Goal: Communication & Community: Answer question/provide support

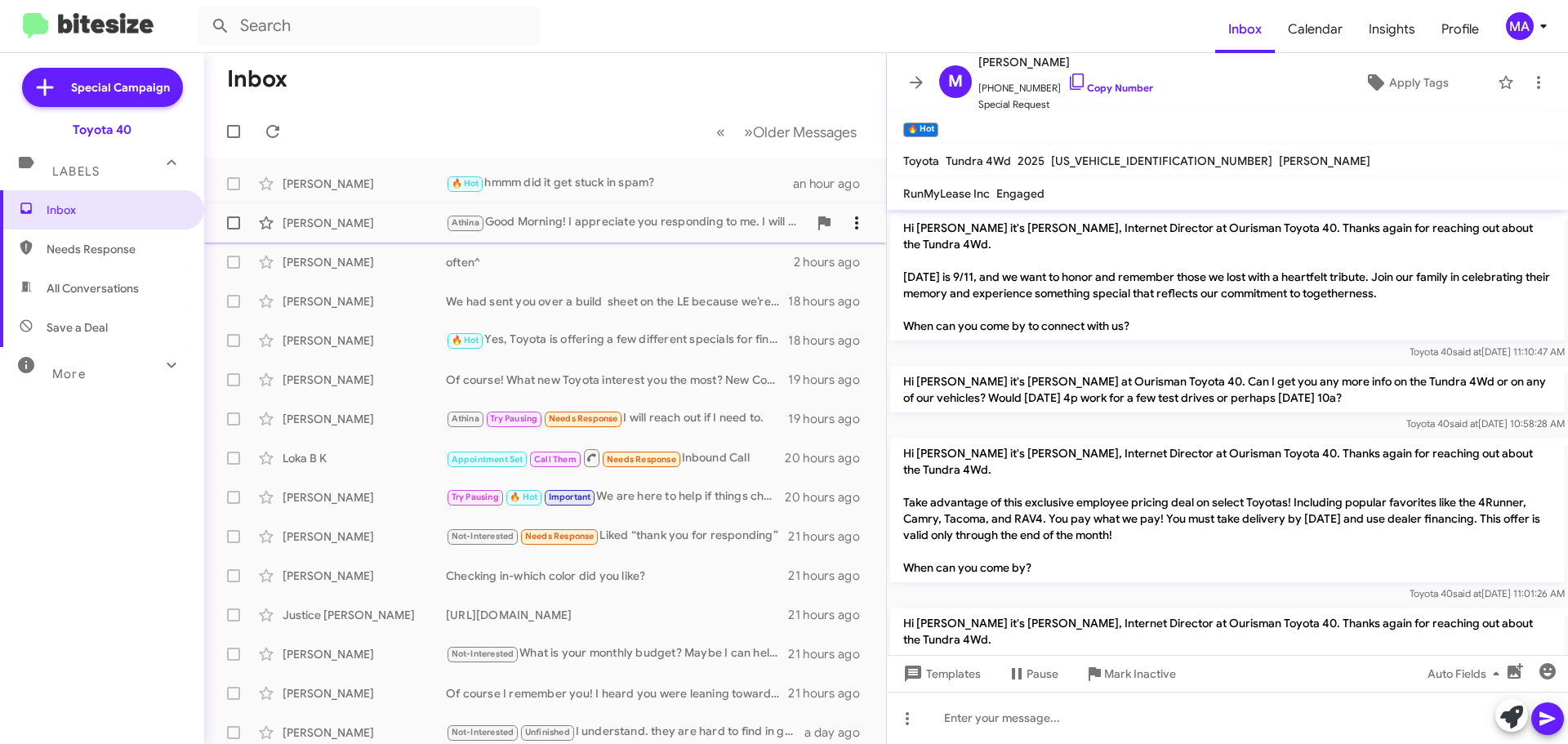
scroll to position [1113, 0]
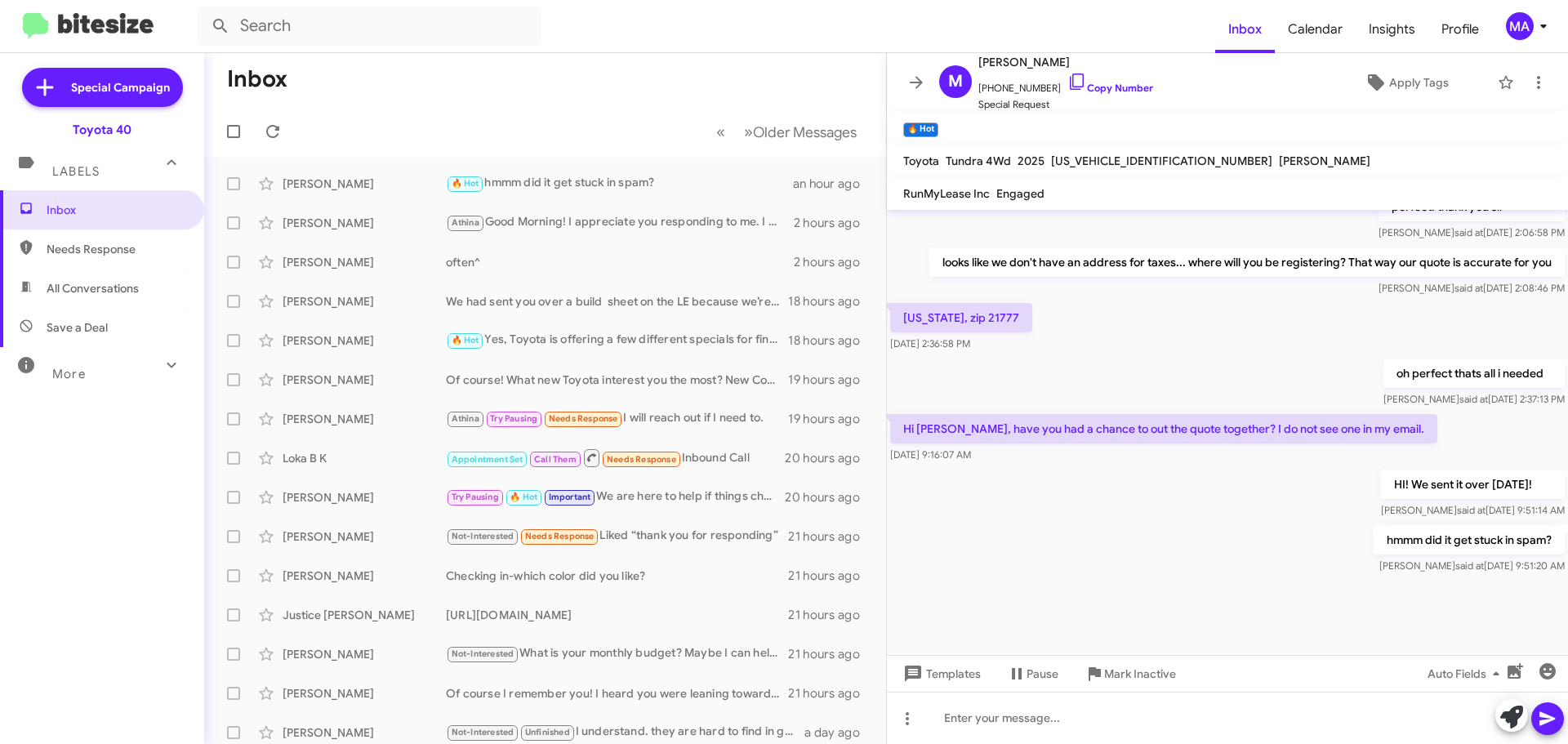
click at [104, 286] on span "All Conversations" at bounding box center [92, 288] width 92 height 17
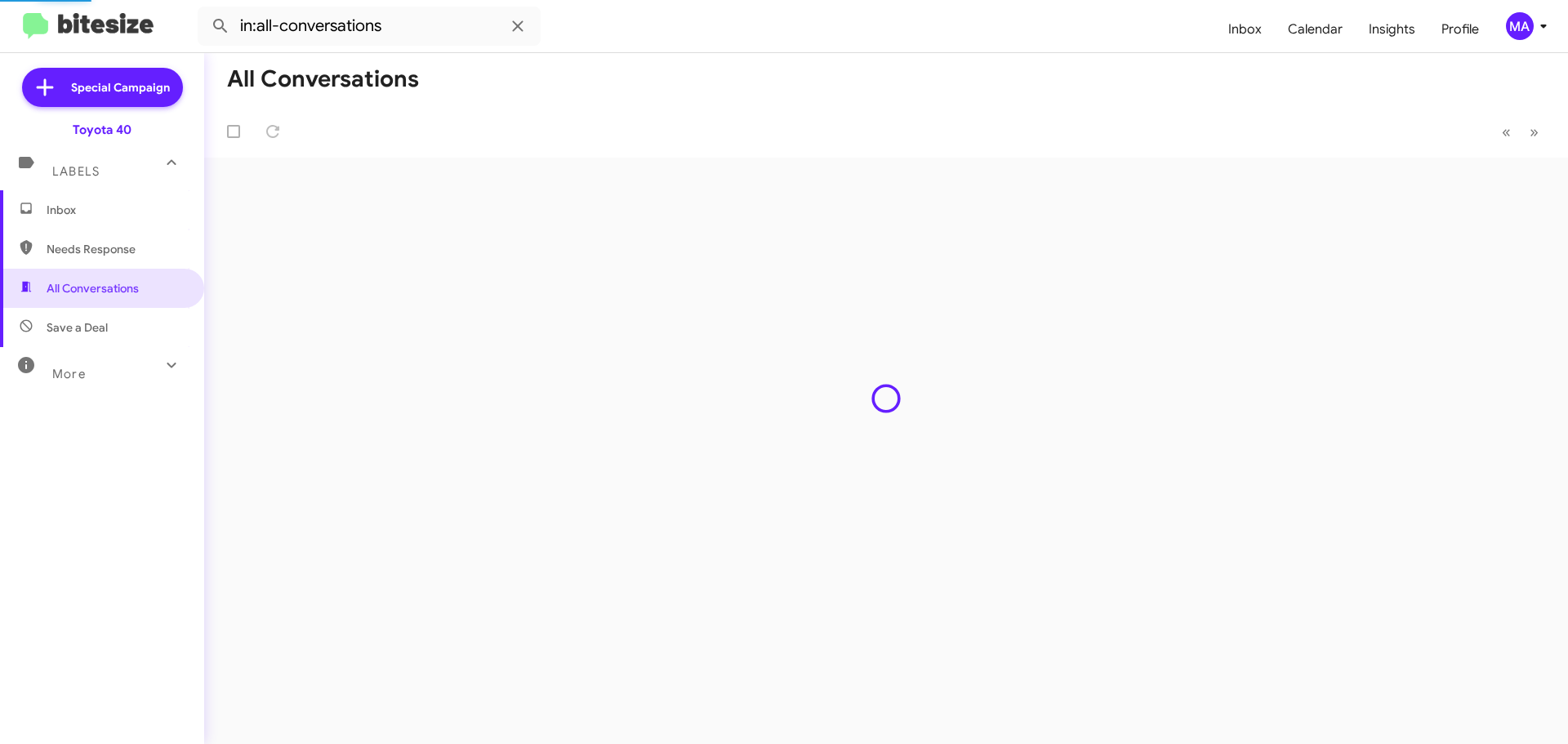
click at [114, 320] on span "Save a Deal" at bounding box center [102, 327] width 204 height 39
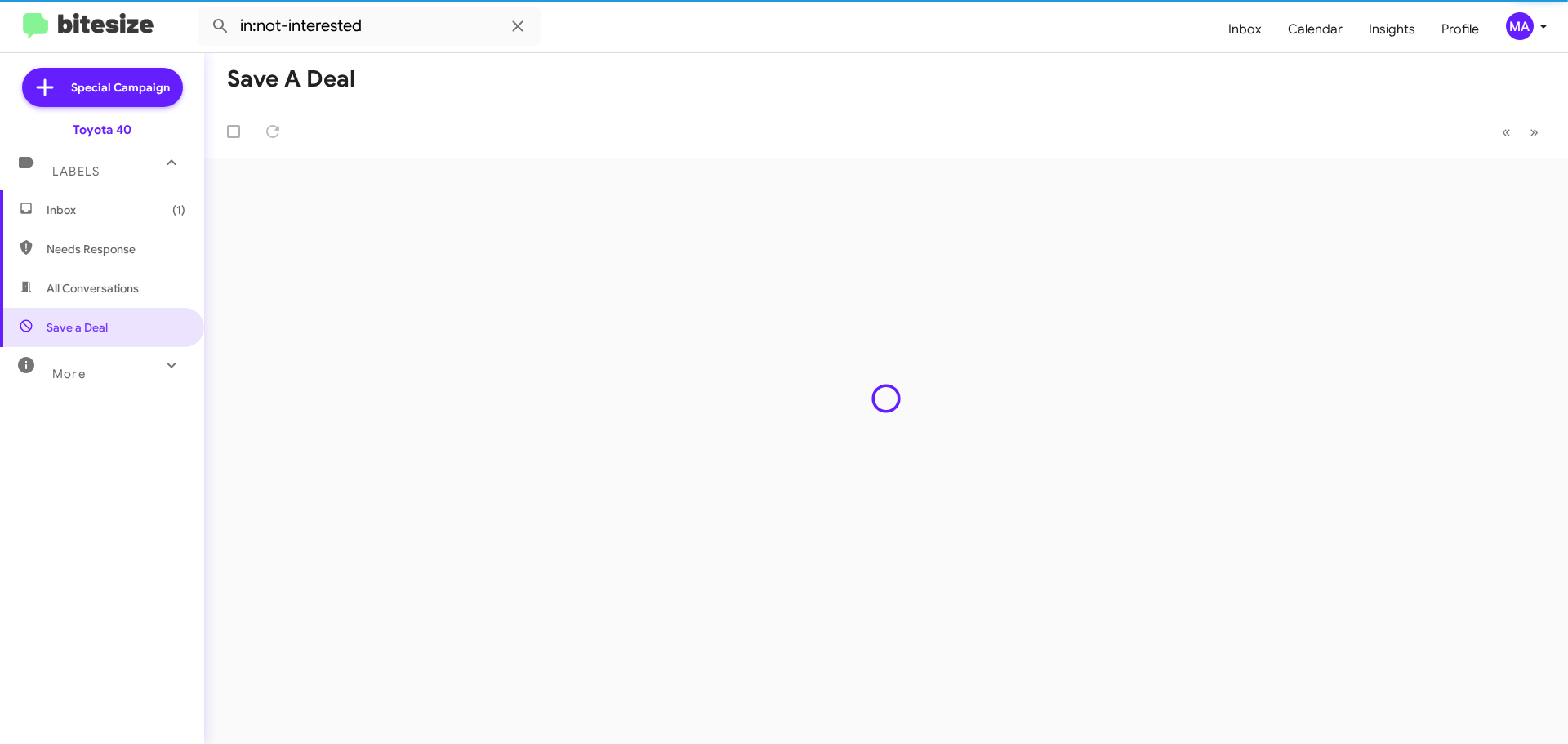
click at [107, 248] on span "Needs Response" at bounding box center [115, 249] width 139 height 17
type input "in:needs-response"
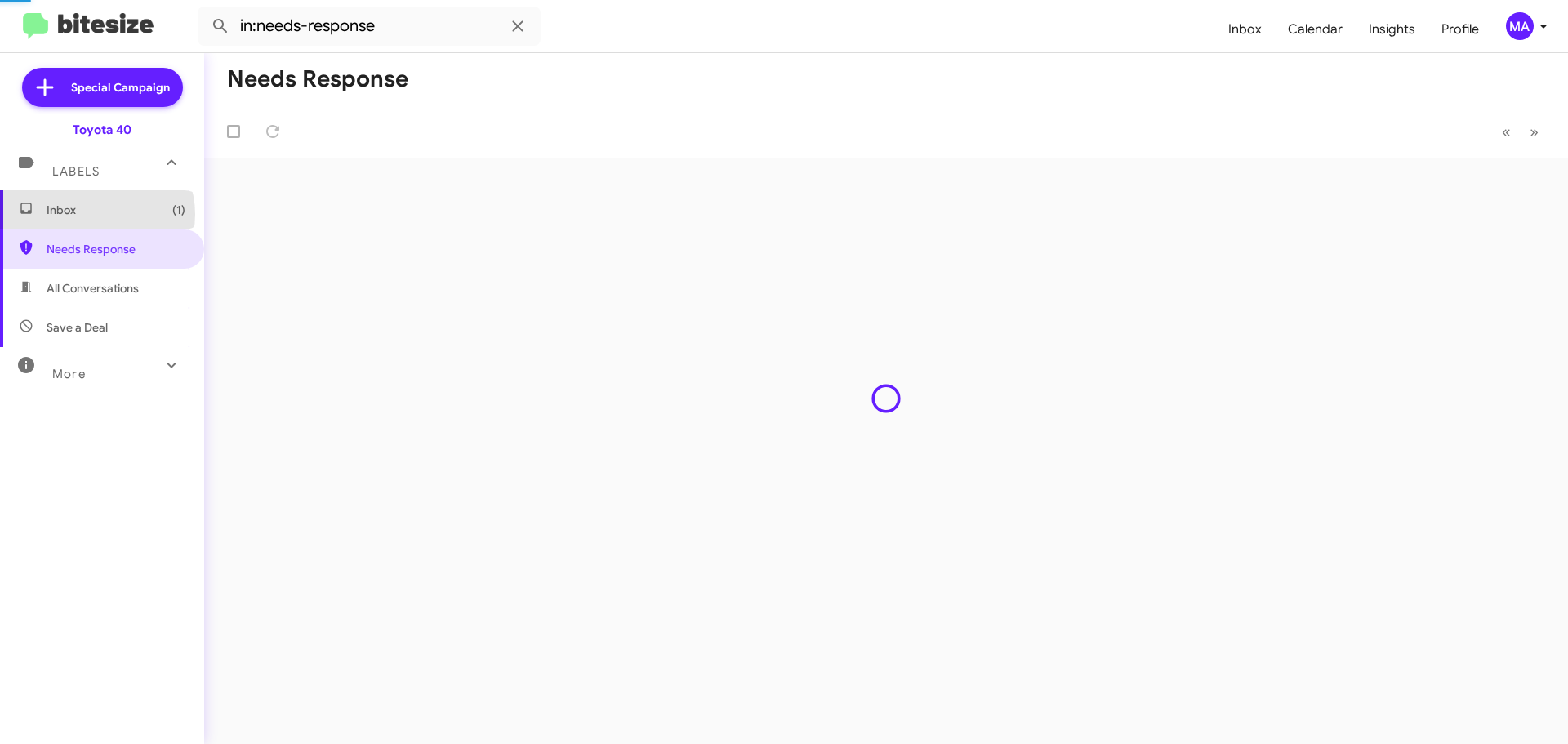
click at [95, 214] on span "Inbox (1)" at bounding box center [115, 209] width 139 height 17
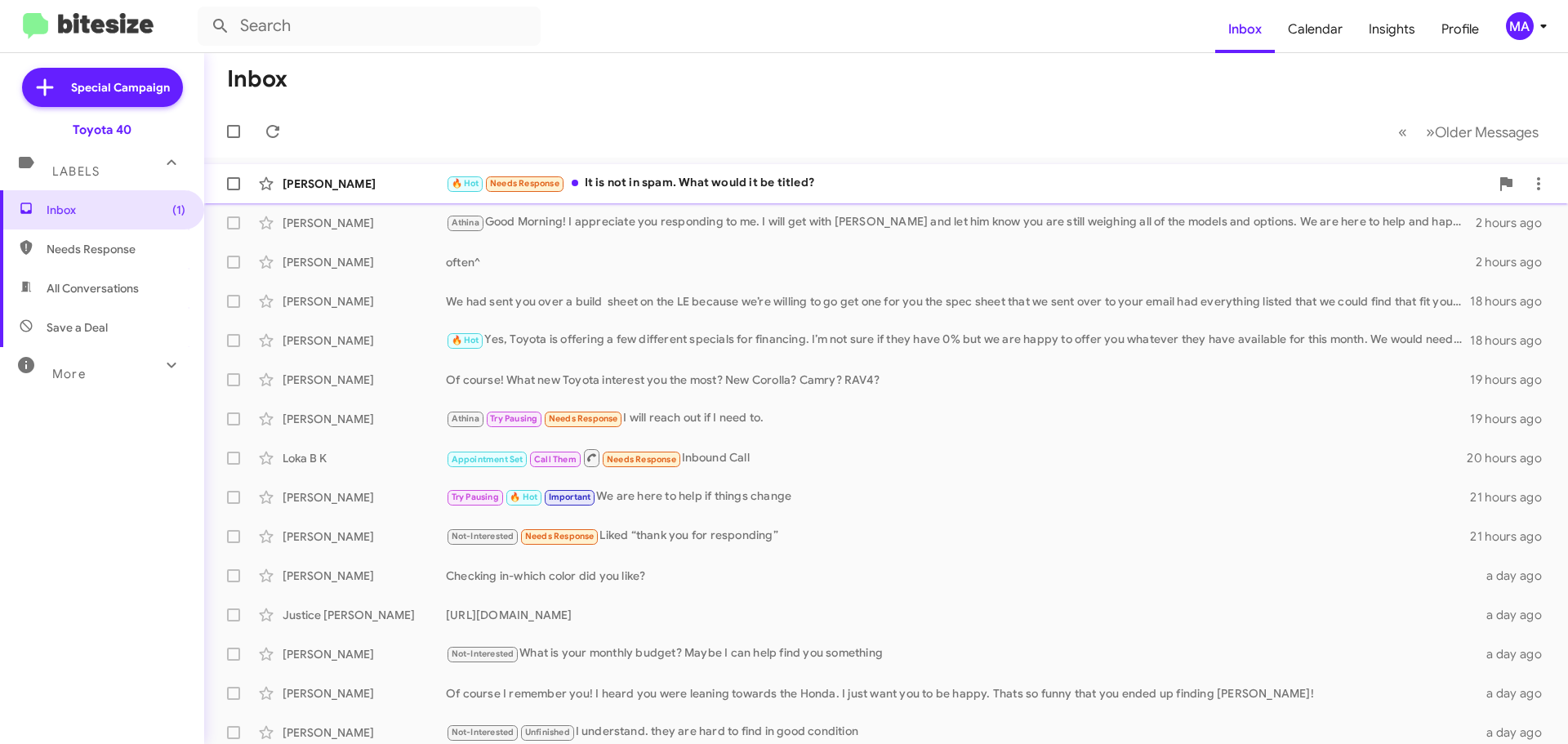
click at [753, 184] on div "🔥 Hot Needs Response It is not in spam. What would it be titled?" at bounding box center [968, 183] width 1043 height 19
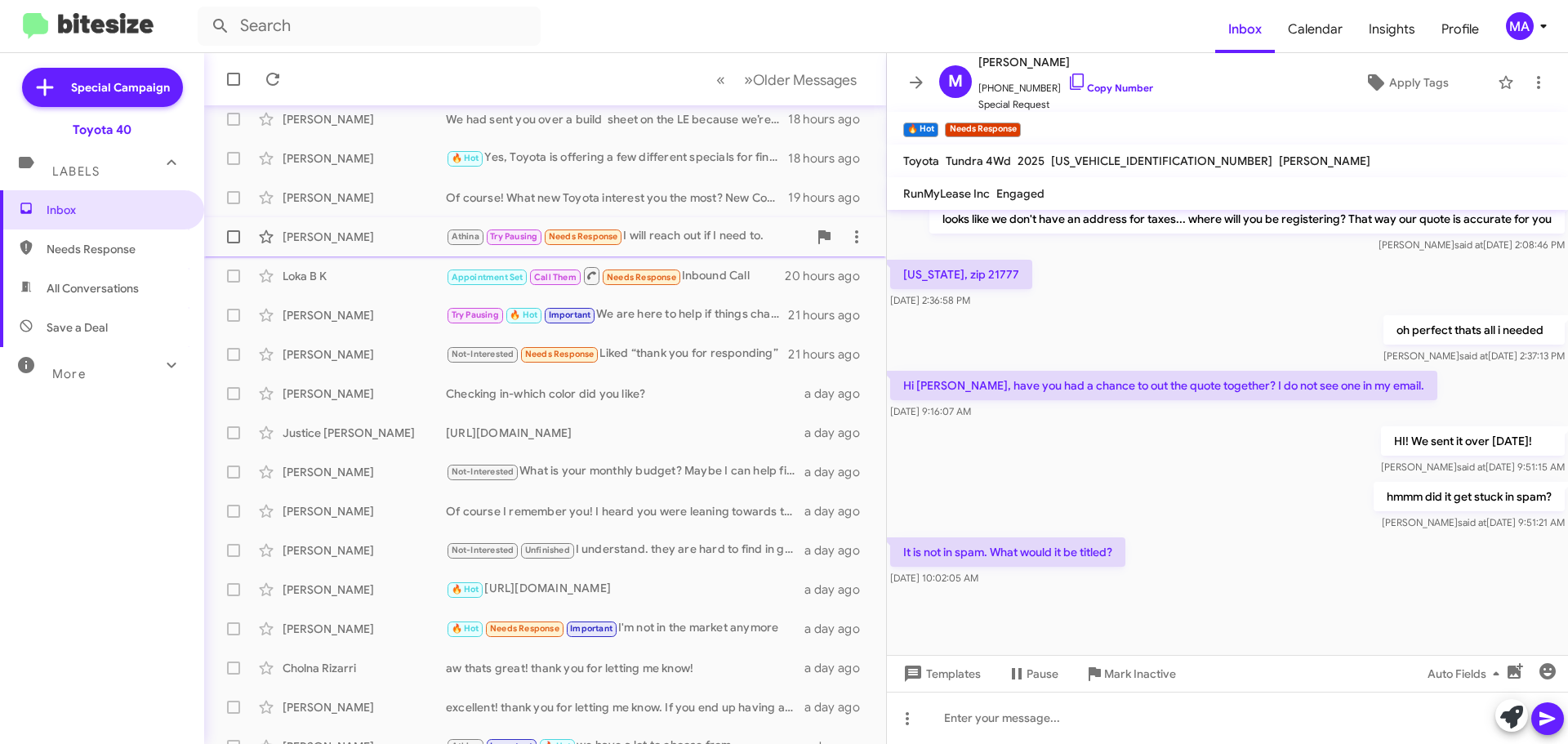
scroll to position [204, 0]
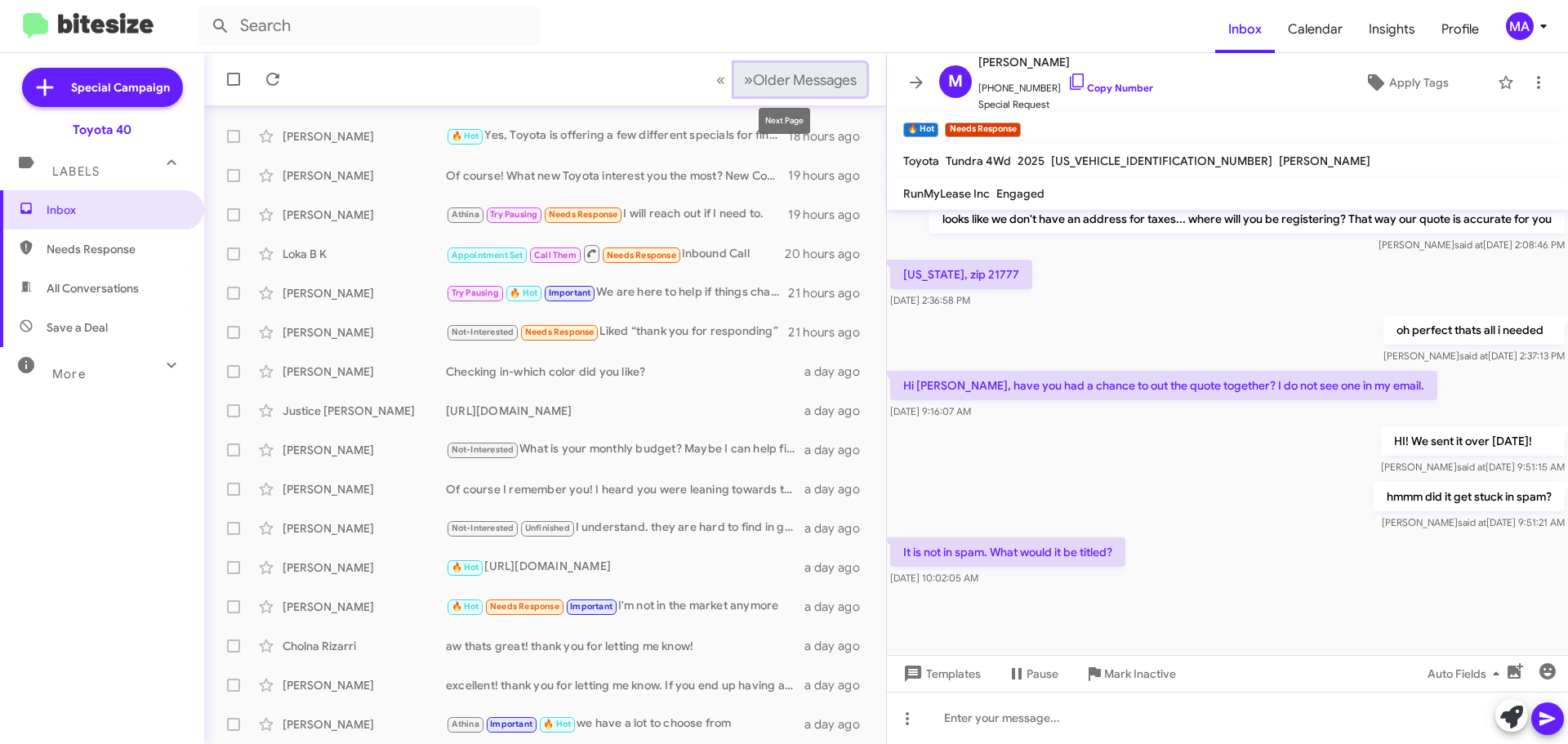
click at [755, 78] on span "Older Messages" at bounding box center [805, 80] width 104 height 18
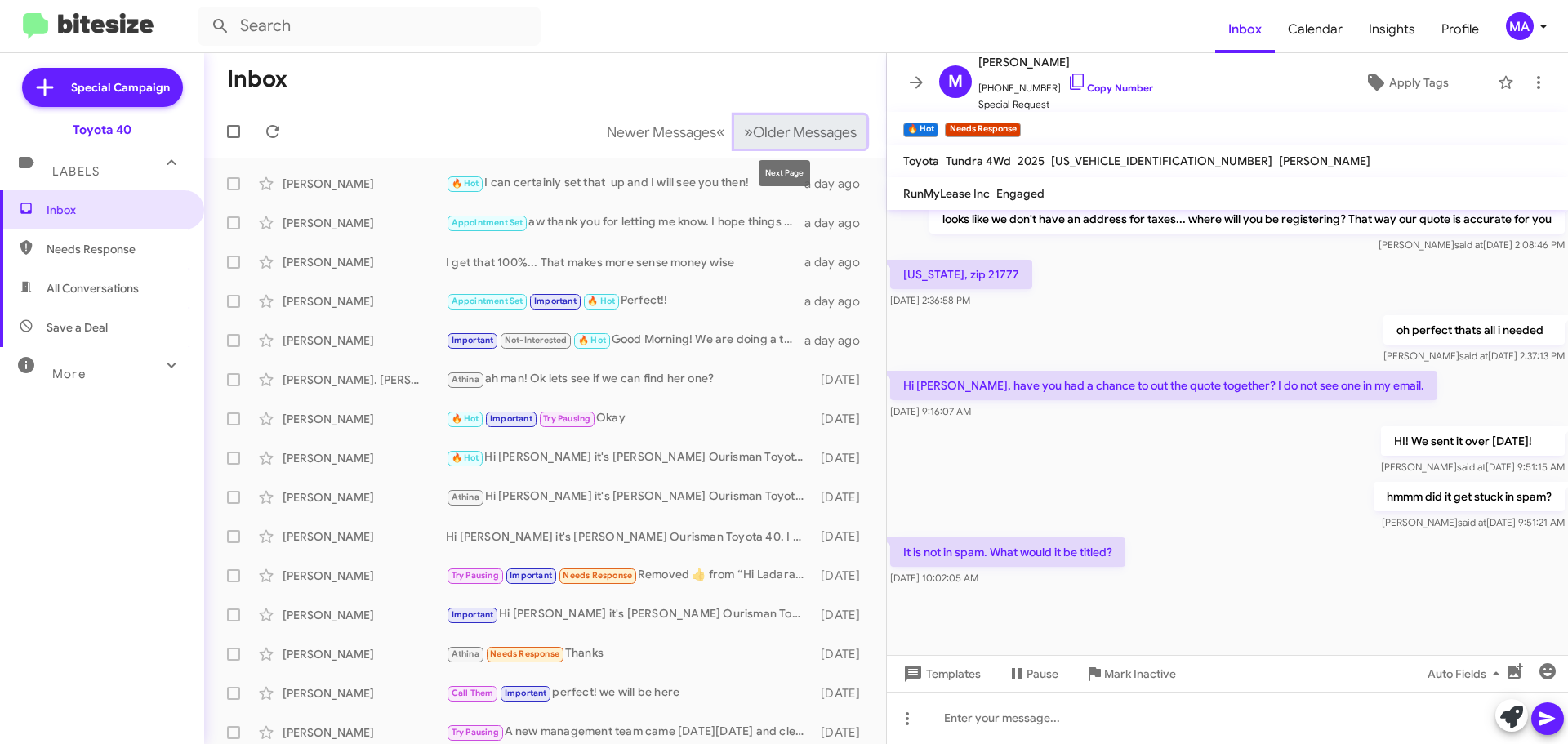
click at [783, 133] on span "Older Messages" at bounding box center [805, 132] width 104 height 18
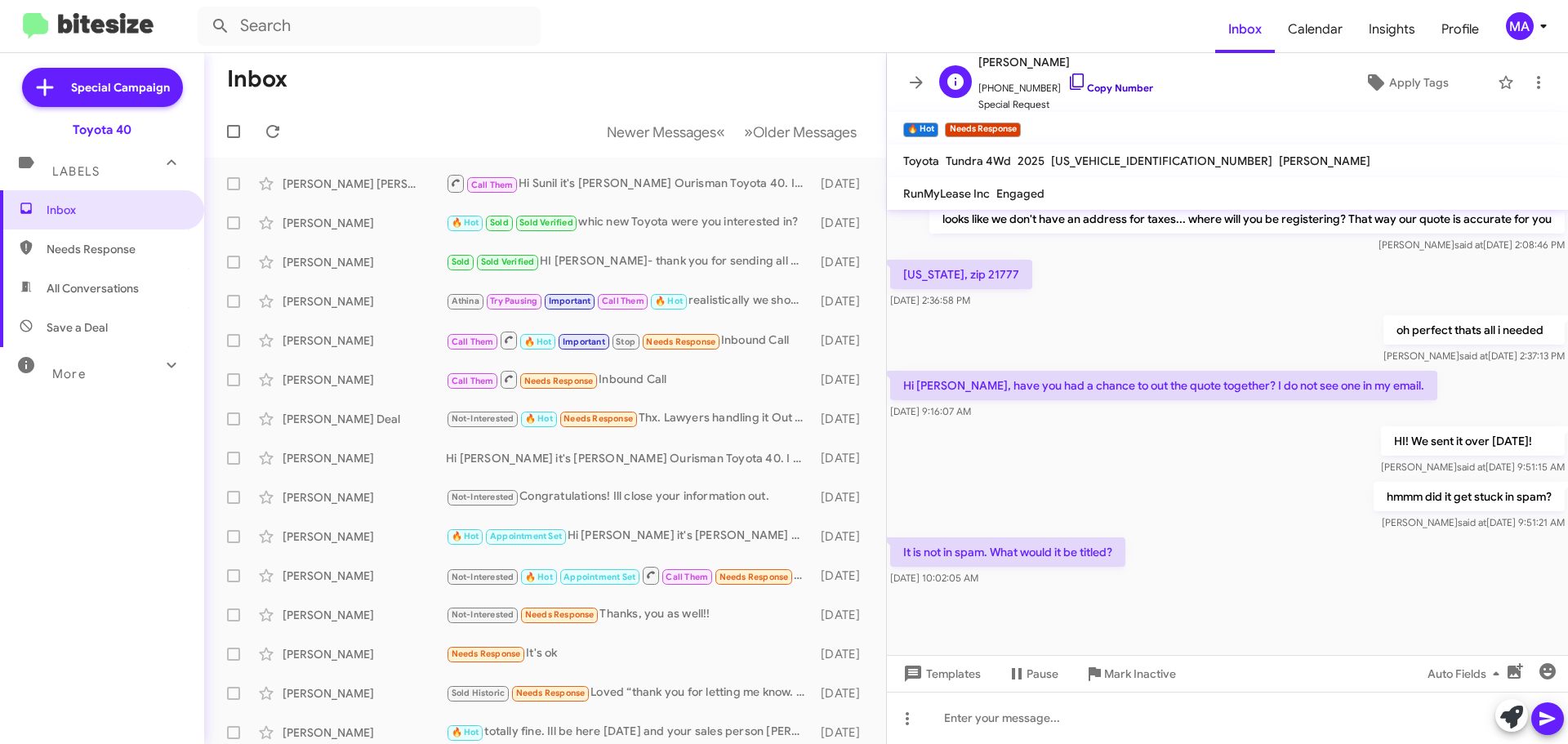
click at [1067, 83] on icon at bounding box center [1077, 82] width 20 height 20
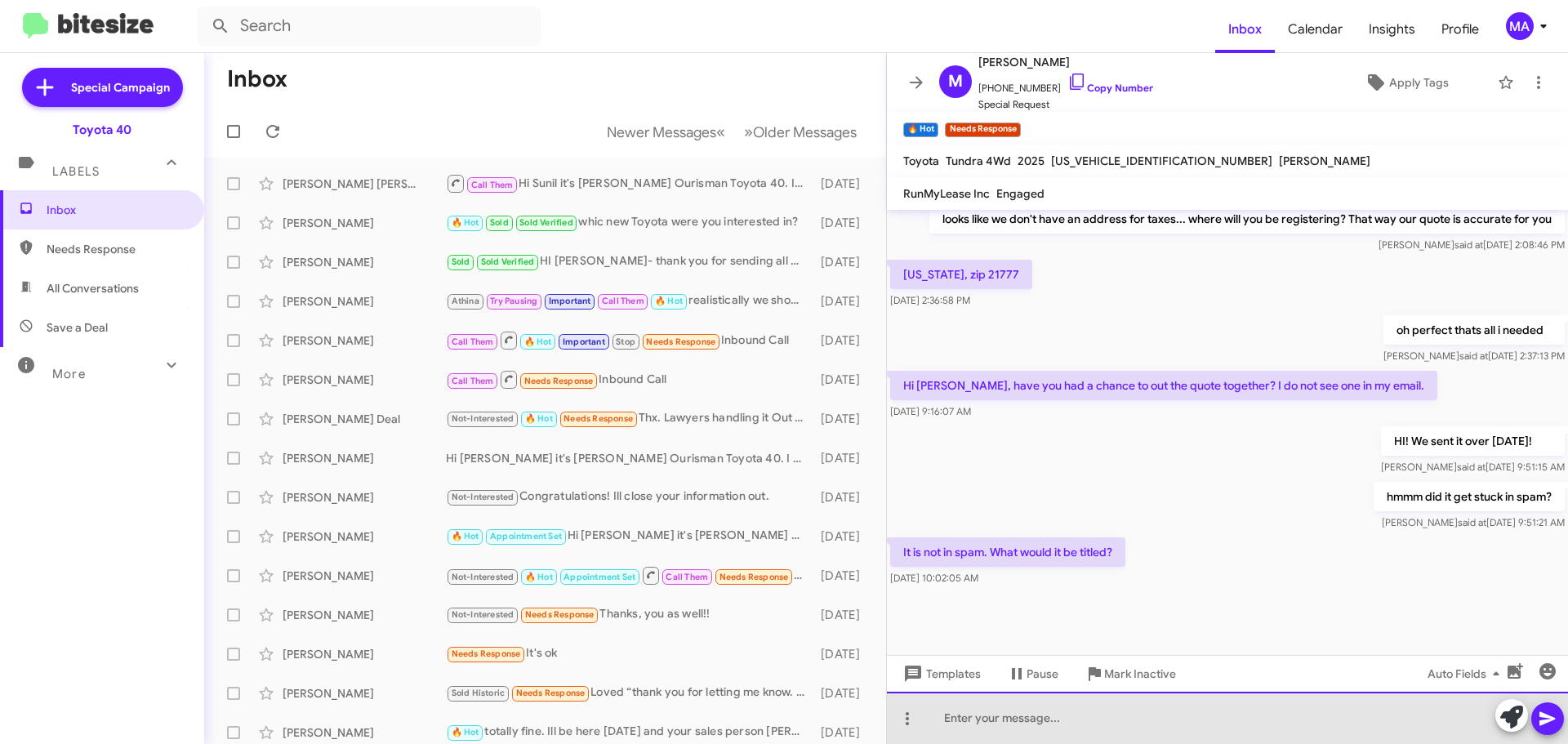
click at [993, 716] on div at bounding box center [1226, 717] width 681 height 52
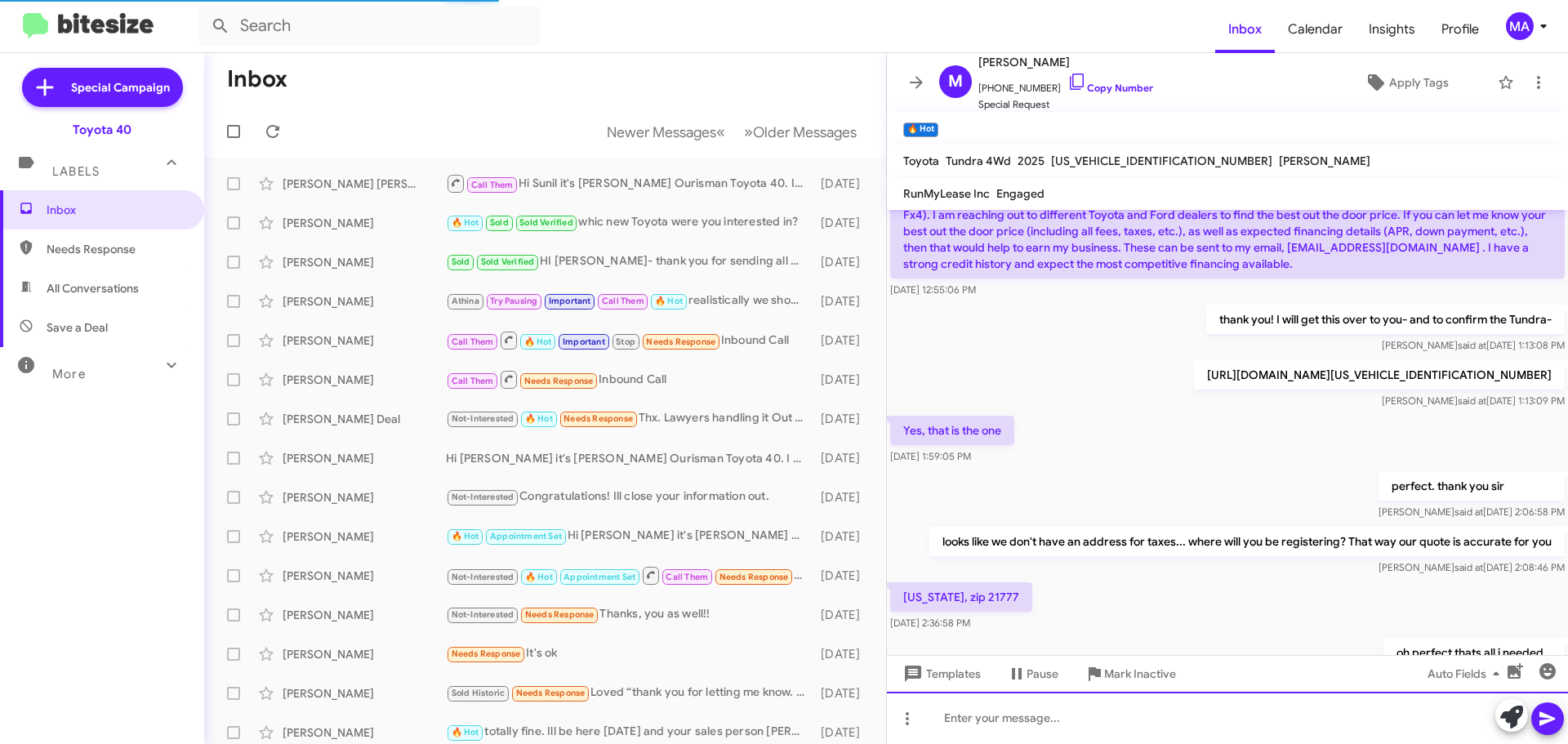
scroll to position [1231, 0]
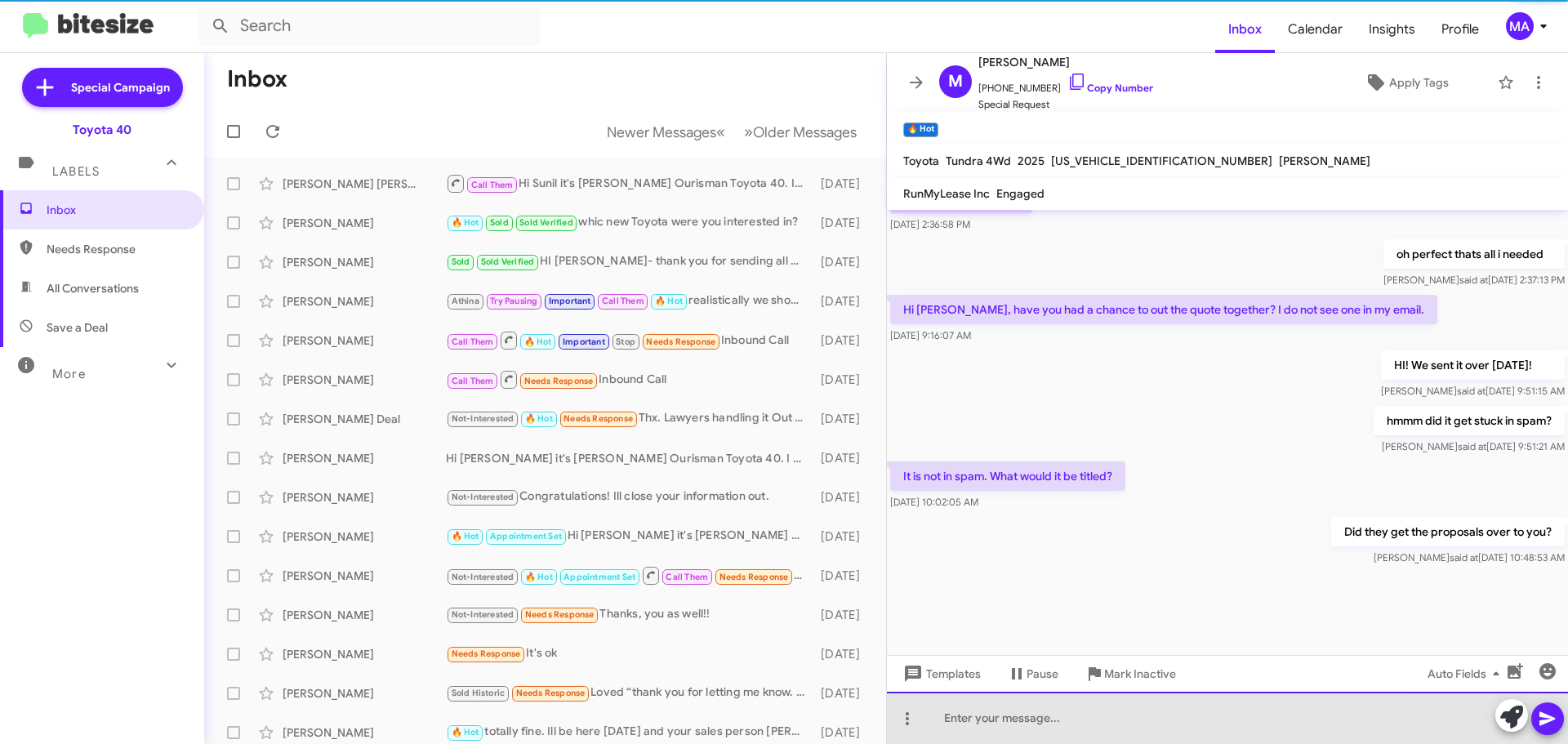
click at [1074, 715] on div at bounding box center [1226, 717] width 681 height 52
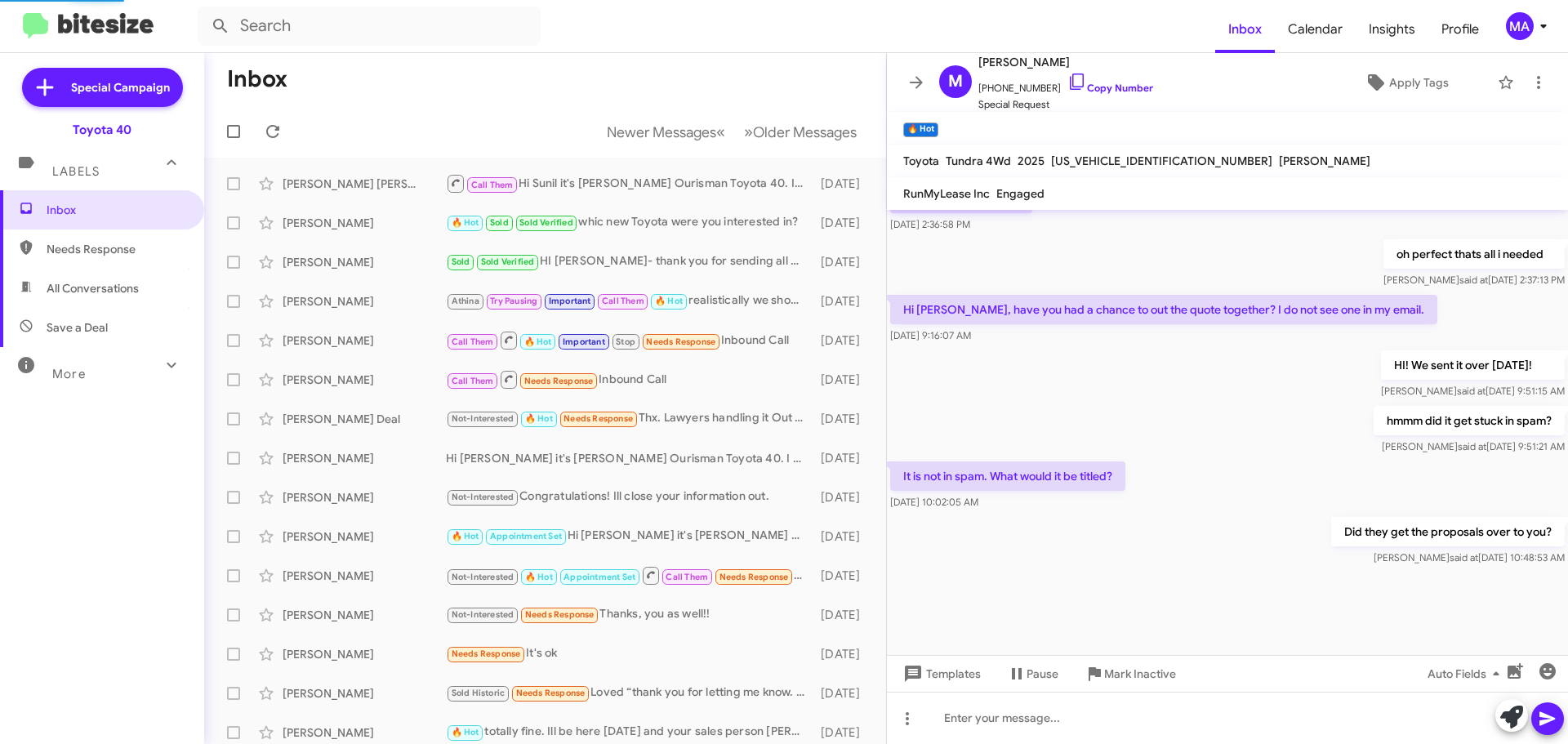
scroll to position [1058, 0]
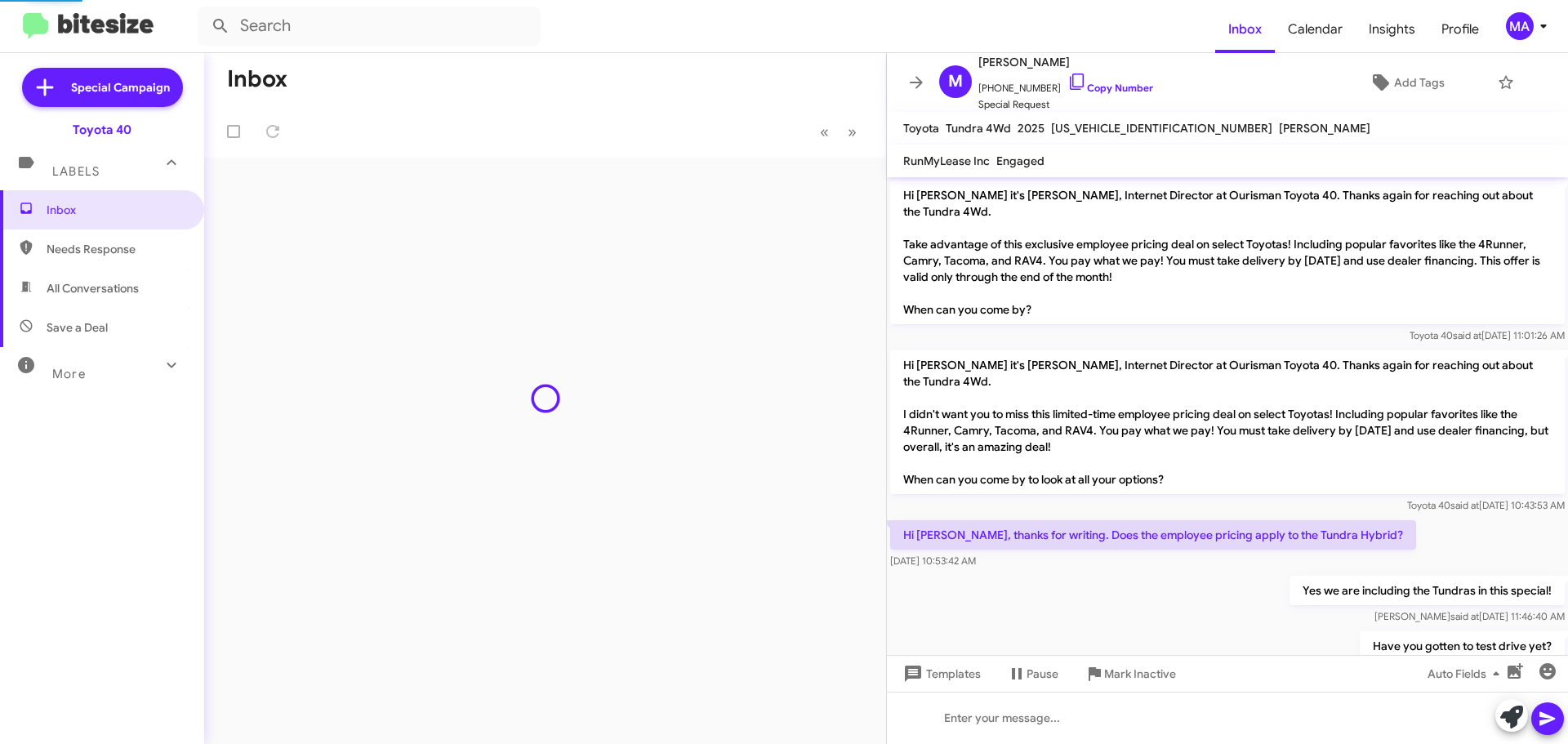
scroll to position [1025, 0]
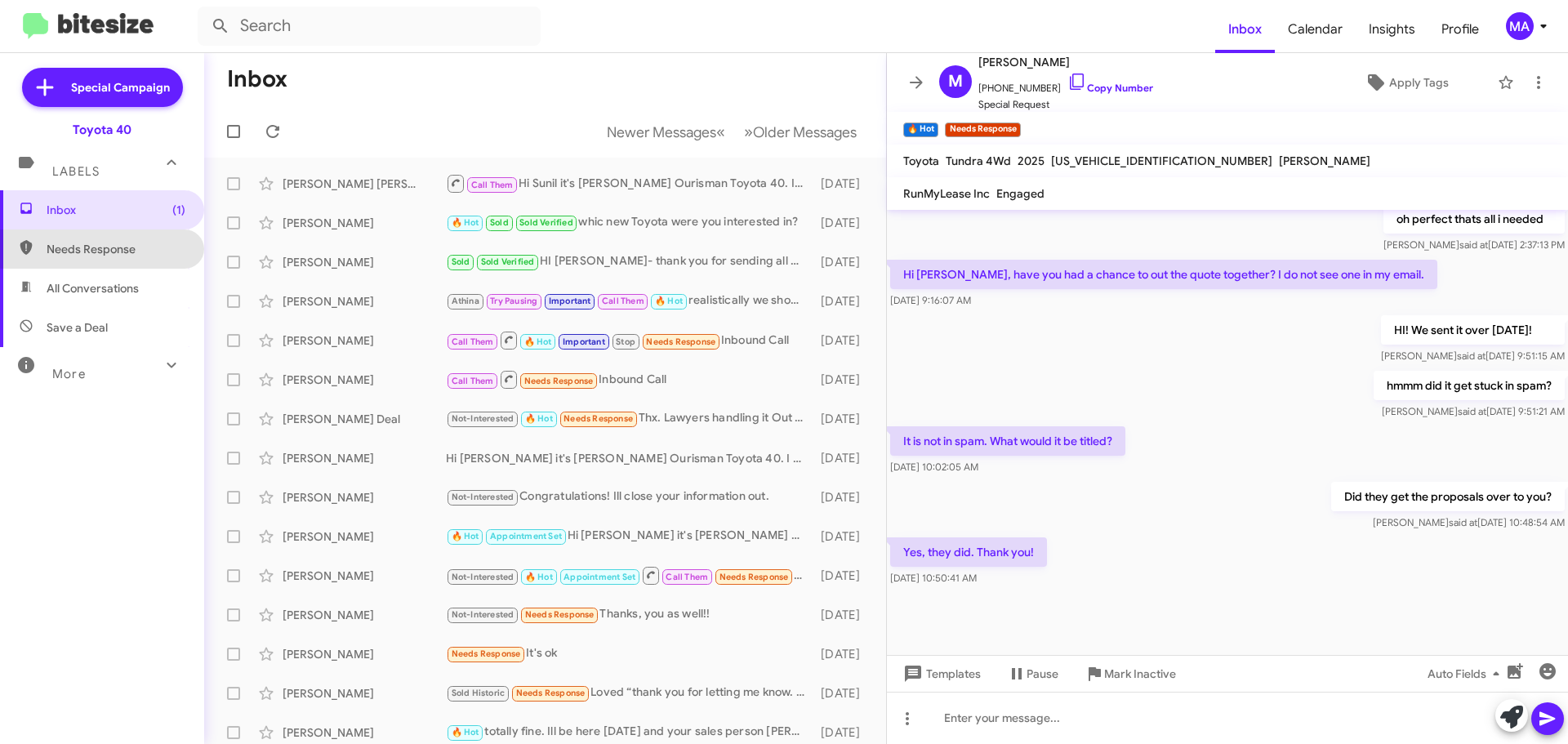
click at [115, 244] on span "Needs Response" at bounding box center [115, 249] width 139 height 17
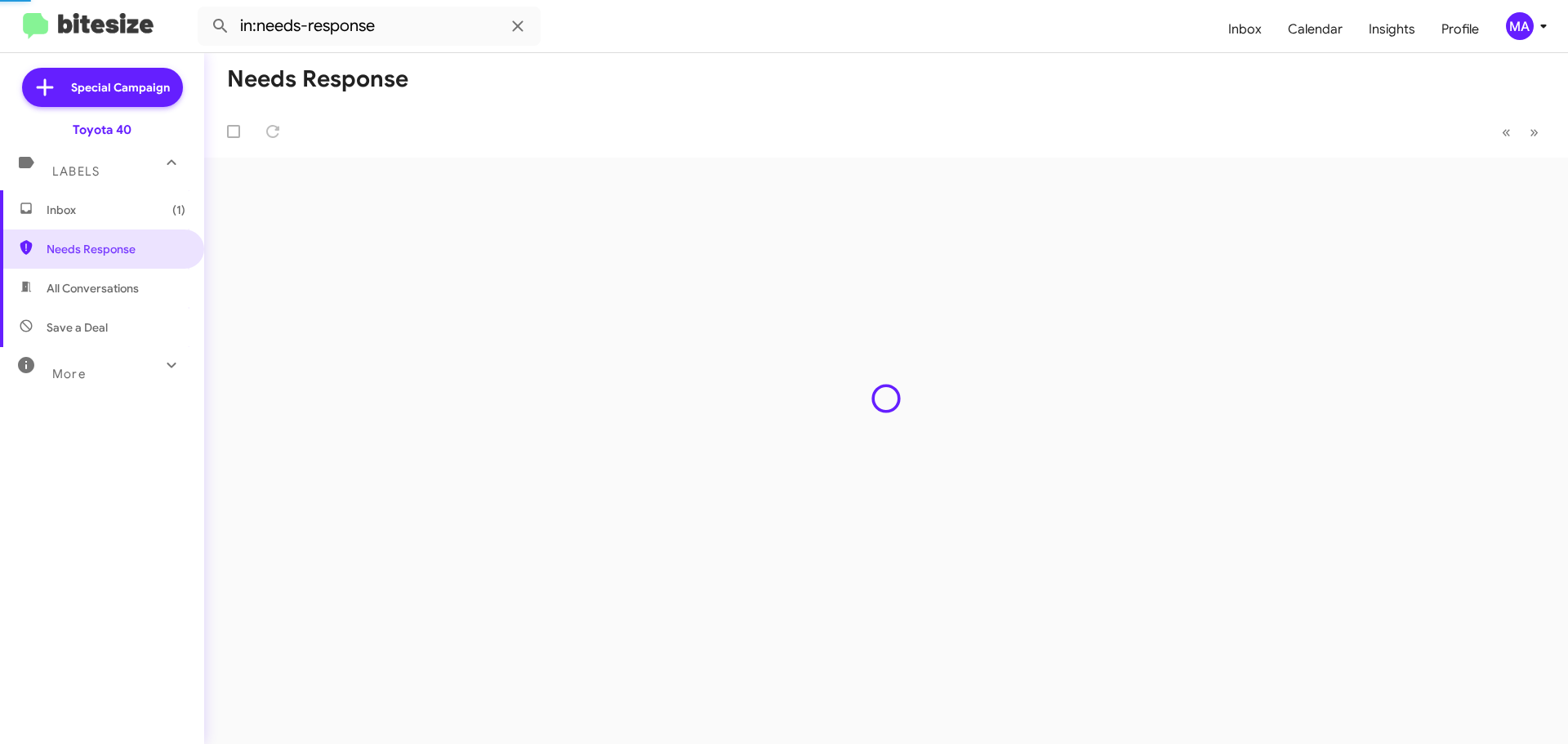
click at [118, 288] on span "All Conversations" at bounding box center [92, 288] width 92 height 17
type input "in:all-conversations"
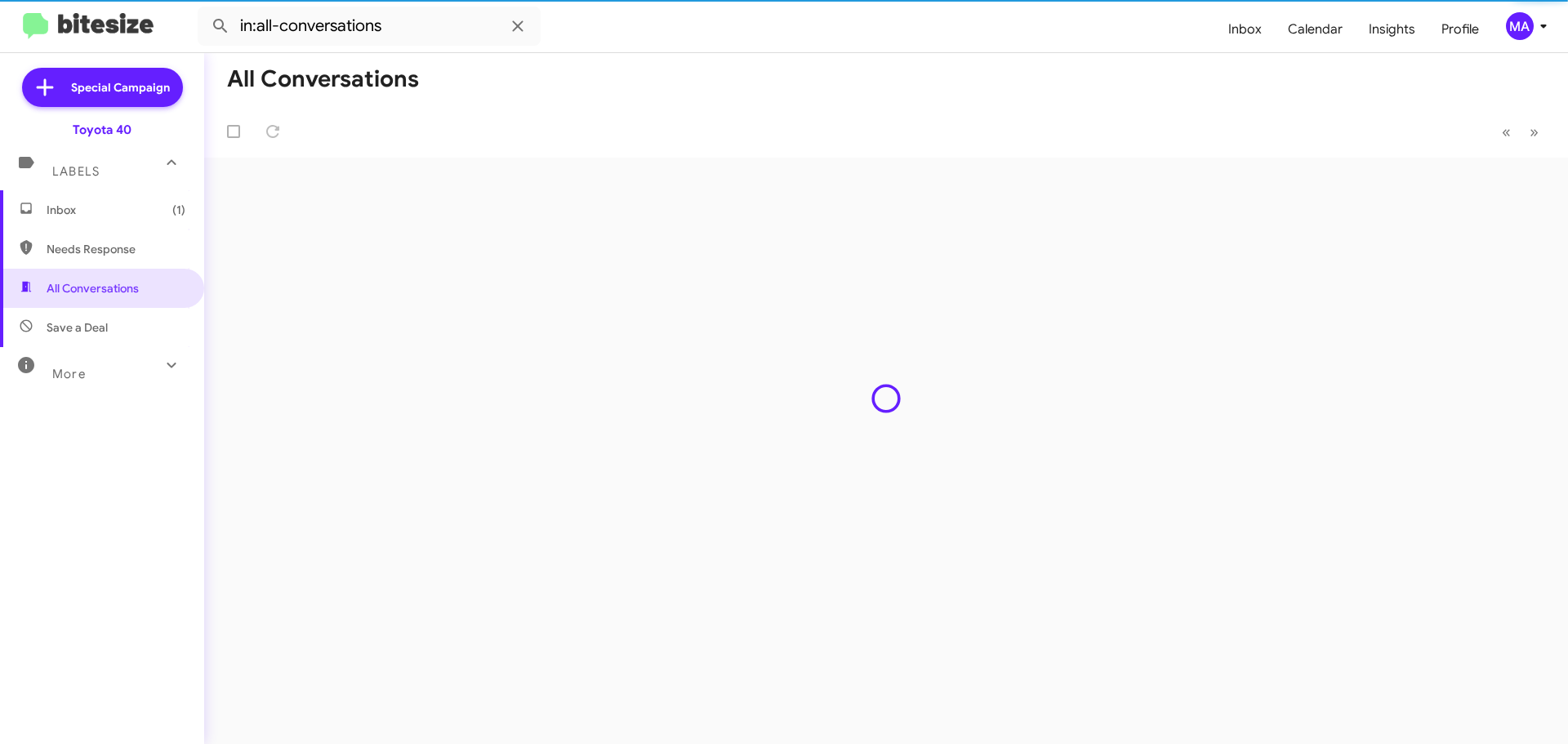
click at [101, 207] on span "Inbox (1)" at bounding box center [115, 209] width 139 height 17
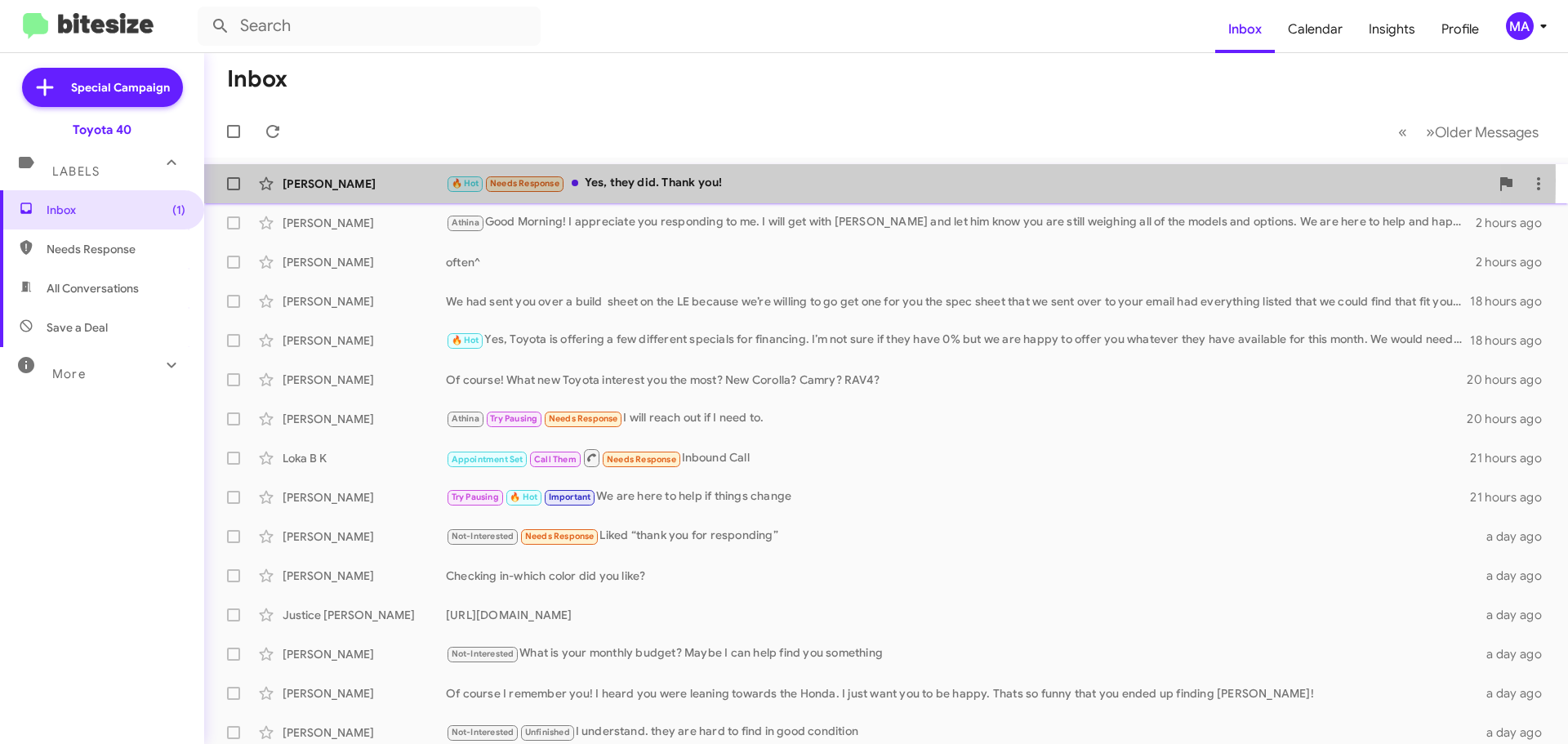
click at [699, 180] on div "🔥 Hot Needs Response Yes, they did. Thank you!" at bounding box center [968, 183] width 1043 height 19
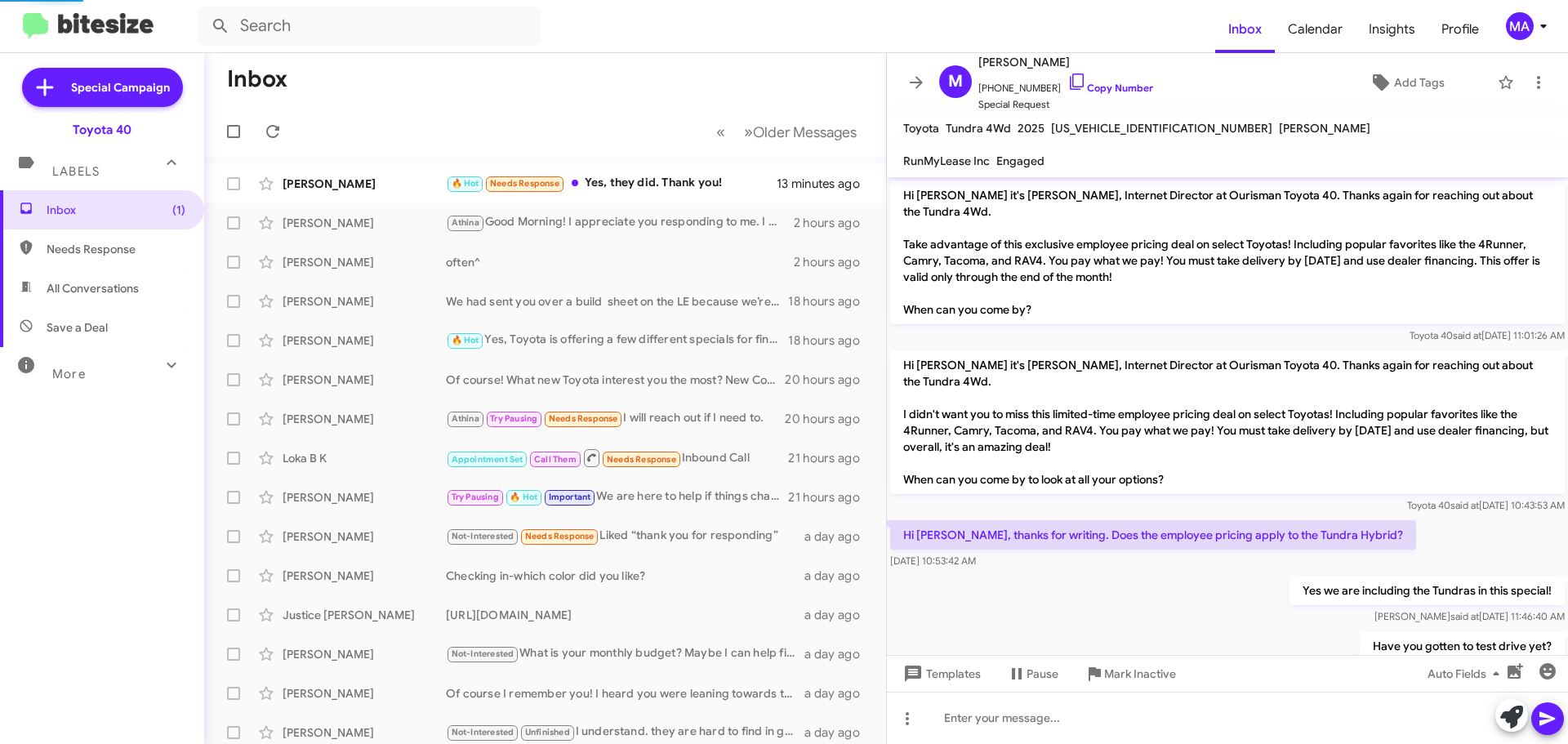
scroll to position [1025, 0]
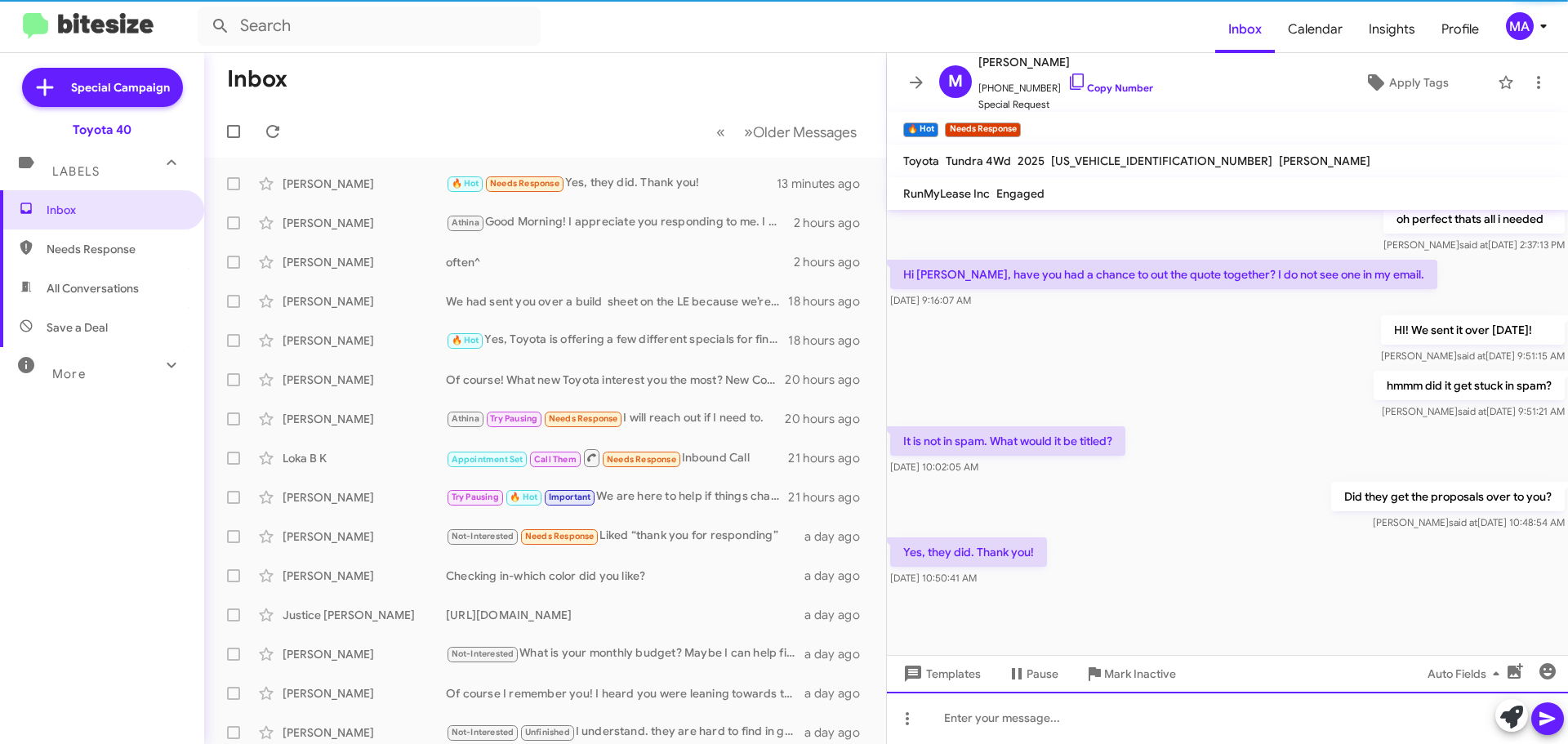
click at [1007, 715] on div at bounding box center [1226, 717] width 681 height 52
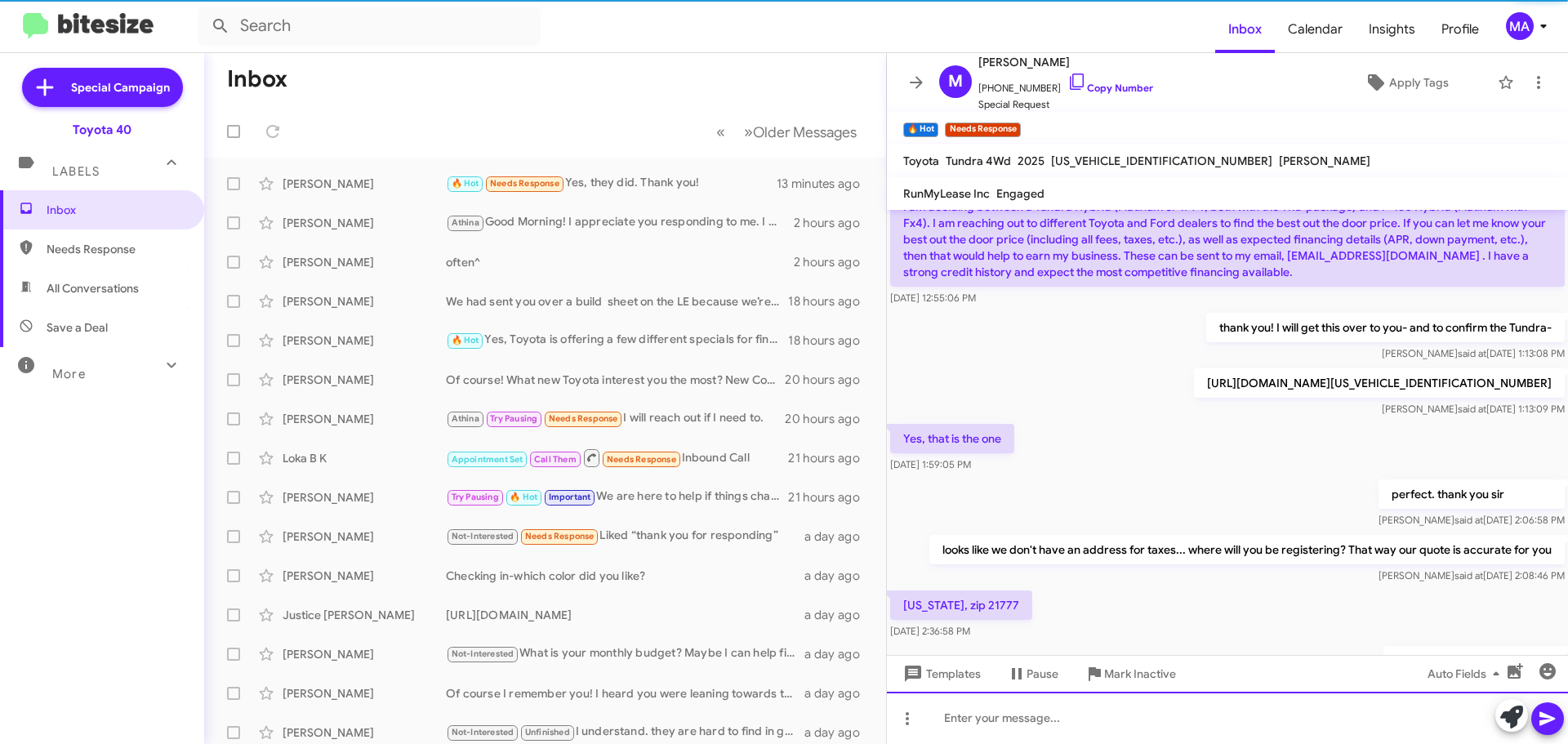
scroll to position [0, 0]
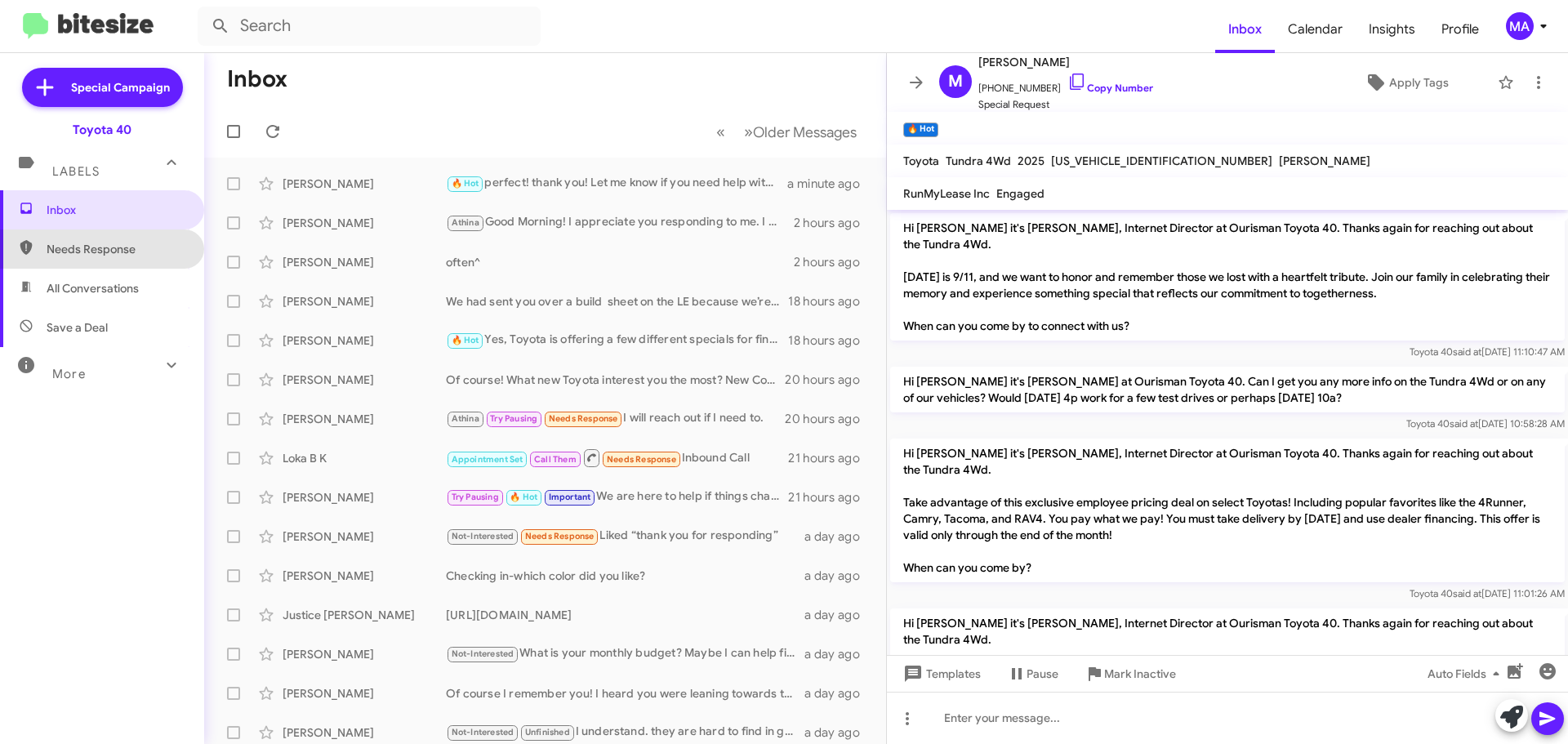
click at [109, 253] on span "Needs Response" at bounding box center [115, 249] width 139 height 17
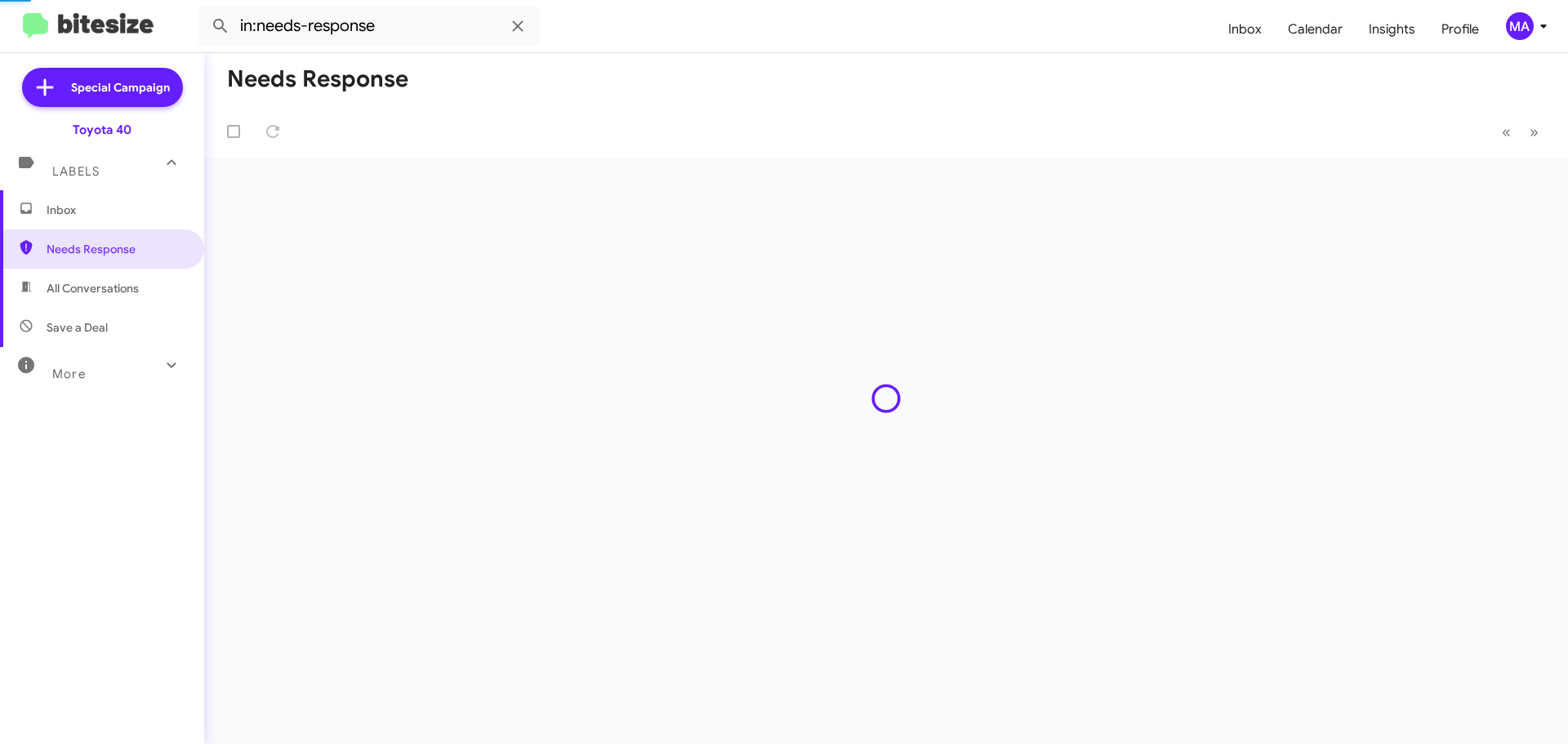
click at [109, 284] on span "All Conversations" at bounding box center [92, 288] width 92 height 17
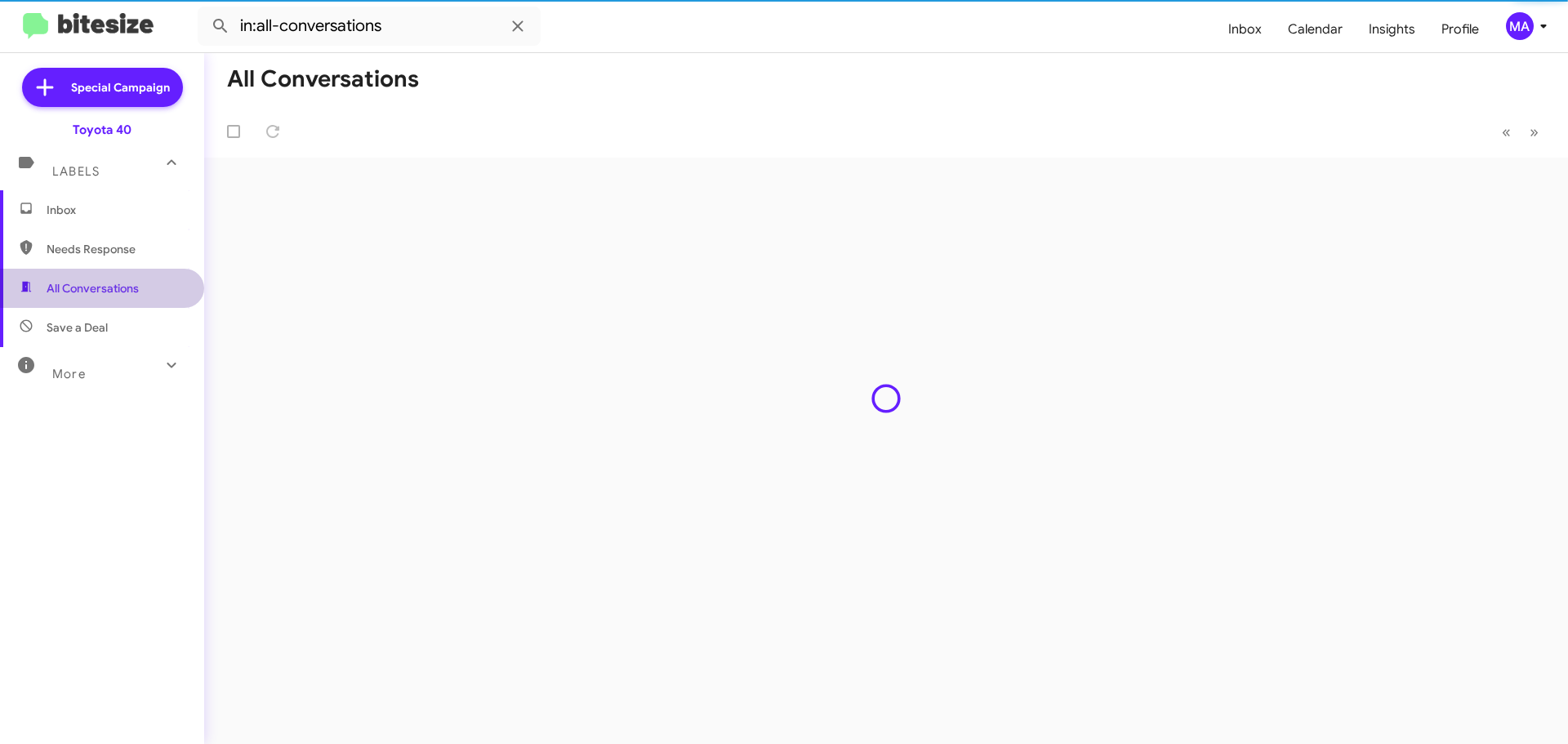
click at [113, 315] on span "Save a Deal" at bounding box center [102, 327] width 204 height 39
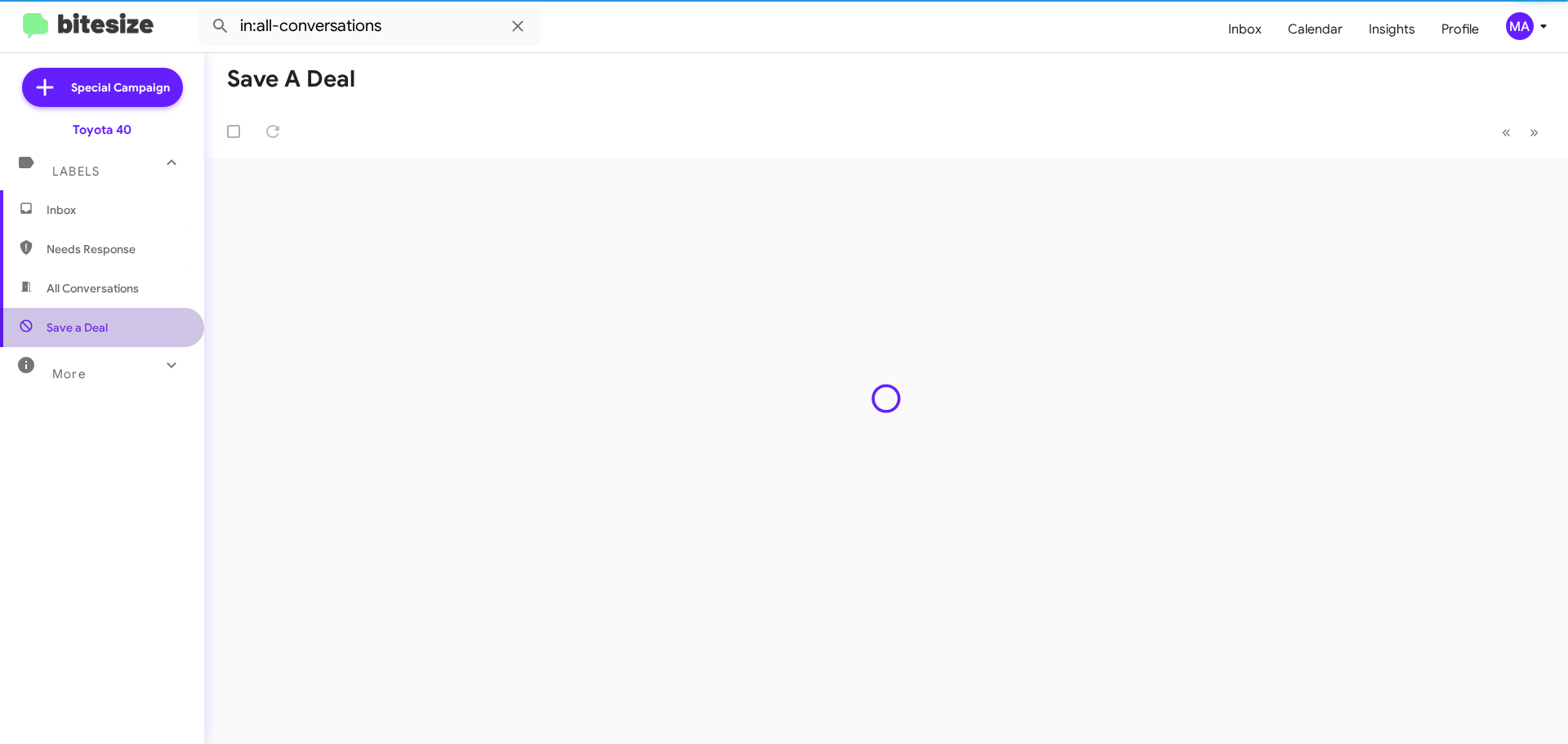
type input "in:not-interested"
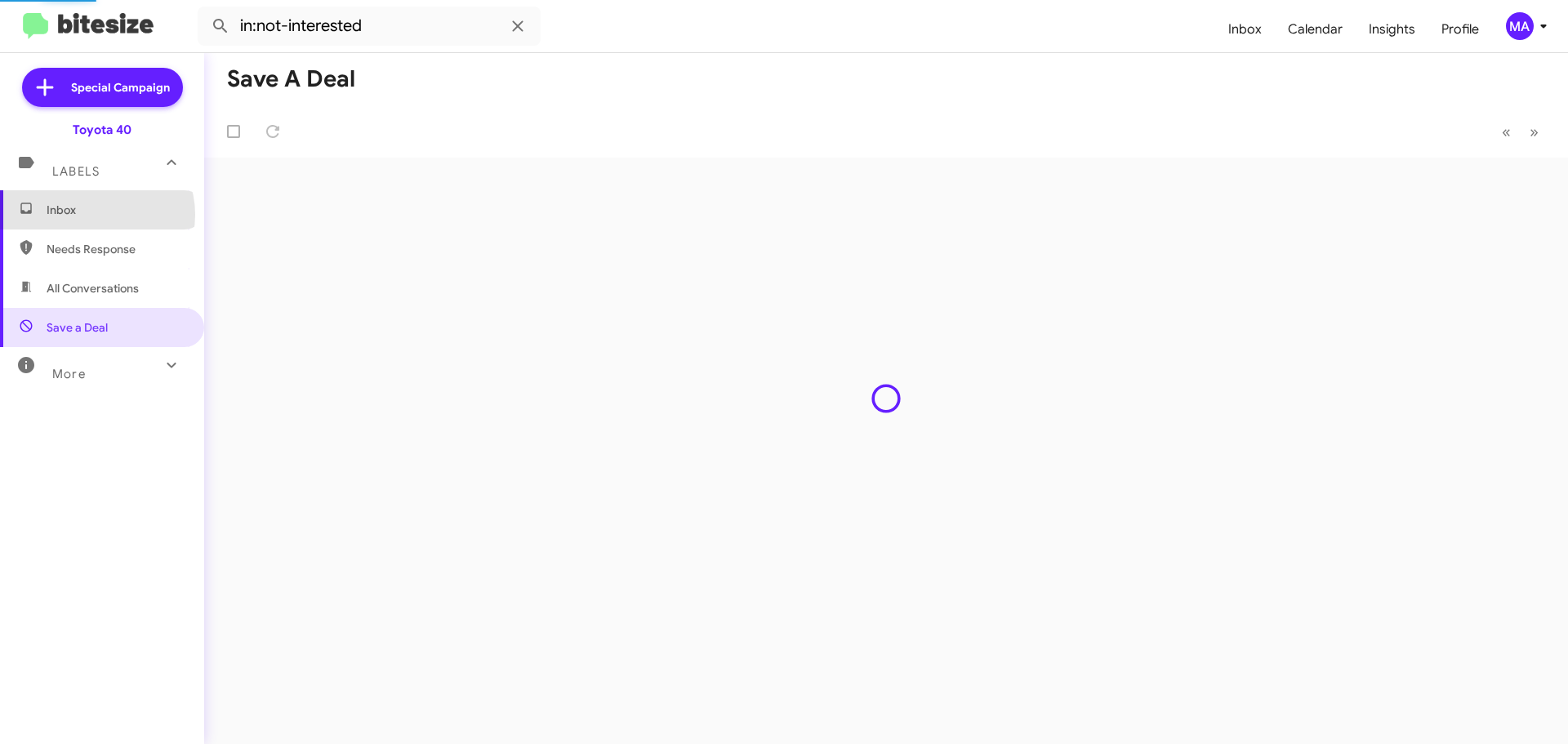
click at [94, 215] on span "Inbox" at bounding box center [115, 209] width 139 height 17
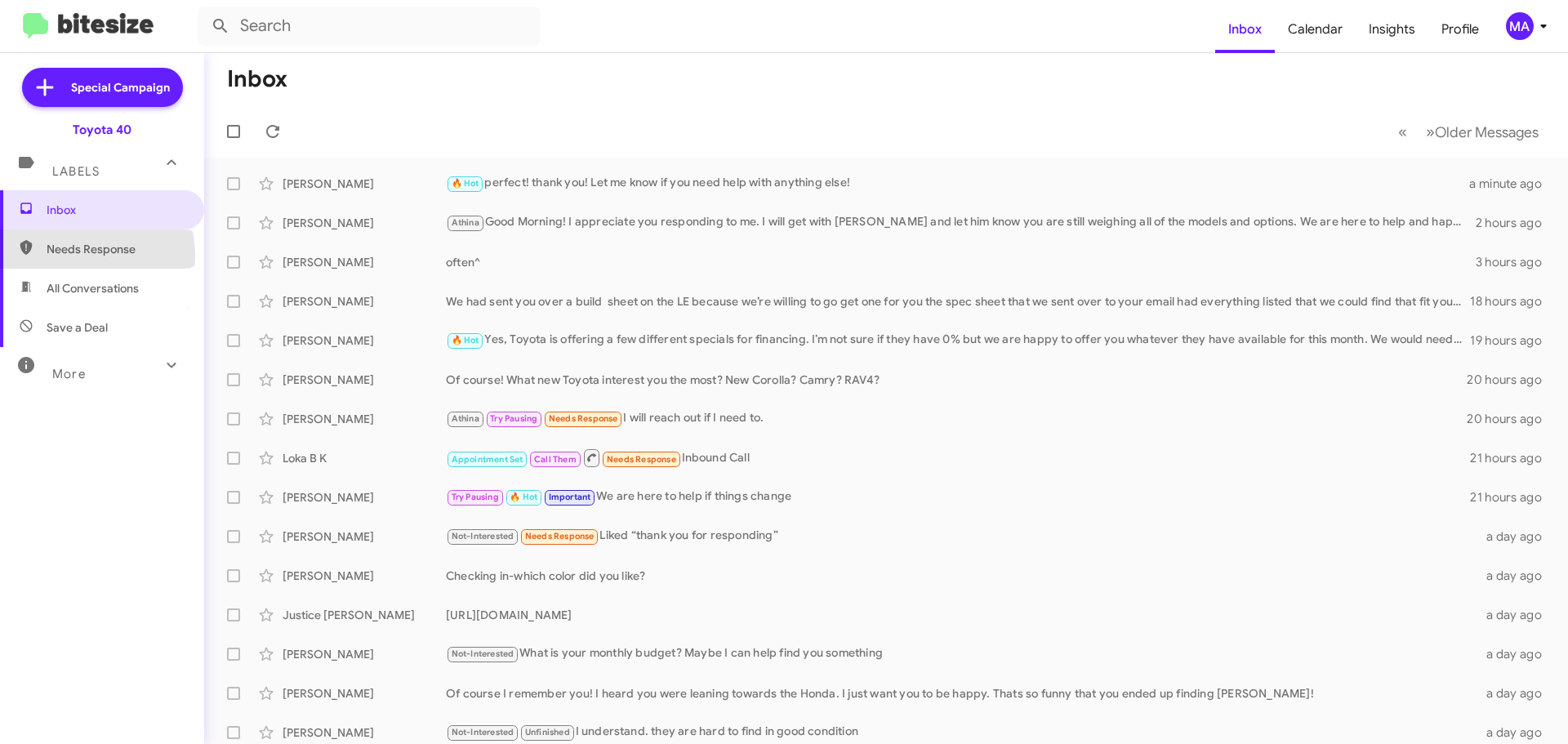
click at [77, 256] on span "Needs Response" at bounding box center [115, 249] width 139 height 17
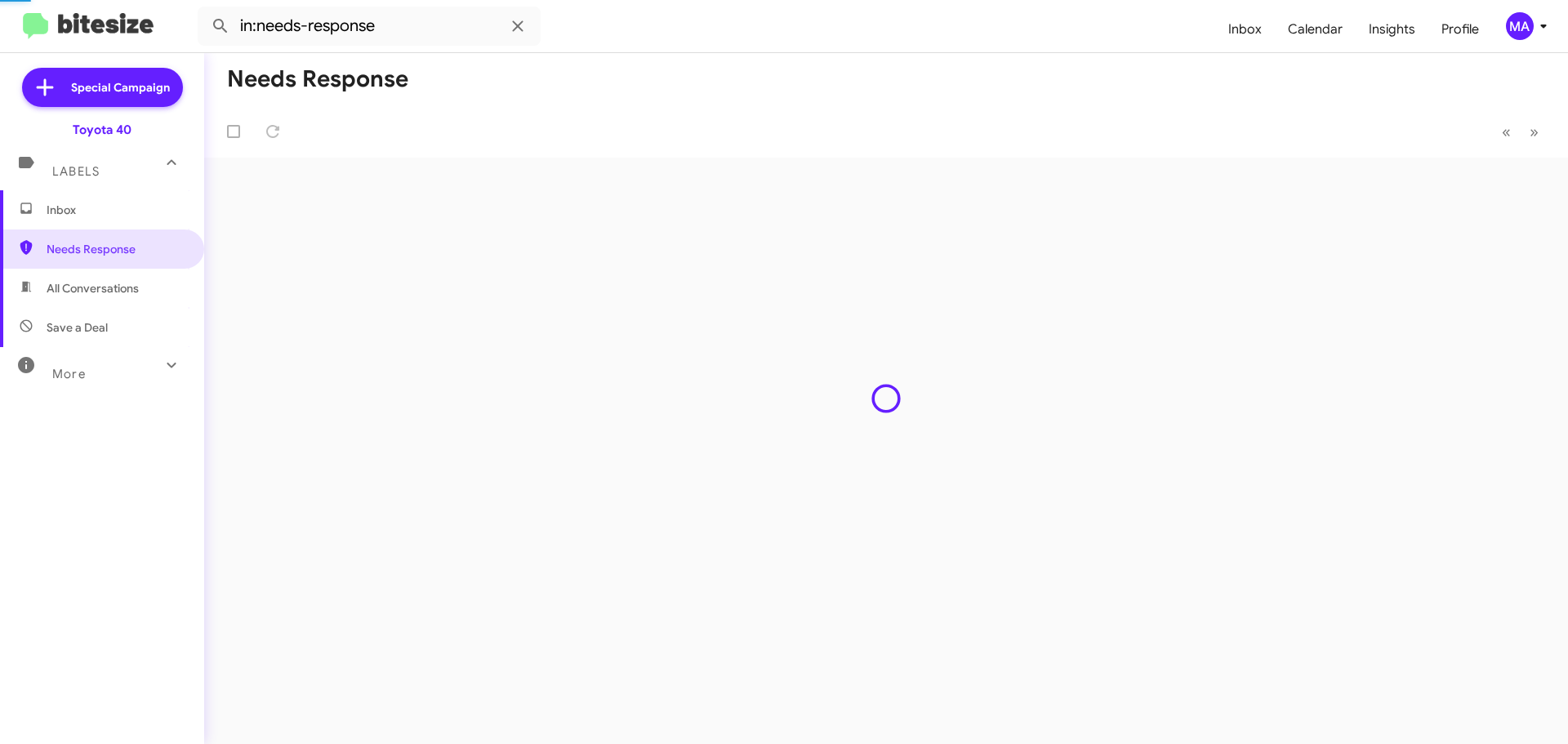
click at [83, 282] on span "All Conversations" at bounding box center [92, 288] width 92 height 17
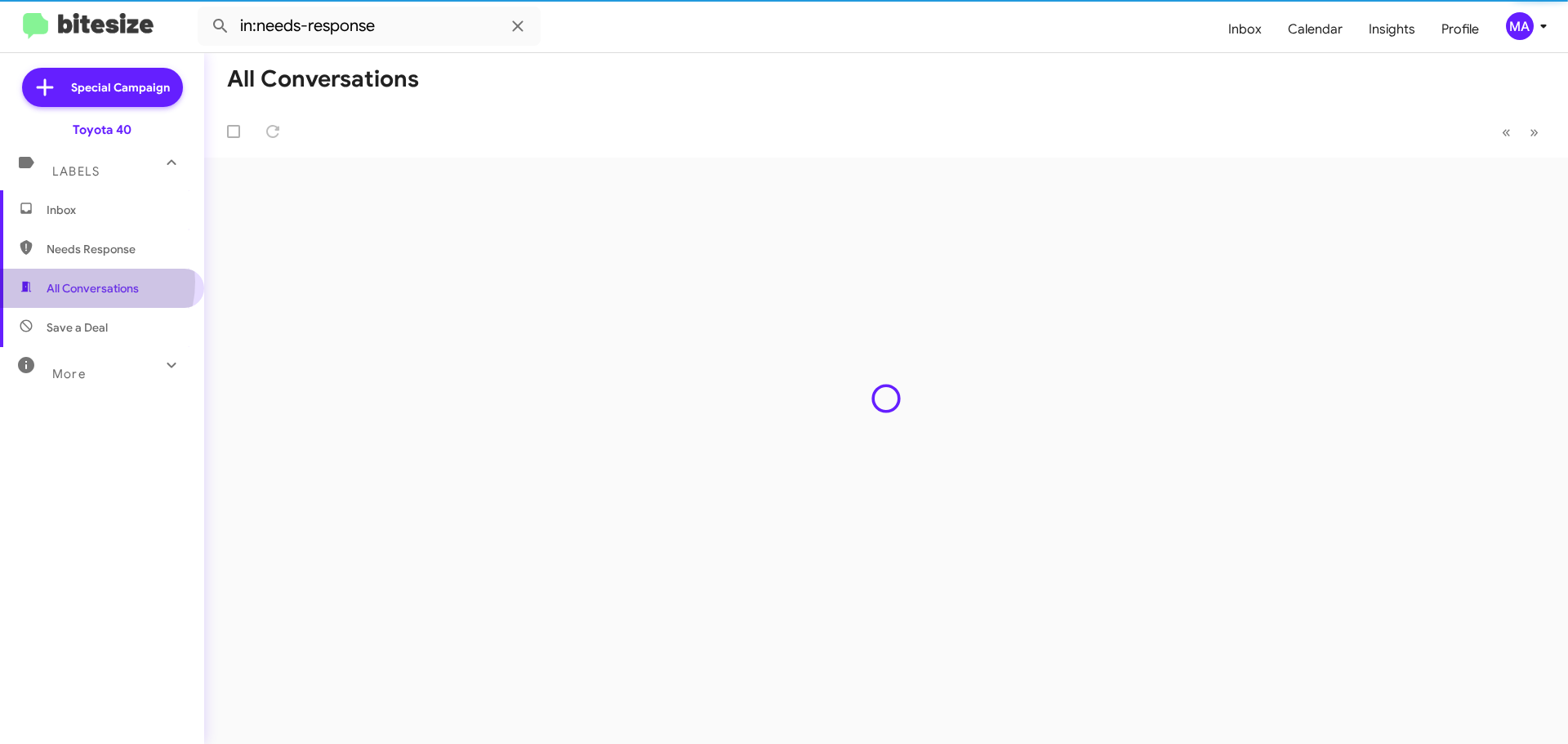
type input "in:all-conversations"
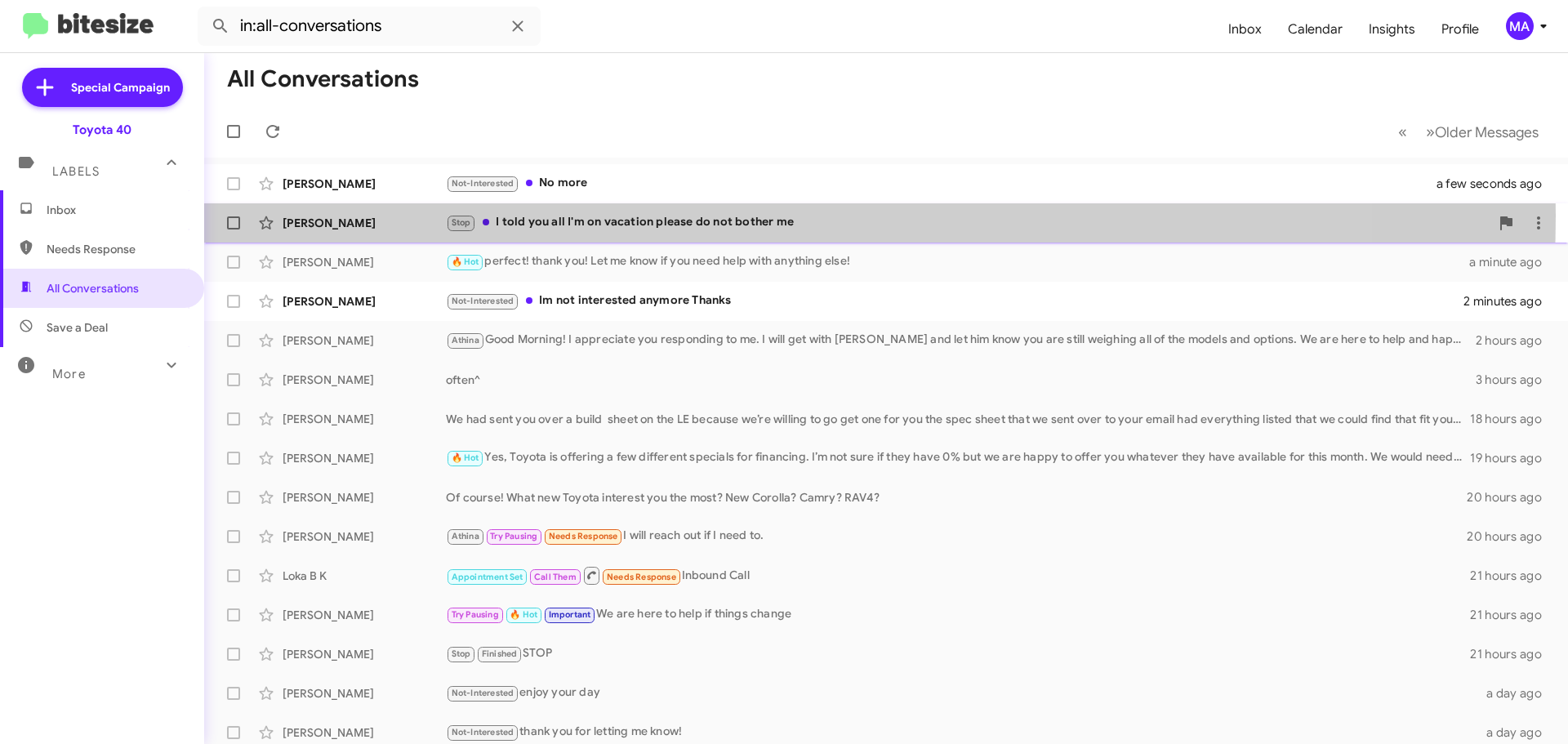
click at [634, 215] on div "Stop I told you all I'm on vacation please do not bother me" at bounding box center [968, 222] width 1043 height 19
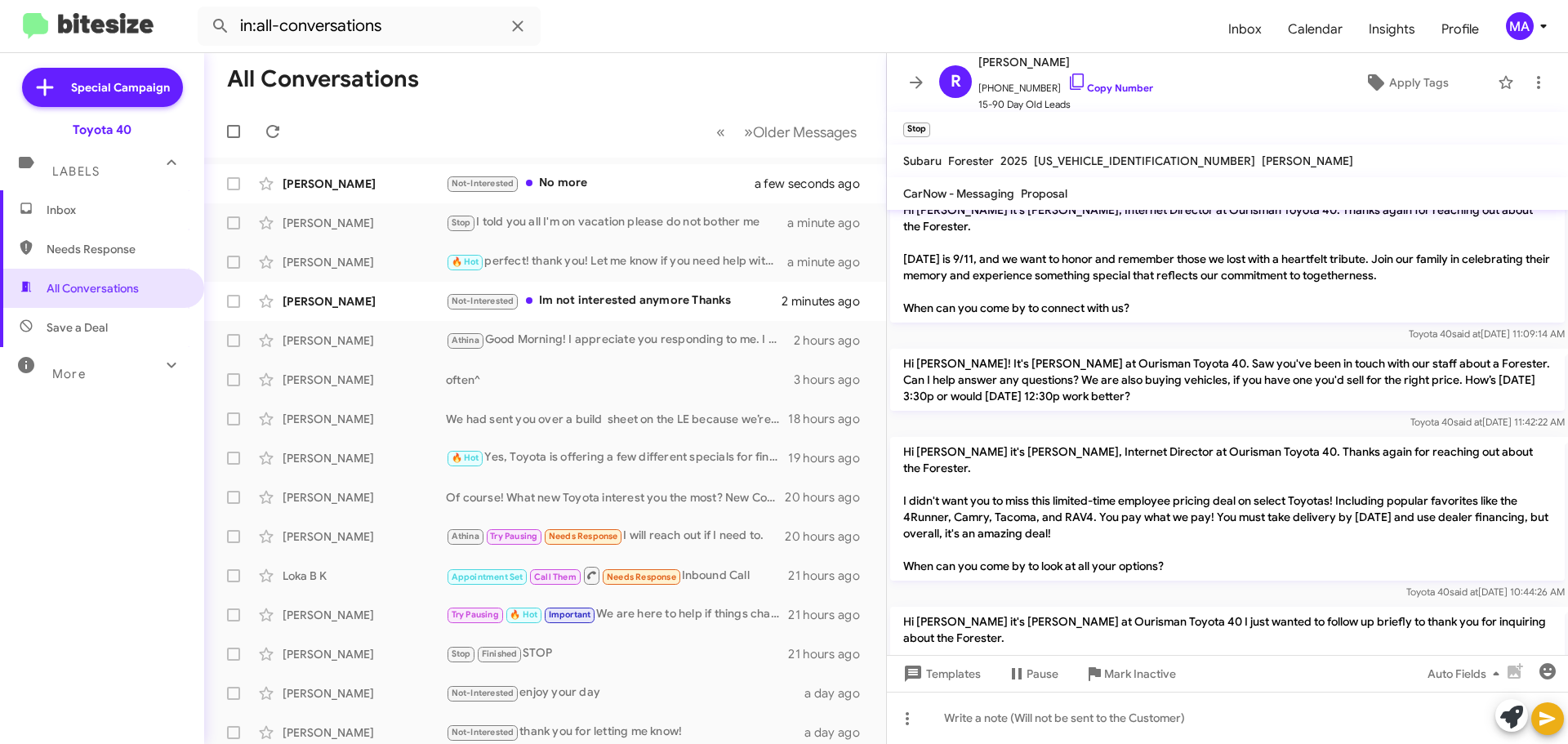
scroll to position [239, 0]
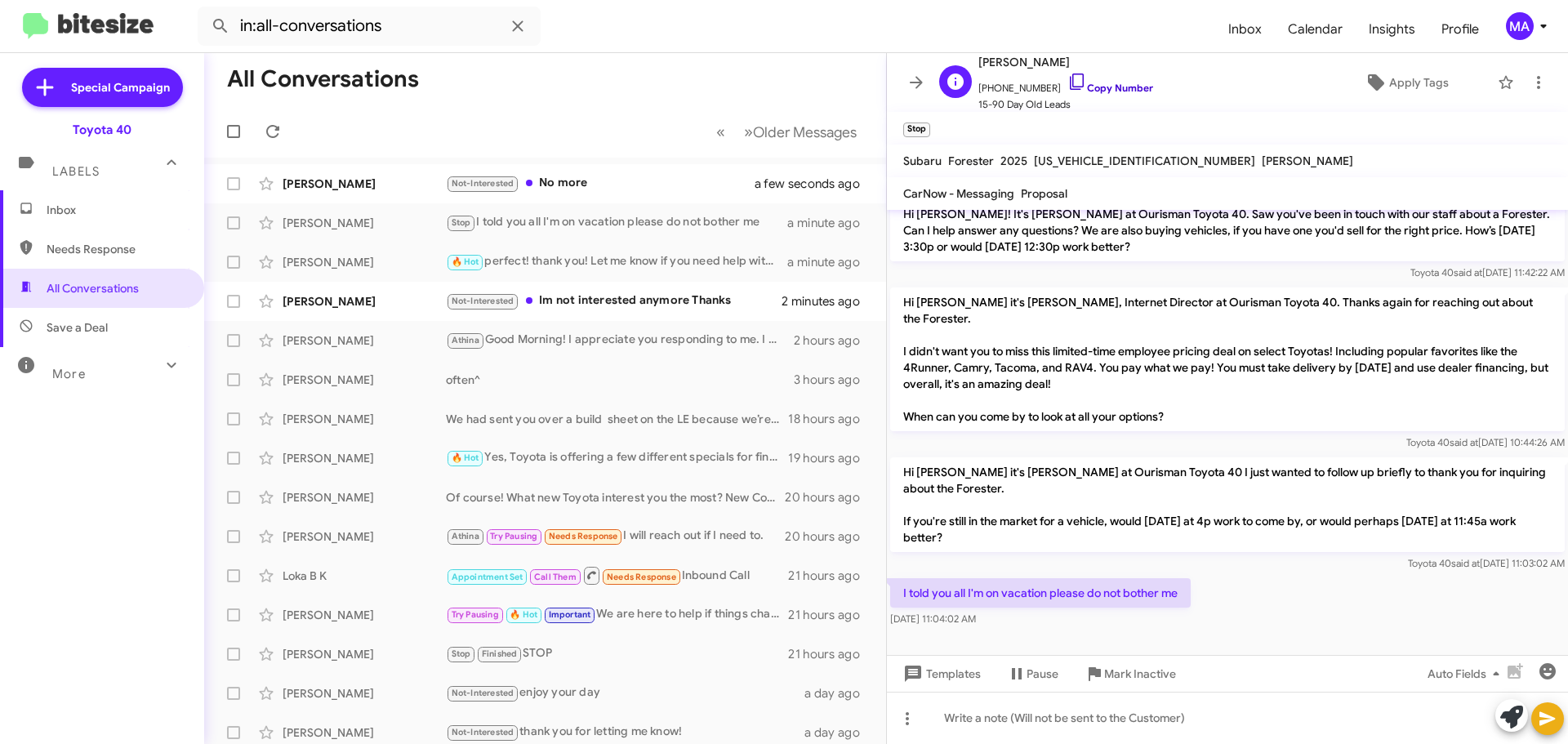
click at [1067, 79] on icon at bounding box center [1077, 82] width 20 height 20
drag, startPoint x: 1013, startPoint y: 621, endPoint x: 905, endPoint y: 578, distance: 116.2
click at [905, 578] on div "I told you all I'm on vacation please do not bother me Sep 26, 2025, 11:04:02 AM" at bounding box center [1040, 602] width 301 height 49
copy div "told you all I'm on vacation please do not bother me Sep 26, 2025, 11:04:02 AM"
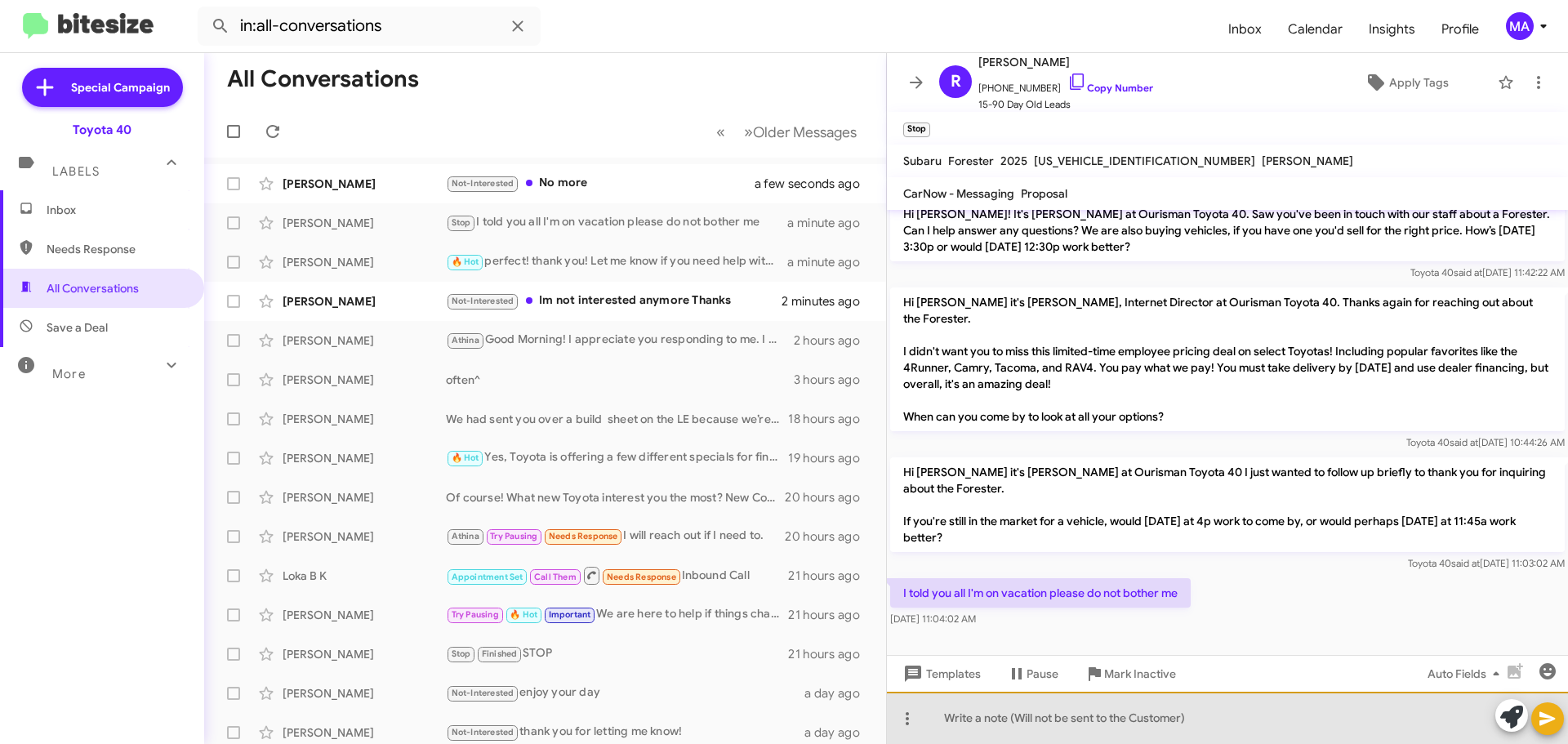
click at [1025, 717] on div at bounding box center [1226, 717] width 681 height 52
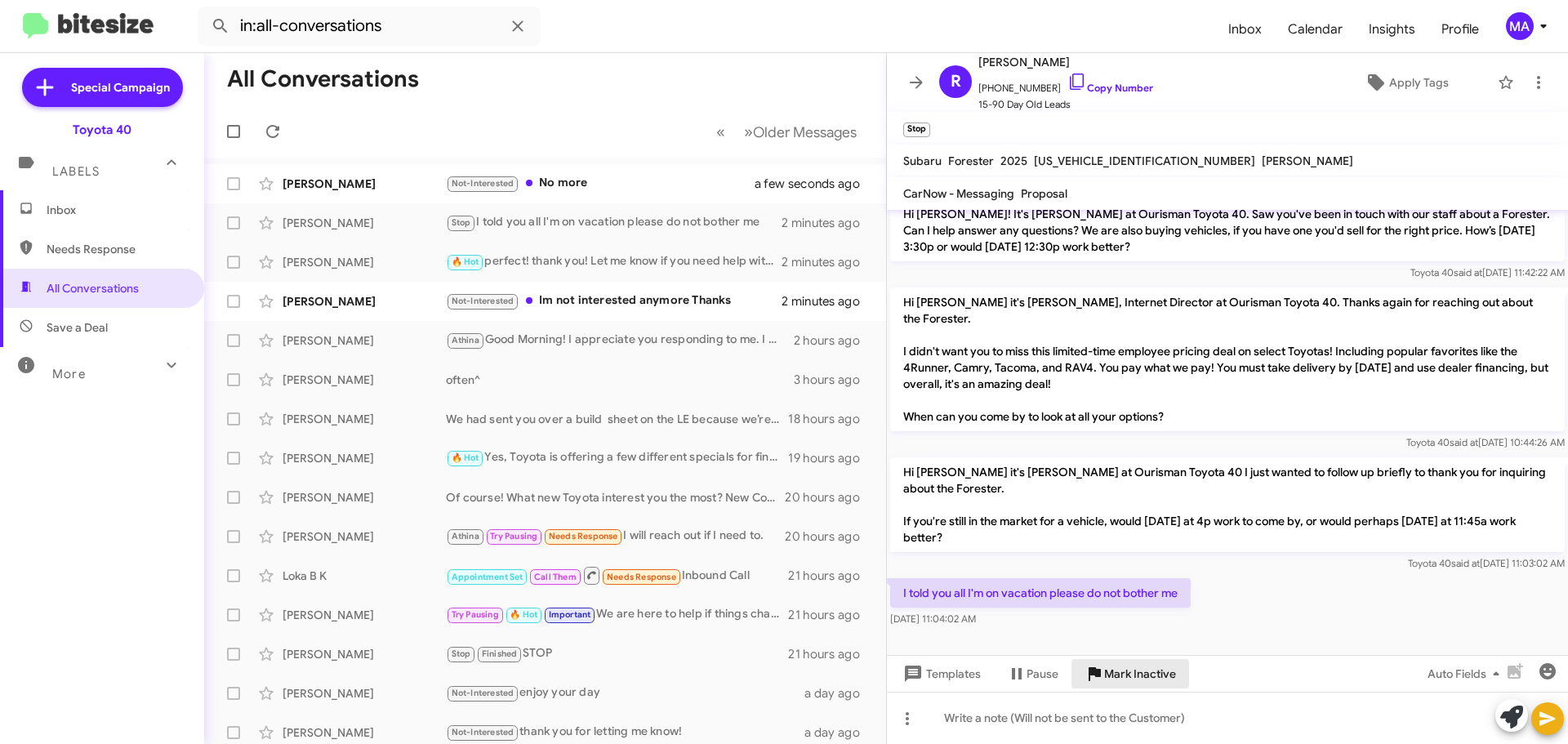
click at [1148, 673] on span "Mark Inactive" at bounding box center [1140, 674] width 72 height 29
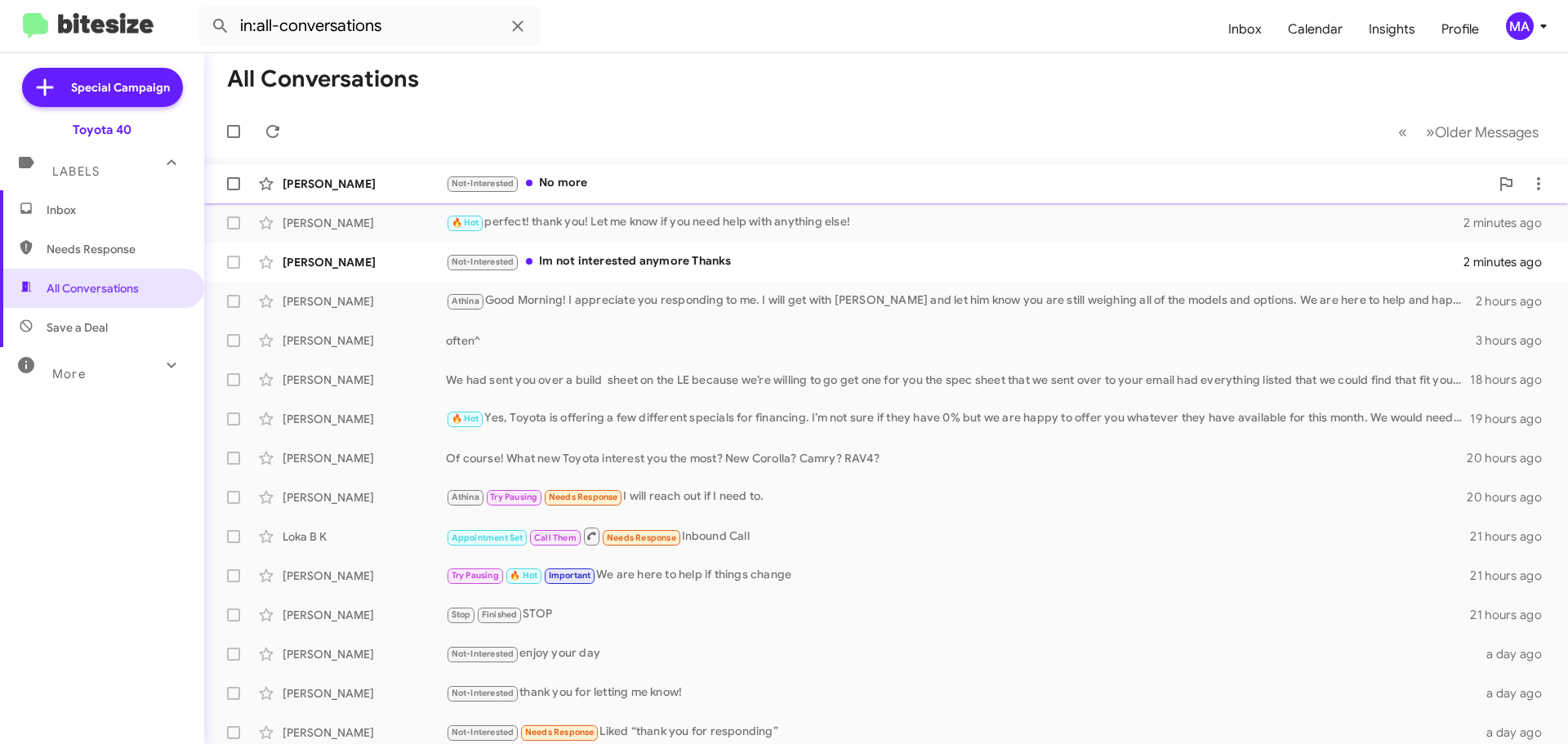
click at [585, 183] on div "Not-Interested No more" at bounding box center [968, 183] width 1043 height 19
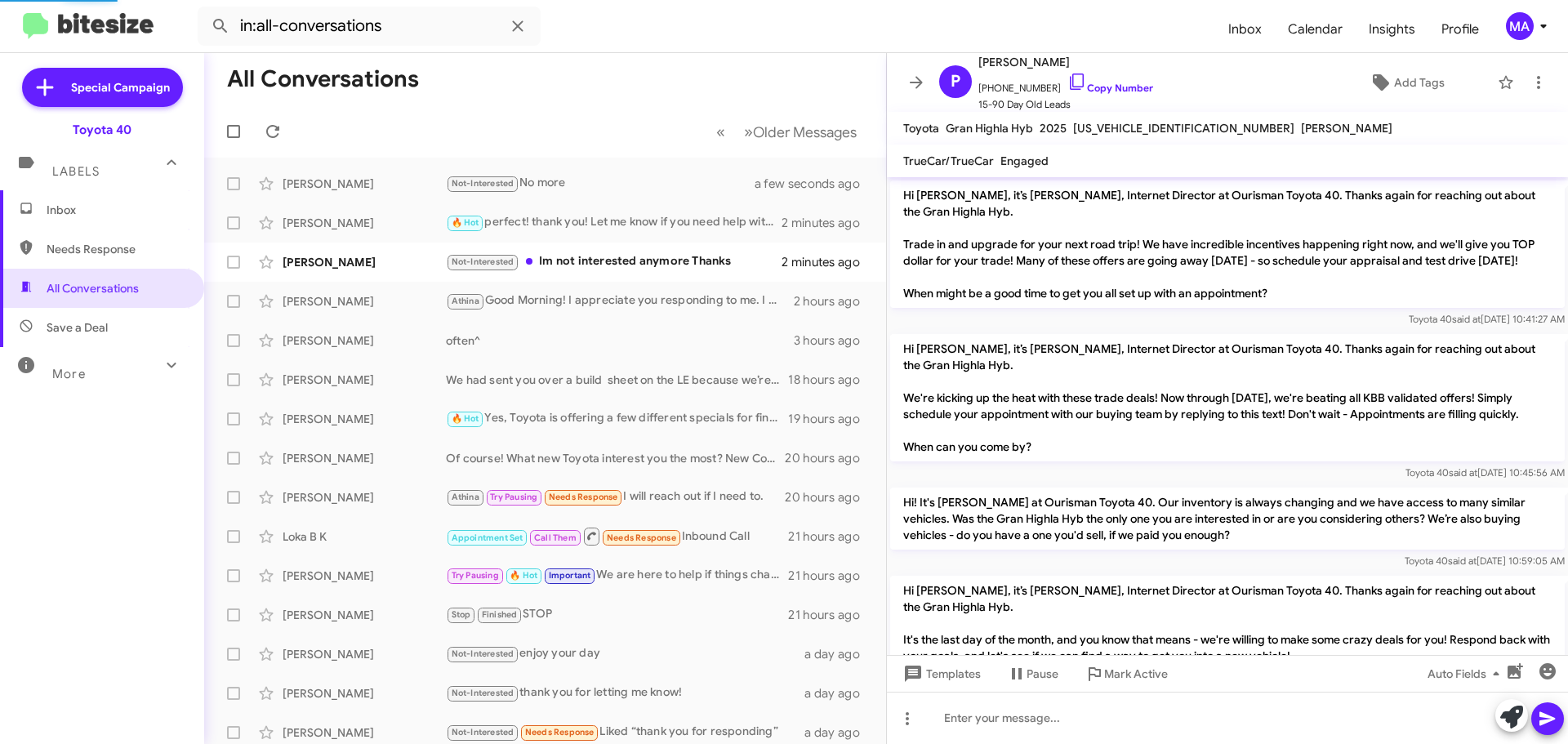
scroll to position [2094, 0]
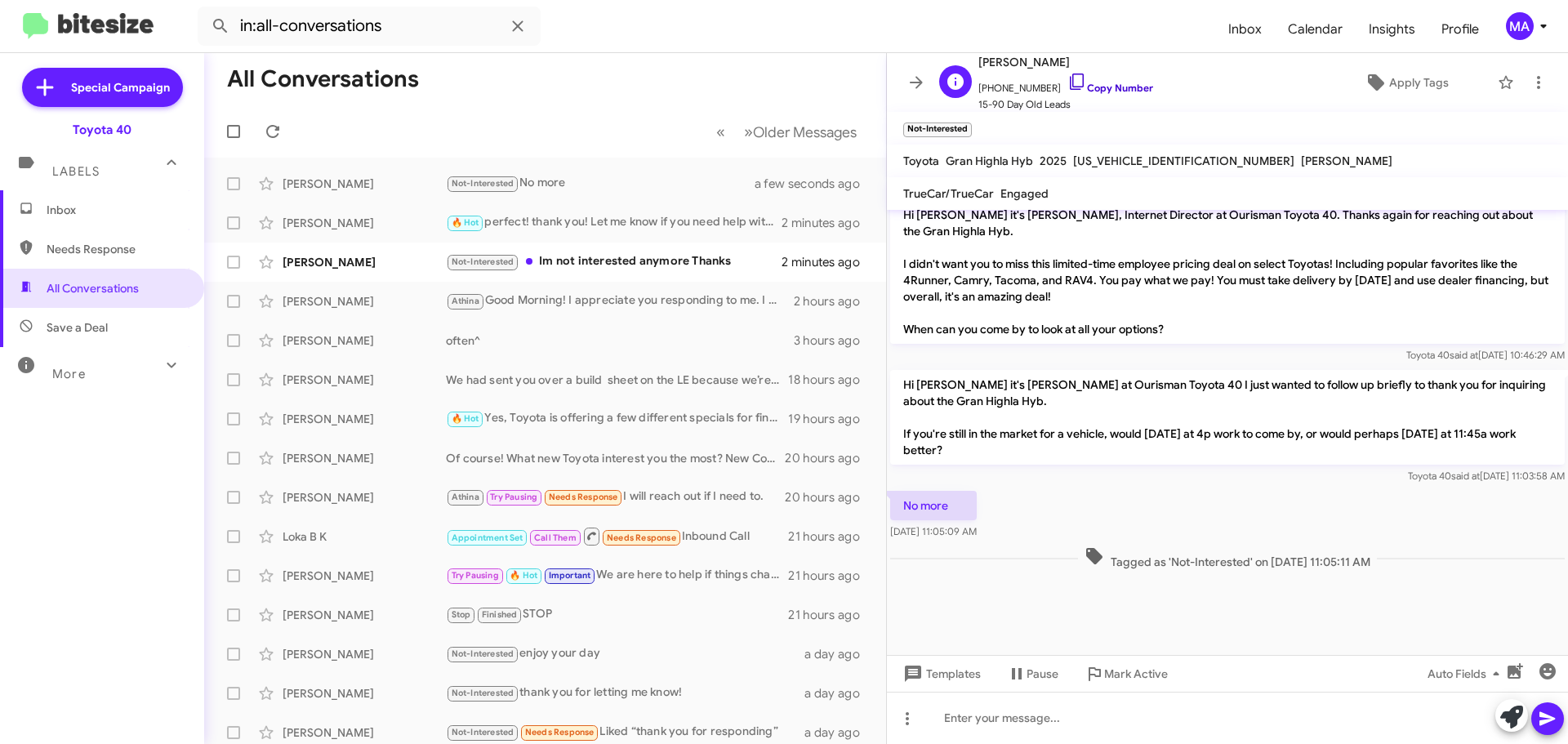
click at [1067, 82] on icon at bounding box center [1077, 82] width 20 height 20
drag, startPoint x: 1004, startPoint y: 564, endPoint x: 903, endPoint y: 529, distance: 106.9
click at [903, 529] on div "No more Sep 26, 2025, 11:05:09 AM" at bounding box center [933, 515] width 86 height 49
copy div "No more Sep 26, 2025, 11:05:09 AM"
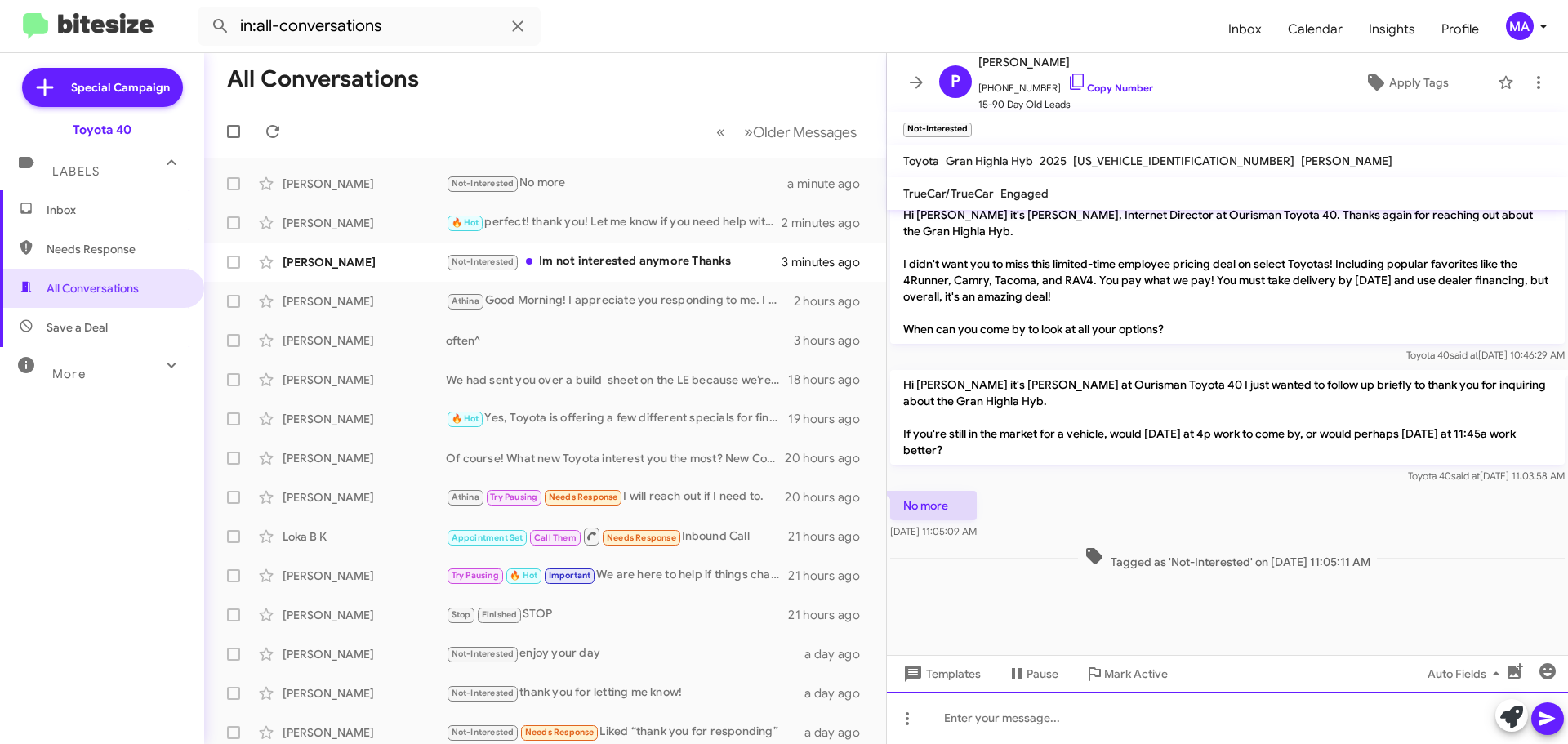
click at [1046, 722] on div at bounding box center [1226, 717] width 681 height 52
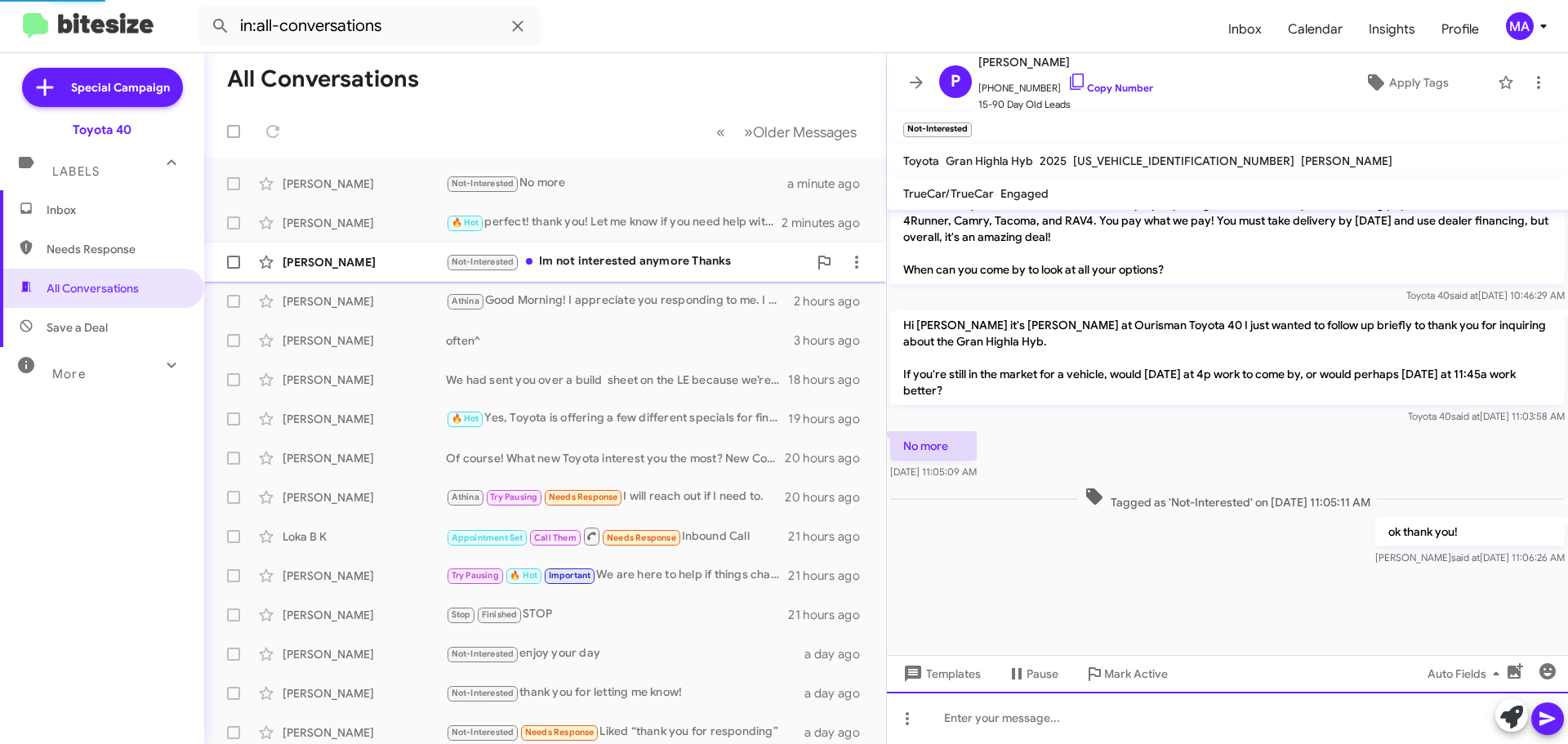
scroll to position [0, 0]
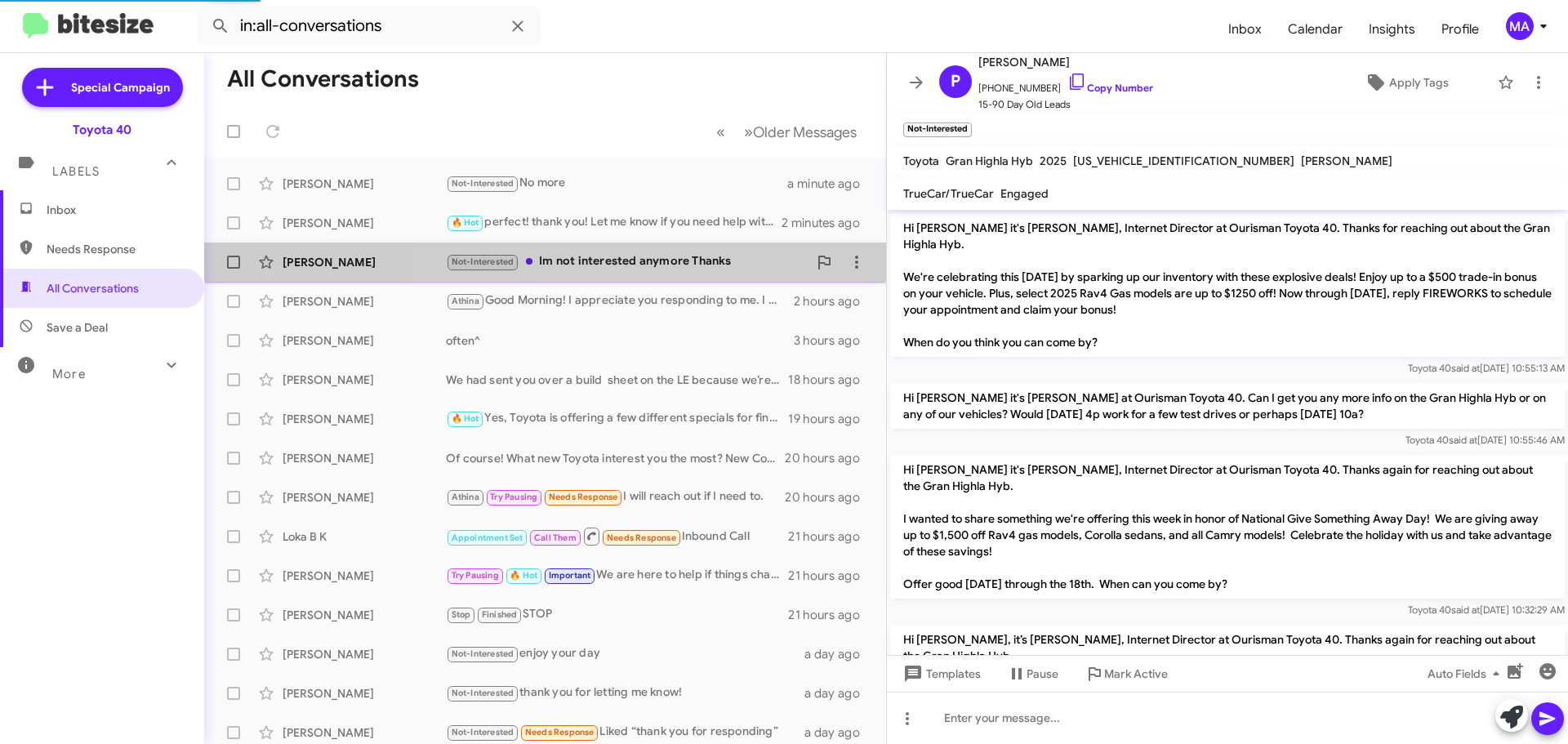
click at [662, 263] on div "Not-Interested Im not interested anymore Thanks" at bounding box center [627, 261] width 362 height 19
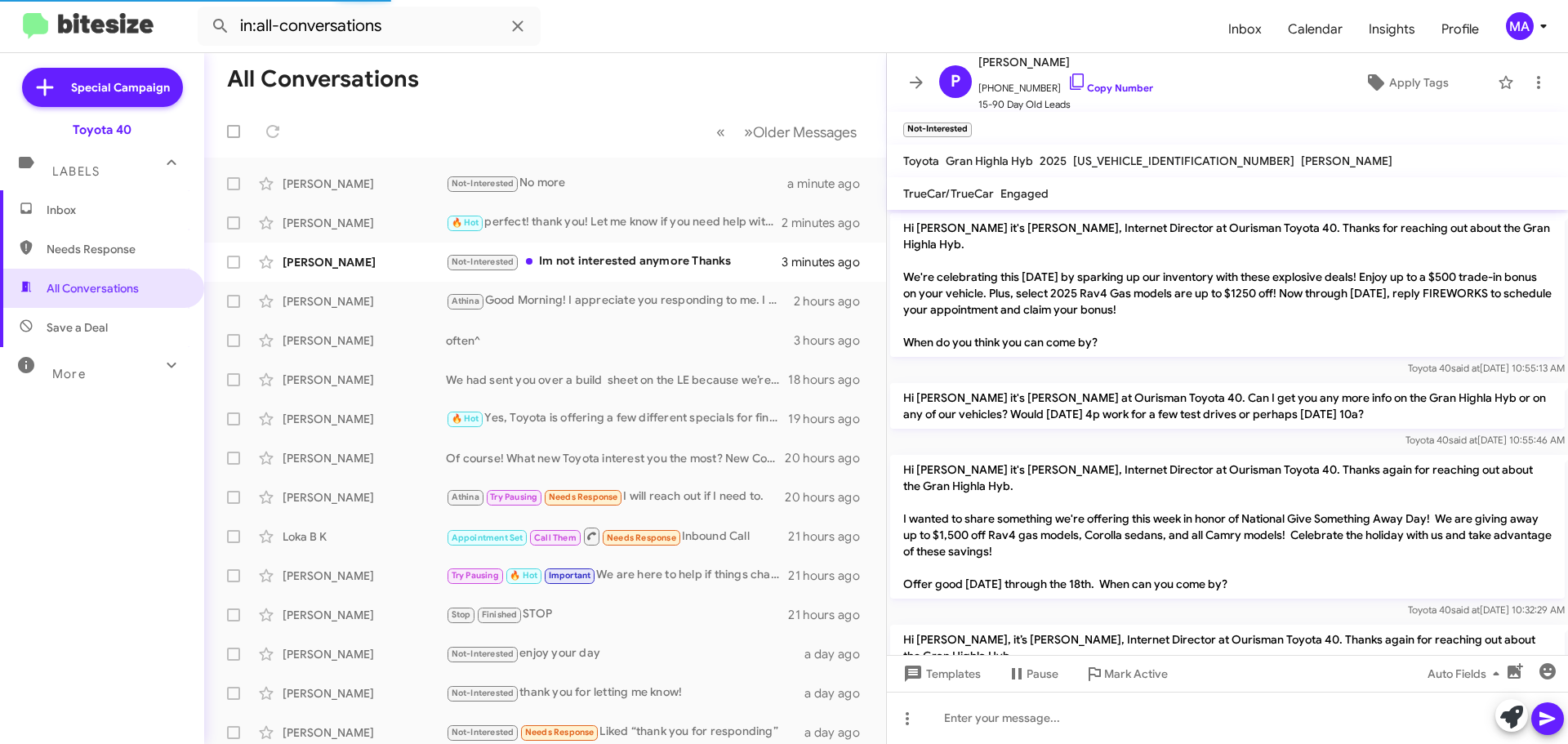
scroll to position [165, 0]
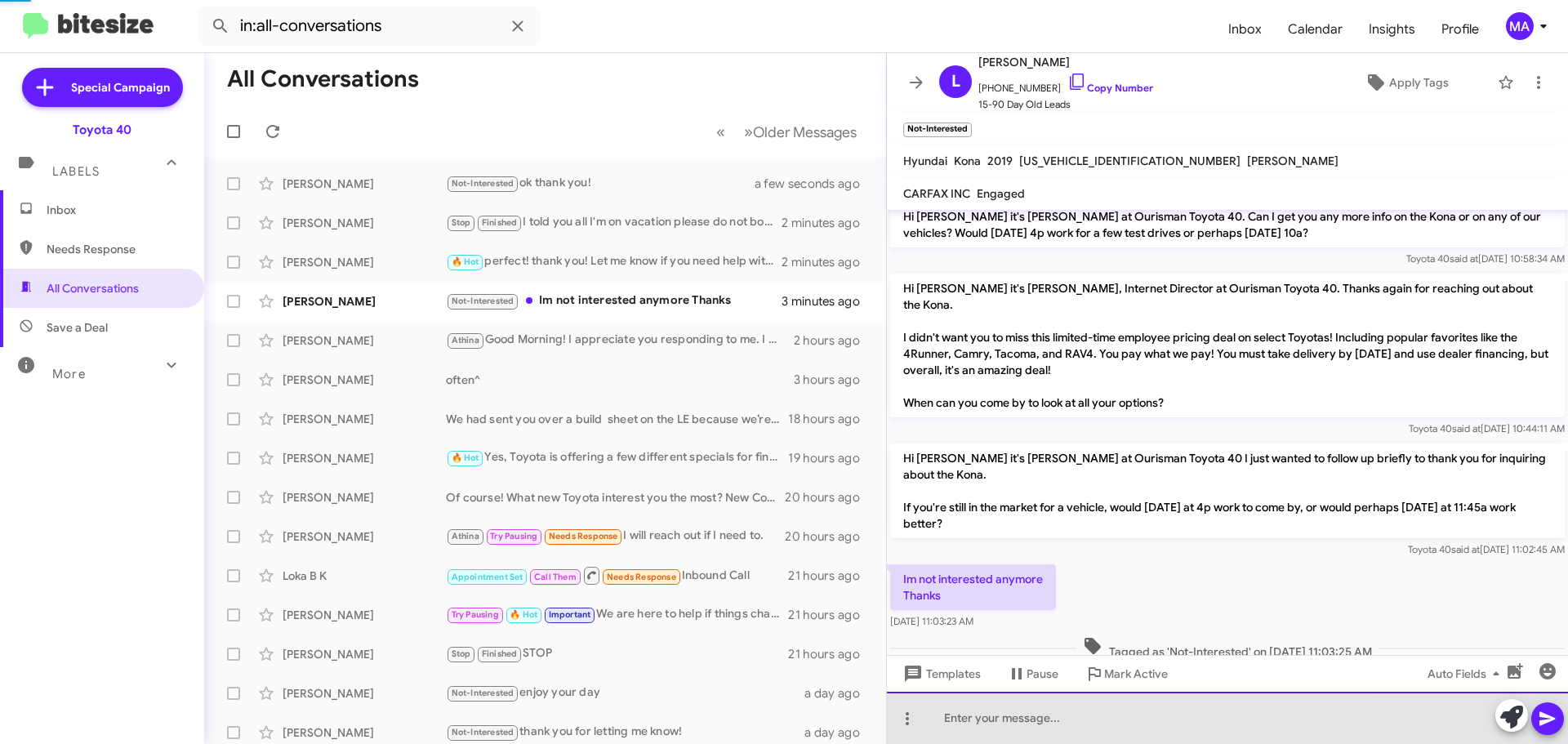
click at [1055, 717] on div at bounding box center [1226, 717] width 681 height 52
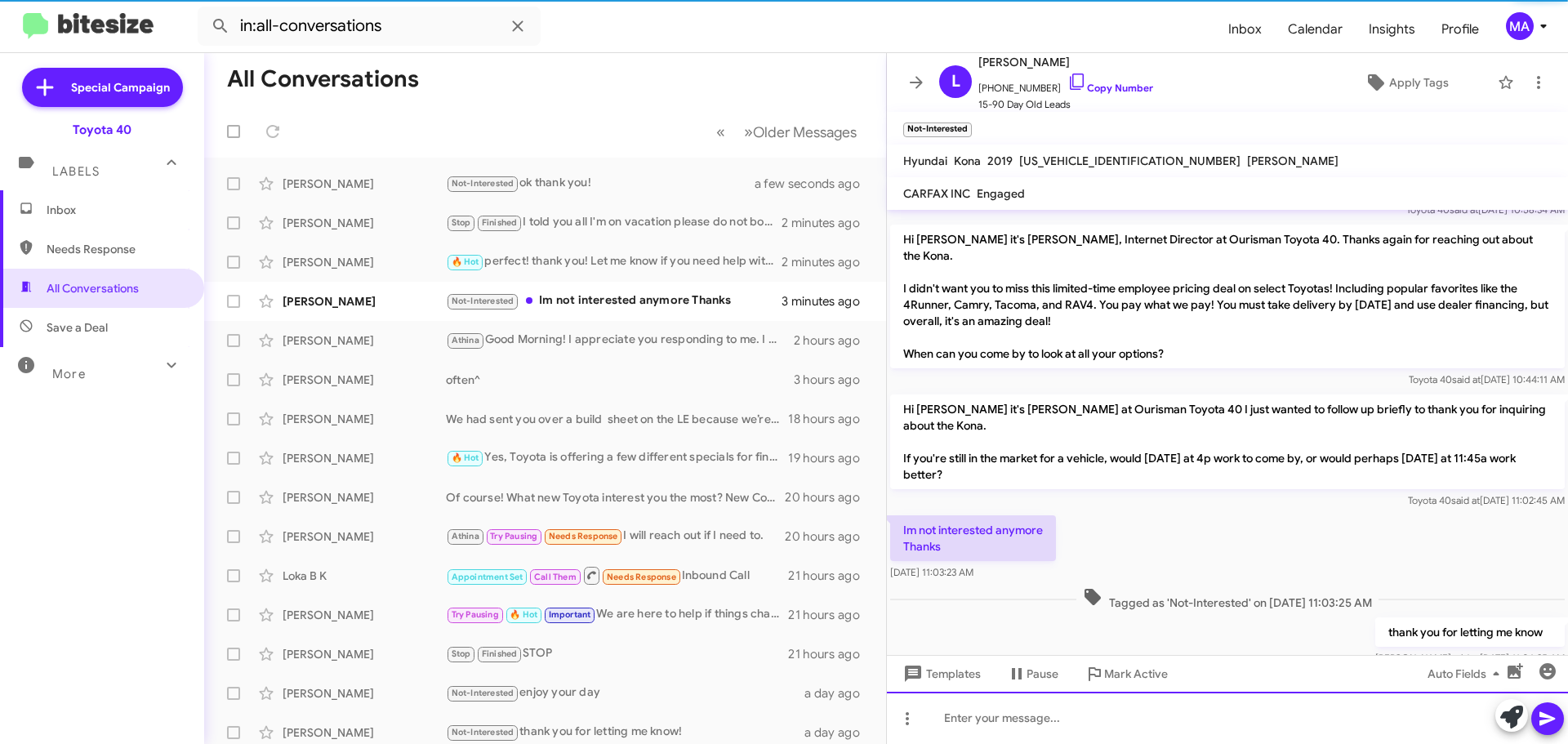
scroll to position [225, 0]
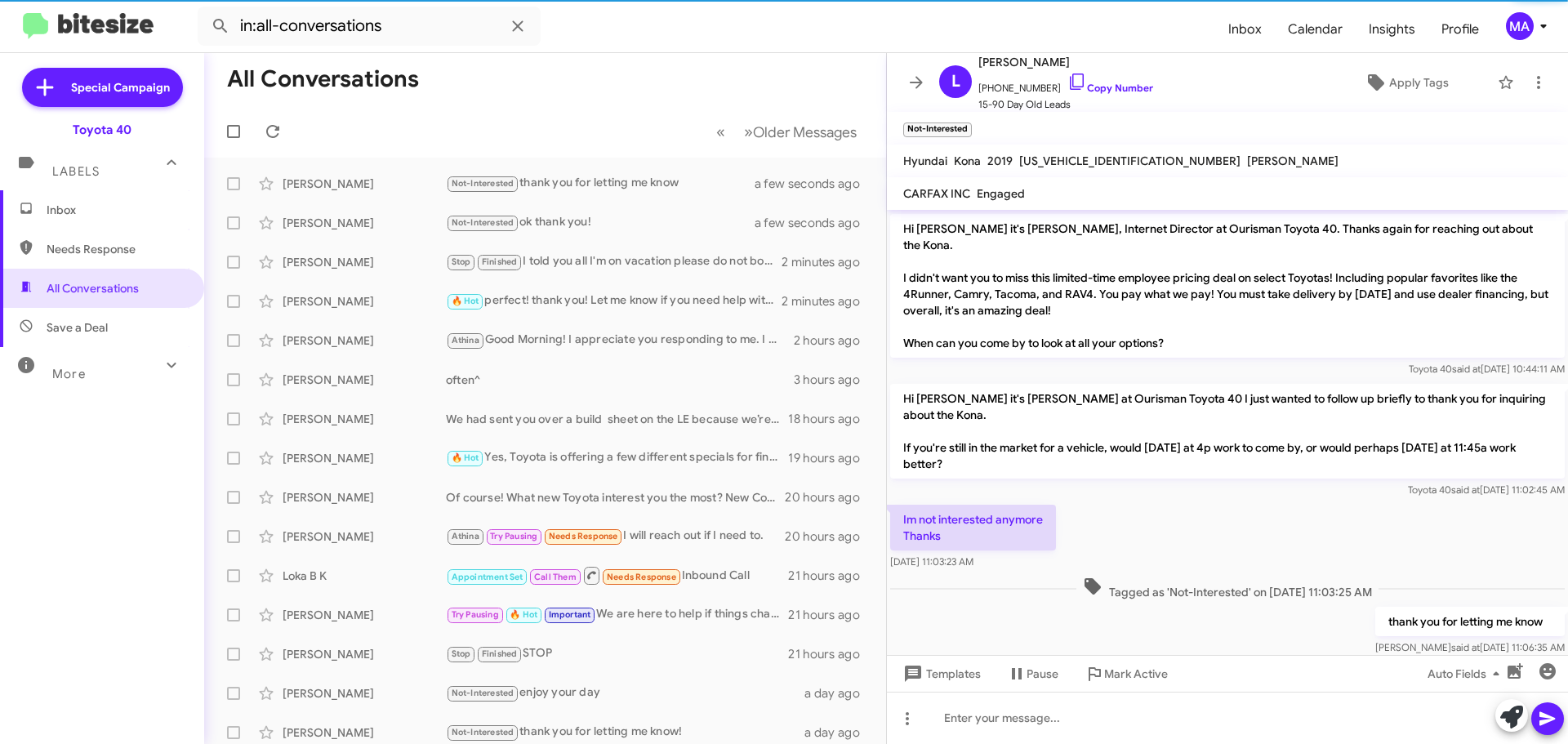
click at [138, 335] on span "Save a Deal" at bounding box center [102, 327] width 204 height 39
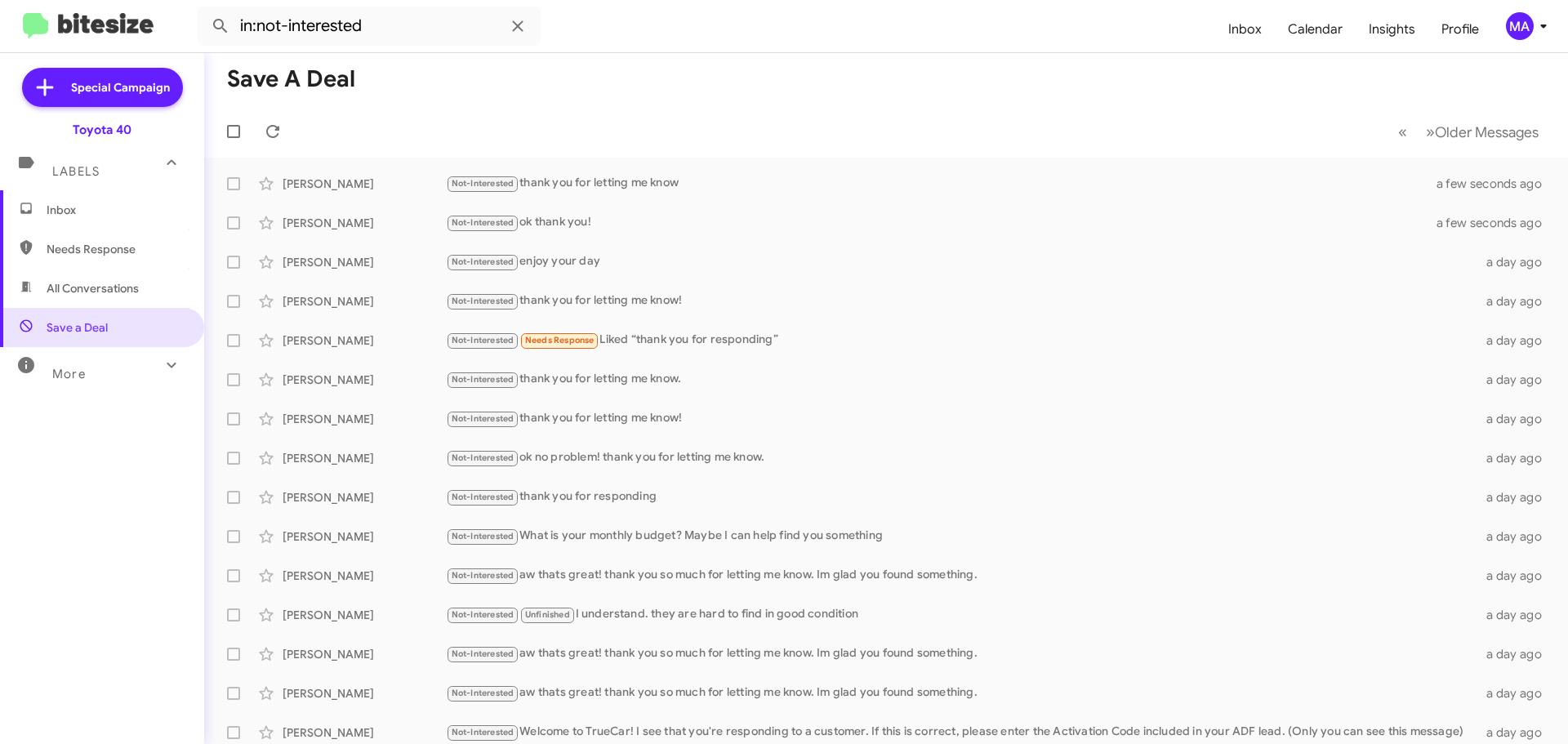
click at [111, 298] on span "All Conversations" at bounding box center [102, 288] width 204 height 39
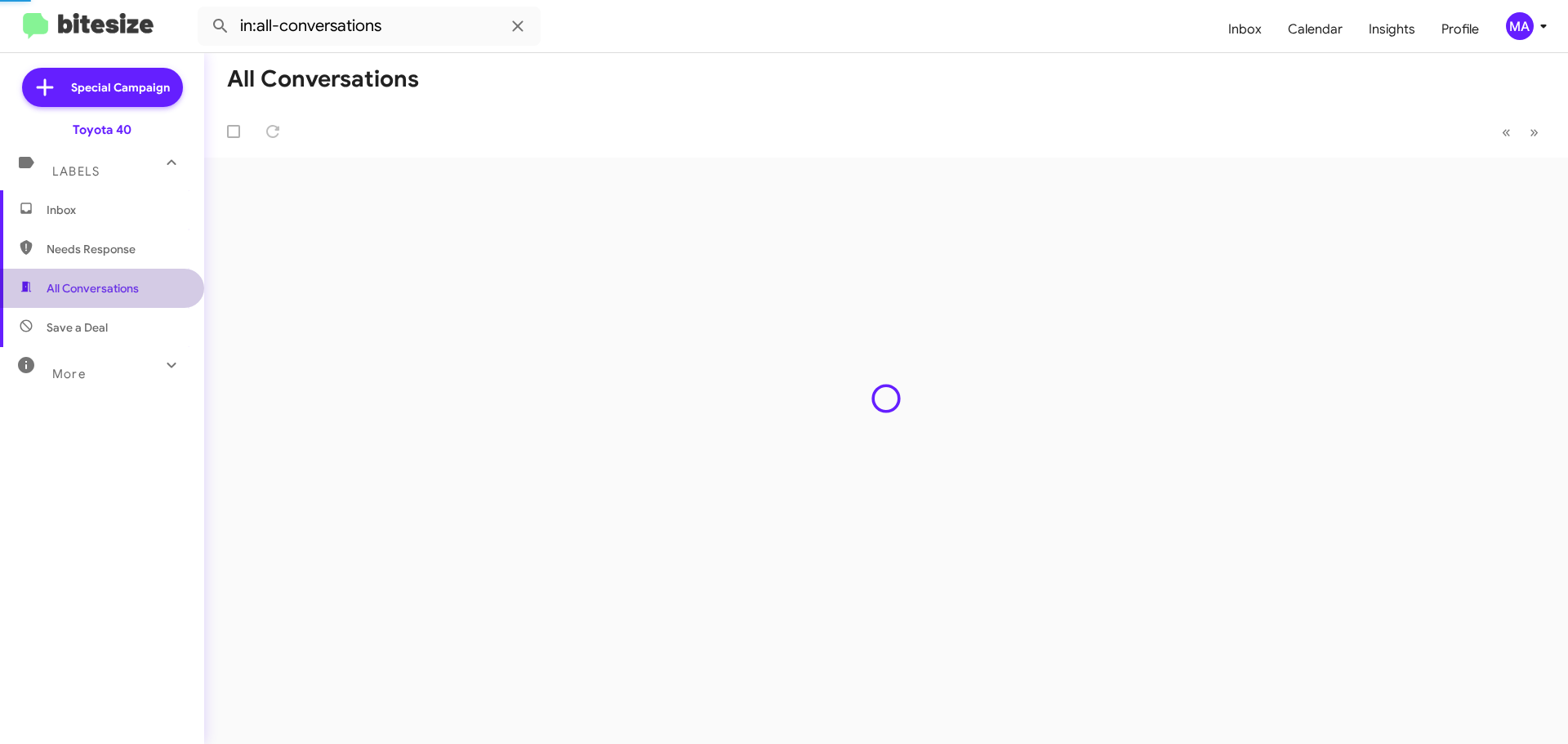
click at [109, 248] on span "Needs Response" at bounding box center [115, 249] width 139 height 17
type input "in:needs-response"
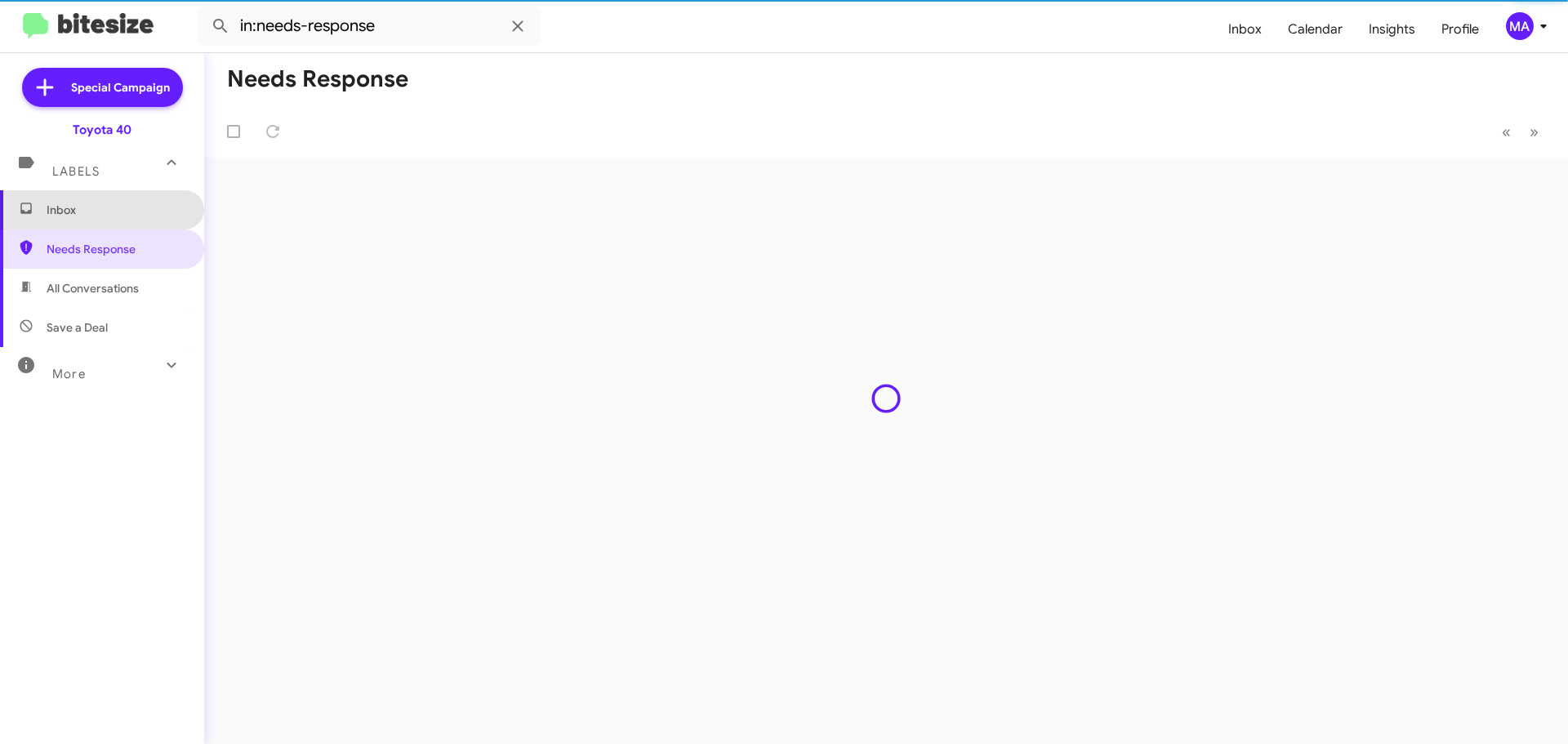
click at [101, 217] on span "Inbox" at bounding box center [115, 209] width 139 height 17
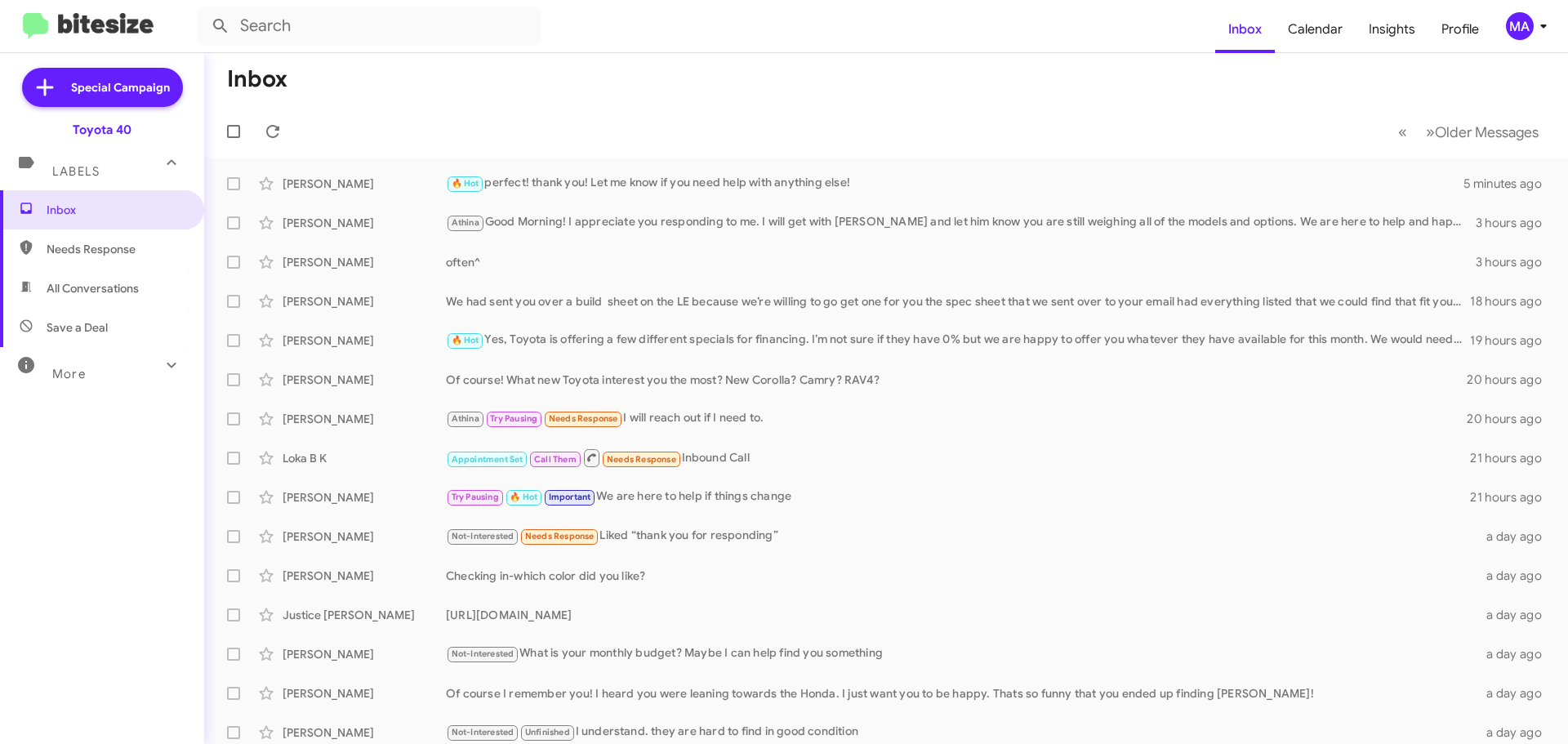
click at [115, 331] on span "Save a Deal" at bounding box center [102, 327] width 204 height 39
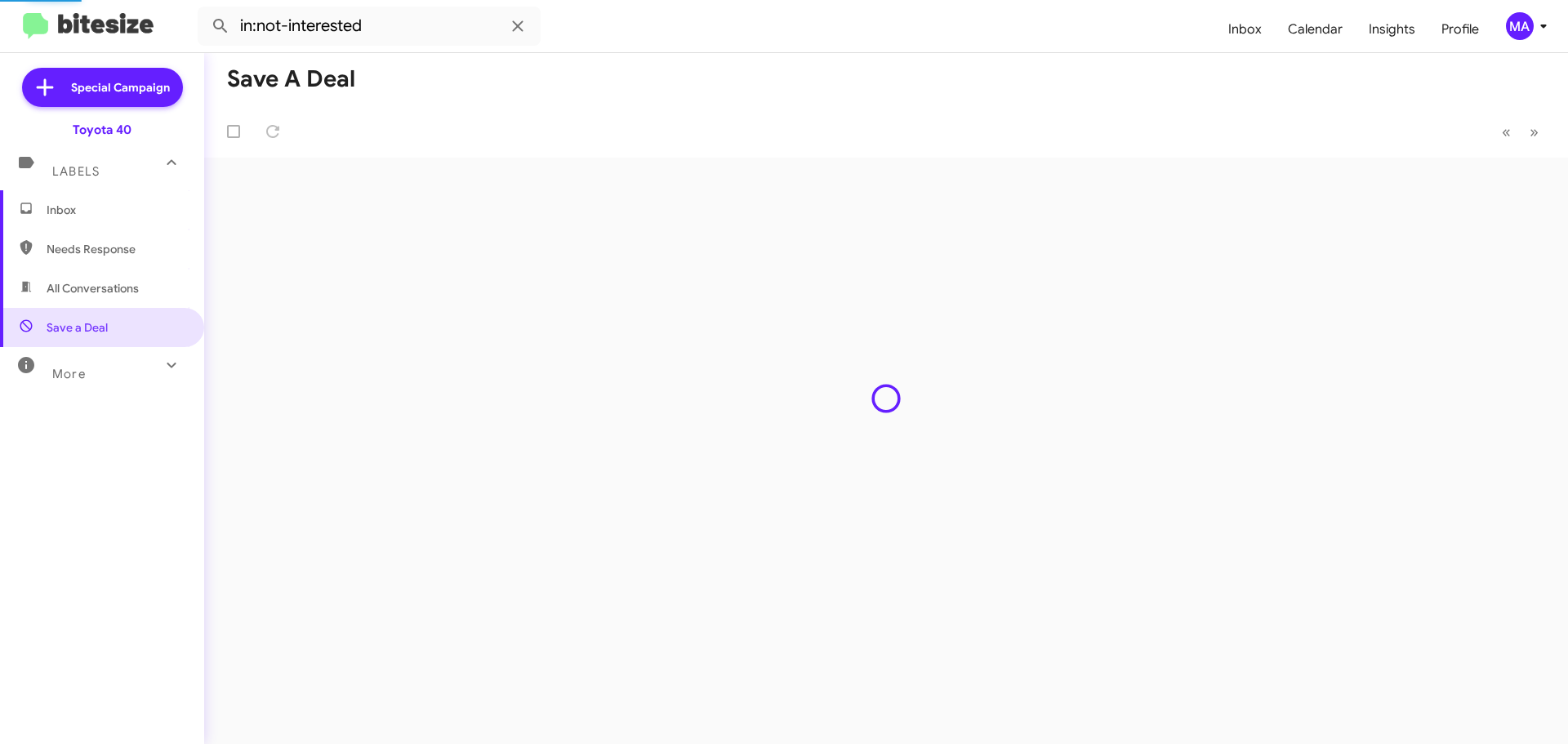
click at [112, 286] on span "All Conversations" at bounding box center [92, 288] width 92 height 17
type input "in:all-conversations"
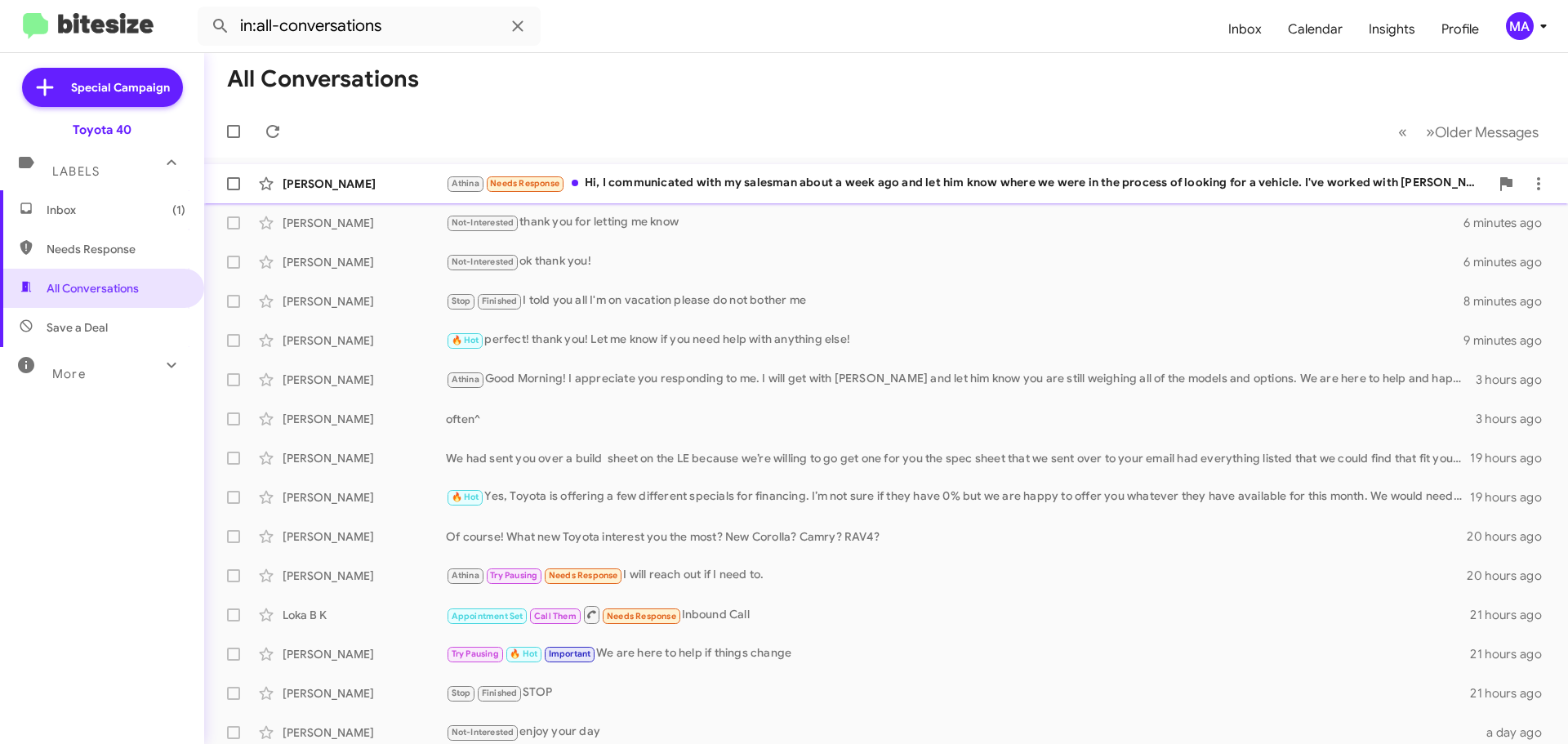
click at [750, 181] on div "Athina Needs Response Hi, I communicated with my salesman about a week ago and …" at bounding box center [968, 183] width 1043 height 19
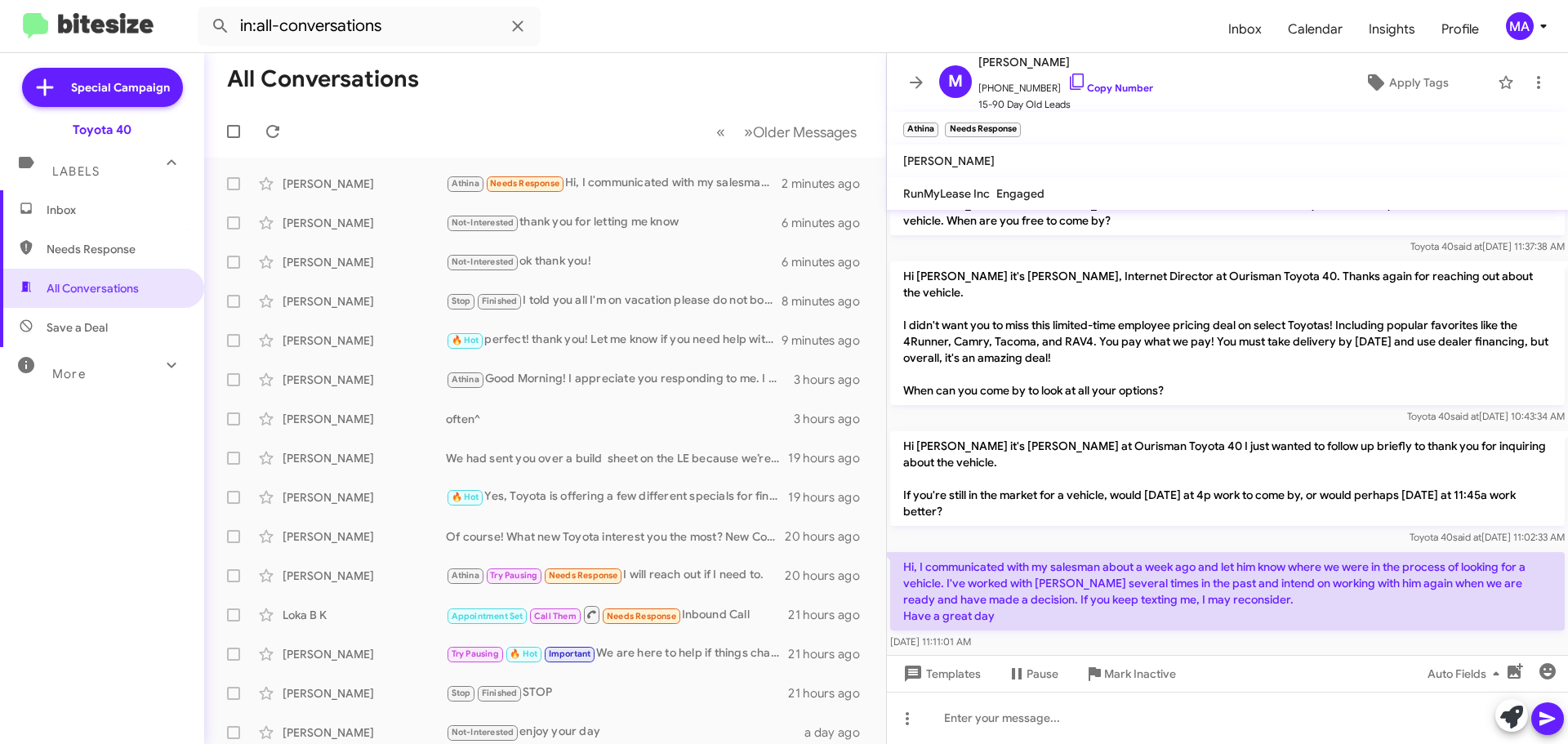
scroll to position [56, 0]
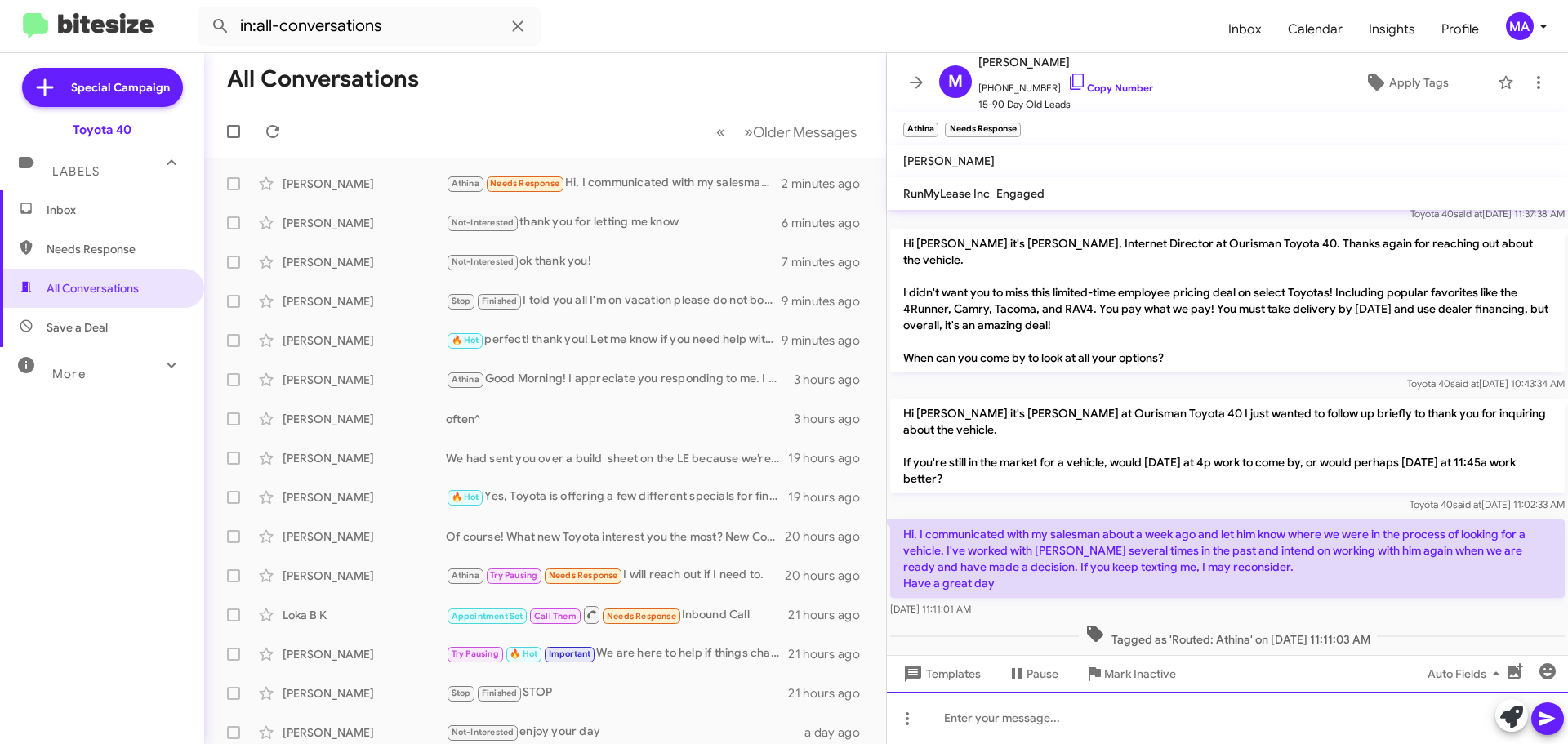
click at [1012, 725] on div at bounding box center [1226, 717] width 681 height 52
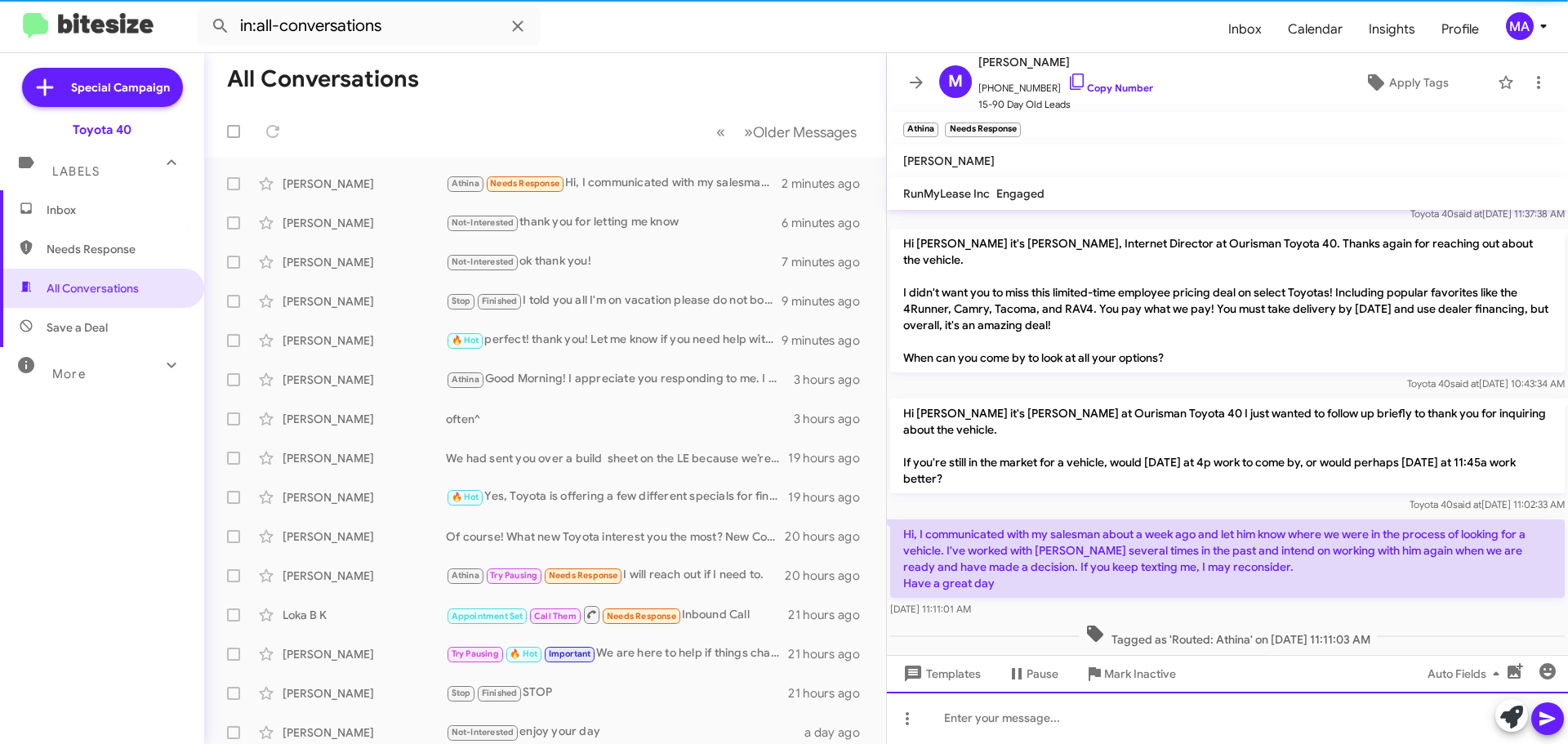
scroll to position [116, 0]
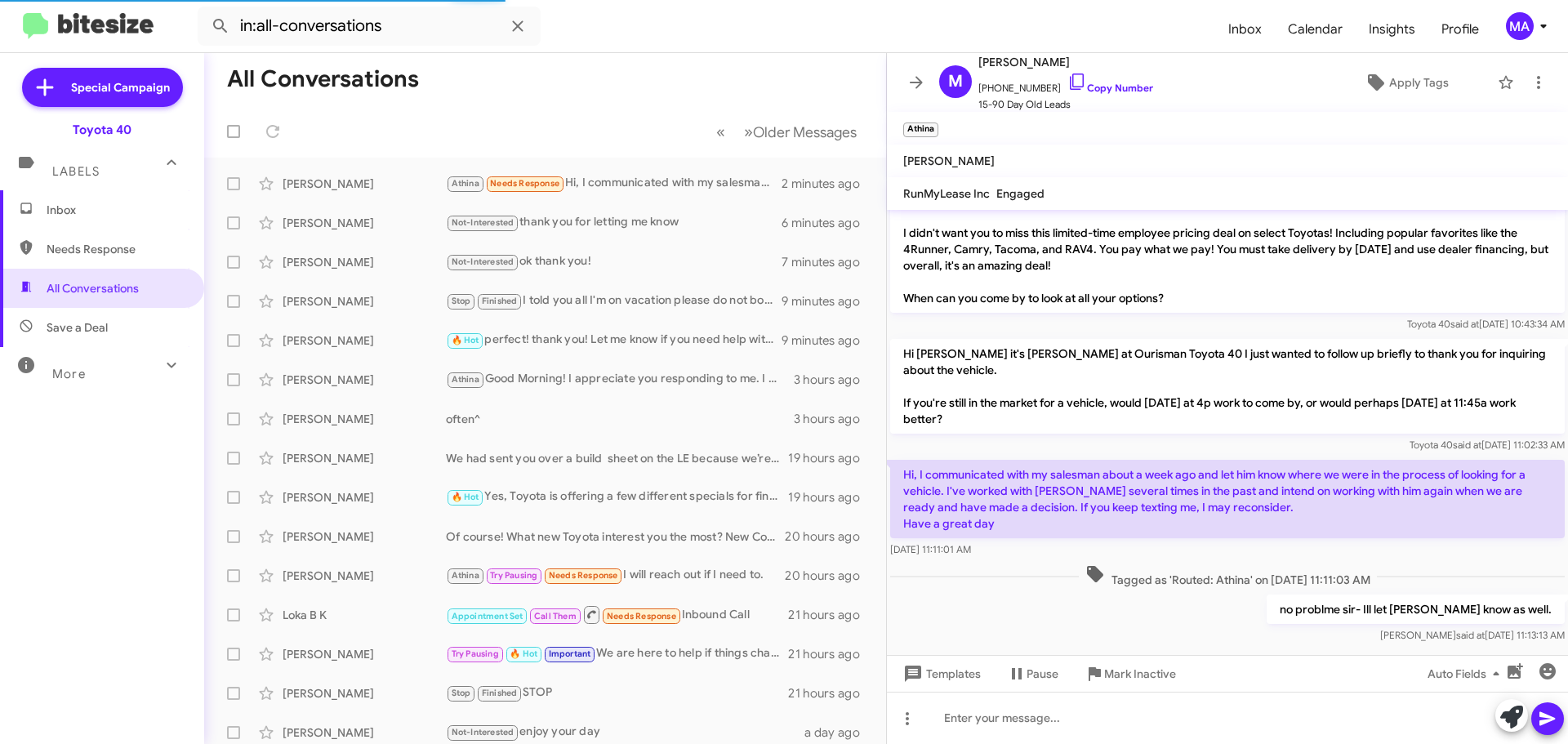
drag, startPoint x: 1008, startPoint y: 533, endPoint x: 900, endPoint y: 450, distance: 136.2
click at [900, 460] on div "Hi, I communicated with my salesman about a week ago and let him know where we …" at bounding box center [1227, 509] width 674 height 98
copy div "Hi, I communicated with my salesman about a week ago and let him know where we …"
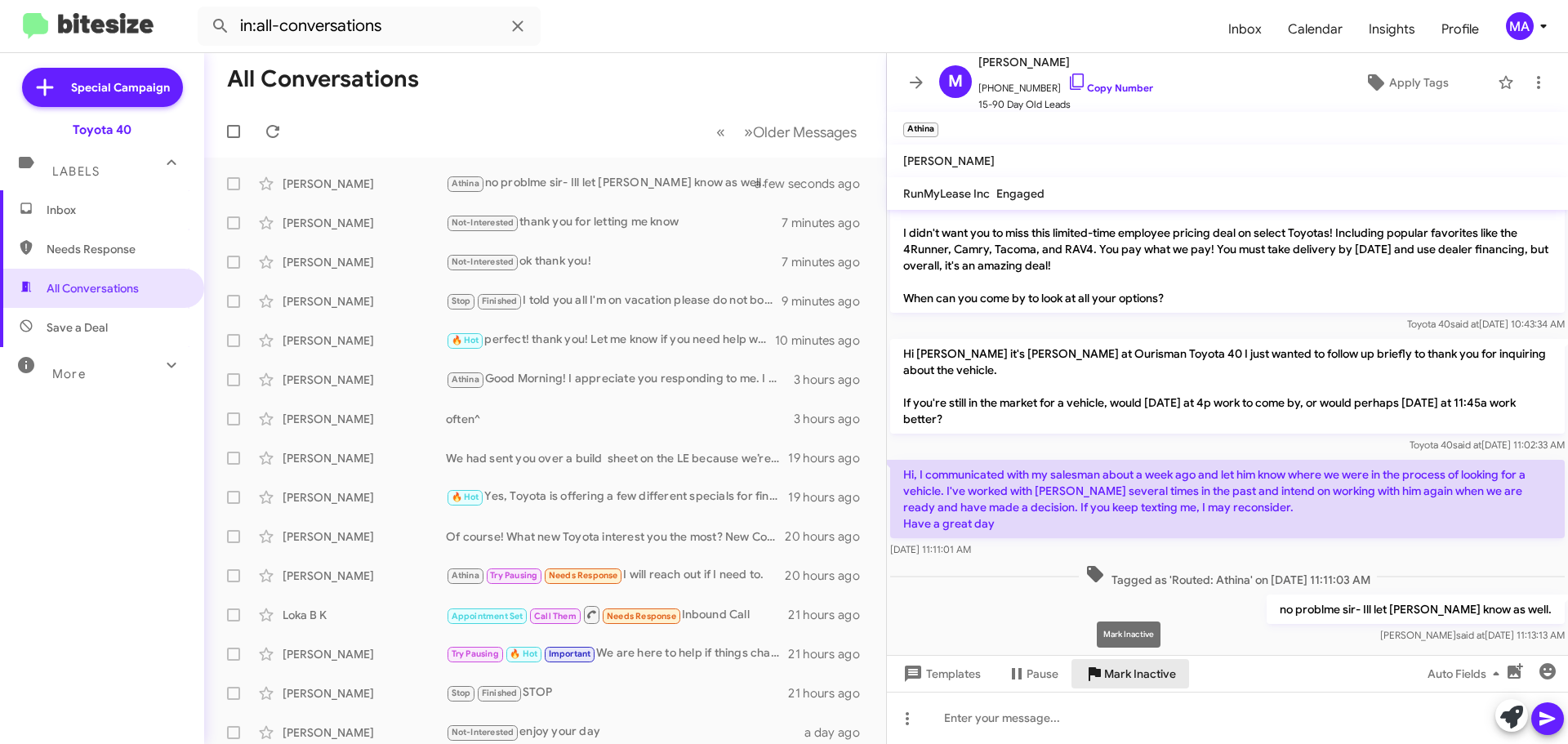
click at [1142, 677] on span "Mark Inactive" at bounding box center [1140, 674] width 72 height 29
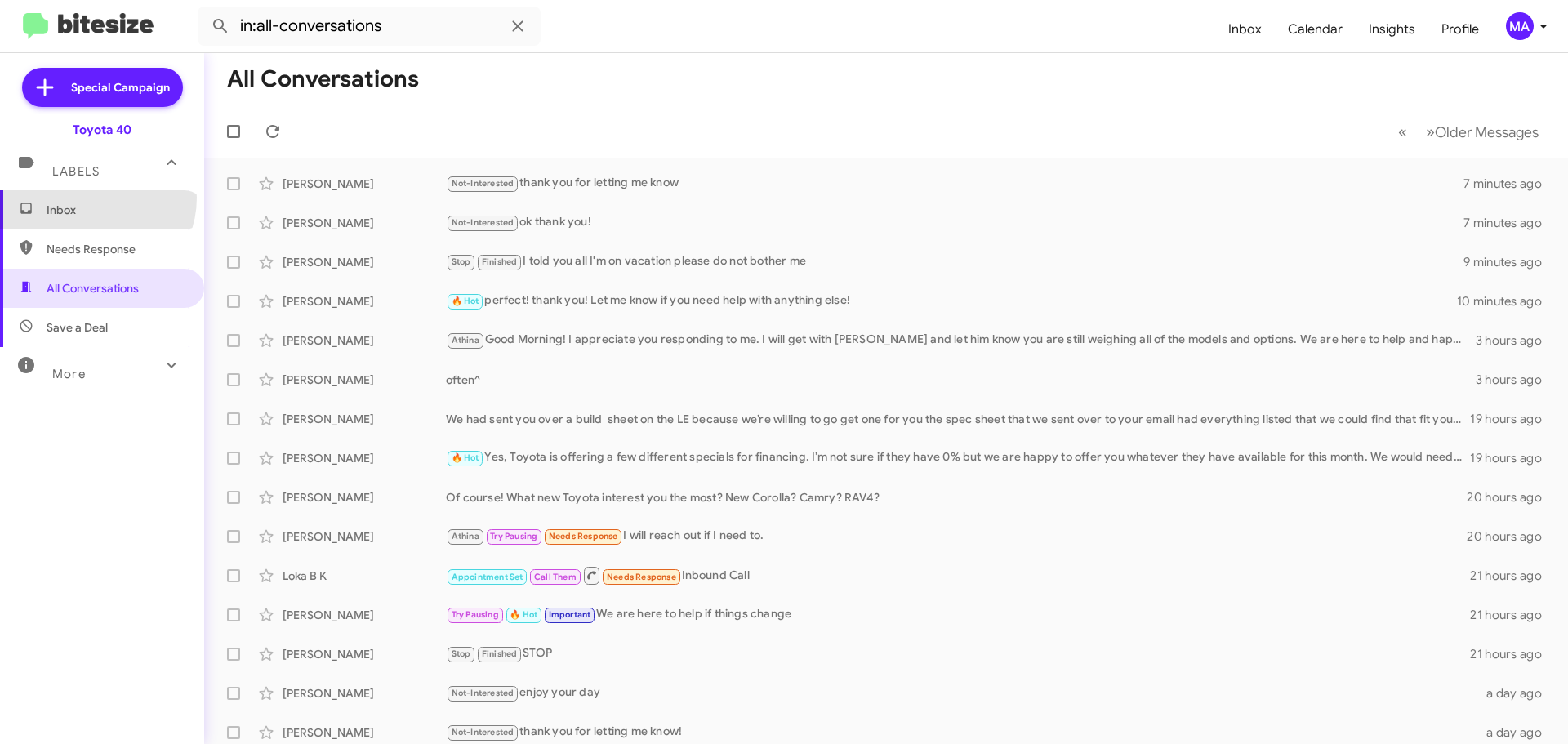
click at [91, 198] on span "Inbox" at bounding box center [102, 210] width 204 height 39
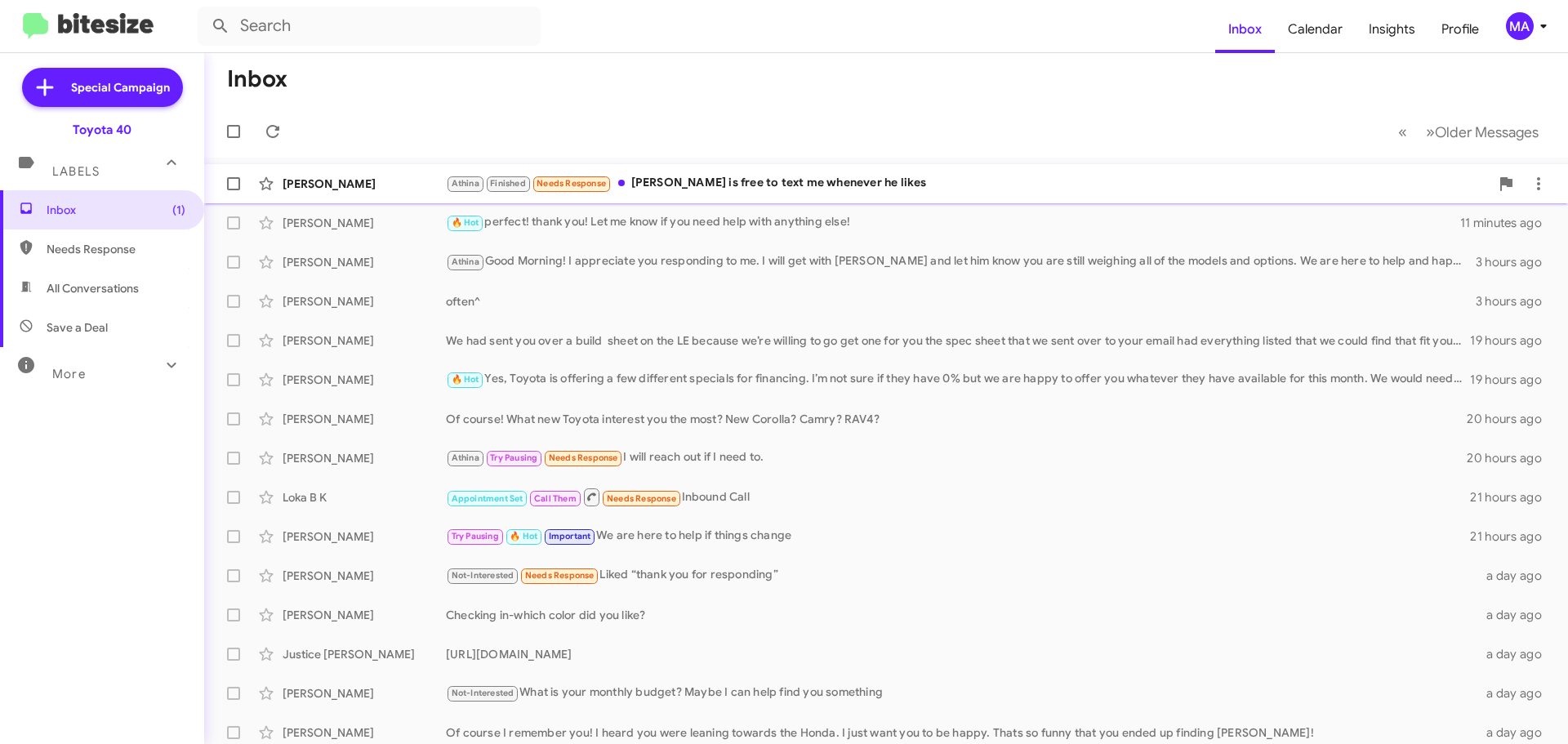
click at [777, 176] on div "Athina Finished Needs Response Kevin is free to text me whenever he likes" at bounding box center [968, 183] width 1043 height 19
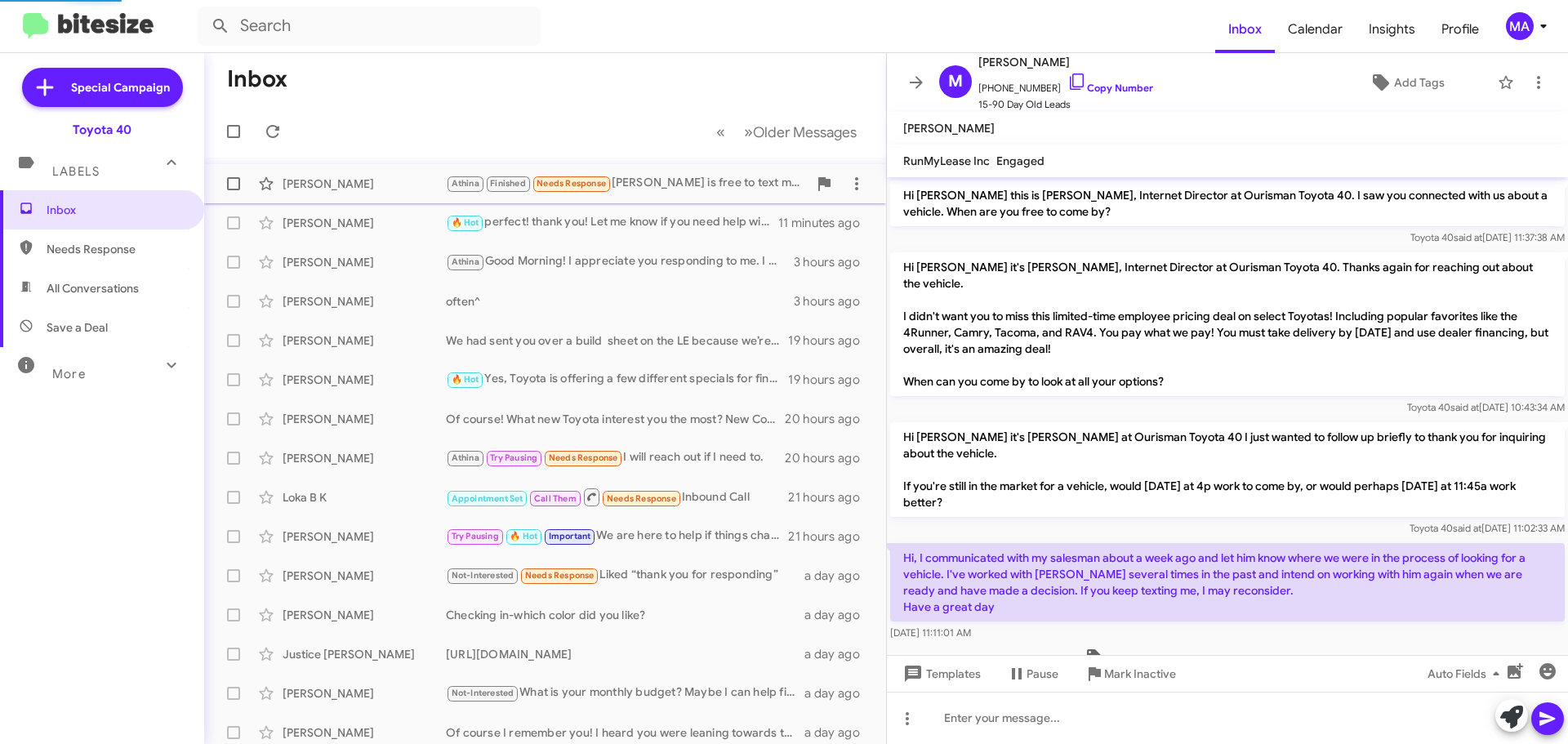
scroll to position [246, 0]
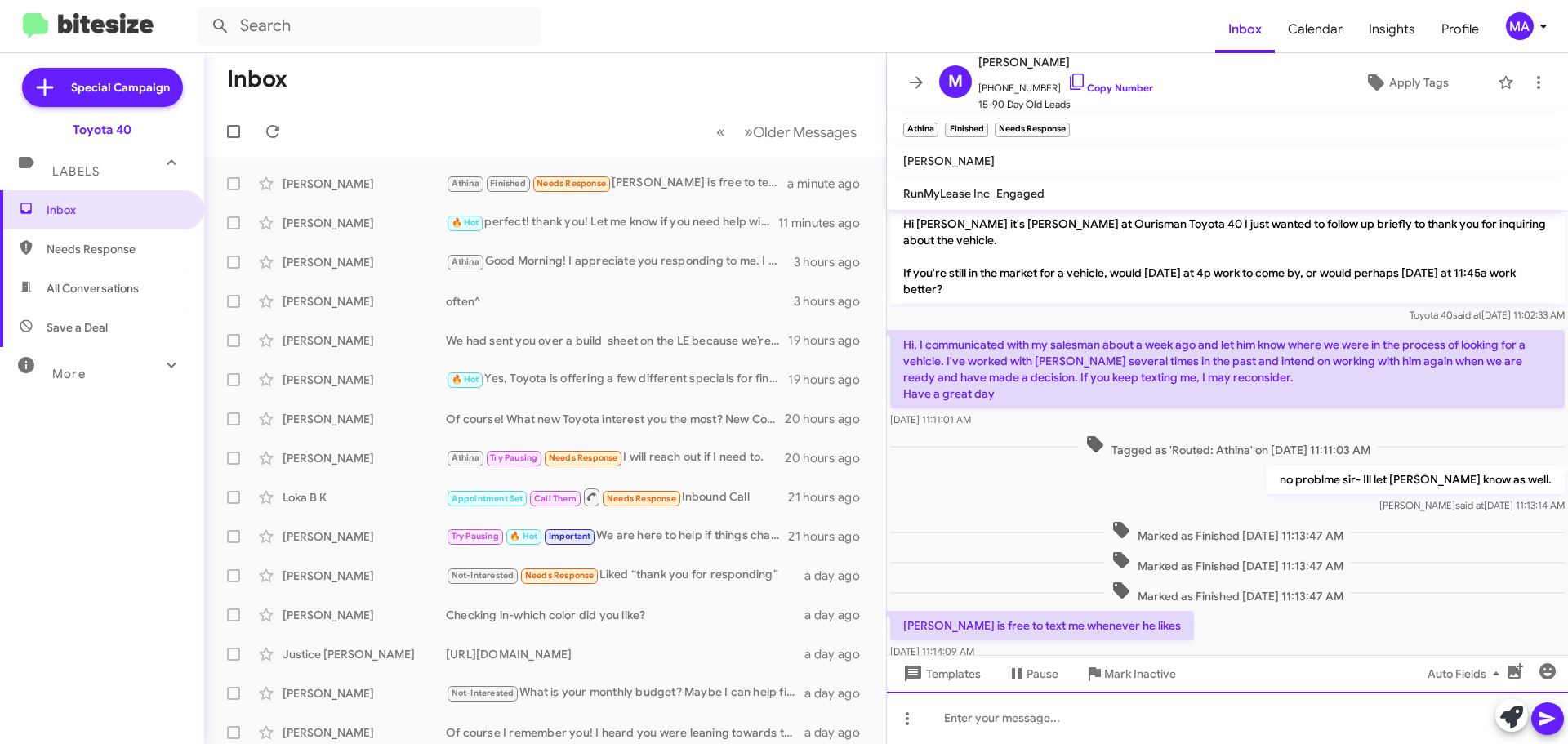
click at [1002, 724] on div at bounding box center [1226, 717] width 681 height 52
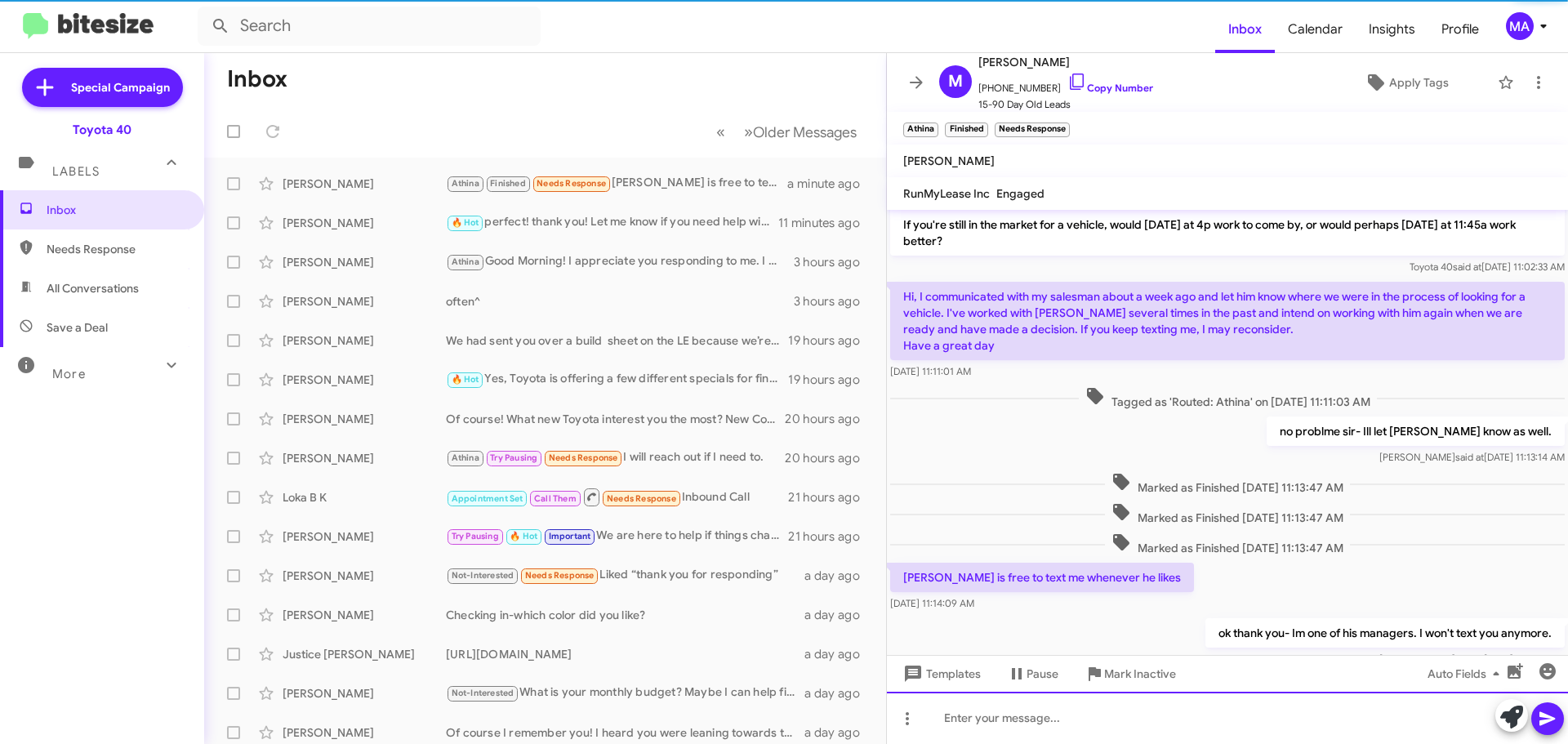
scroll to position [338, 0]
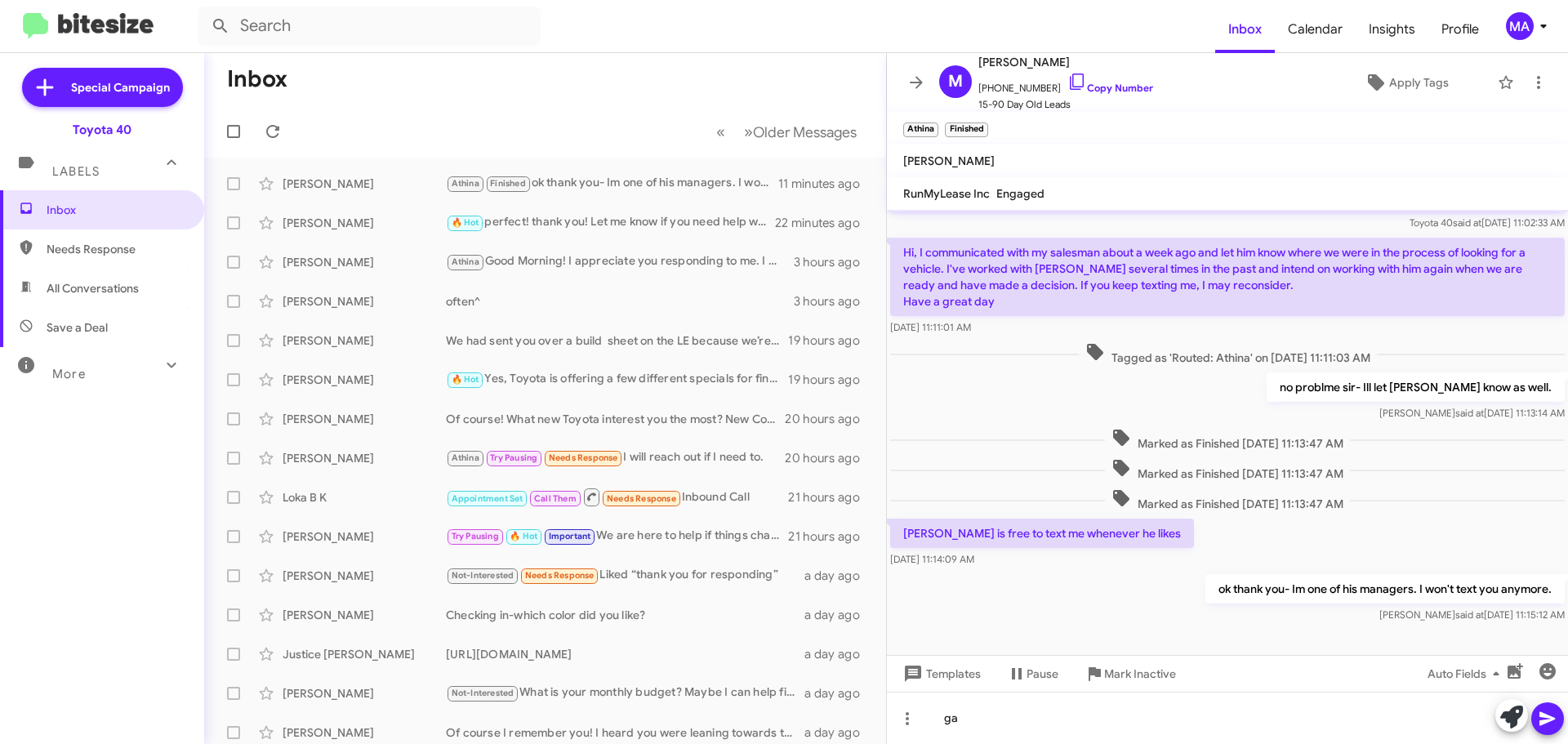
drag, startPoint x: 89, startPoint y: 246, endPoint x: 95, endPoint y: 264, distance: 19.0
click at [89, 246] on span "Needs Response" at bounding box center [115, 249] width 139 height 17
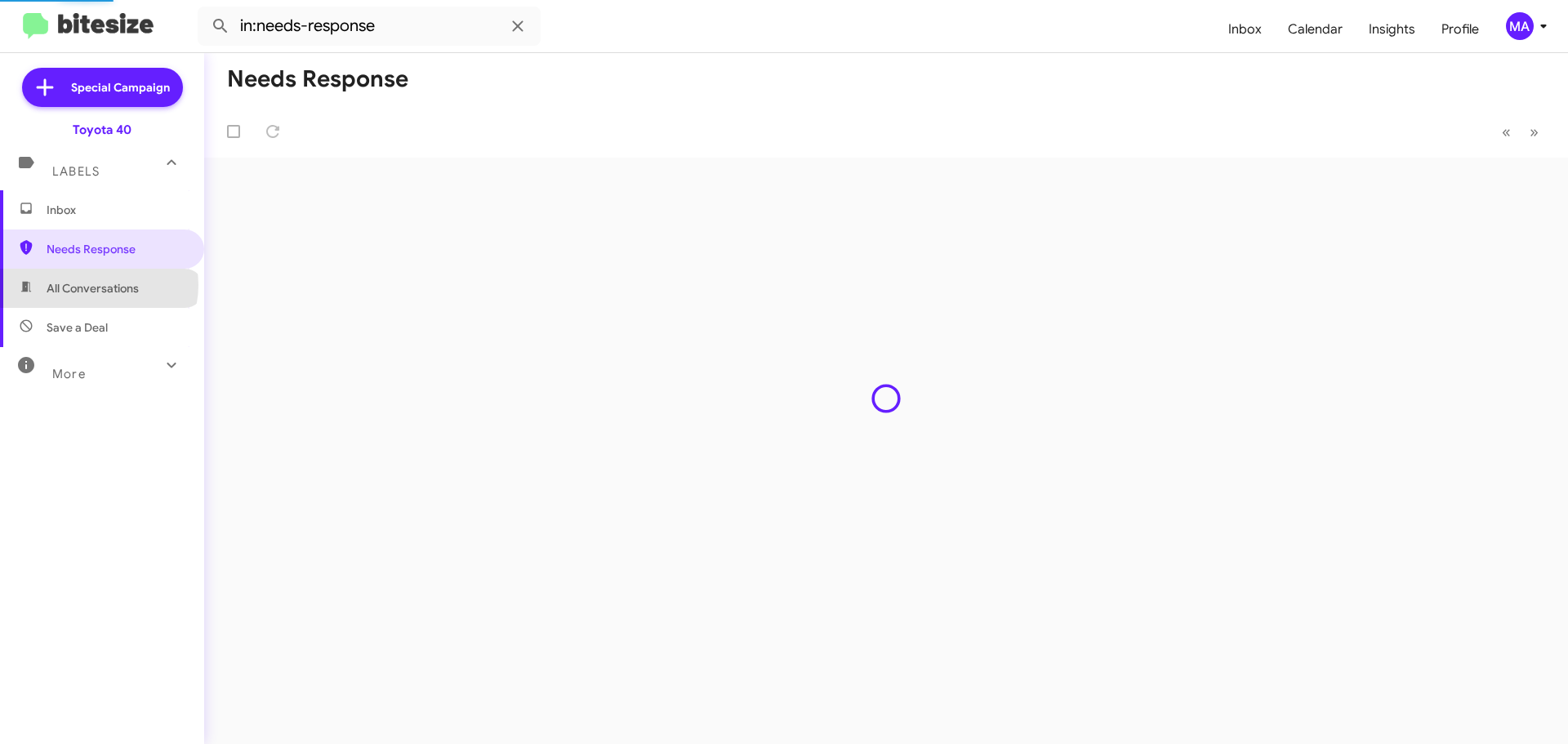
click at [98, 285] on span "All Conversations" at bounding box center [92, 288] width 92 height 17
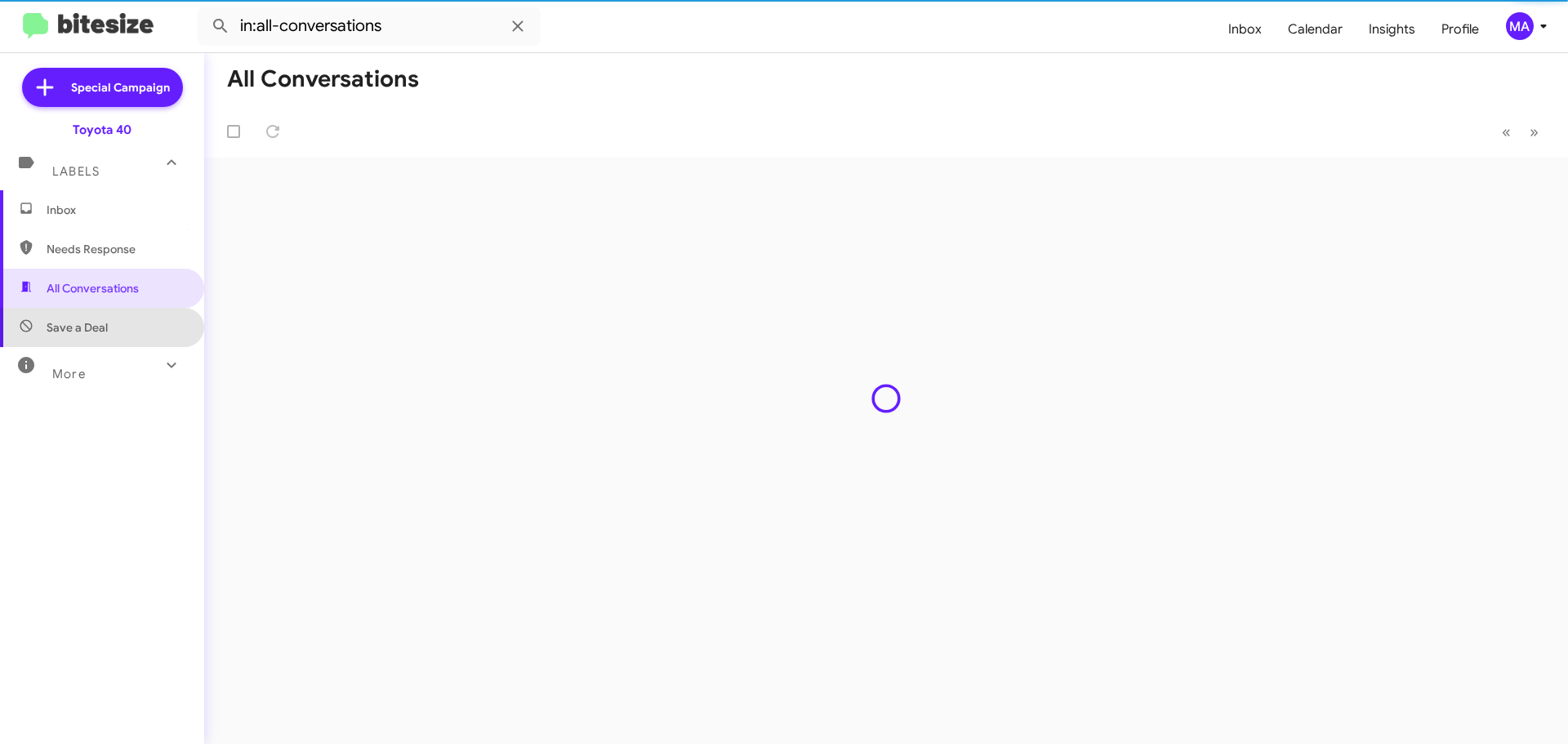
click at [104, 325] on span "Save a Deal" at bounding box center [77, 327] width 61 height 17
type input "in:not-interested"
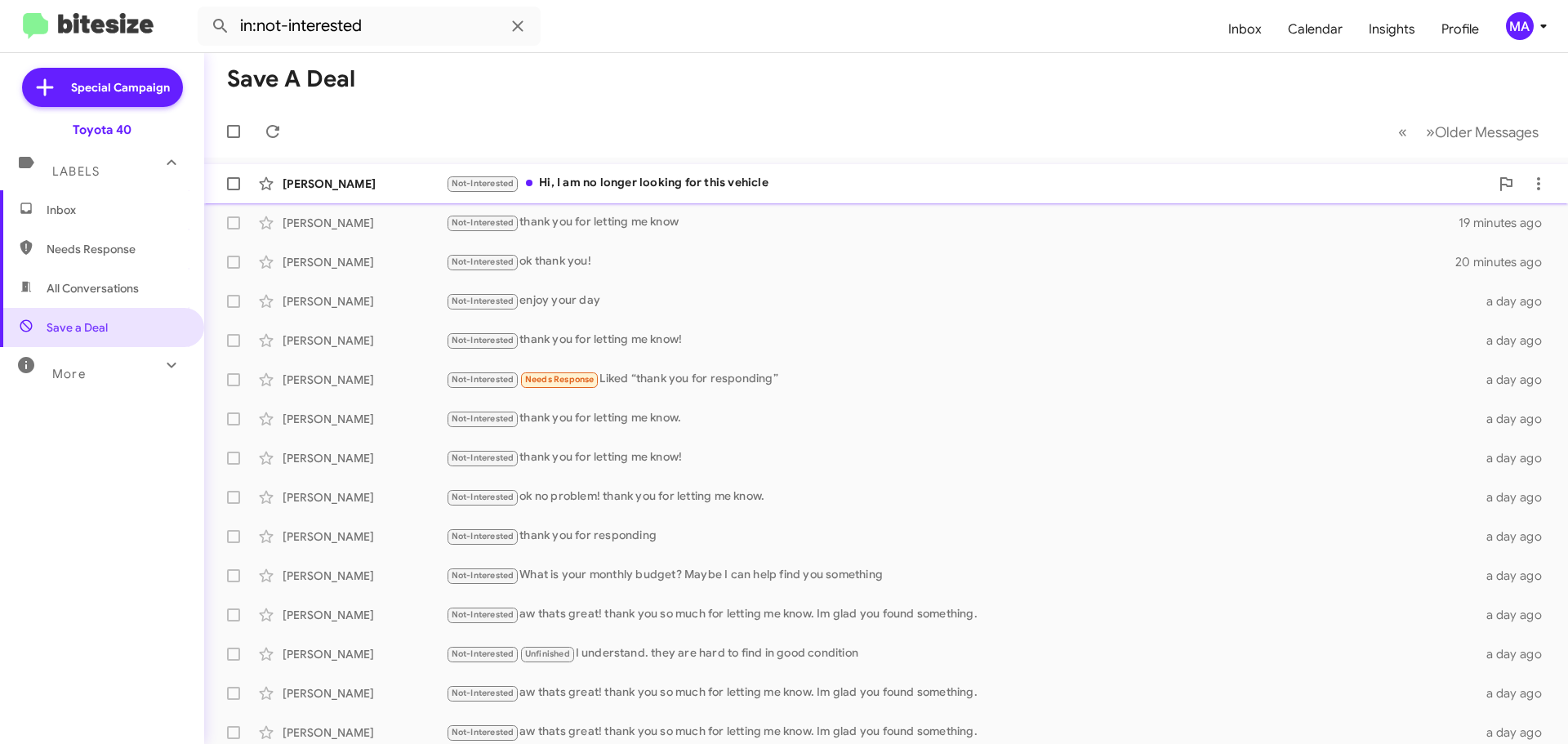
click at [707, 181] on div "Not-Interested Hi, I am no longer looking for this vehicle" at bounding box center [968, 183] width 1043 height 19
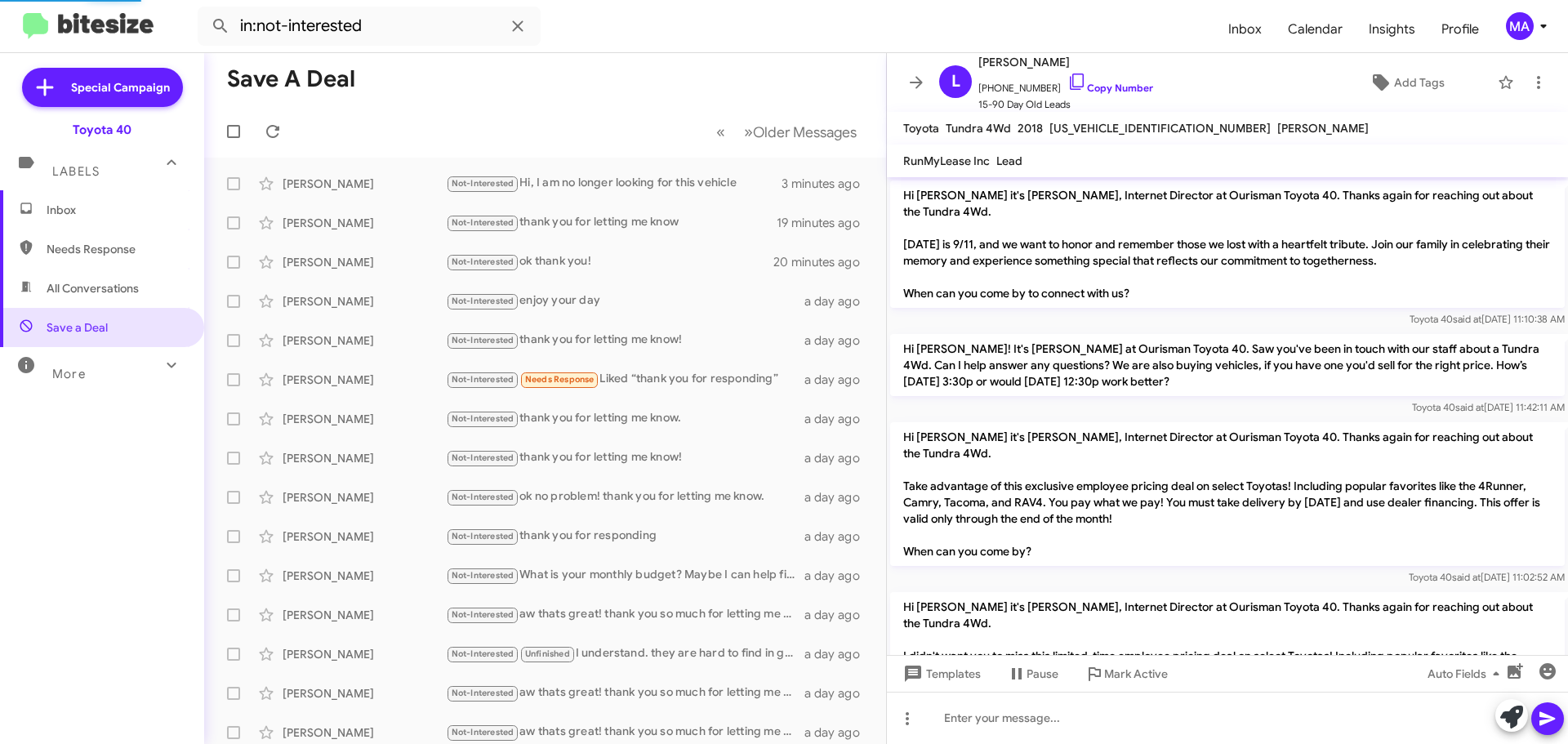
scroll to position [273, 0]
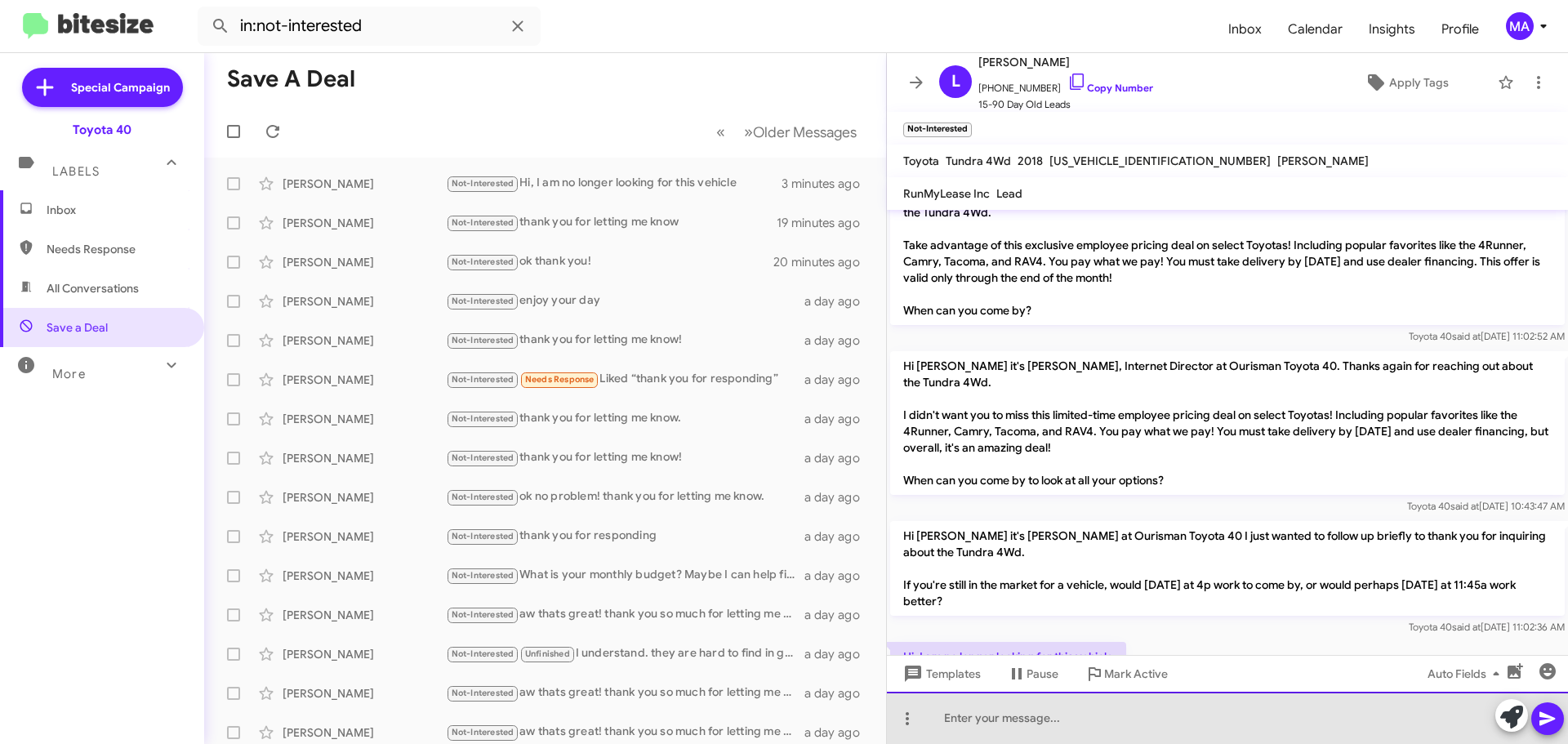
click at [1027, 717] on div at bounding box center [1226, 717] width 681 height 52
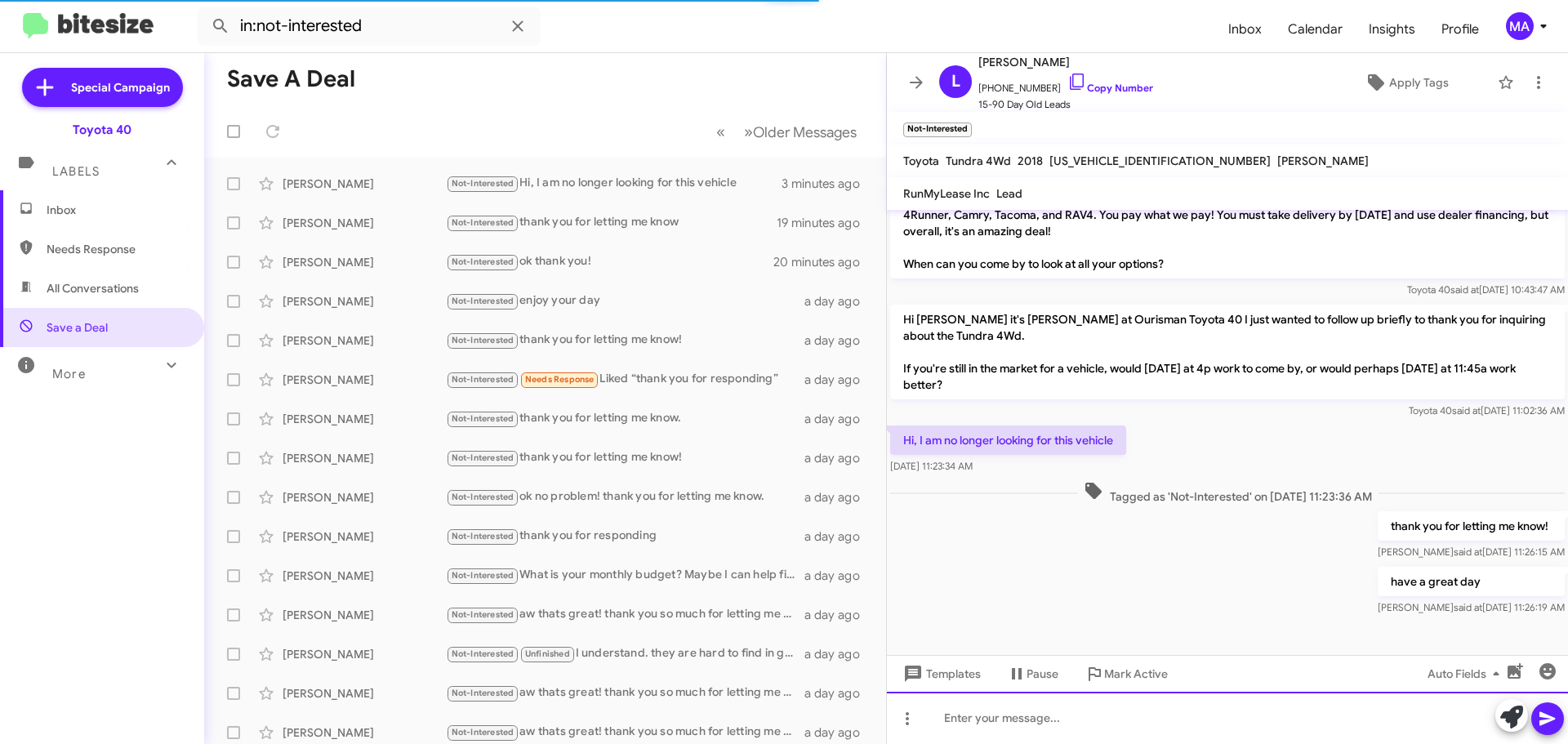
scroll to position [490, 0]
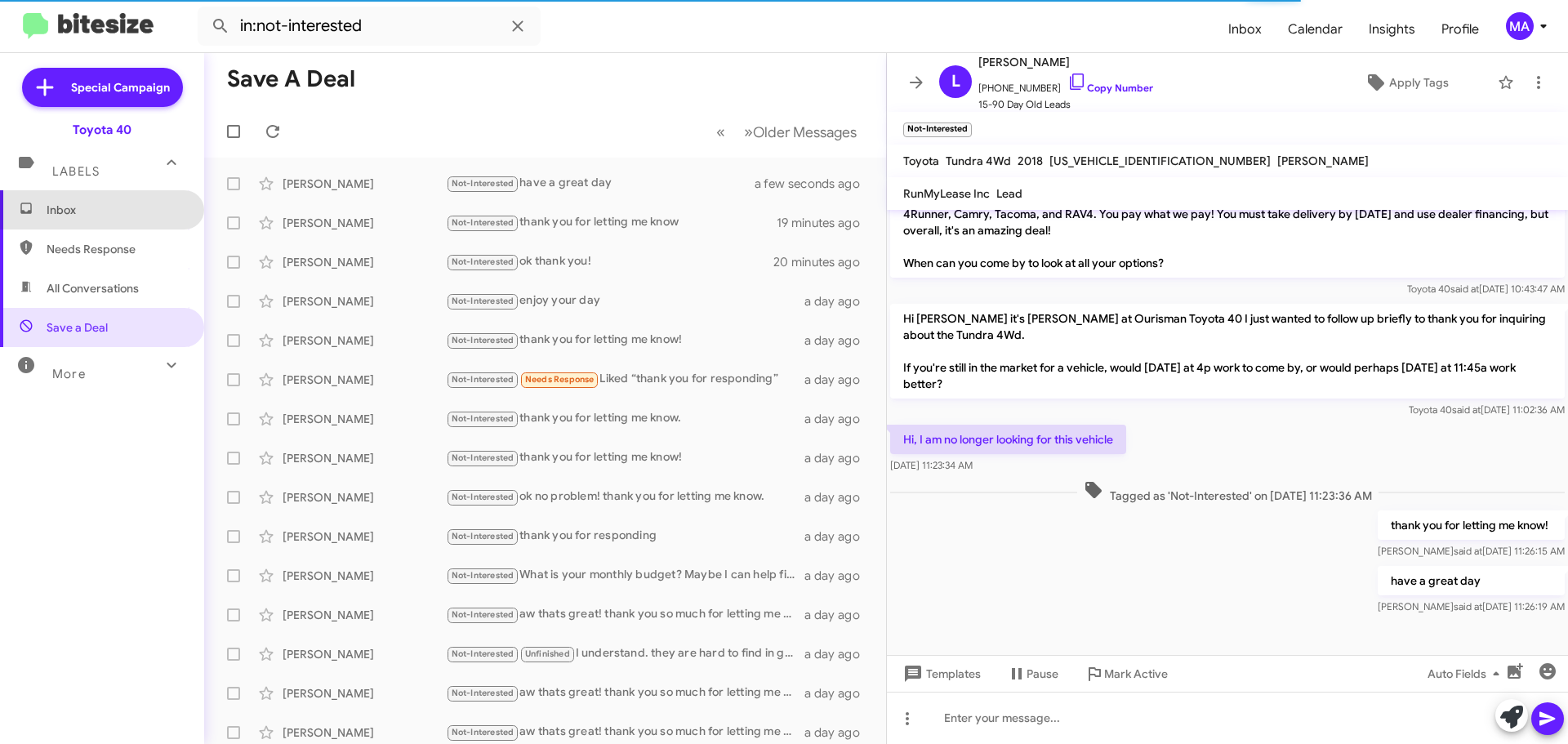
click at [105, 206] on span "Inbox" at bounding box center [115, 209] width 139 height 17
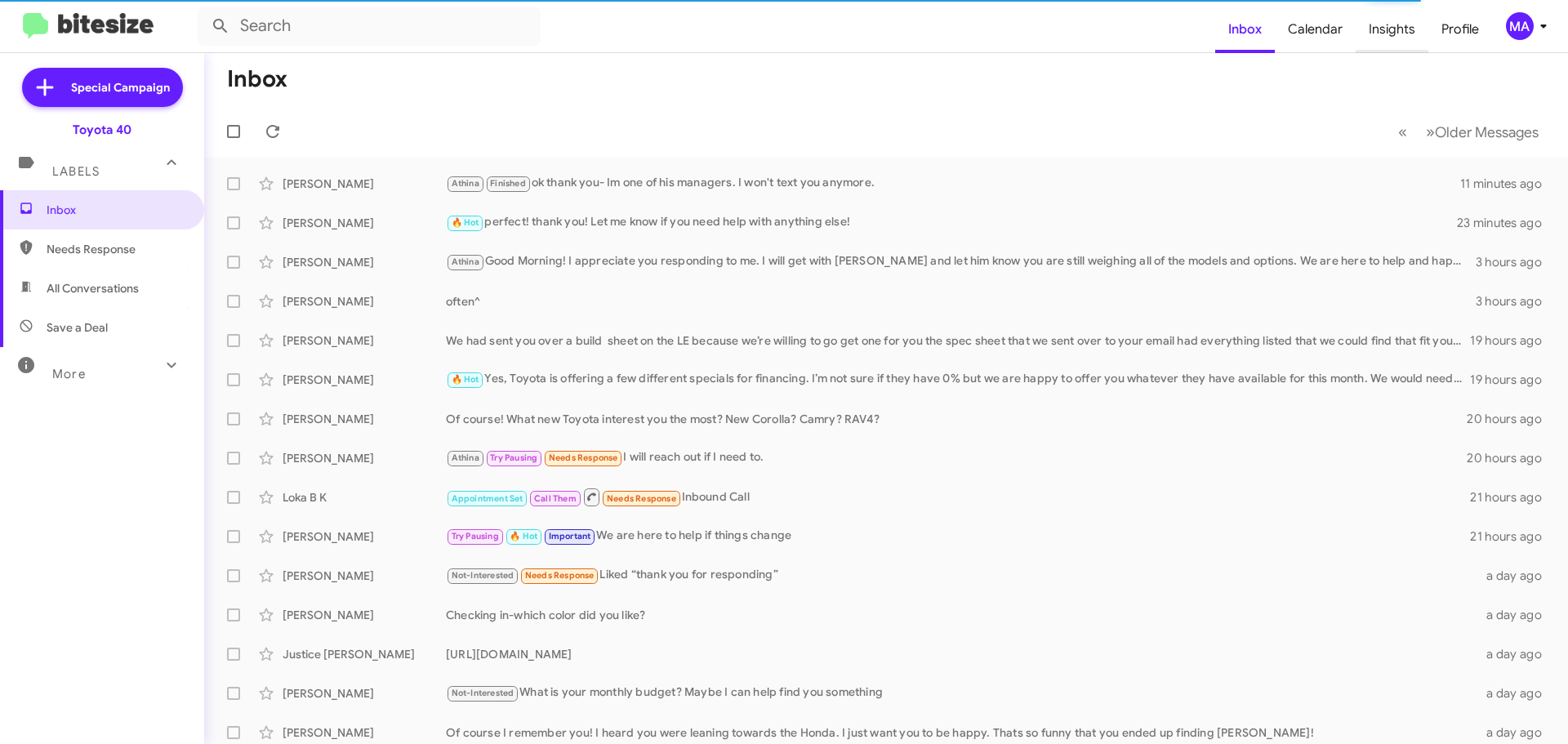
click at [1403, 34] on span "Insights" at bounding box center [1391, 29] width 73 height 47
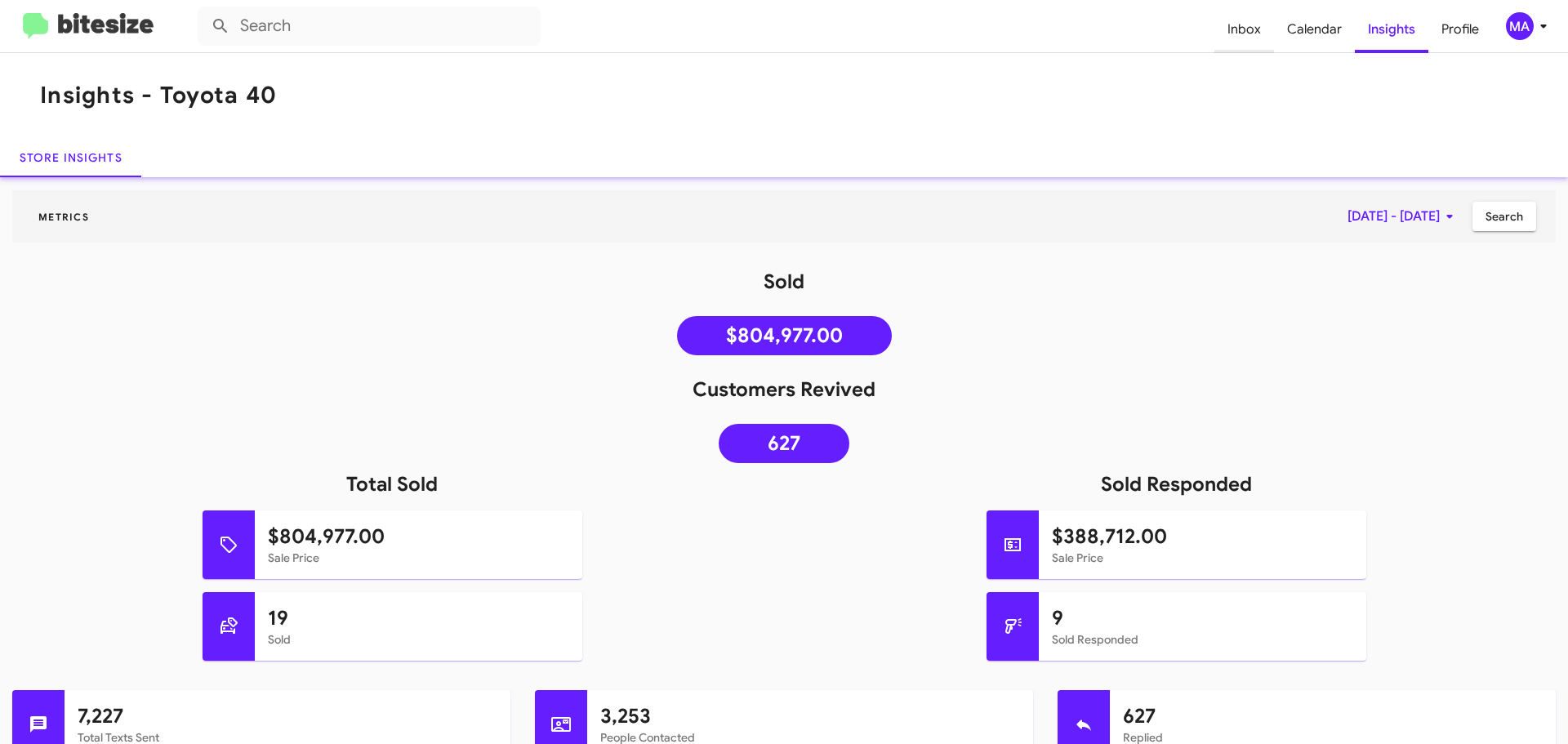
click at [1255, 29] on span "Inbox" at bounding box center [1244, 29] width 60 height 47
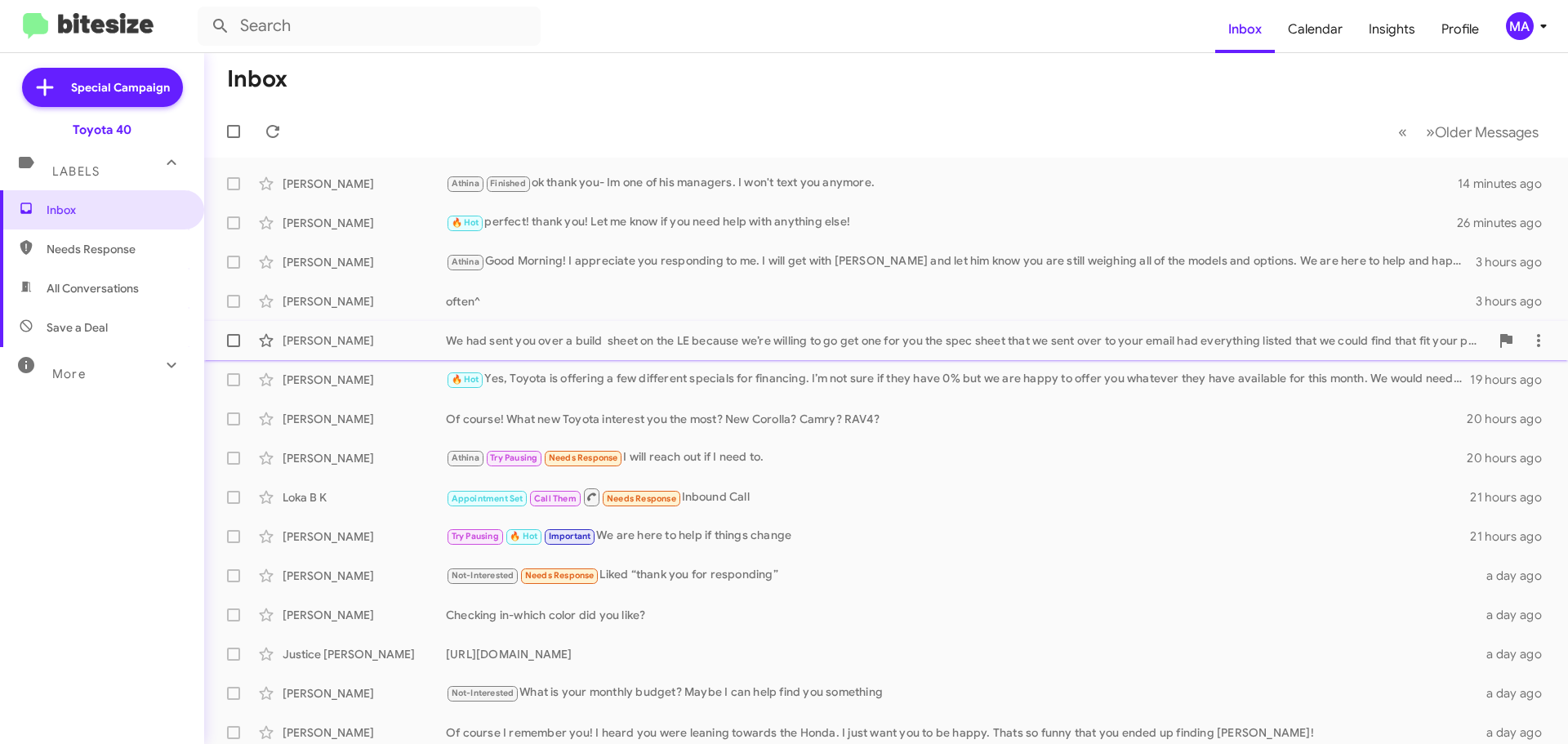
click at [535, 334] on div "We had sent you over a build sheet on the LE because we’re willing to go get on…" at bounding box center [968, 340] width 1043 height 17
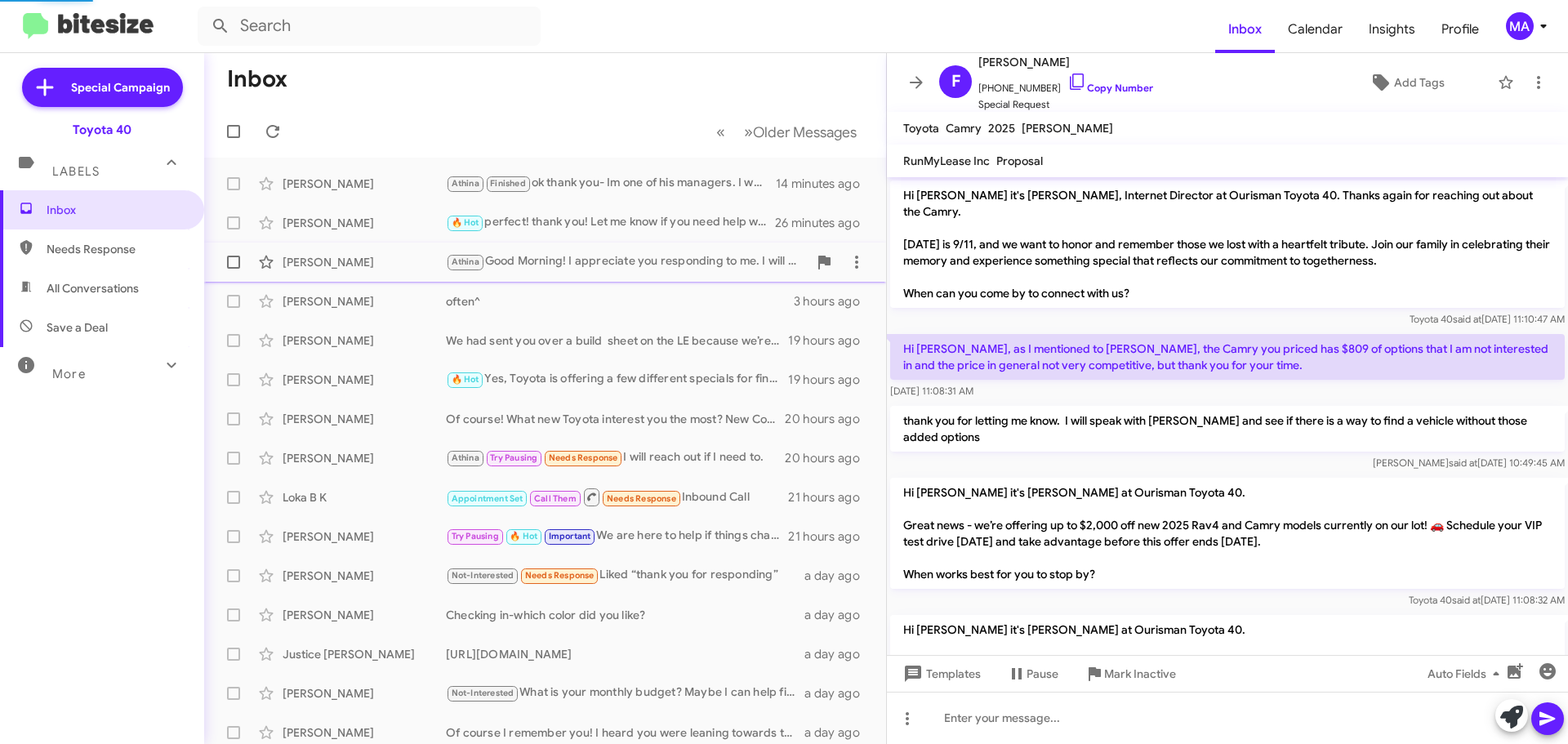
scroll to position [863, 0]
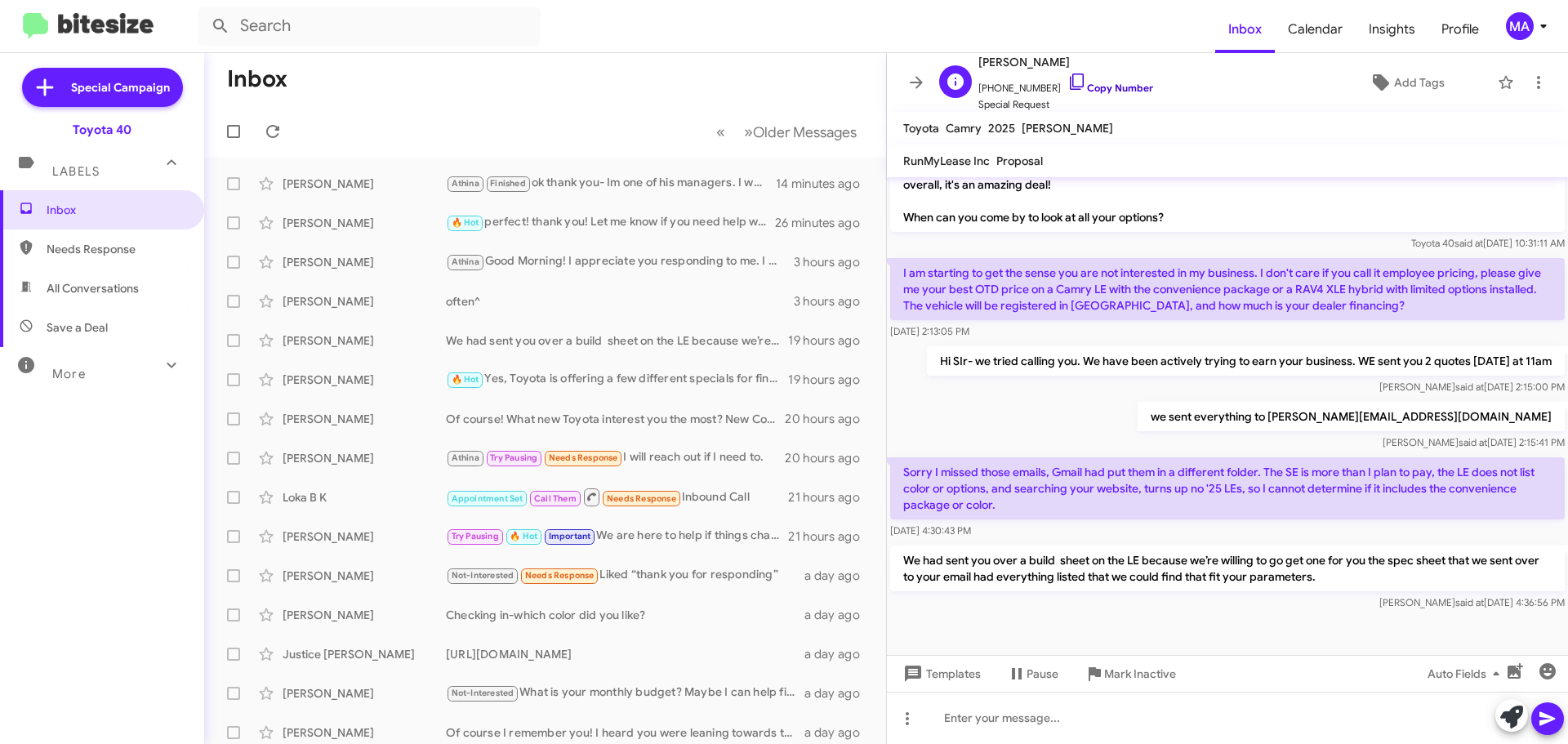
click at [1067, 83] on icon at bounding box center [1077, 82] width 20 height 20
drag, startPoint x: 1391, startPoint y: 567, endPoint x: 923, endPoint y: 359, distance: 512.1
copy div "Hi SIr- we tried calling you. We have been actively trying to earn your busines…"
click at [1210, 621] on div at bounding box center [1226, 643] width 681 height 57
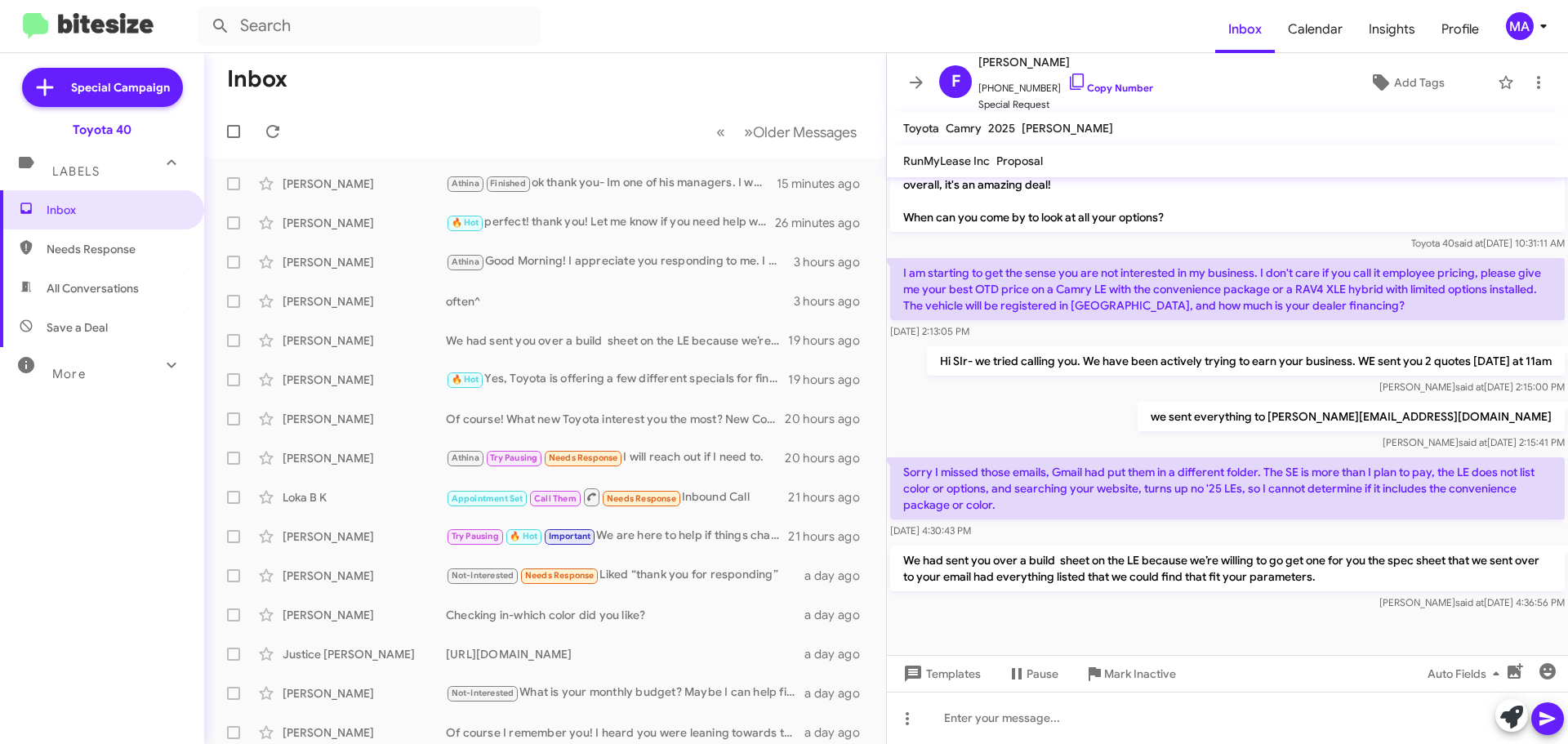
drag, startPoint x: 1355, startPoint y: 569, endPoint x: 909, endPoint y: 348, distance: 497.8
copy div "Hi SIr- we tried calling you. We have been actively trying to earn your busines…"
drag, startPoint x: 86, startPoint y: 285, endPoint x: 102, endPoint y: 320, distance: 38.5
click at [87, 285] on span "All Conversations" at bounding box center [92, 288] width 92 height 17
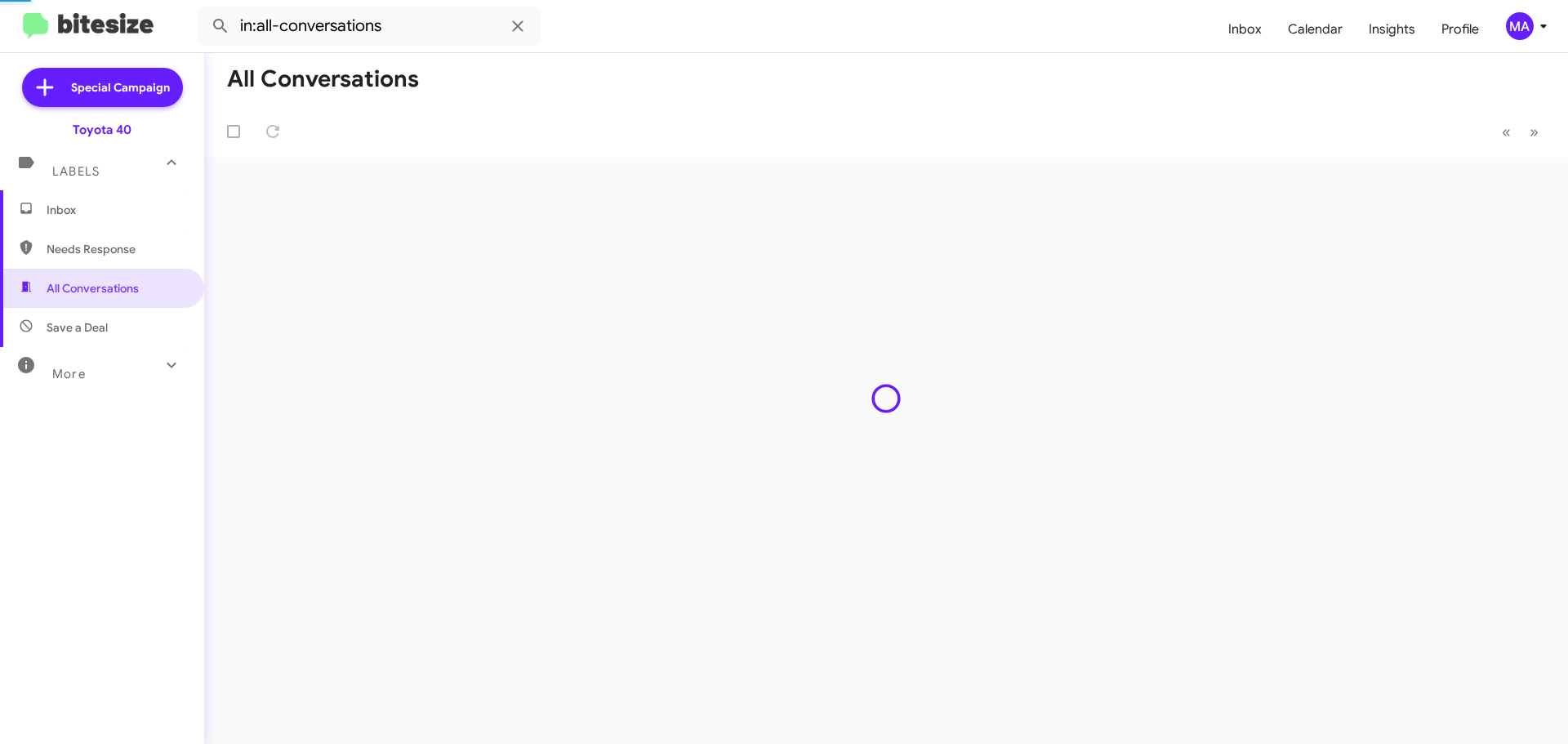
click at [103, 325] on span "Save a Deal" at bounding box center [77, 327] width 61 height 17
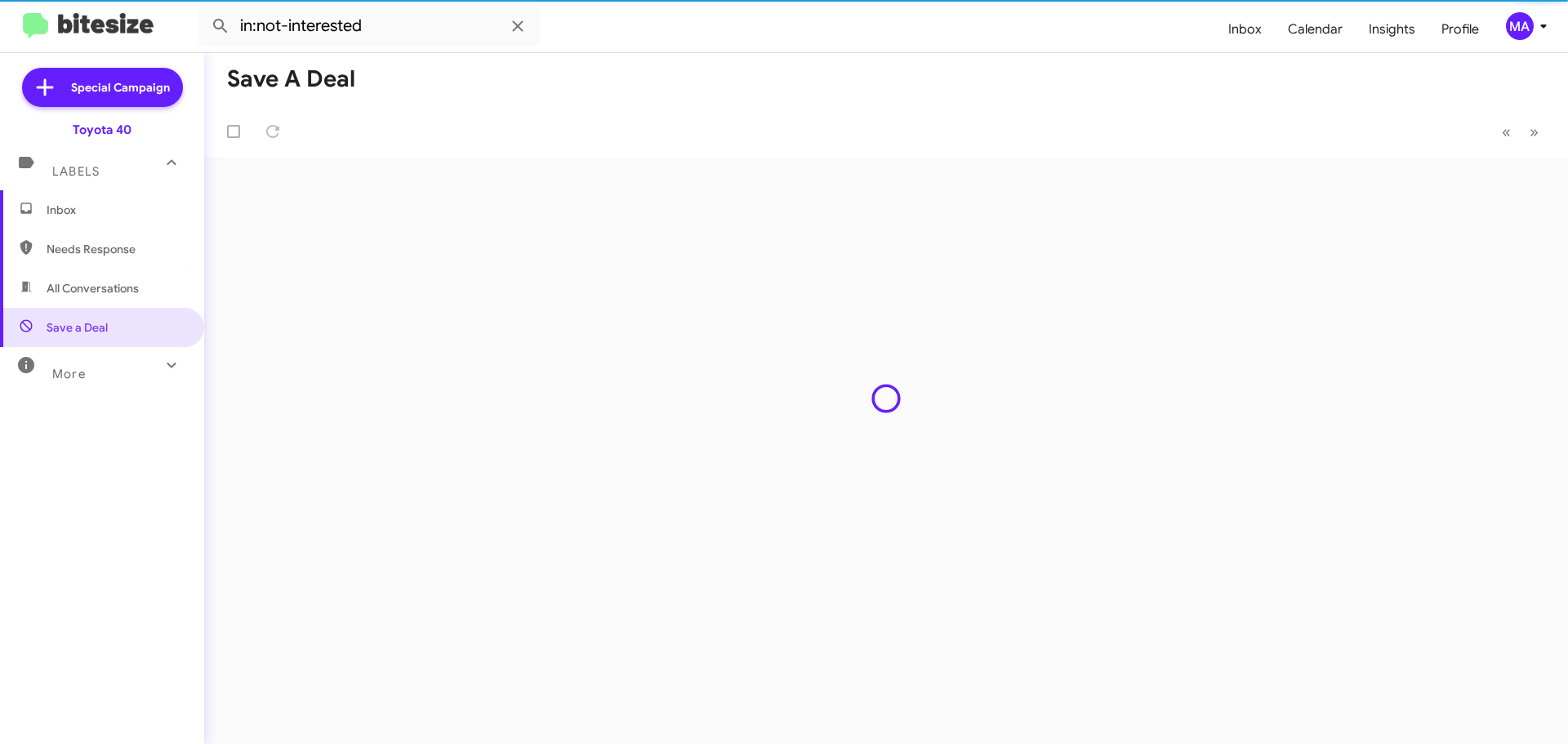
click at [93, 234] on span "Needs Response" at bounding box center [102, 250] width 204 height 39
type input "in:needs-response"
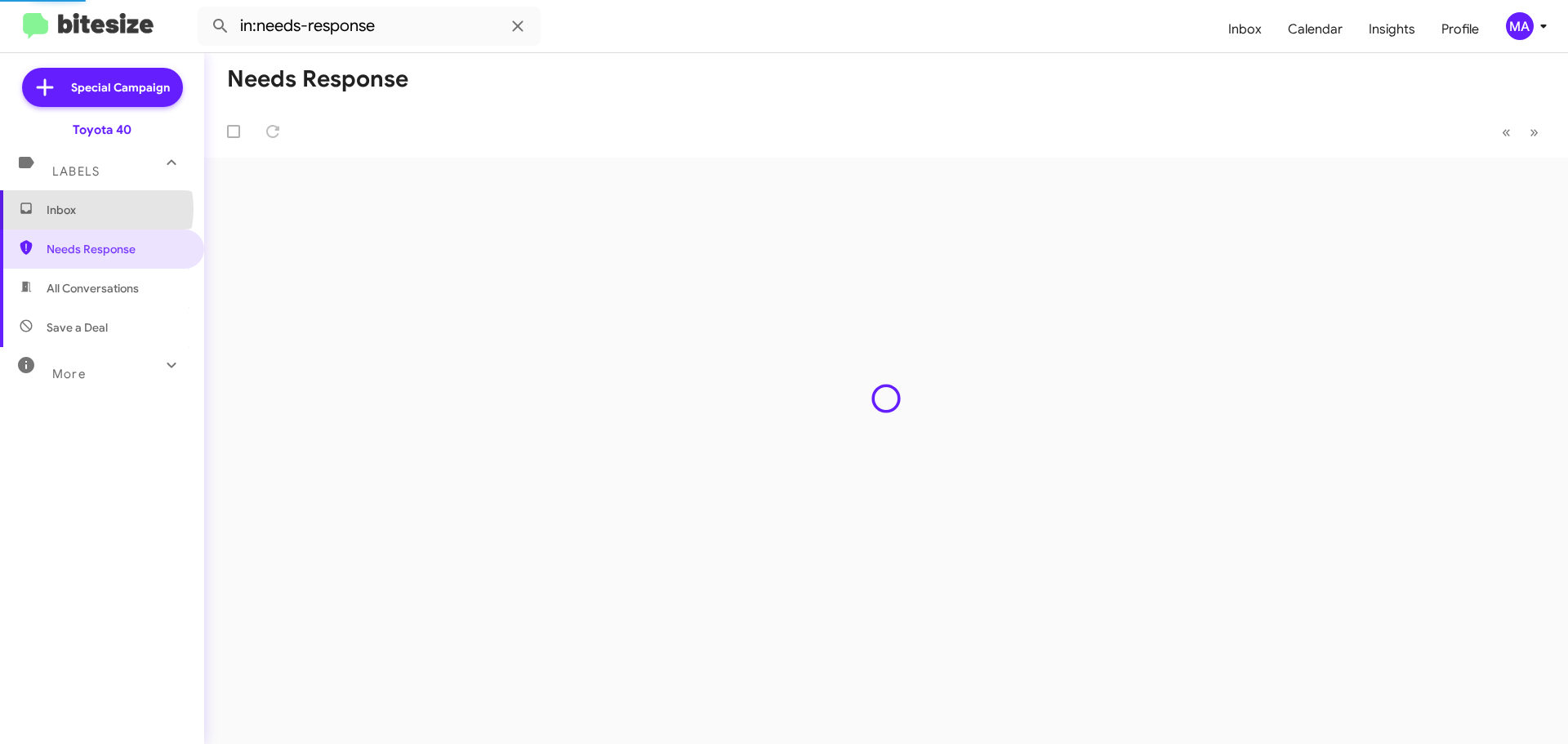
click at [89, 209] on span "Inbox" at bounding box center [115, 209] width 139 height 17
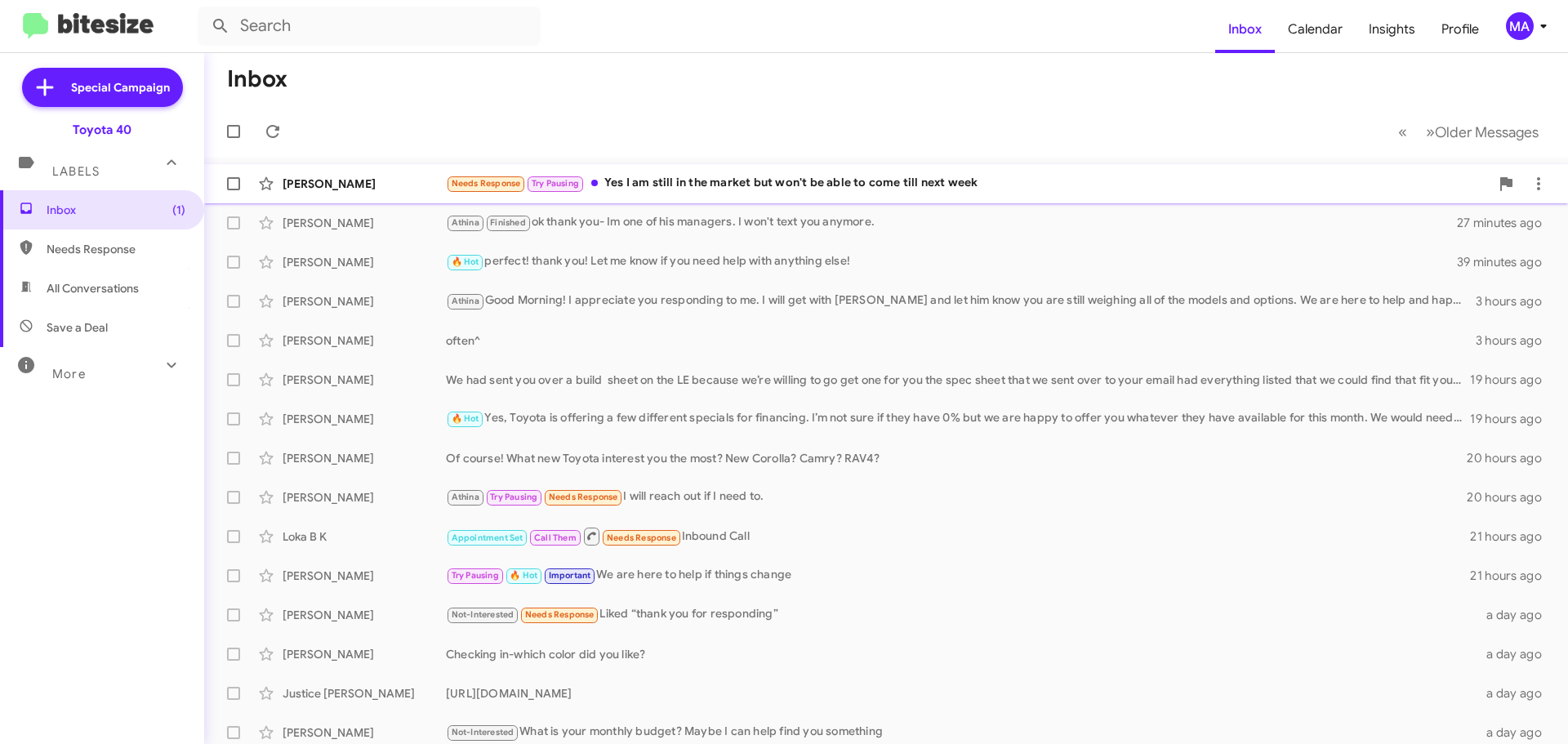
click at [832, 184] on div "Needs Response Try Pausing Yes I am still in the market but won't be able to co…" at bounding box center [968, 183] width 1043 height 19
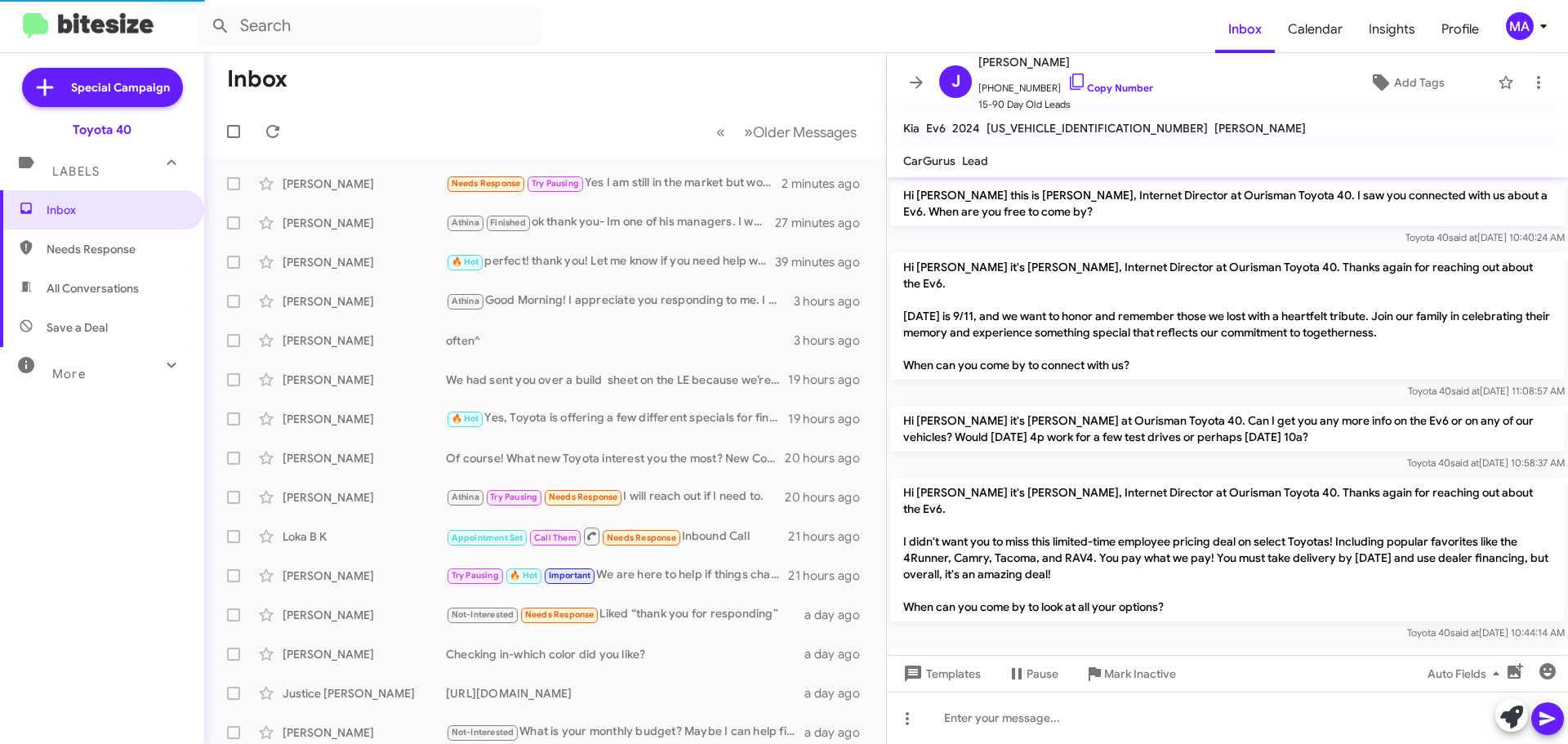
scroll to position [157, 0]
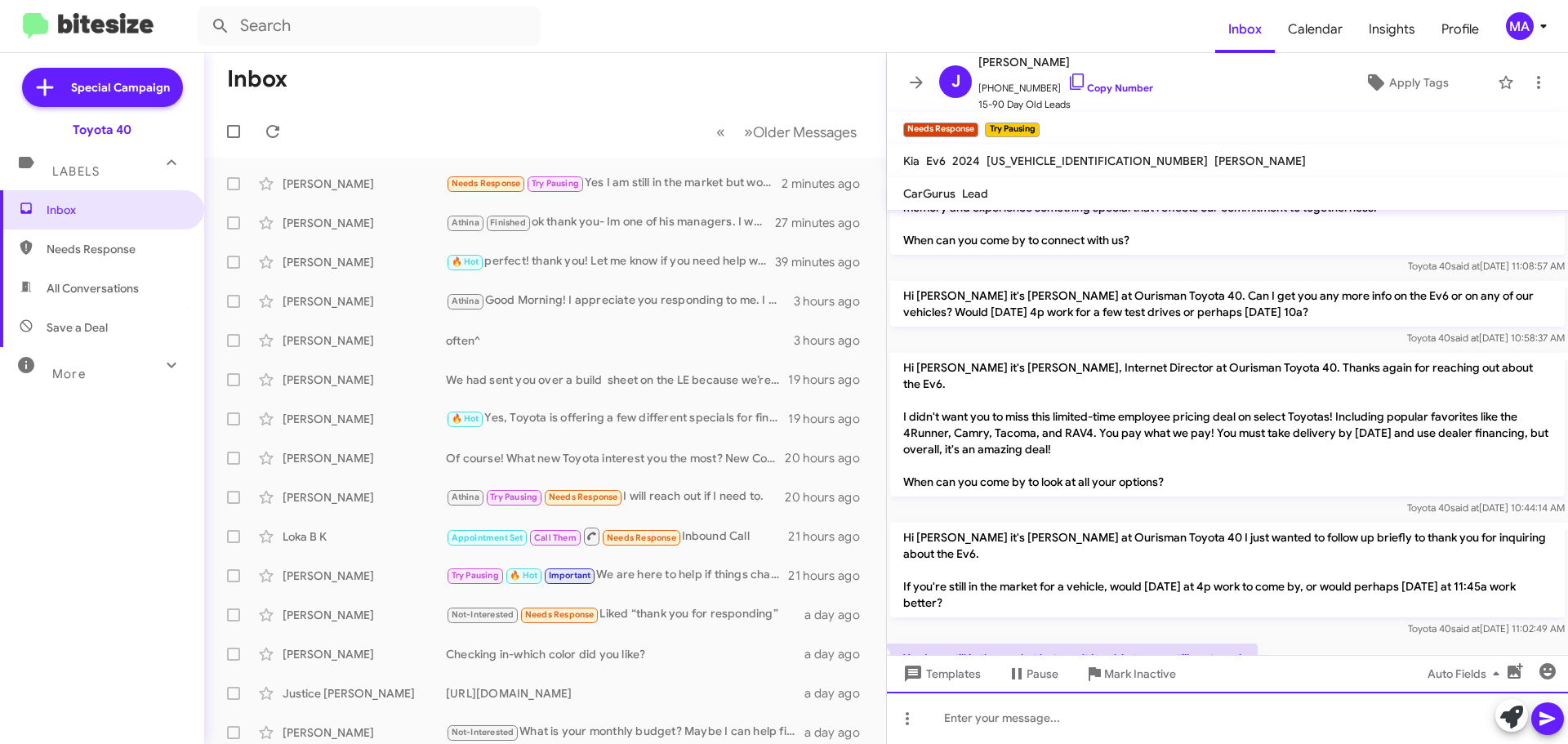
click at [1029, 701] on div at bounding box center [1226, 717] width 681 height 52
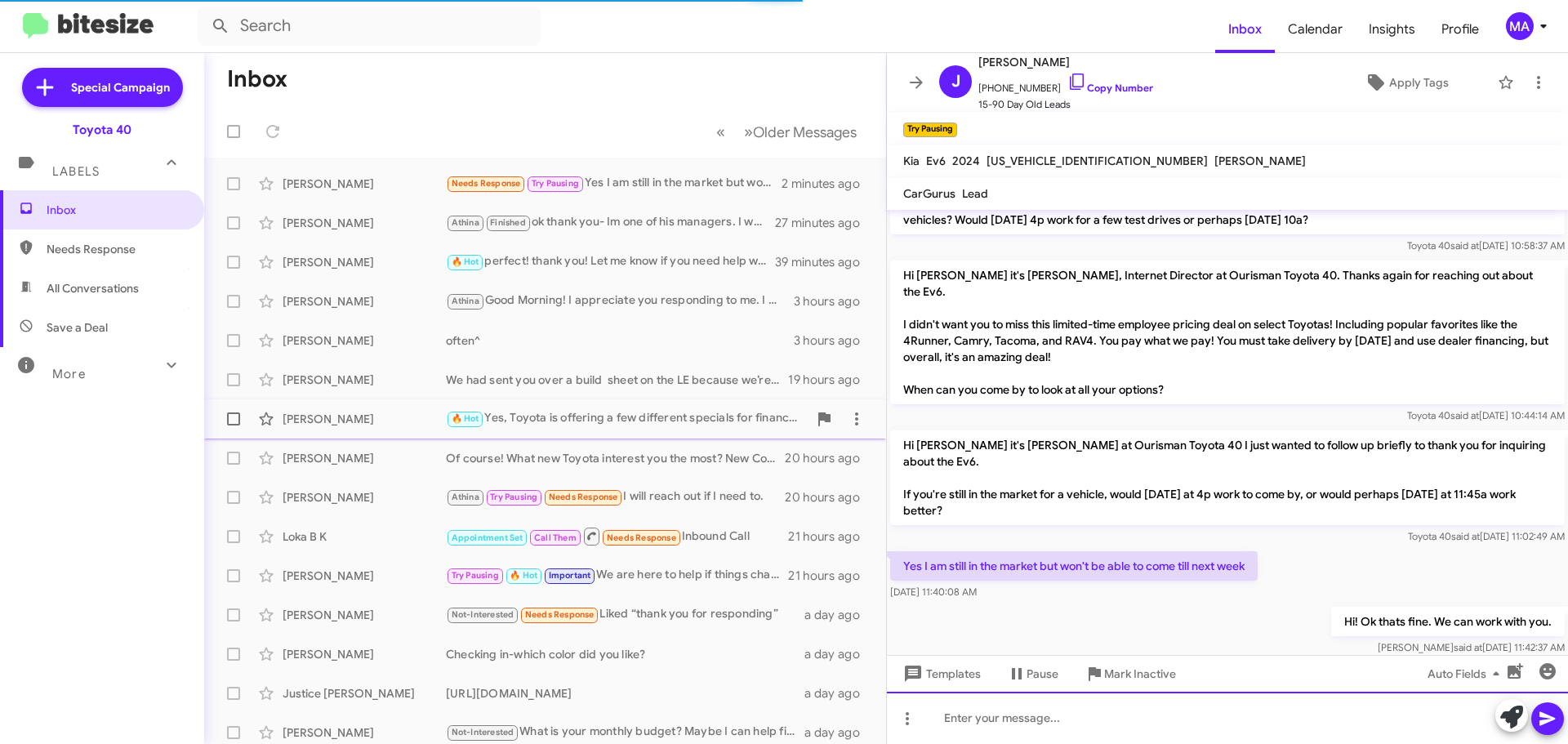
scroll to position [82, 0]
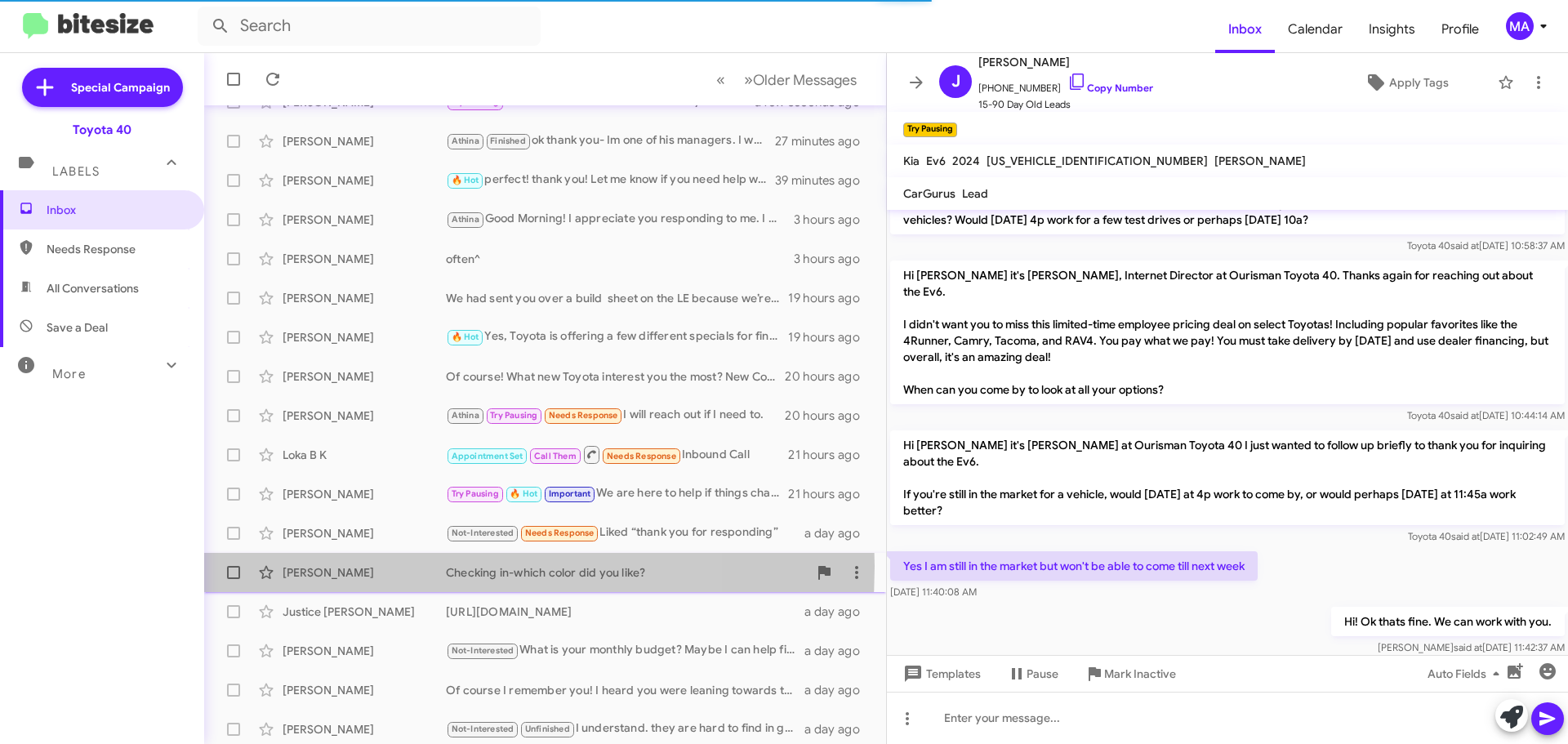
click at [383, 566] on div "[PERSON_NAME]" at bounding box center [364, 572] width 163 height 17
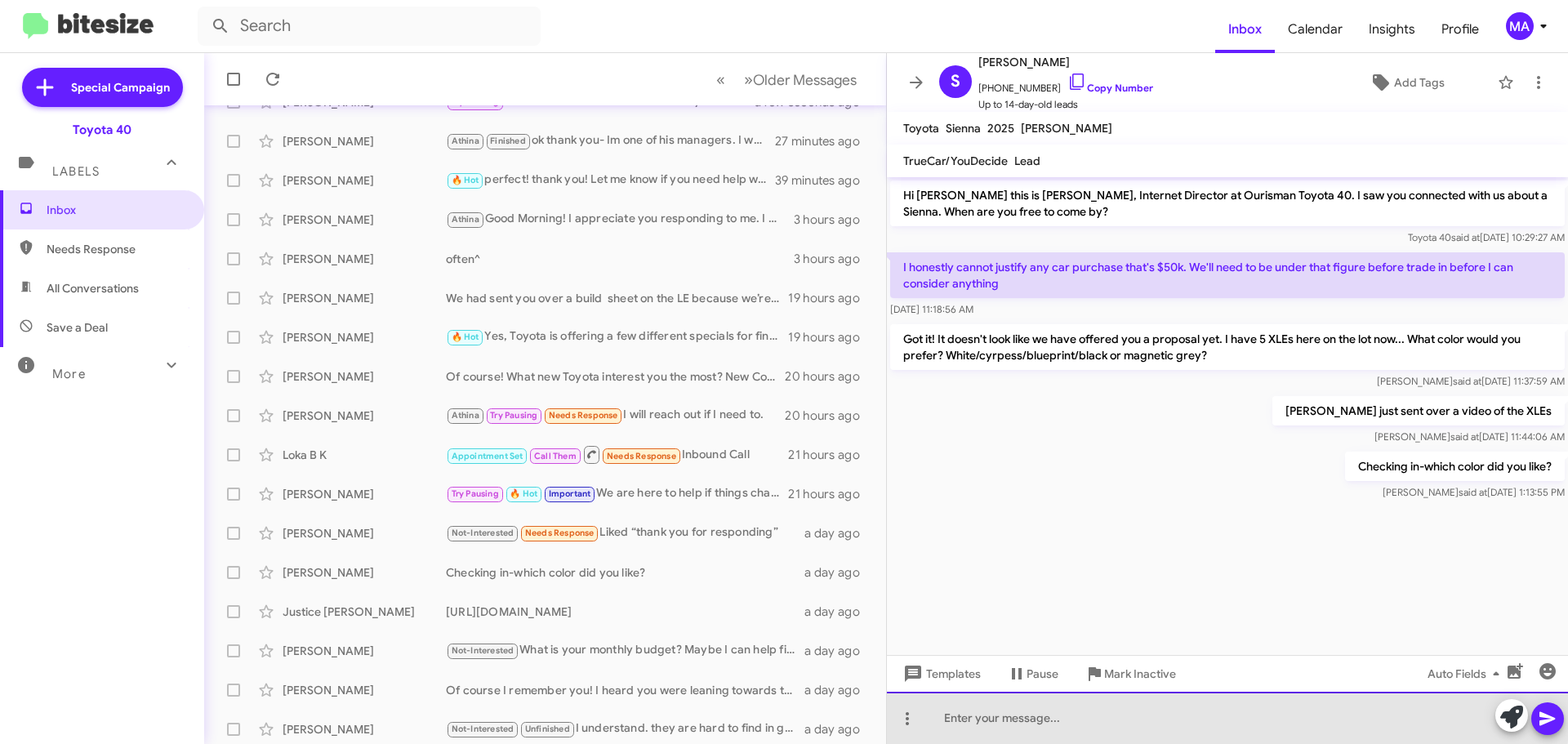
click at [1060, 713] on div at bounding box center [1226, 717] width 681 height 52
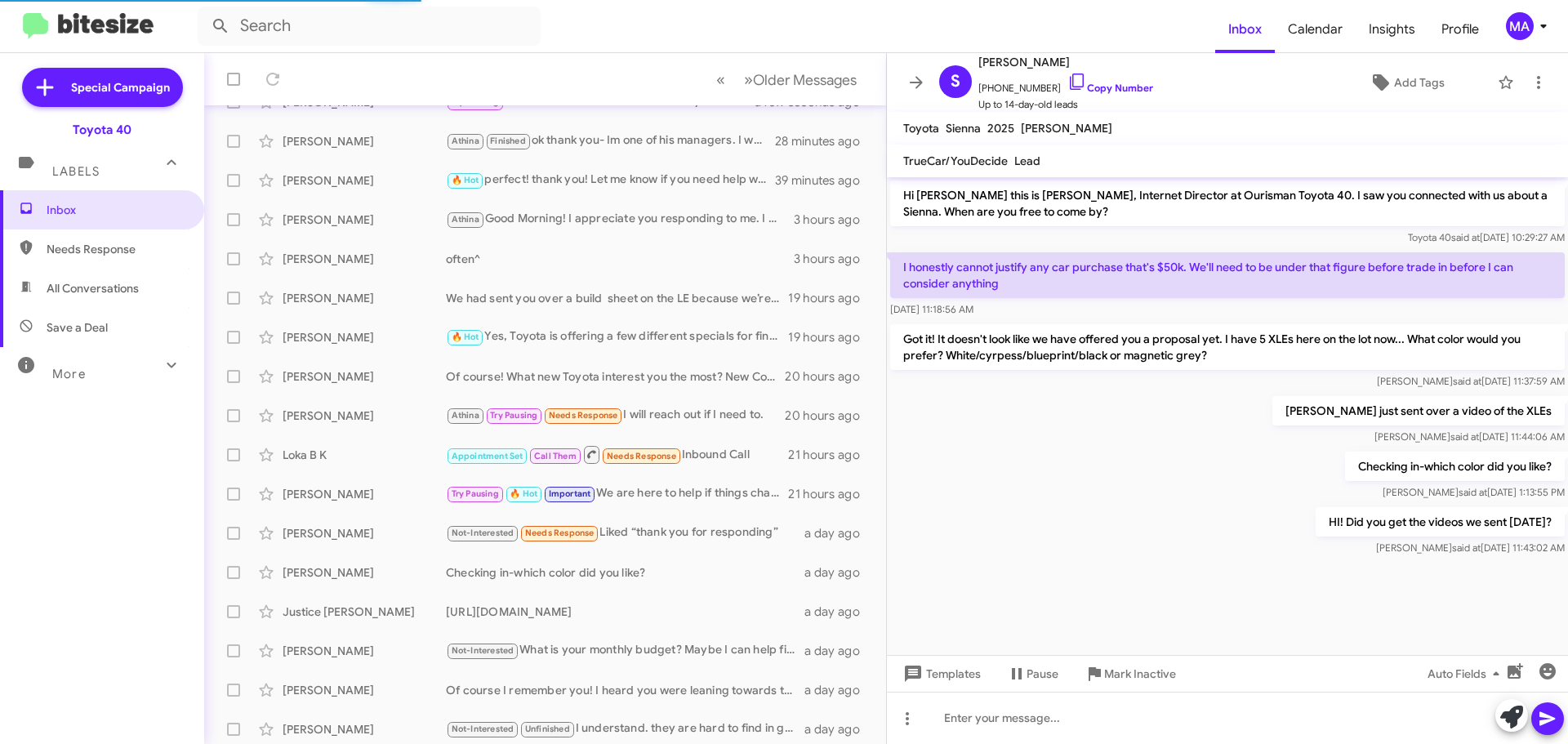
click at [104, 254] on span "Needs Response" at bounding box center [115, 249] width 139 height 17
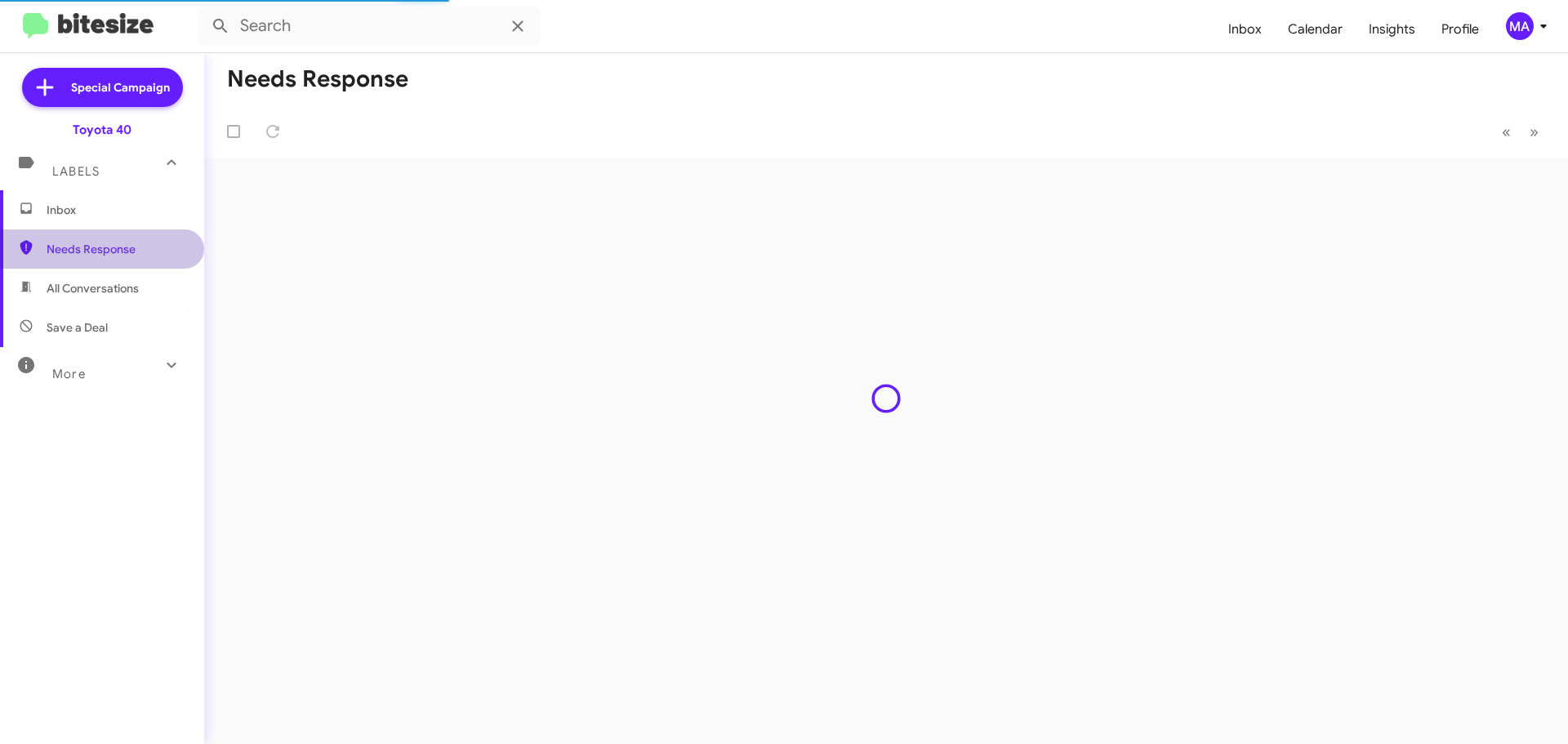
type input "in:needs-response"
click at [110, 200] on span "Inbox" at bounding box center [102, 210] width 204 height 39
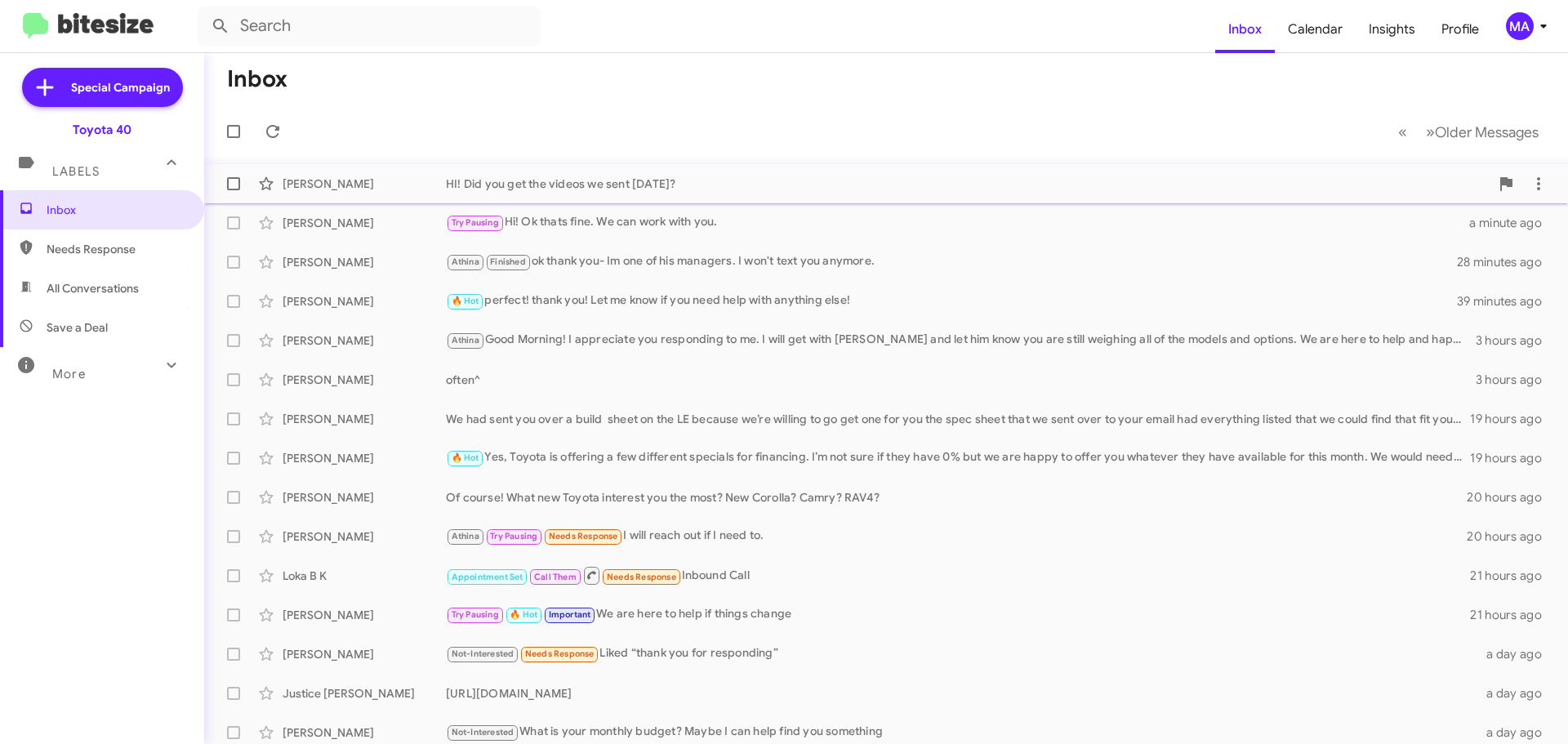
click at [702, 192] on div "Scott Behm HI! Did you get the videos we sent yesterday? a few seconds ago" at bounding box center [885, 183] width 1337 height 32
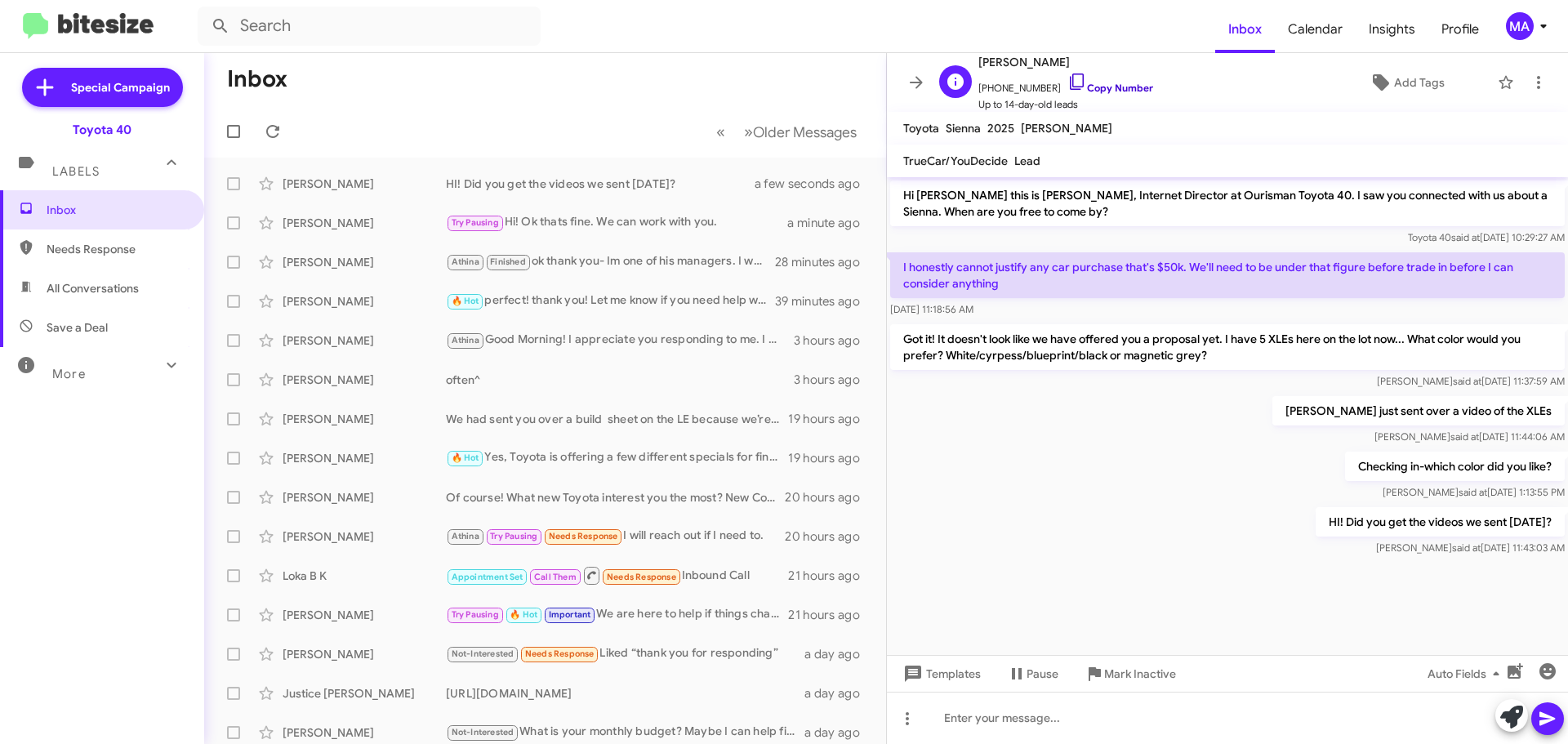
click at [1067, 83] on icon at bounding box center [1077, 82] width 20 height 20
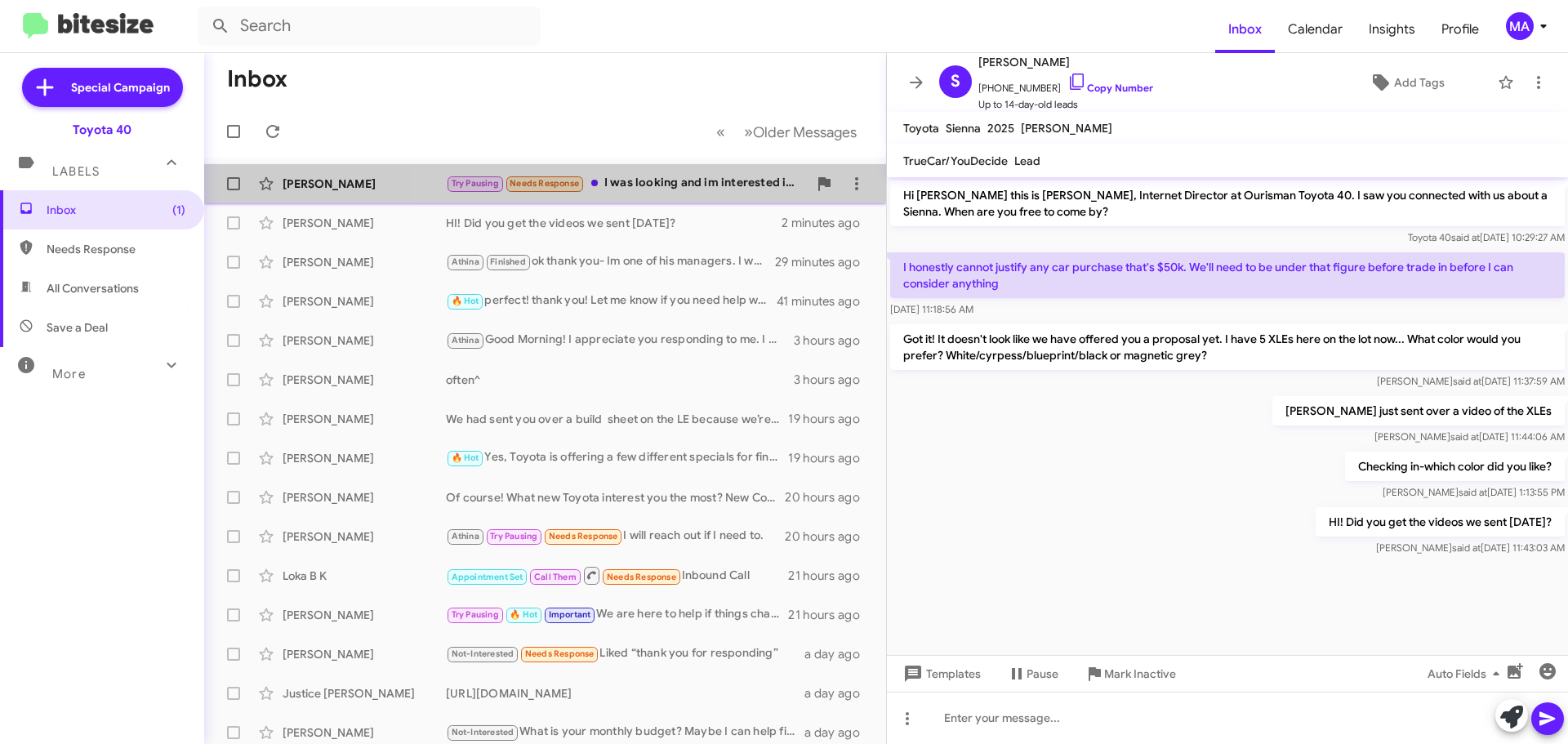
click at [645, 180] on div "Try Pausing Needs Response I was looking and im interested in the 2024 ev6 wind…" at bounding box center [627, 183] width 362 height 19
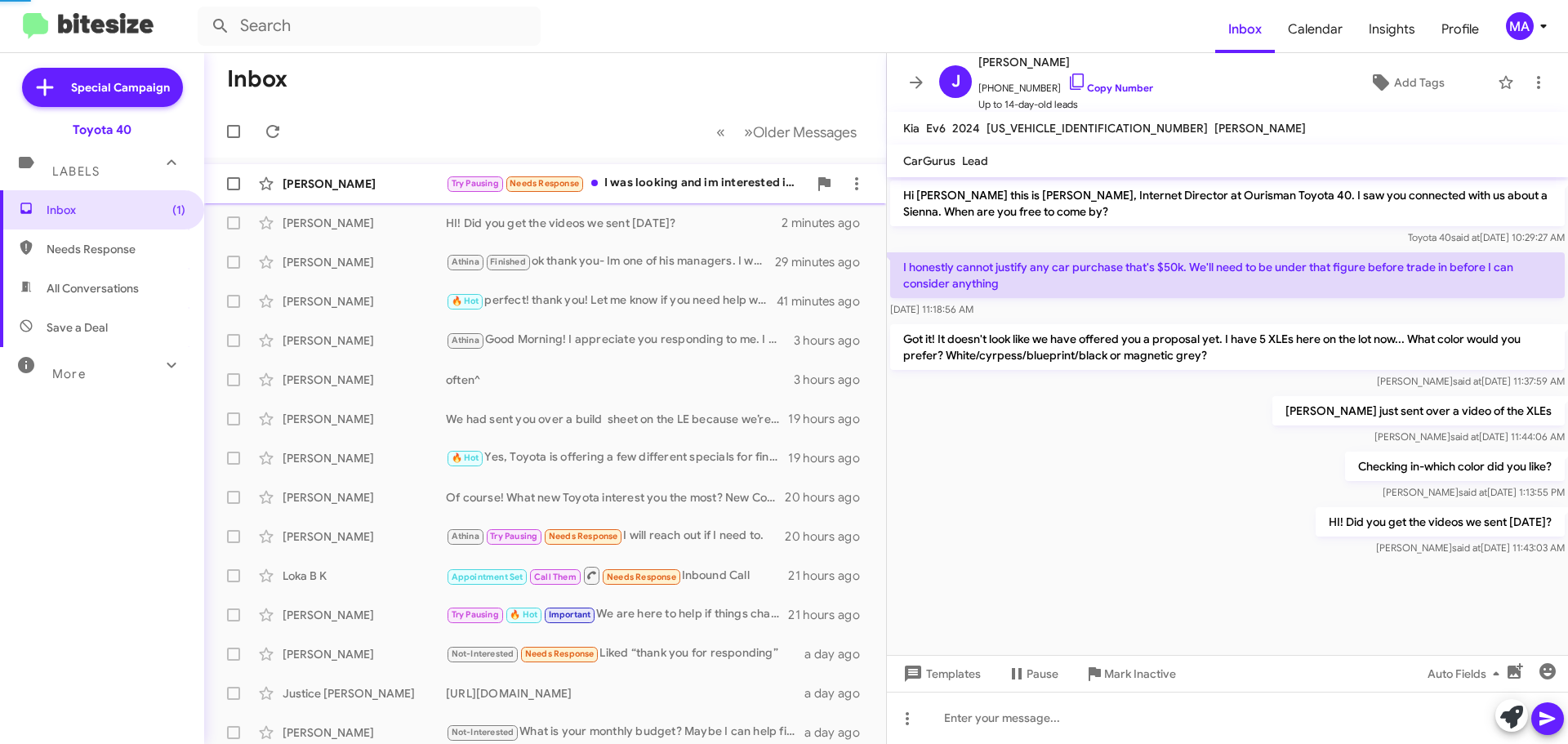
scroll to position [277, 0]
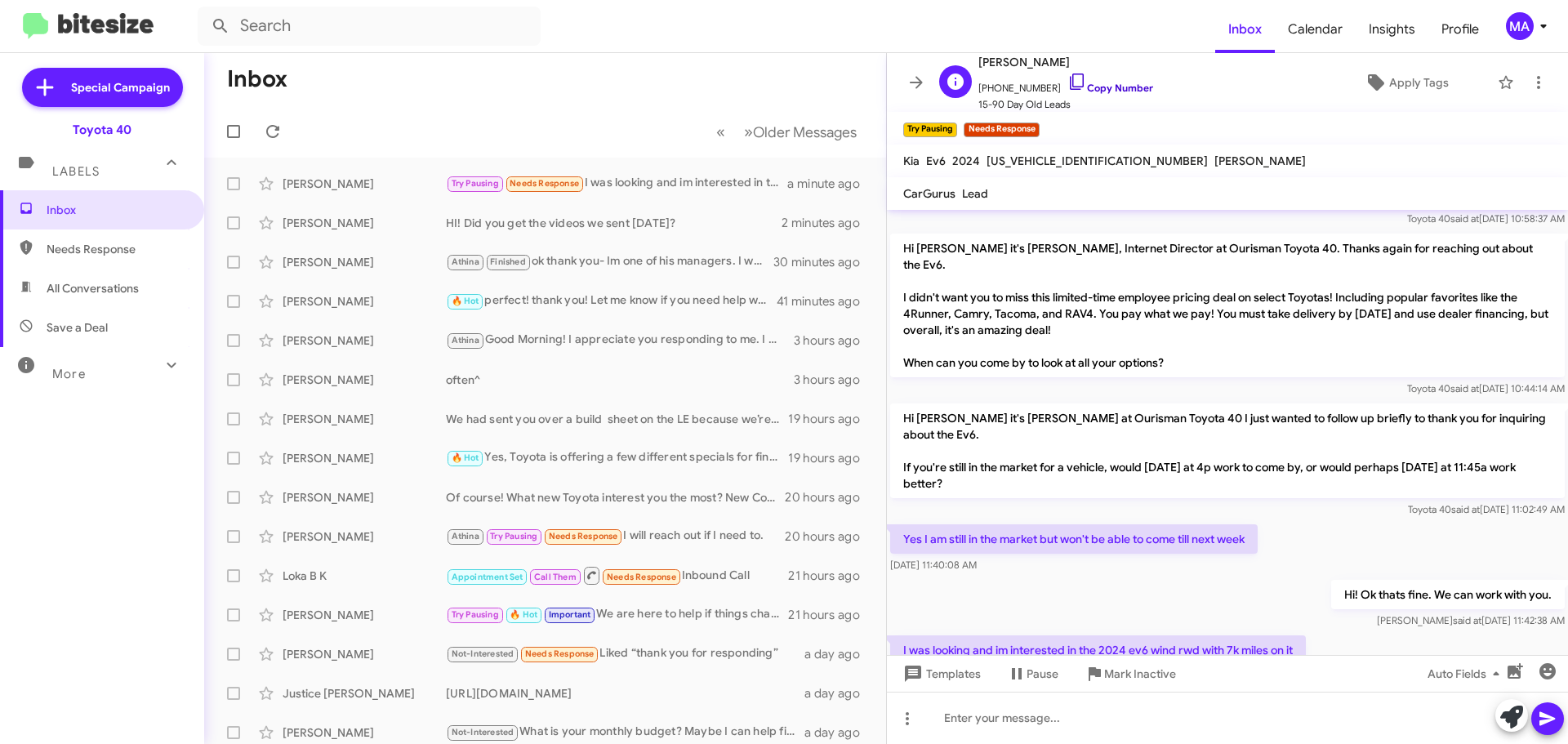
click at [1067, 79] on icon at bounding box center [1077, 82] width 20 height 20
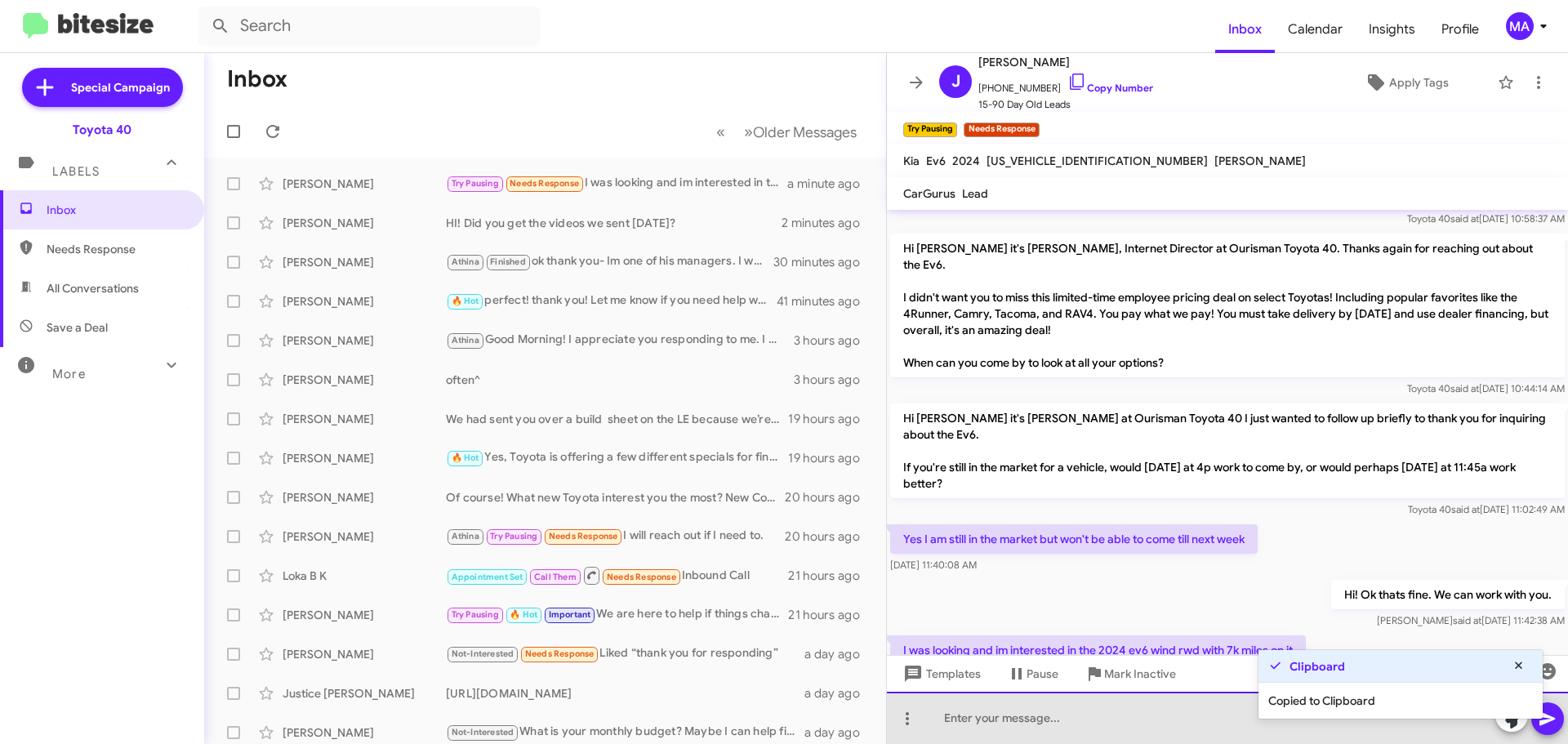
click at [1040, 722] on div at bounding box center [1226, 717] width 681 height 52
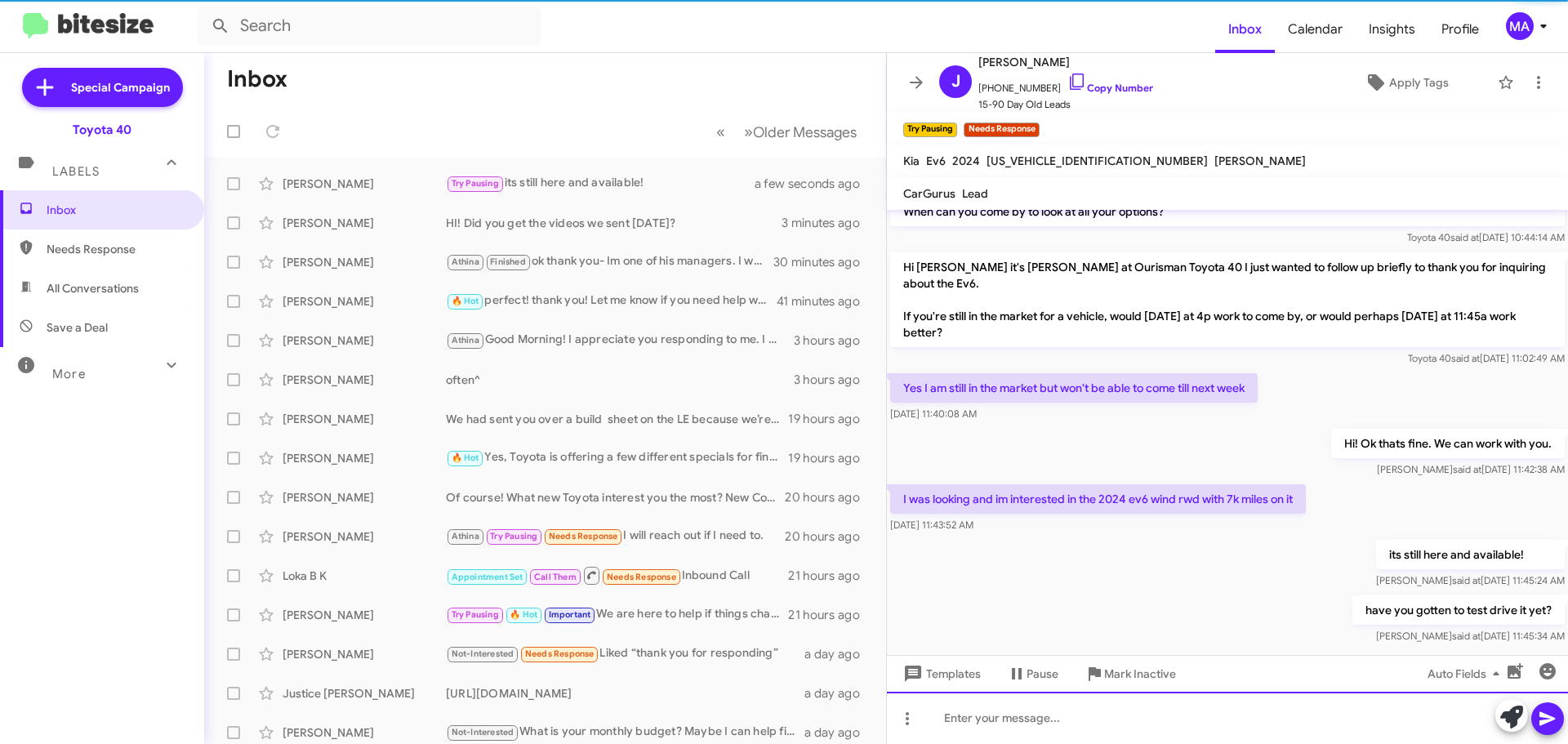
scroll to position [429, 0]
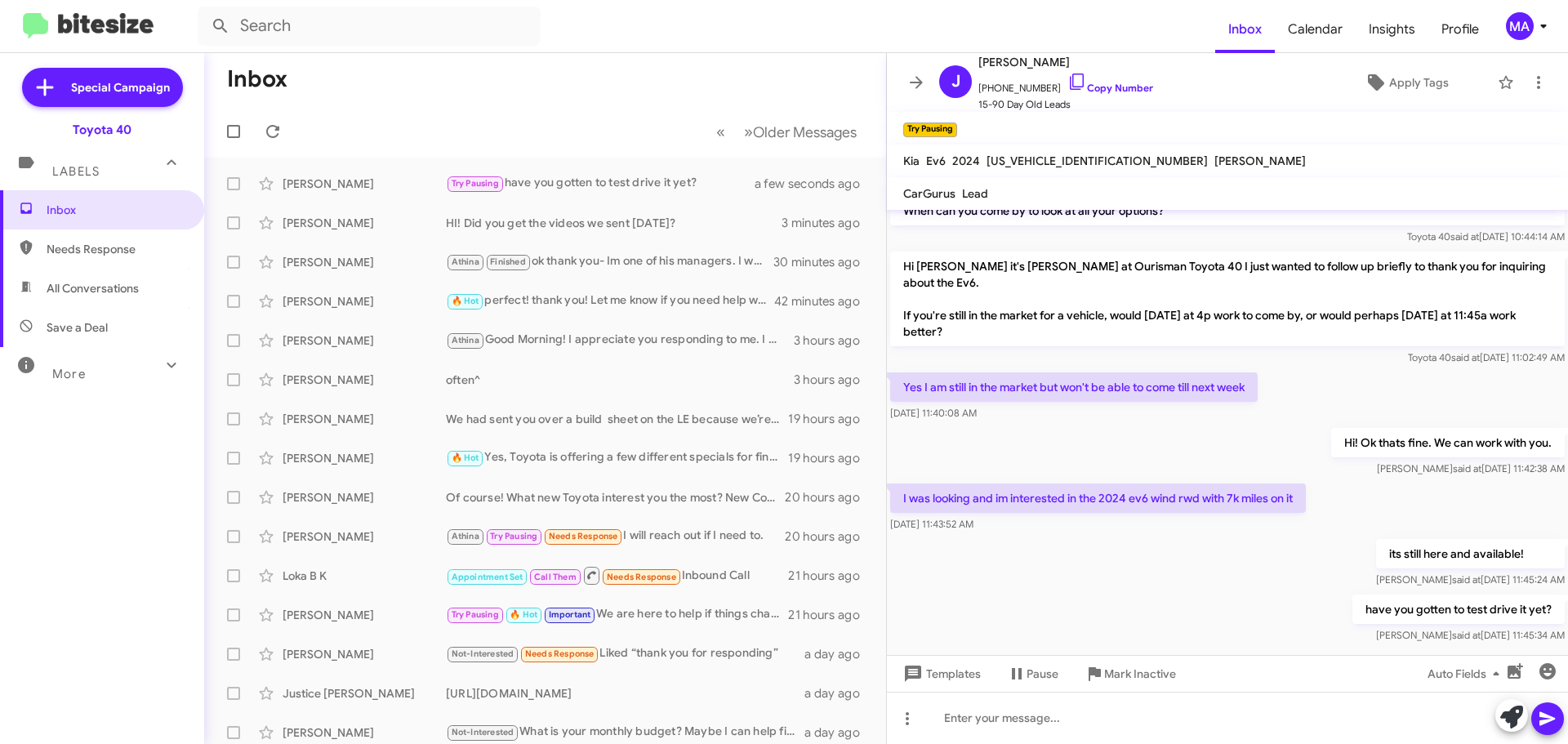
drag, startPoint x: 900, startPoint y: 352, endPoint x: 1368, endPoint y: 476, distance: 484.1
click at [1368, 476] on div "Hi Jlynn this is Morgan Anderson, Internet Director at Ourisman Toyota 40. I sa…" at bounding box center [1226, 213] width 681 height 866
copy div "Yes I am still in the market but won't be able to come till next week Sep 26, 2…"
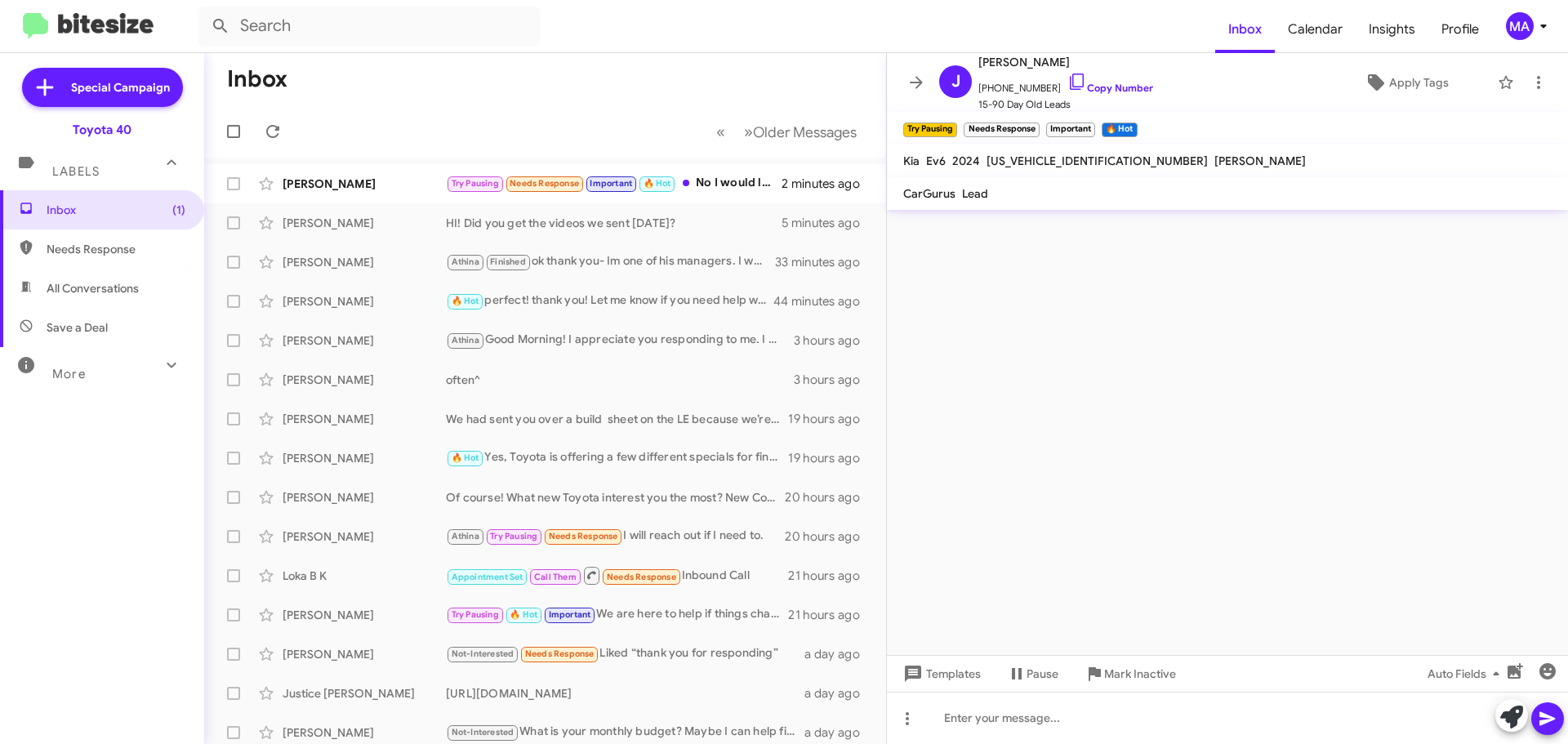
scroll to position [0, 0]
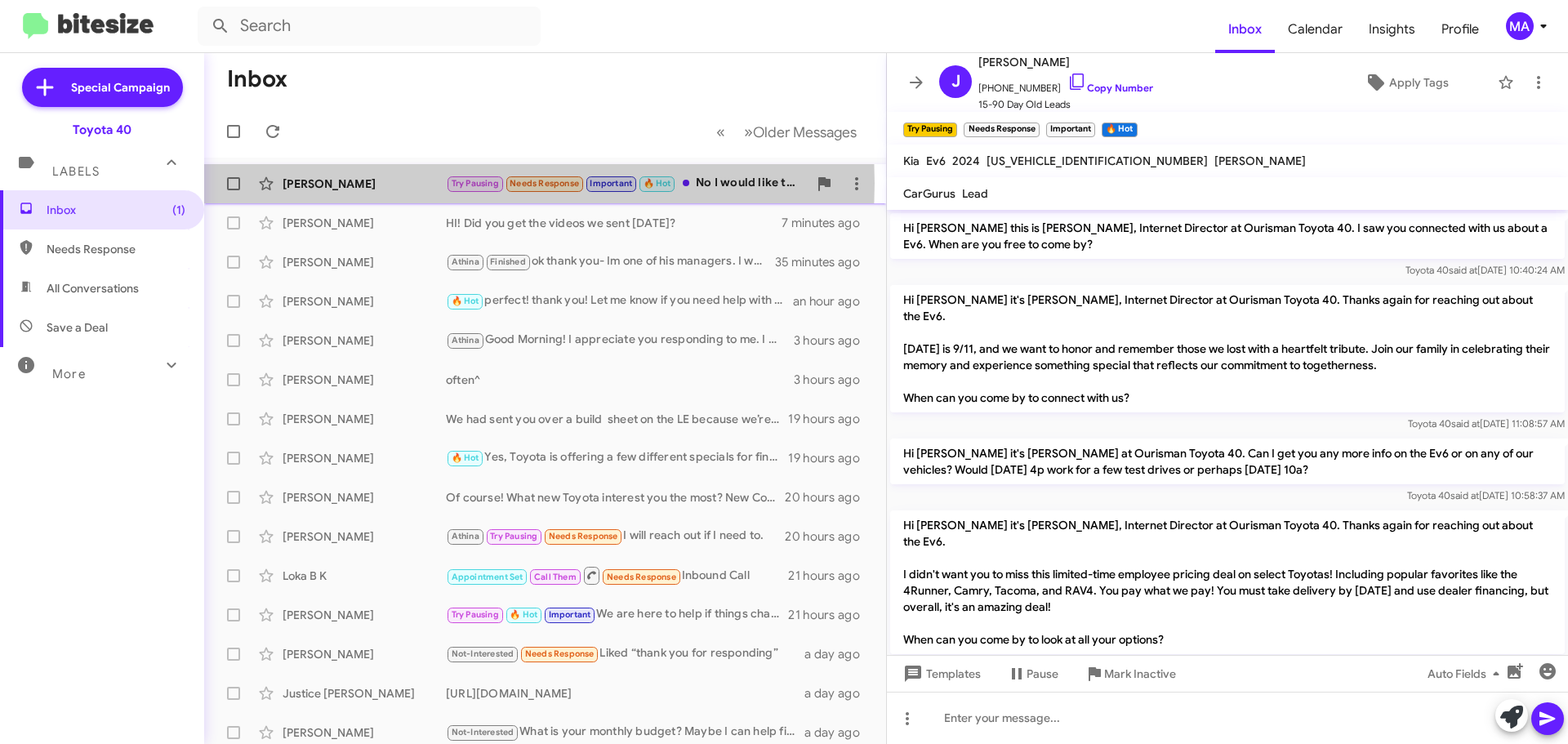
click at [357, 183] on div "[PERSON_NAME]" at bounding box center [364, 184] width 163 height 17
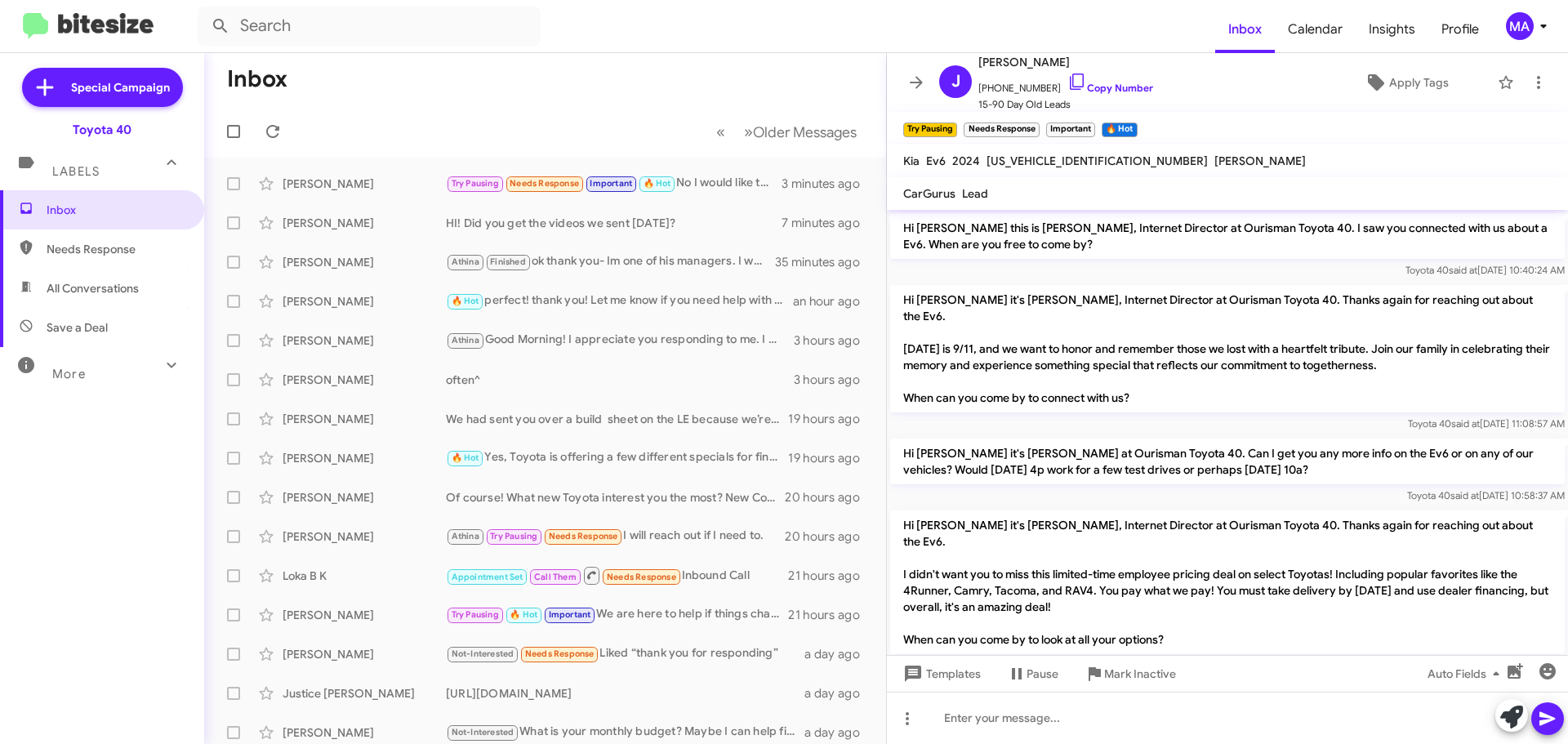
scroll to position [488, 0]
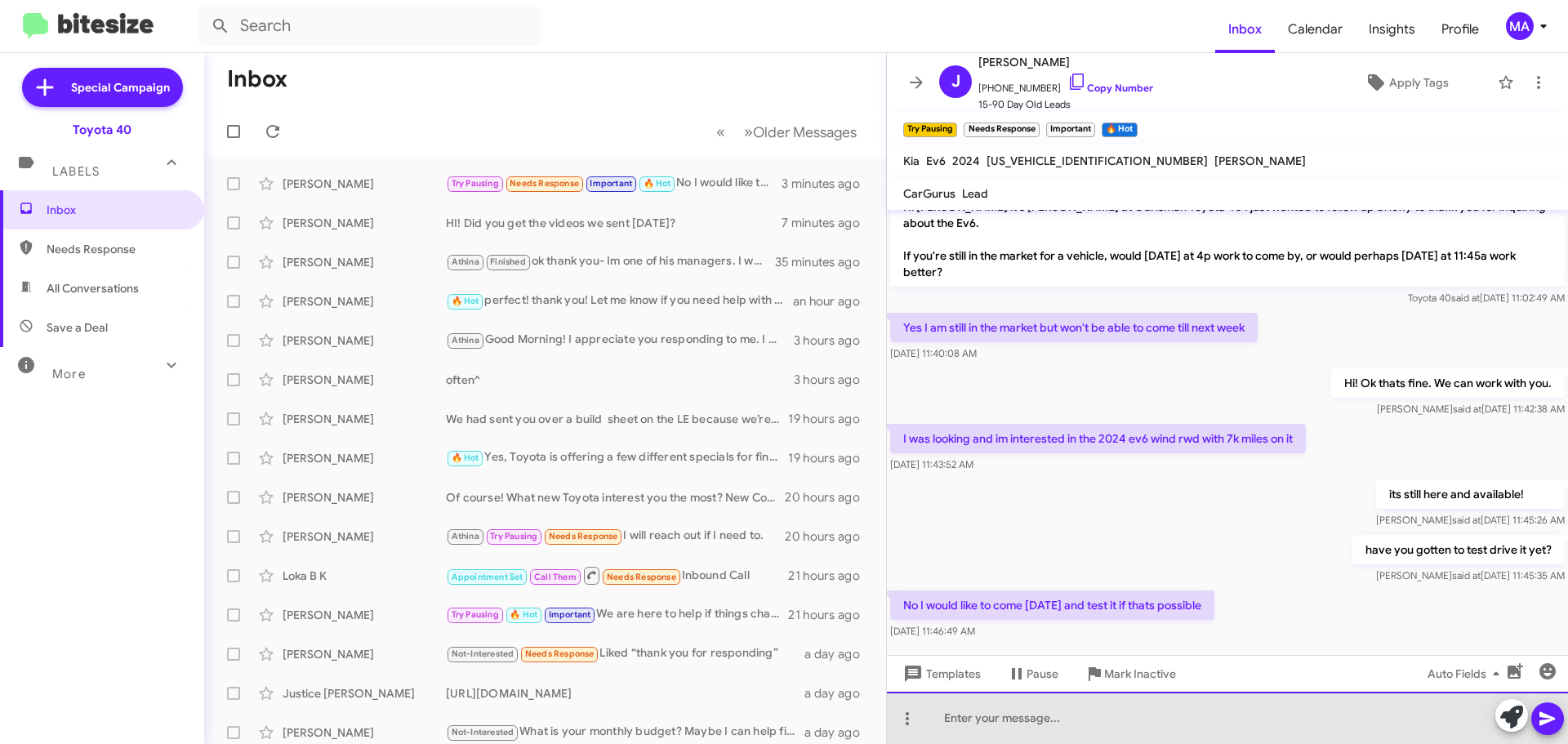
click at [1058, 726] on div at bounding box center [1226, 717] width 681 height 52
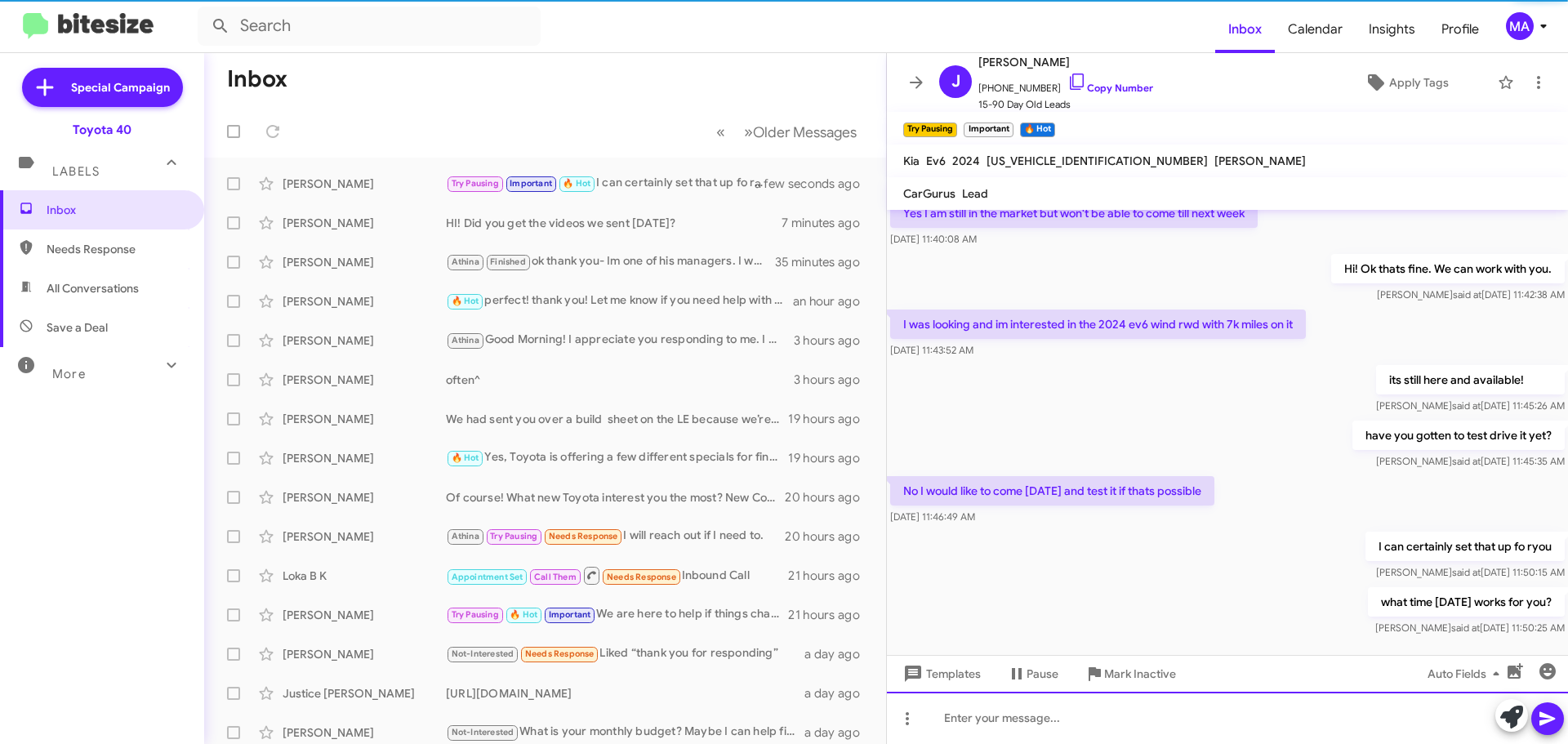
scroll to position [607, 0]
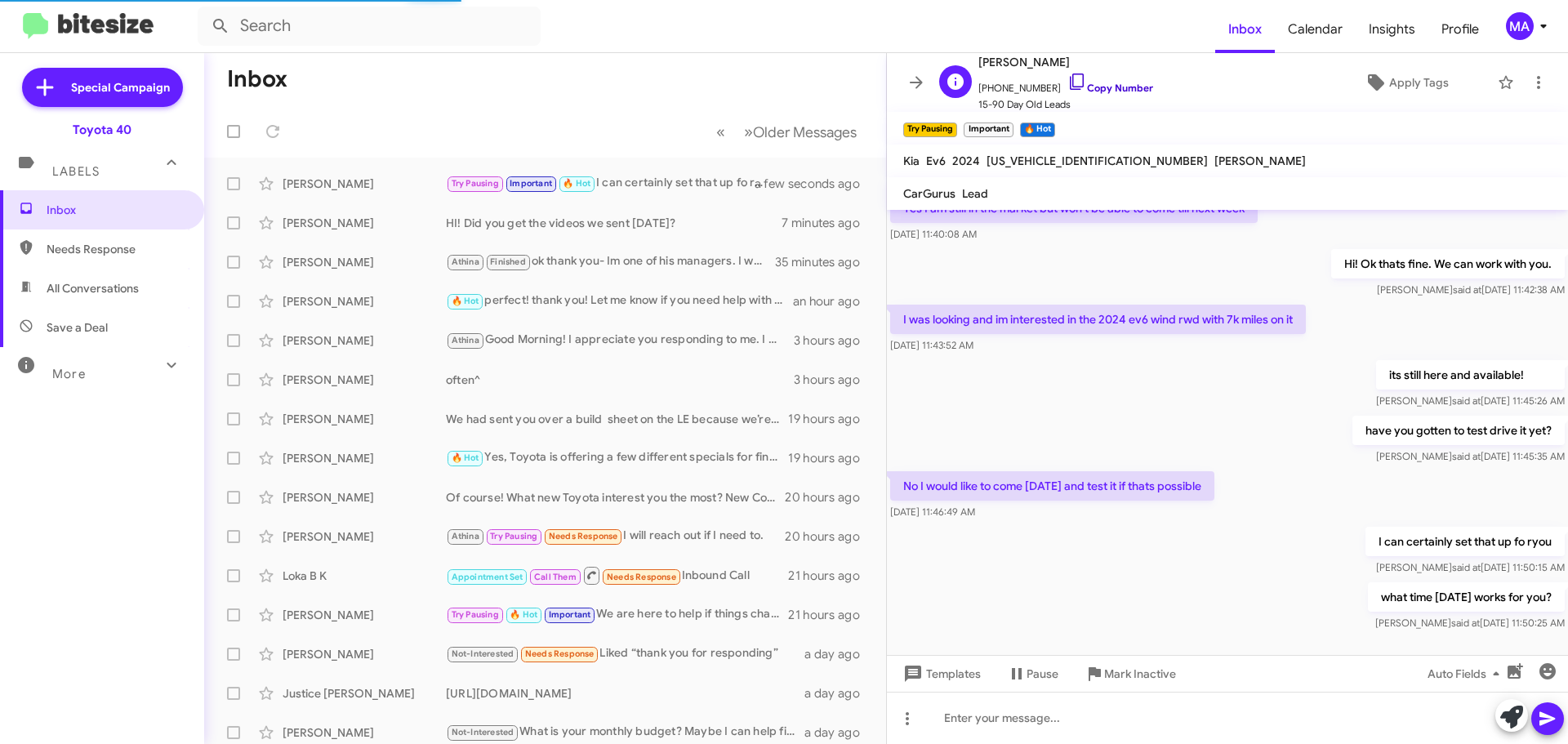
click at [1067, 85] on icon at bounding box center [1077, 82] width 20 height 20
click at [76, 258] on span "Needs Response" at bounding box center [102, 250] width 204 height 39
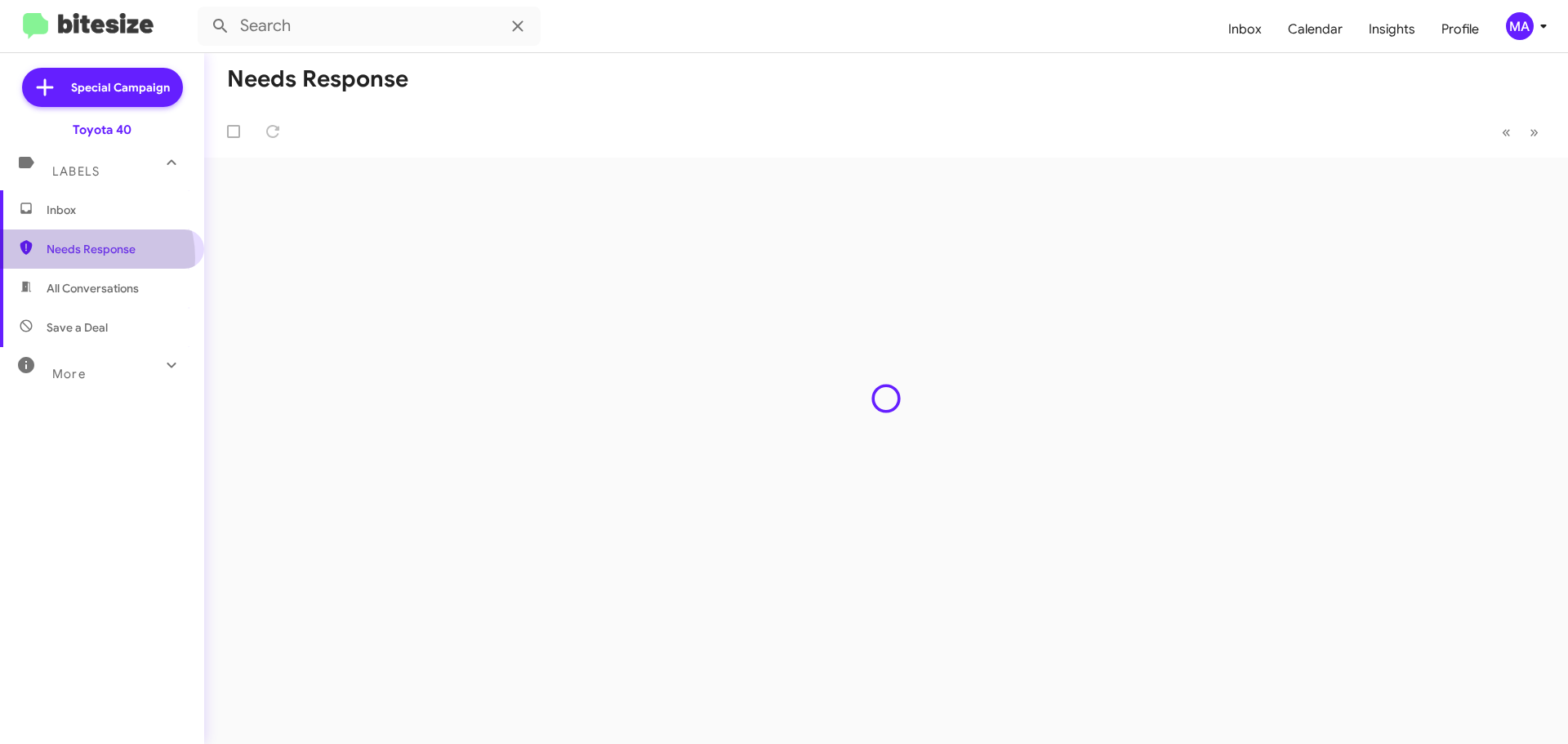
type input "in:needs-response"
click at [76, 210] on span "Inbox" at bounding box center [115, 209] width 139 height 17
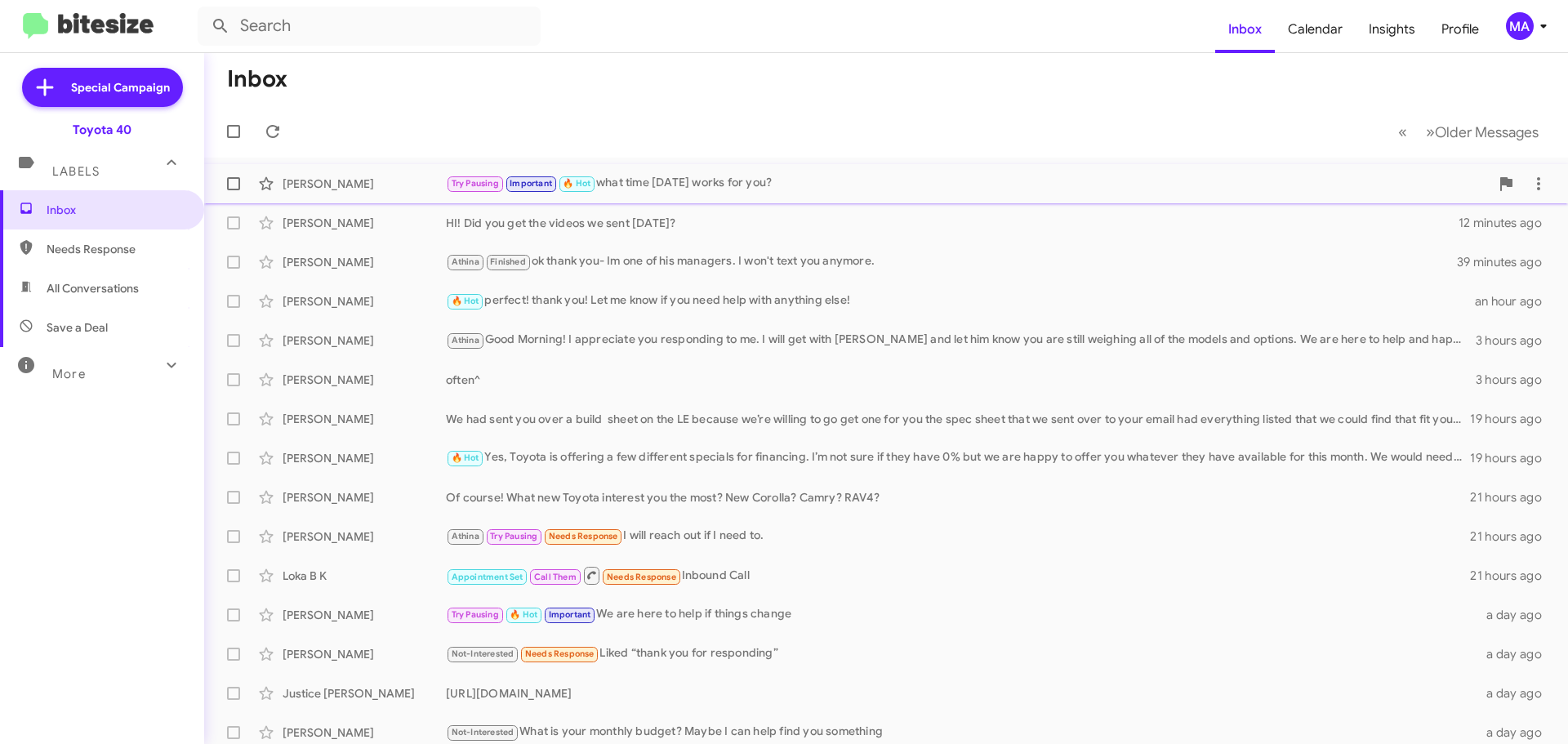
click at [714, 182] on div "Try Pausing Important 🔥 Hot what time on saturday works for you?" at bounding box center [968, 183] width 1043 height 19
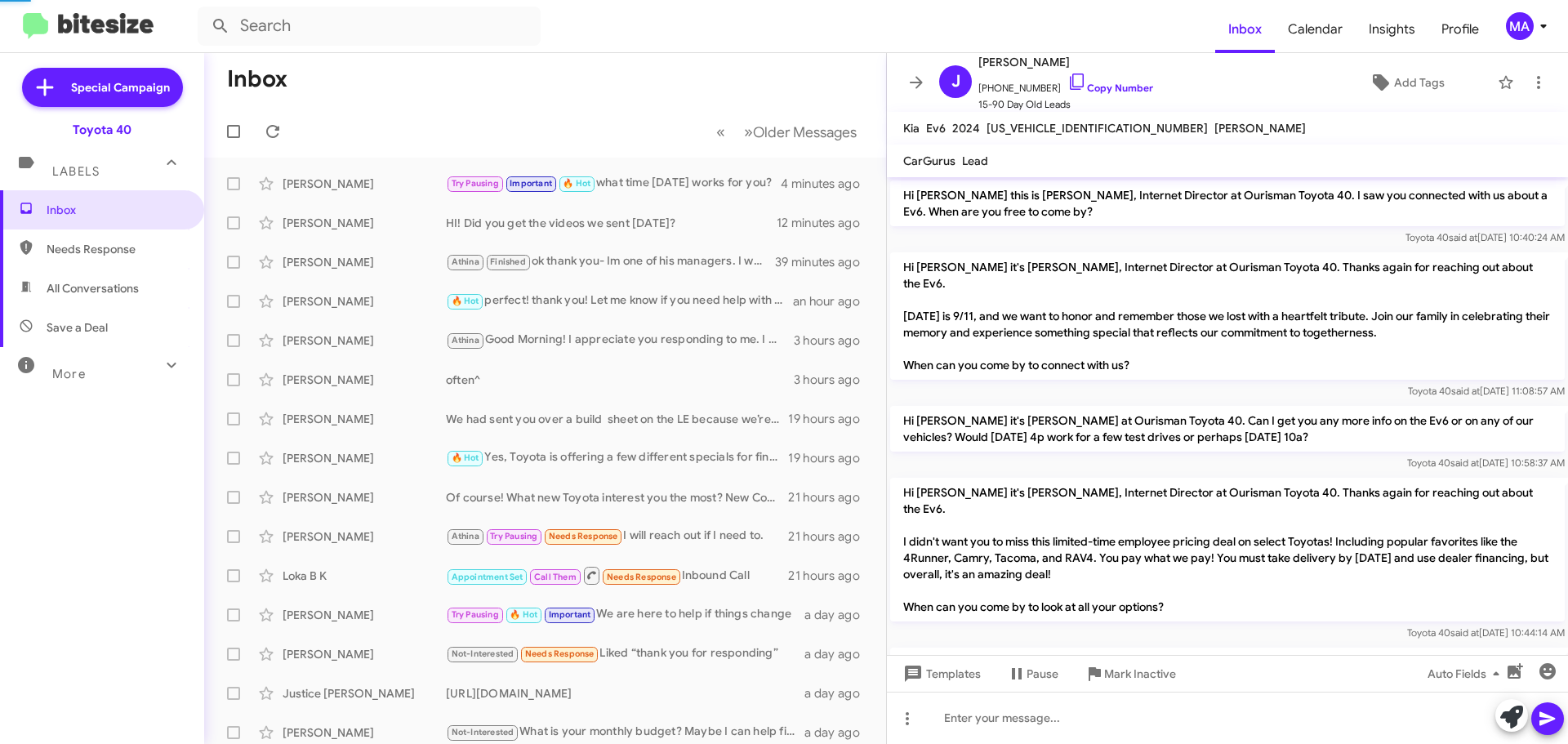
scroll to position [575, 0]
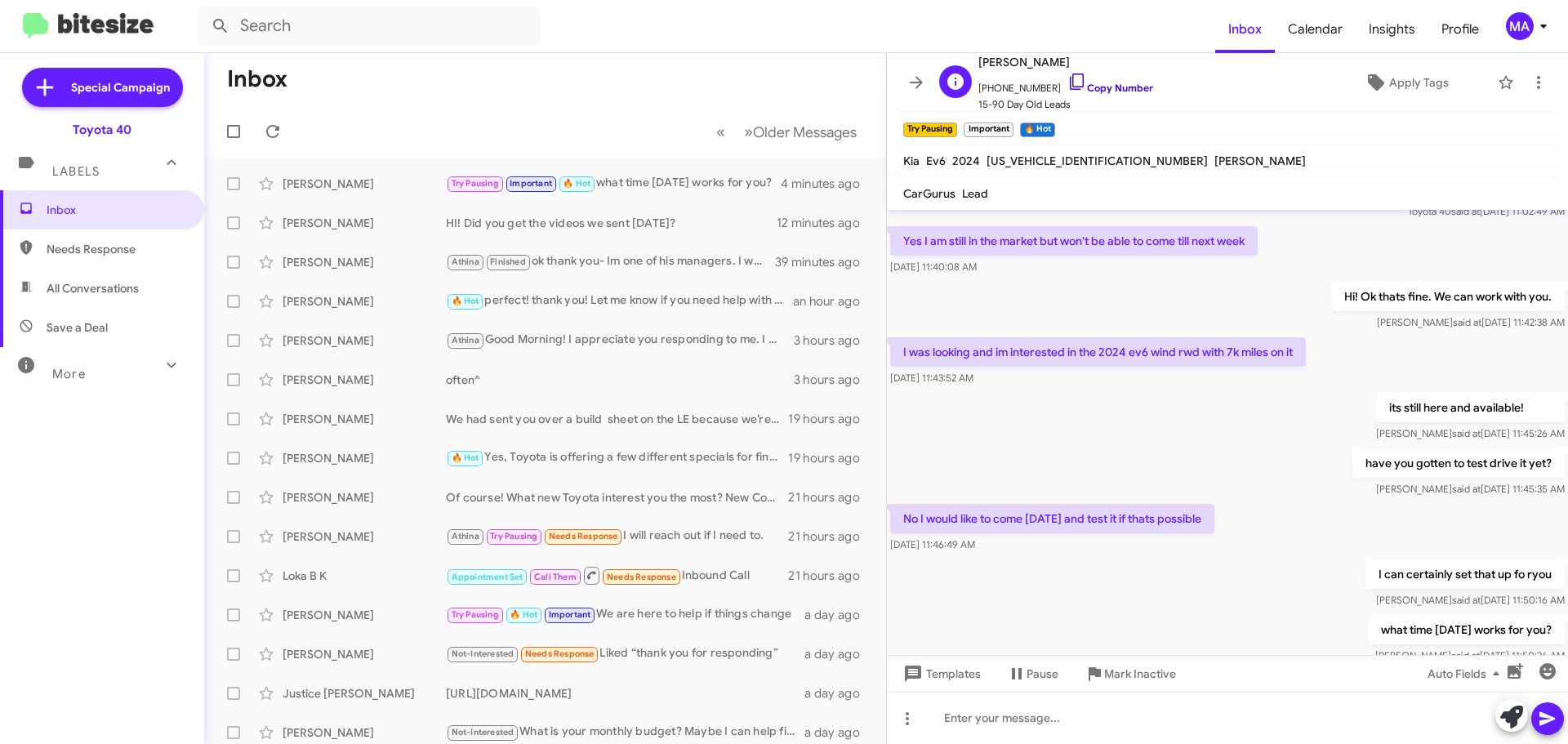
click at [1067, 78] on icon at bounding box center [1077, 82] width 20 height 20
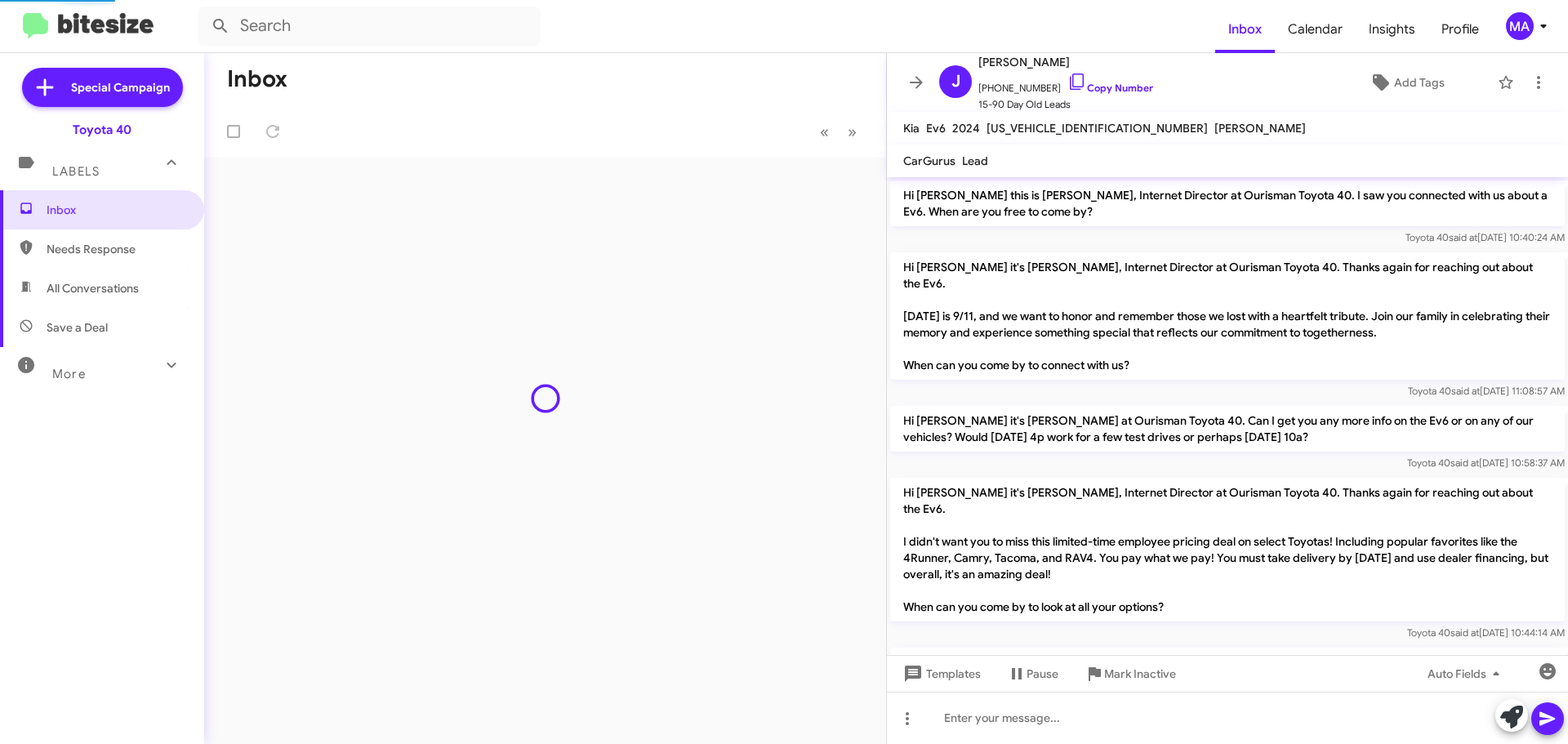
scroll to position [575, 0]
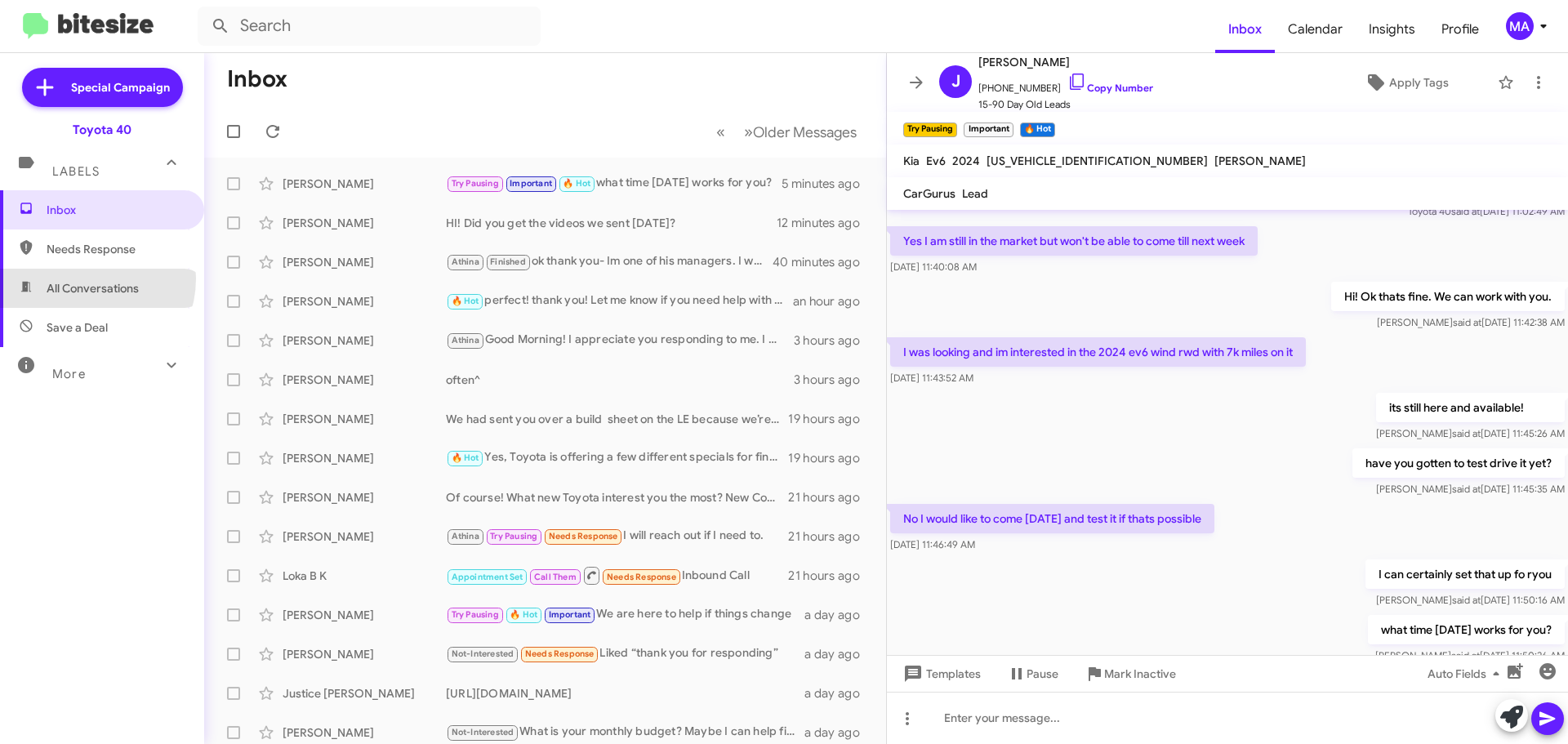
click at [84, 278] on span "All Conversations" at bounding box center [102, 288] width 204 height 39
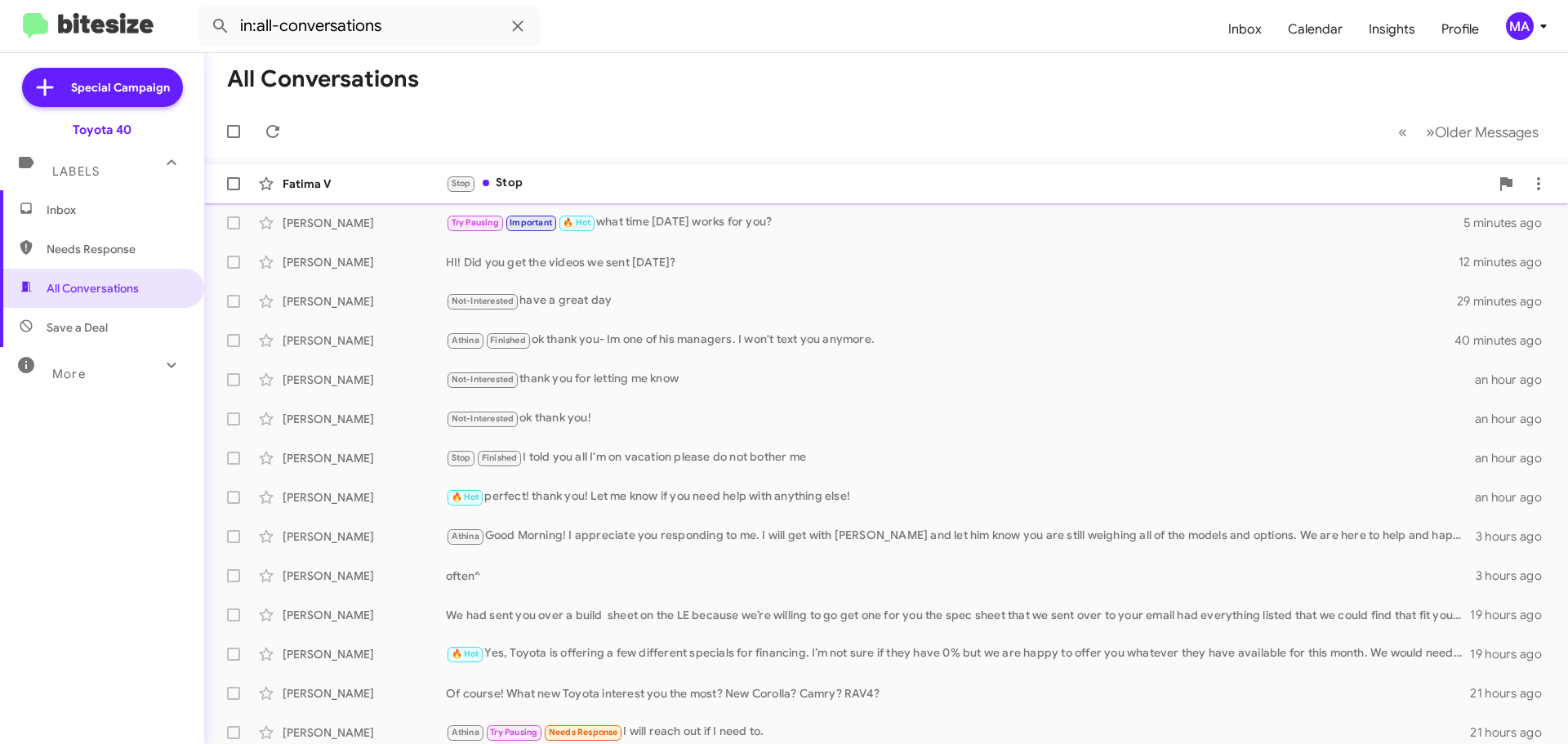
click at [538, 194] on div "Fatima V Stop Stop a few seconds ago" at bounding box center [885, 183] width 1337 height 32
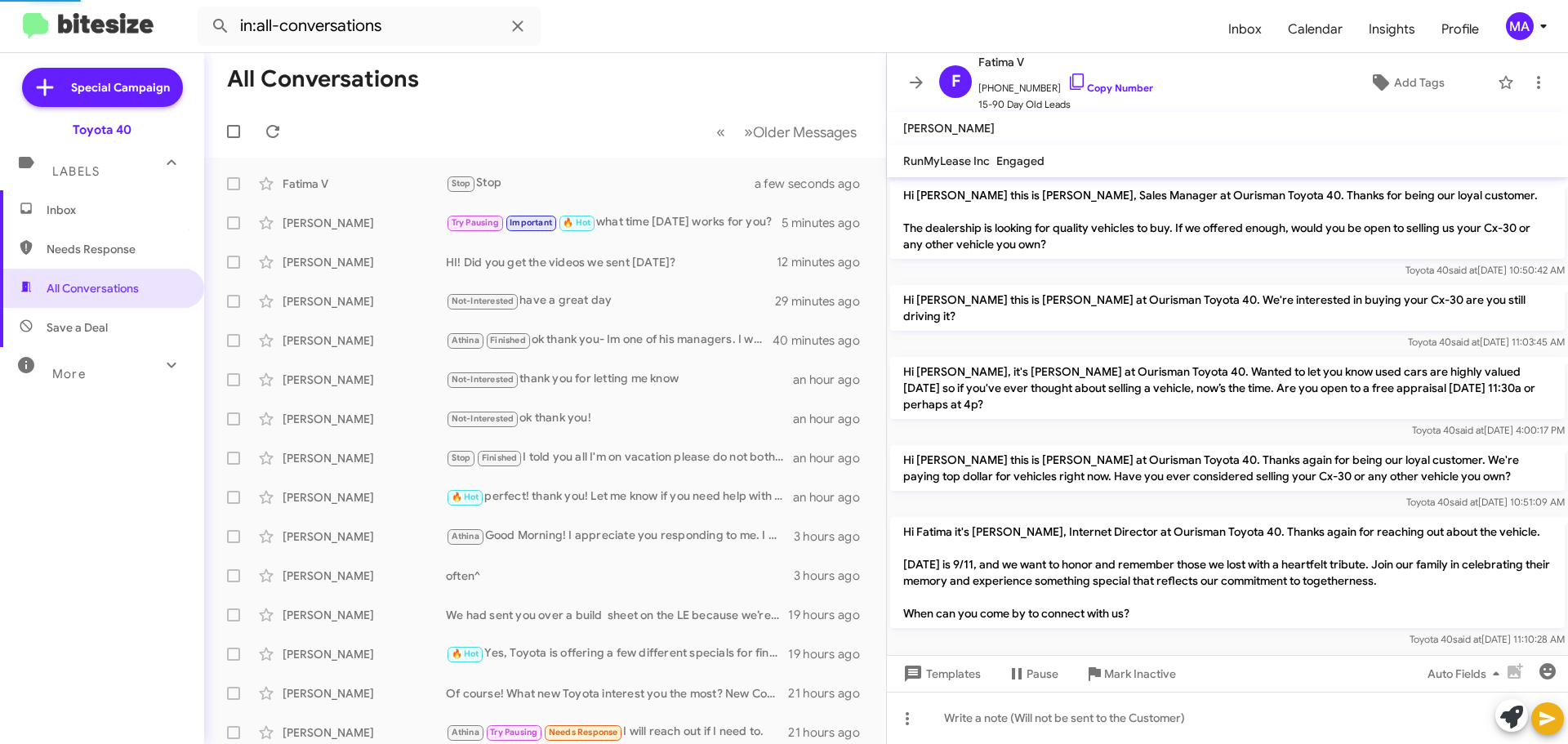
scroll to position [625, 0]
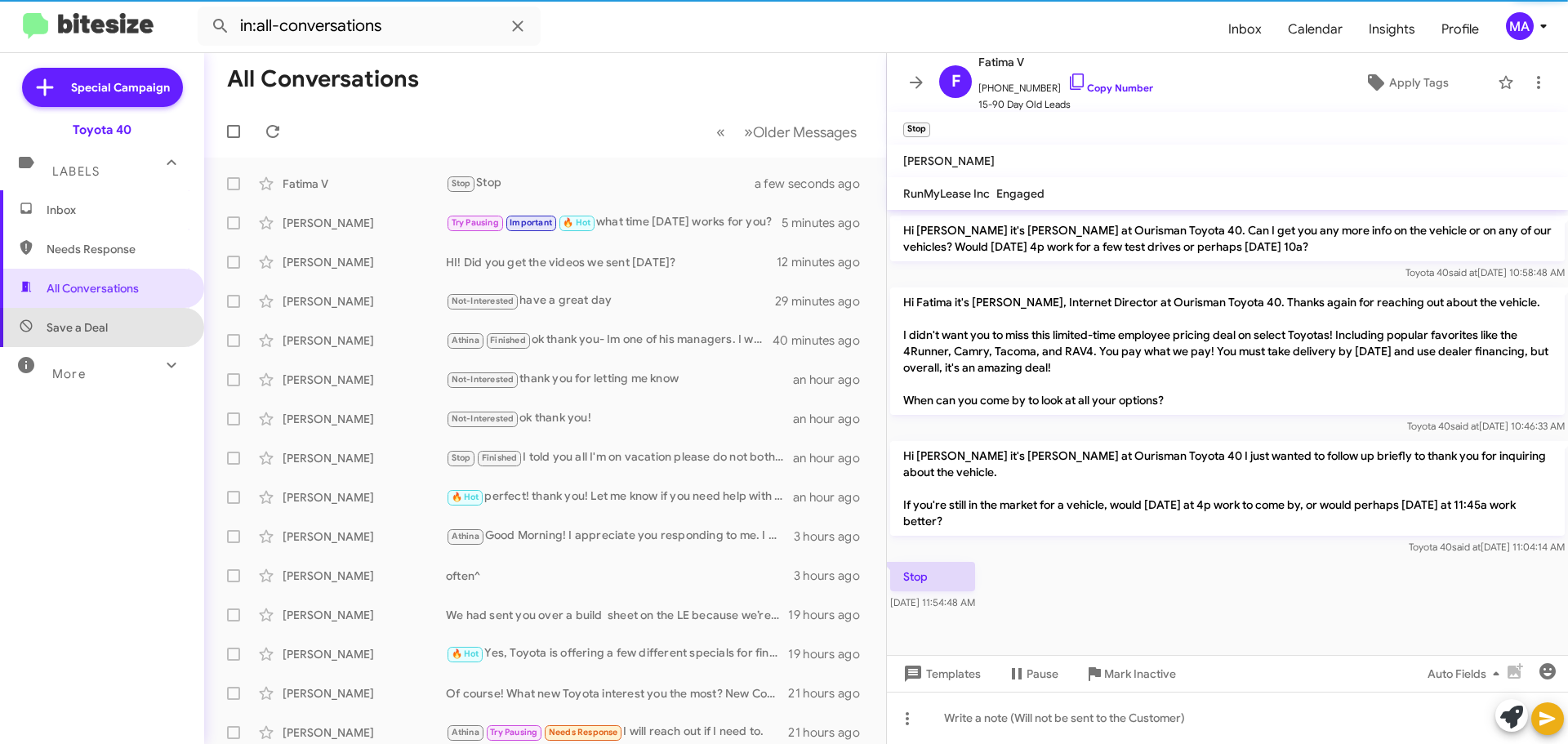
click at [107, 330] on span "Save a Deal" at bounding box center [102, 327] width 204 height 39
click at [107, 329] on span "Save a Deal" at bounding box center [102, 327] width 204 height 39
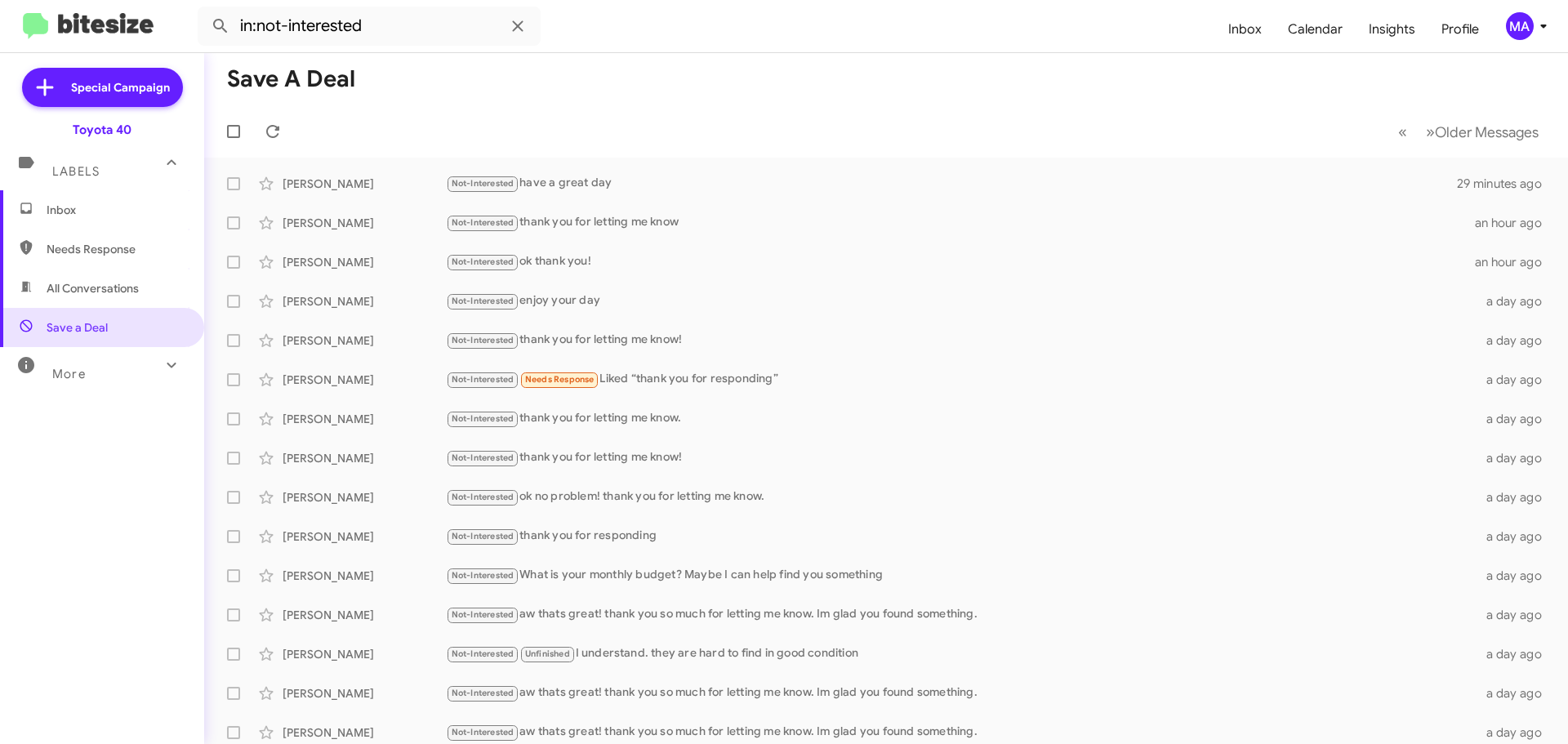
click at [92, 285] on span "All Conversations" at bounding box center [92, 288] width 92 height 17
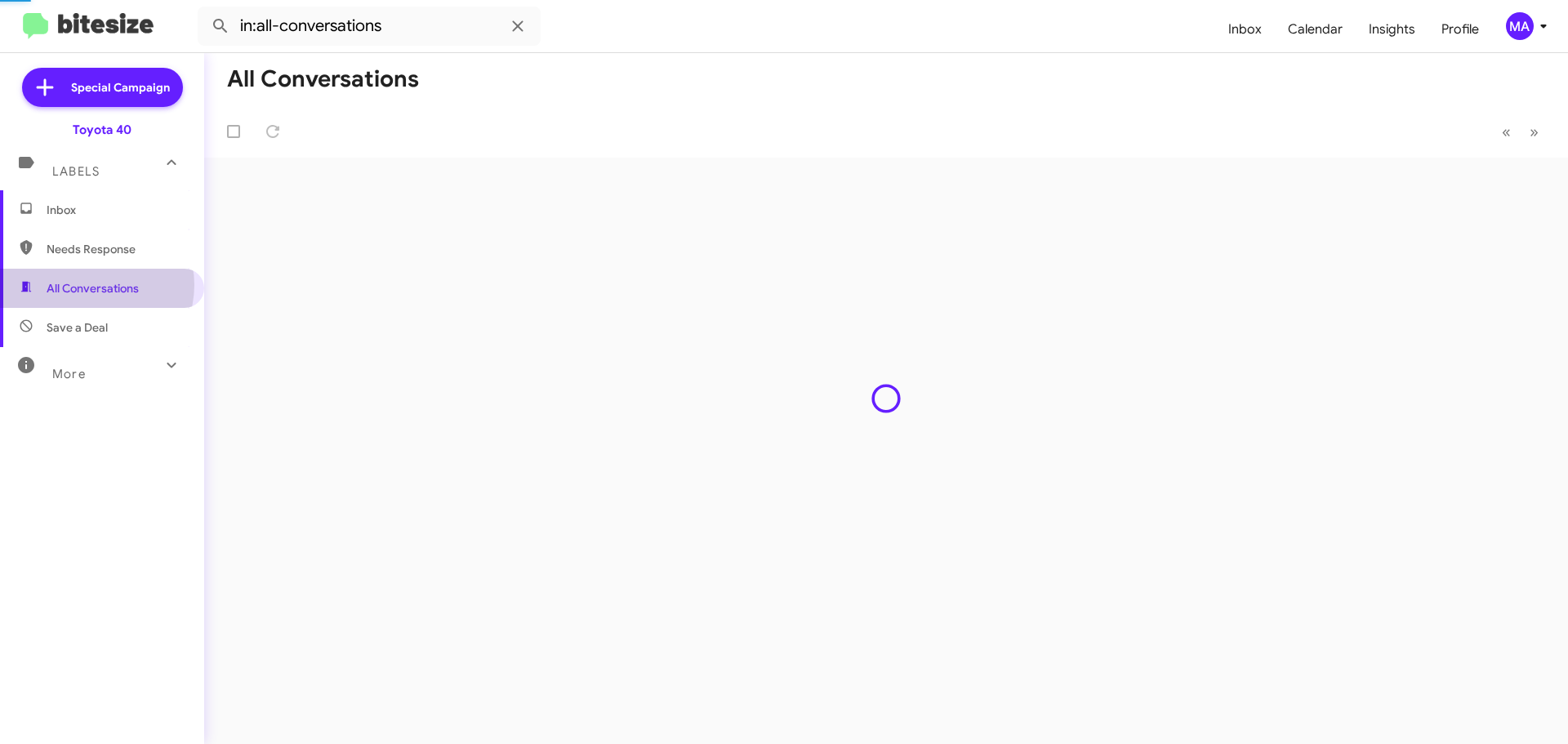
click at [92, 246] on span "Needs Response" at bounding box center [115, 249] width 139 height 17
type input "in:needs-response"
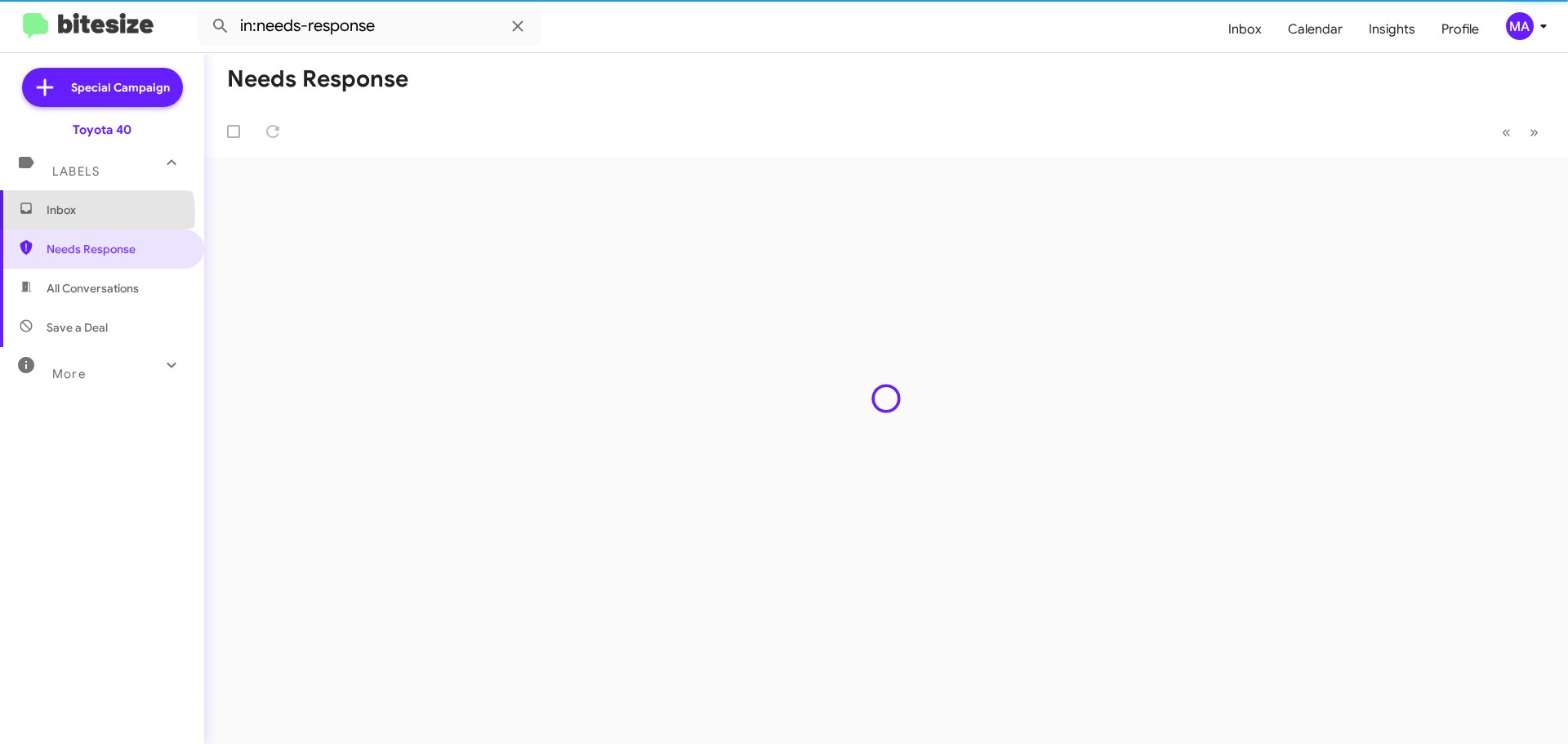
click at [89, 214] on span "Inbox" at bounding box center [115, 209] width 139 height 17
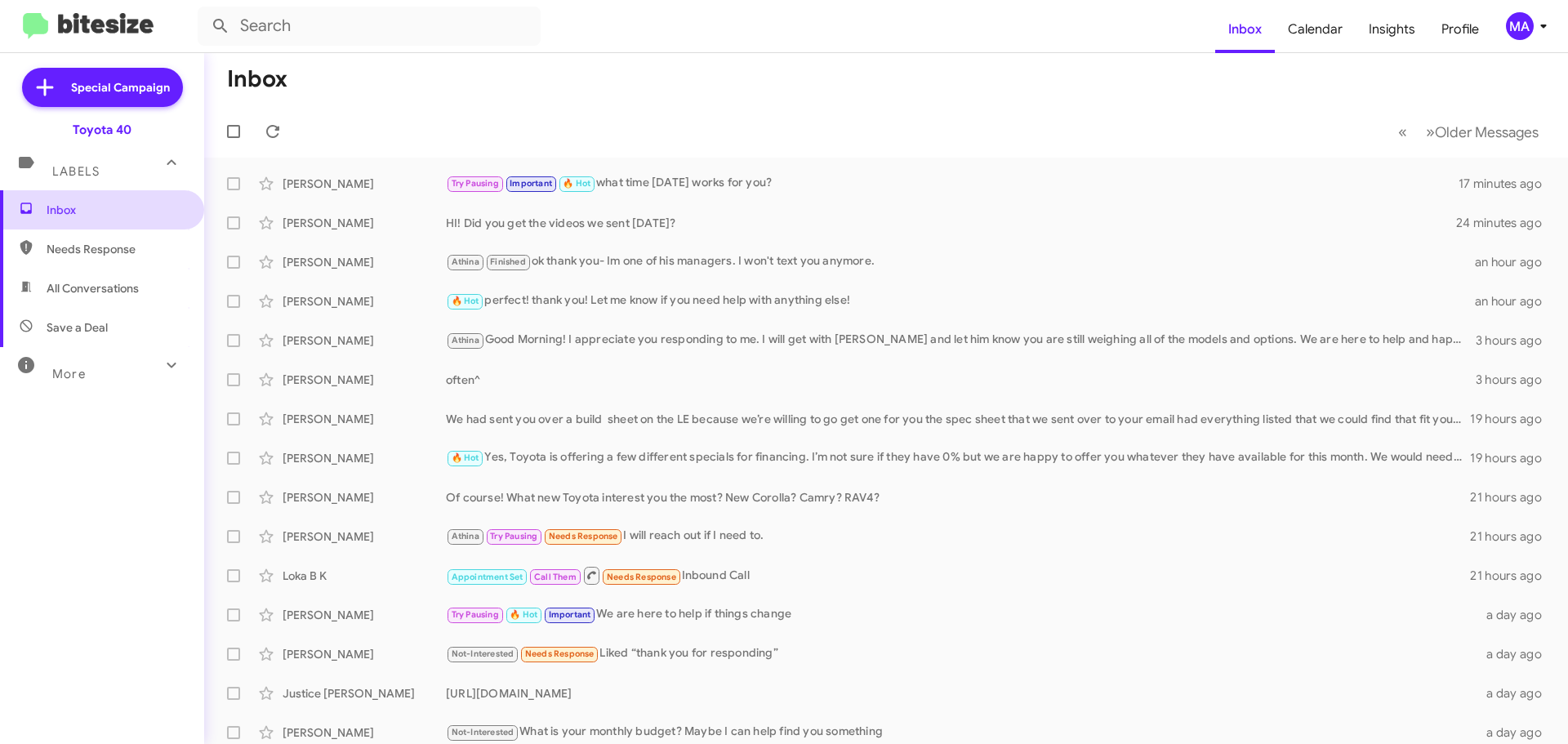
click at [86, 208] on span "Inbox" at bounding box center [115, 209] width 139 height 17
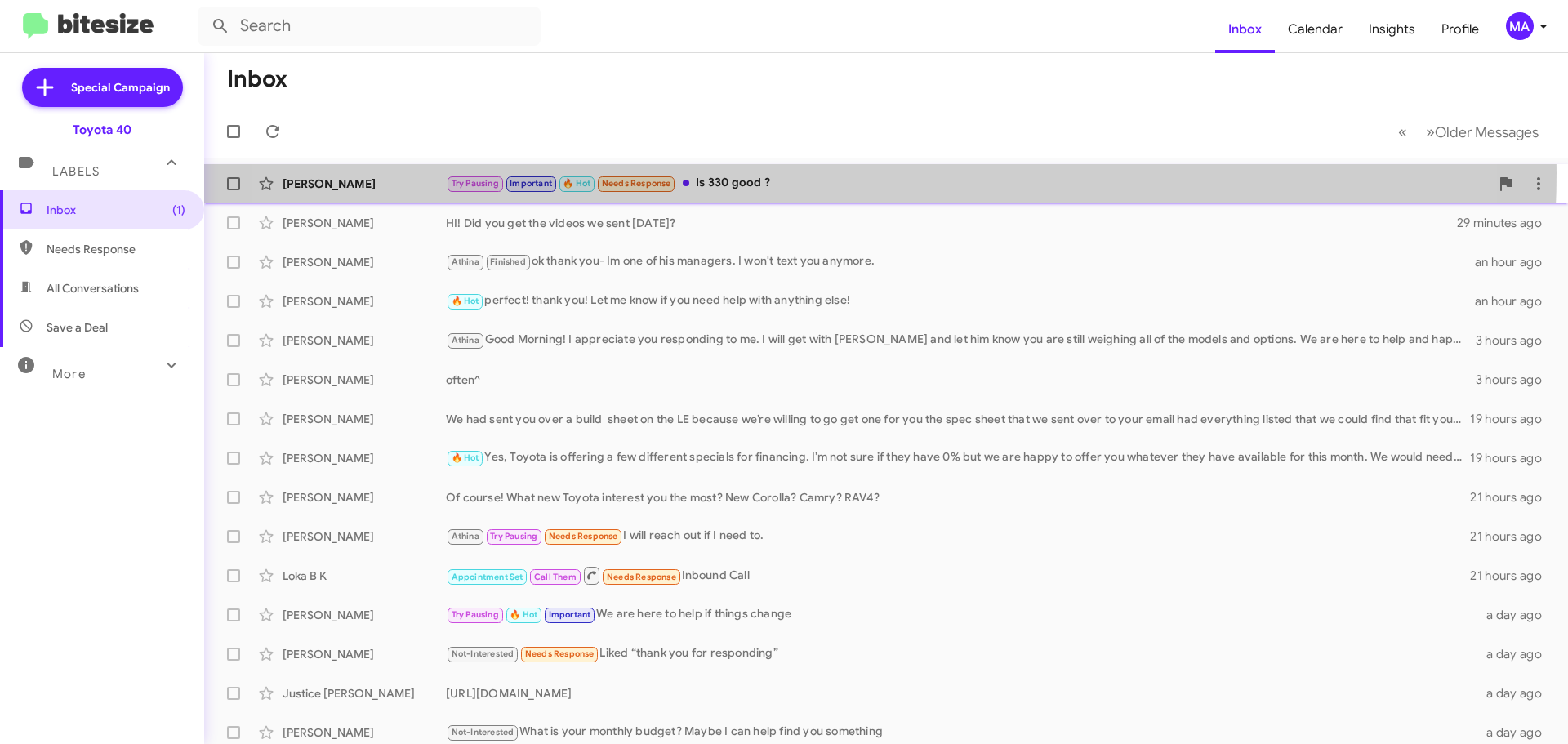
click at [800, 172] on div "Jlynn Simmons Try Pausing Important 🔥 Hot Needs Response Is 330 good ? a minute…" at bounding box center [885, 183] width 1337 height 32
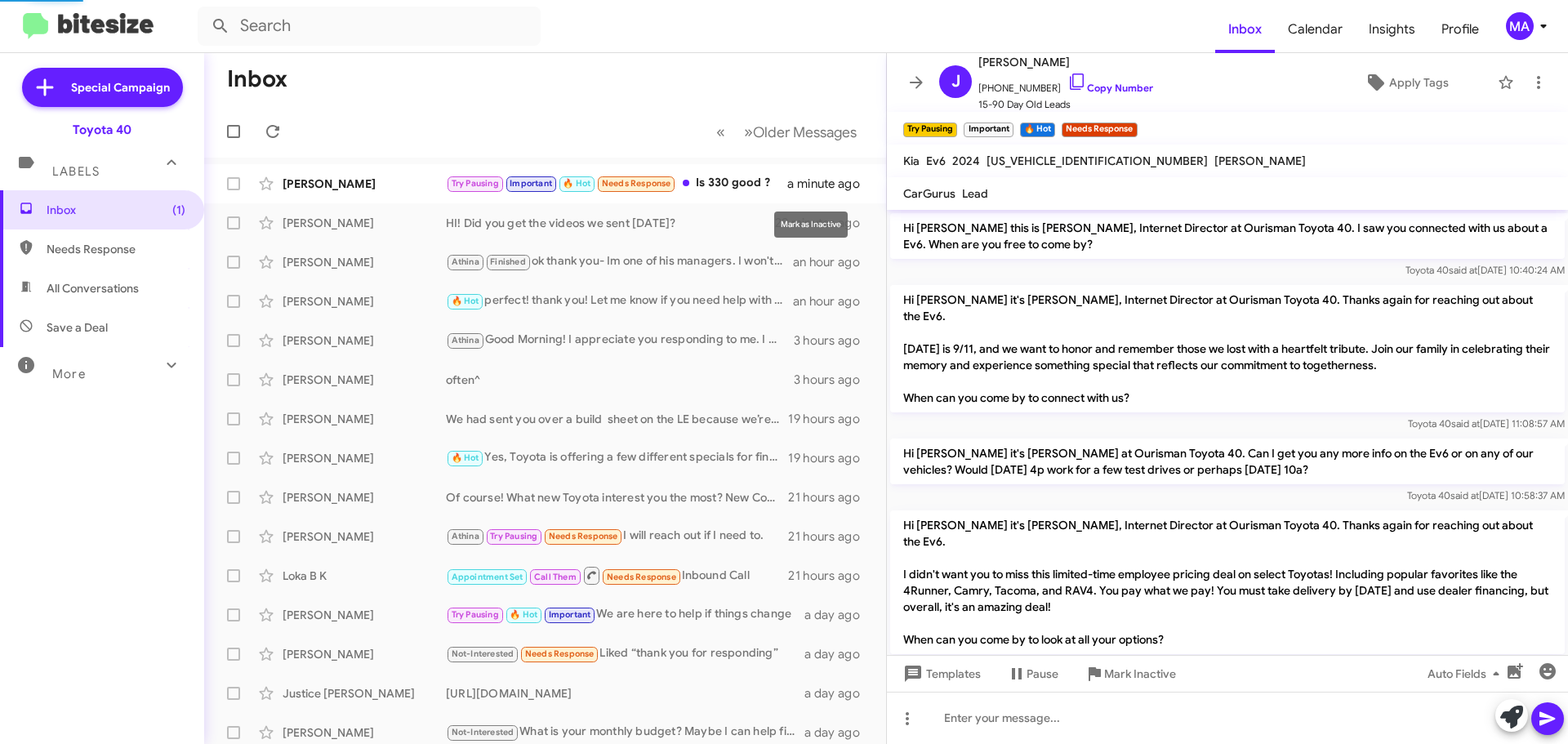
scroll to position [635, 0]
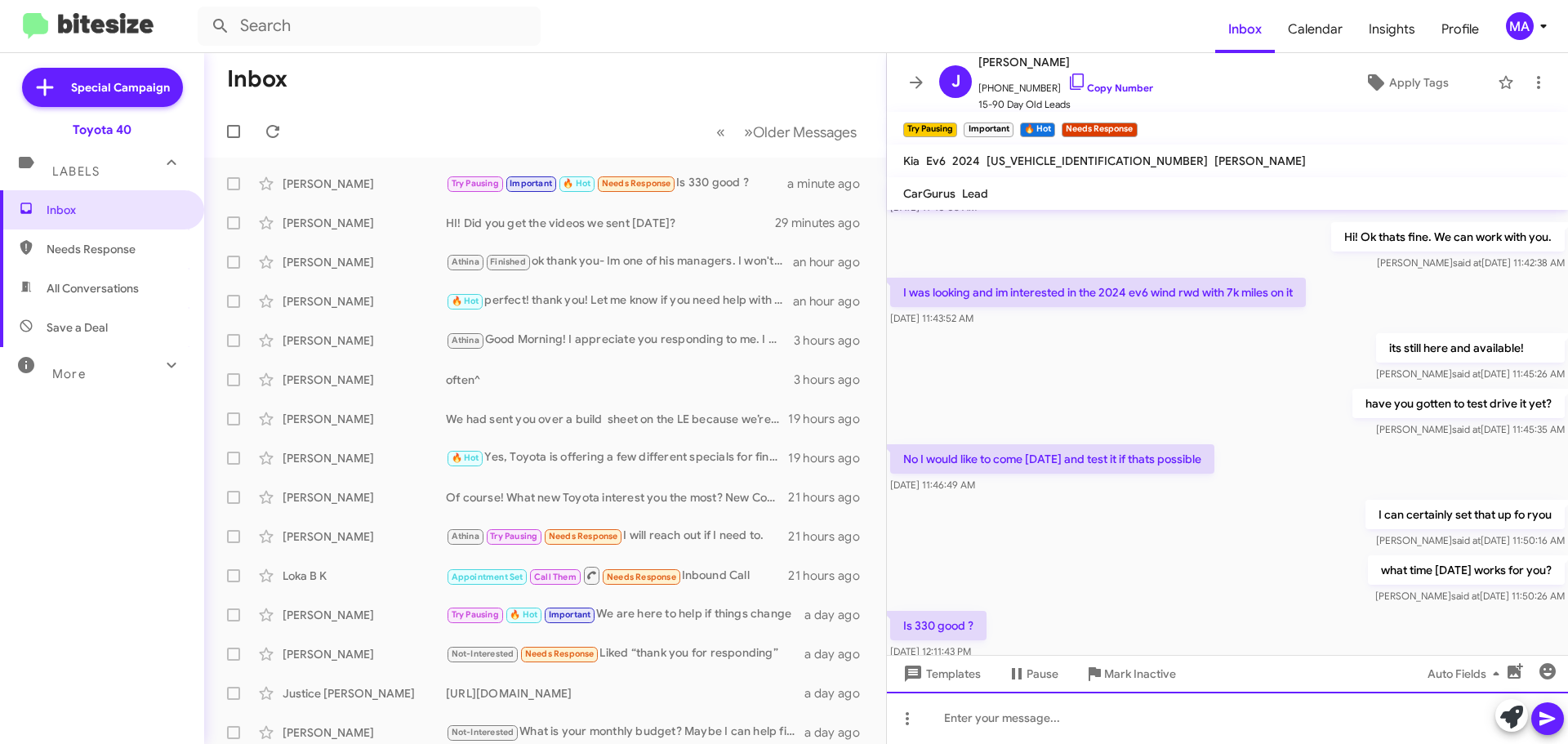
click at [1061, 717] on div at bounding box center [1226, 717] width 681 height 52
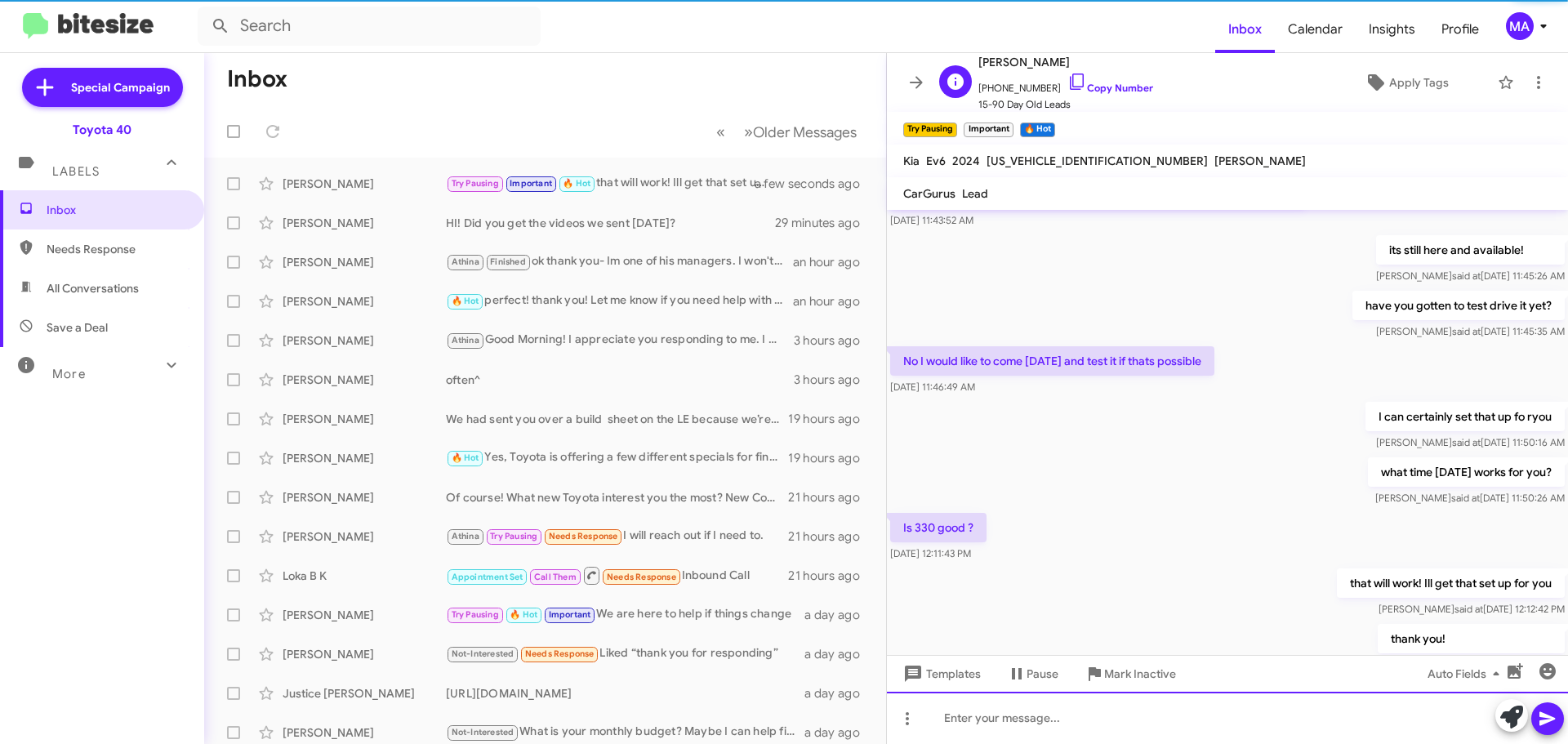
scroll to position [786, 0]
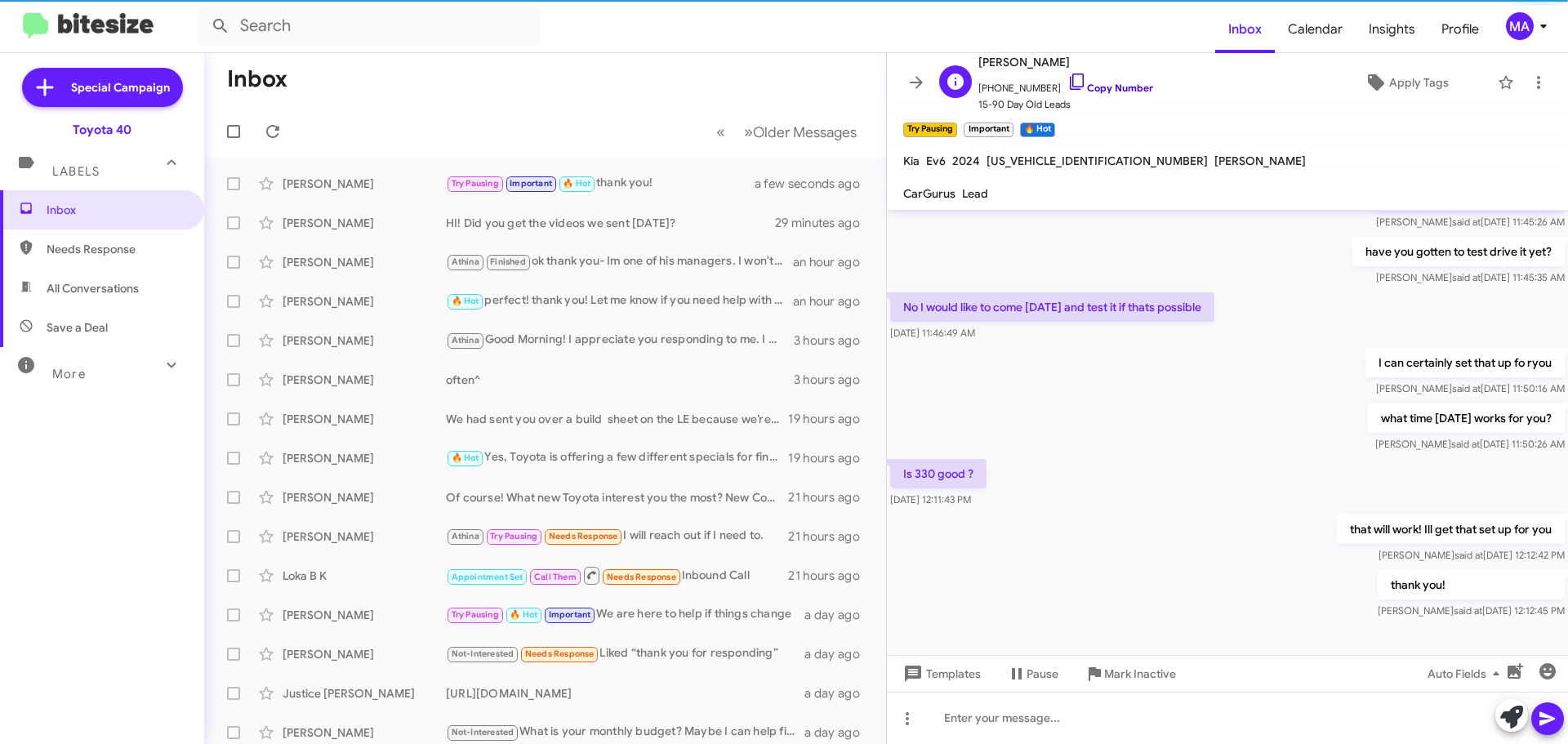
click at [1067, 79] on icon at bounding box center [1077, 82] width 20 height 20
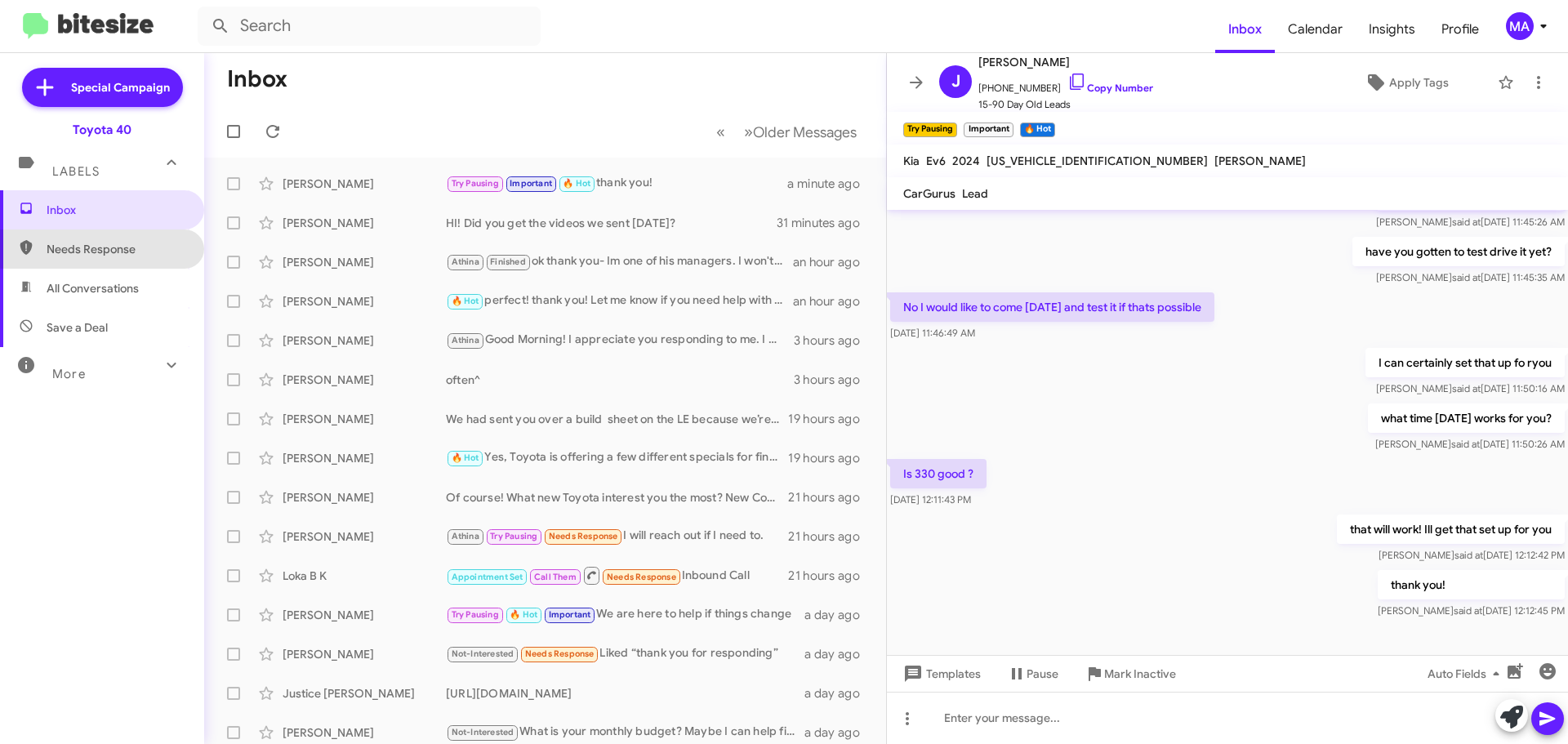
click at [126, 243] on span "Needs Response" at bounding box center [115, 249] width 139 height 17
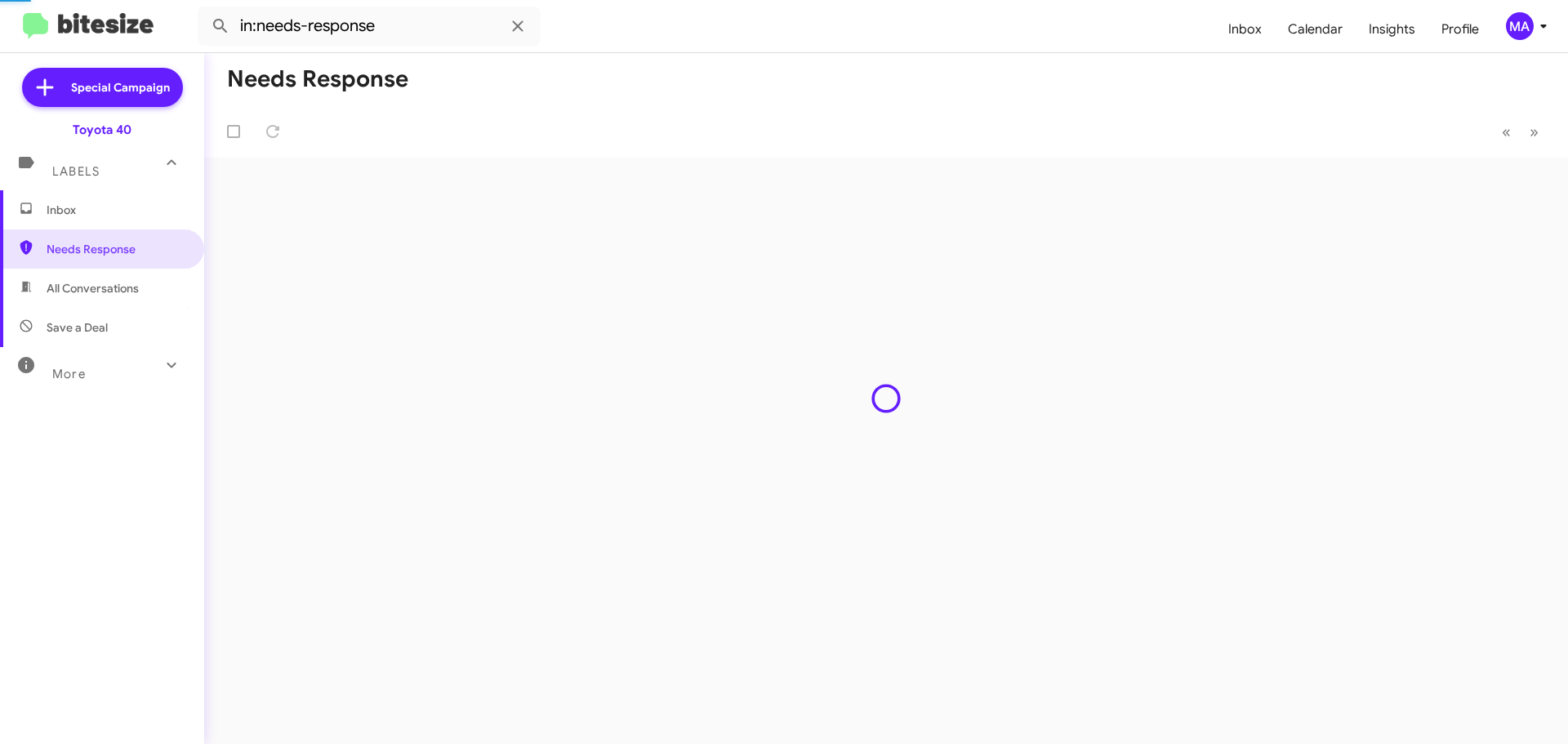
click at [129, 290] on span "All Conversations" at bounding box center [92, 288] width 92 height 17
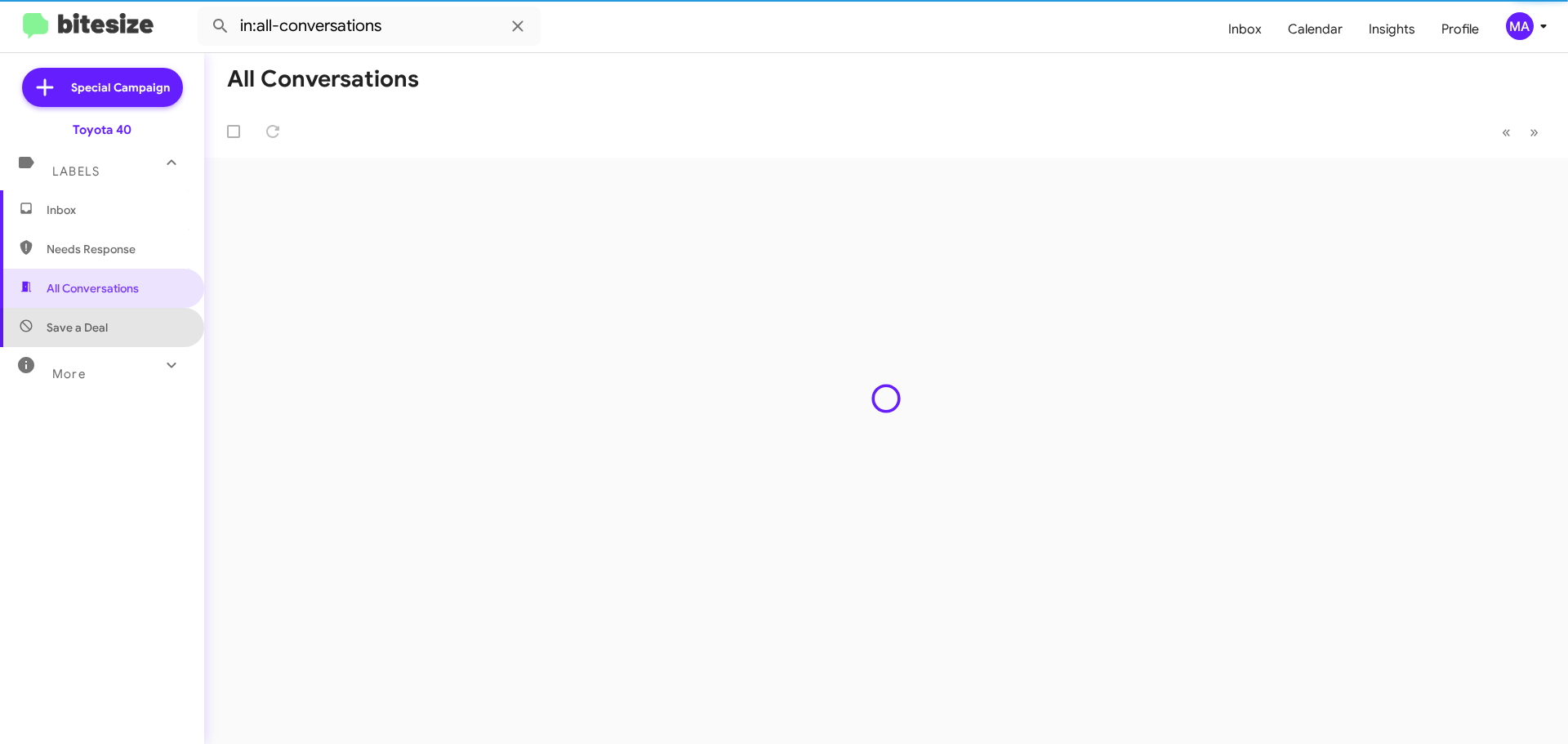
click at [125, 338] on span "Save a Deal" at bounding box center [102, 327] width 204 height 39
type input "in:not-interested"
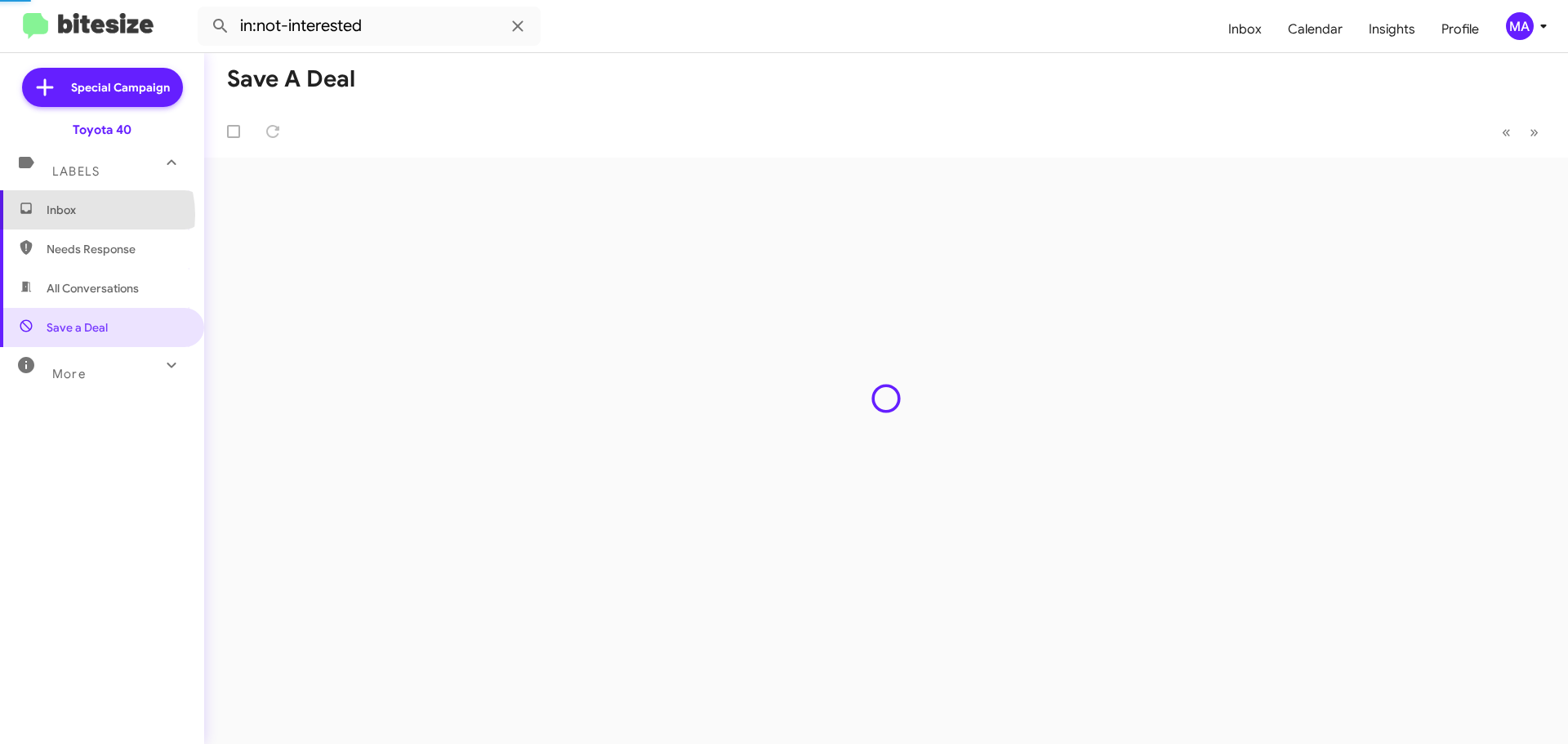
click at [89, 215] on span "Inbox" at bounding box center [115, 209] width 139 height 17
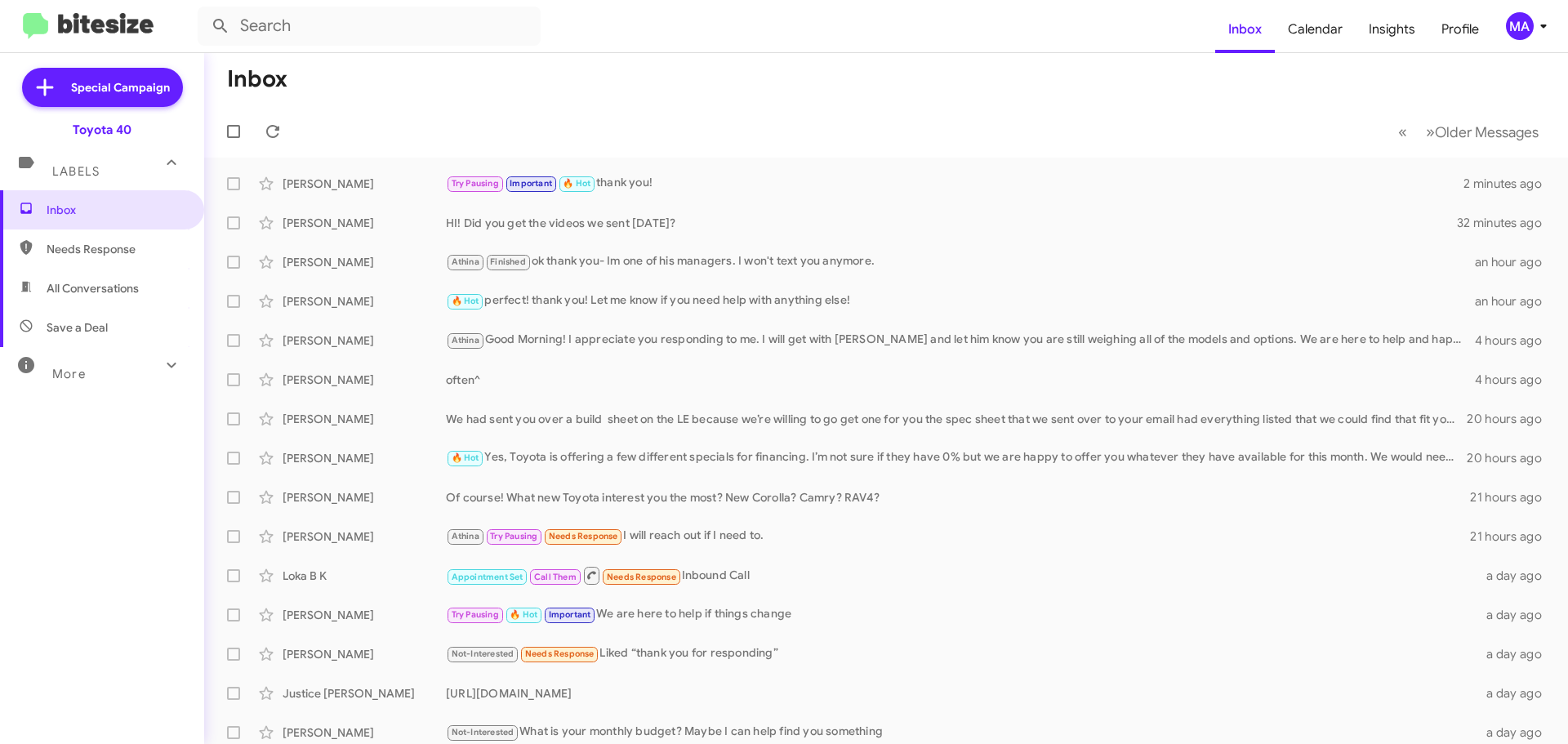
click at [96, 248] on span "Needs Response" at bounding box center [115, 249] width 139 height 17
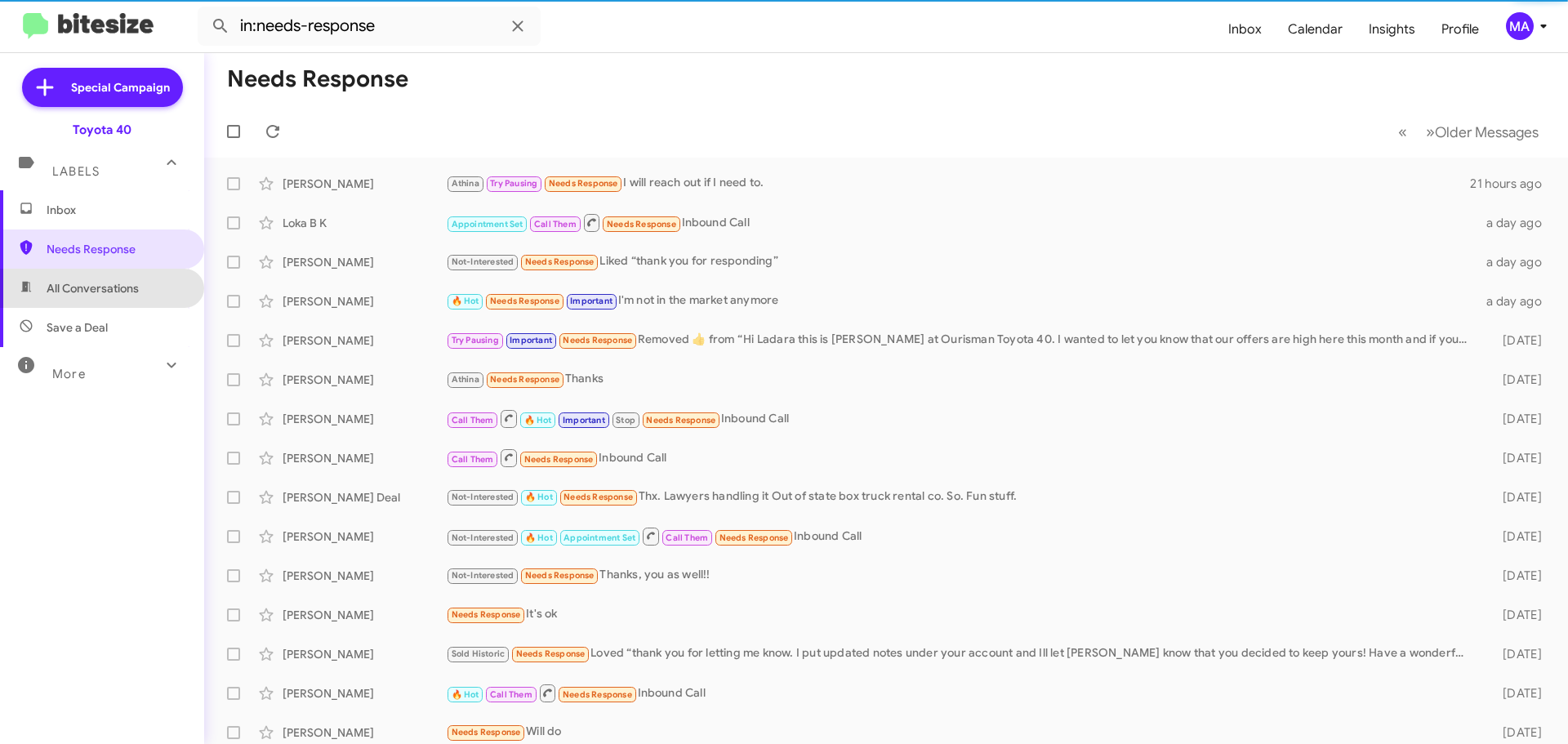
click at [104, 287] on span "All Conversations" at bounding box center [92, 288] width 92 height 17
type input "in:all-conversations"
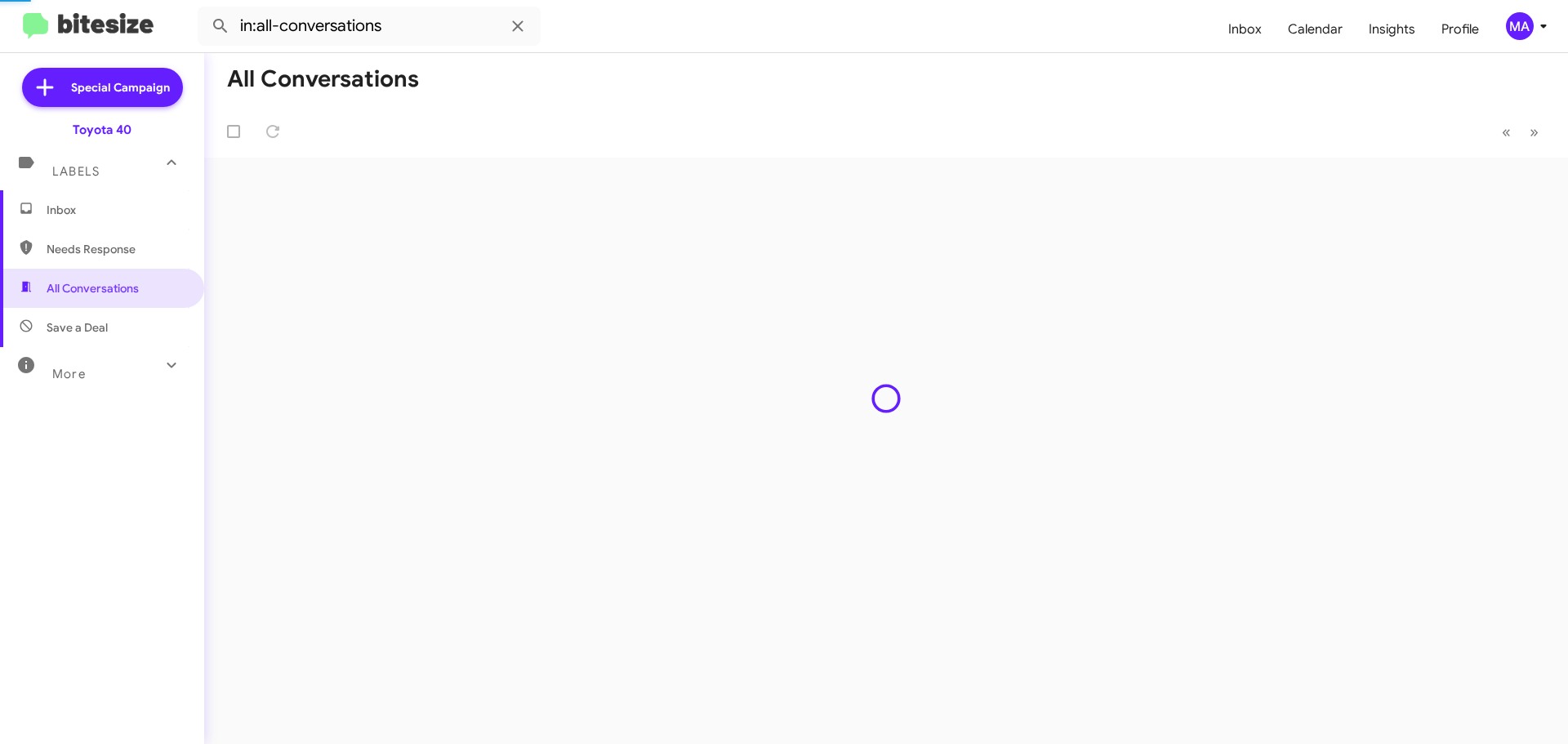
click at [79, 208] on span "Inbox" at bounding box center [115, 209] width 139 height 17
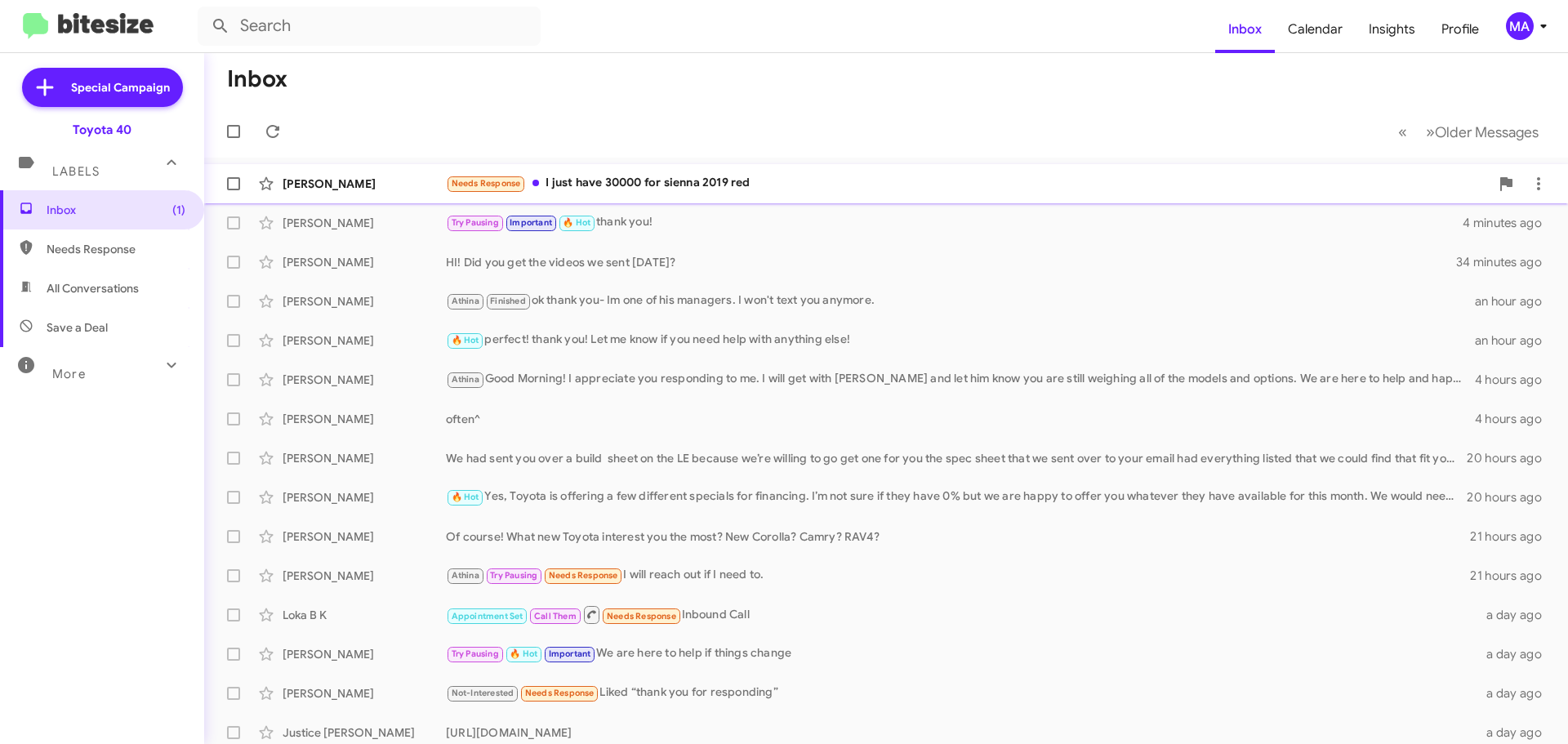
click at [756, 177] on div "Needs Response I just have 30000 for sienna 2019 red" at bounding box center [968, 183] width 1043 height 19
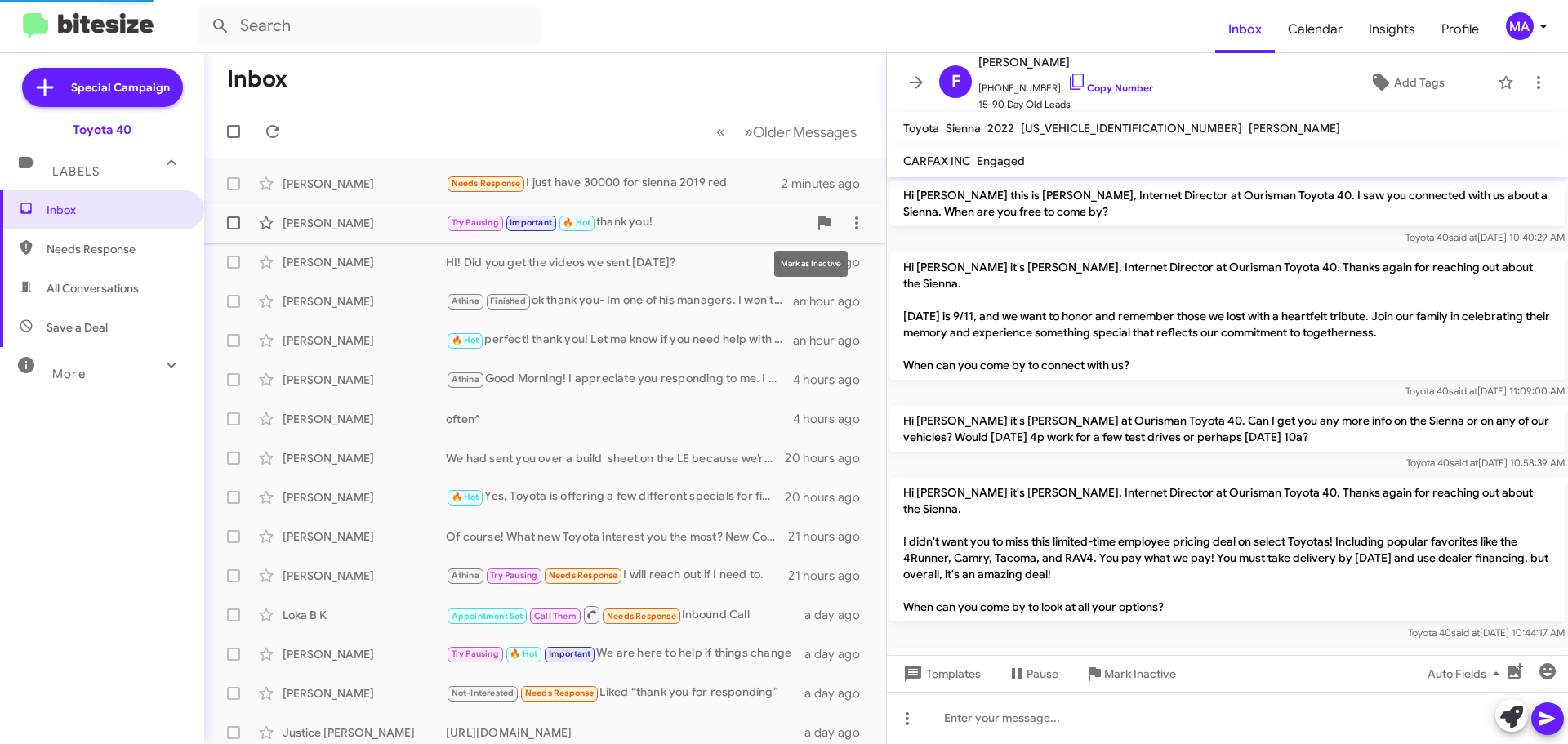
scroll to position [157, 0]
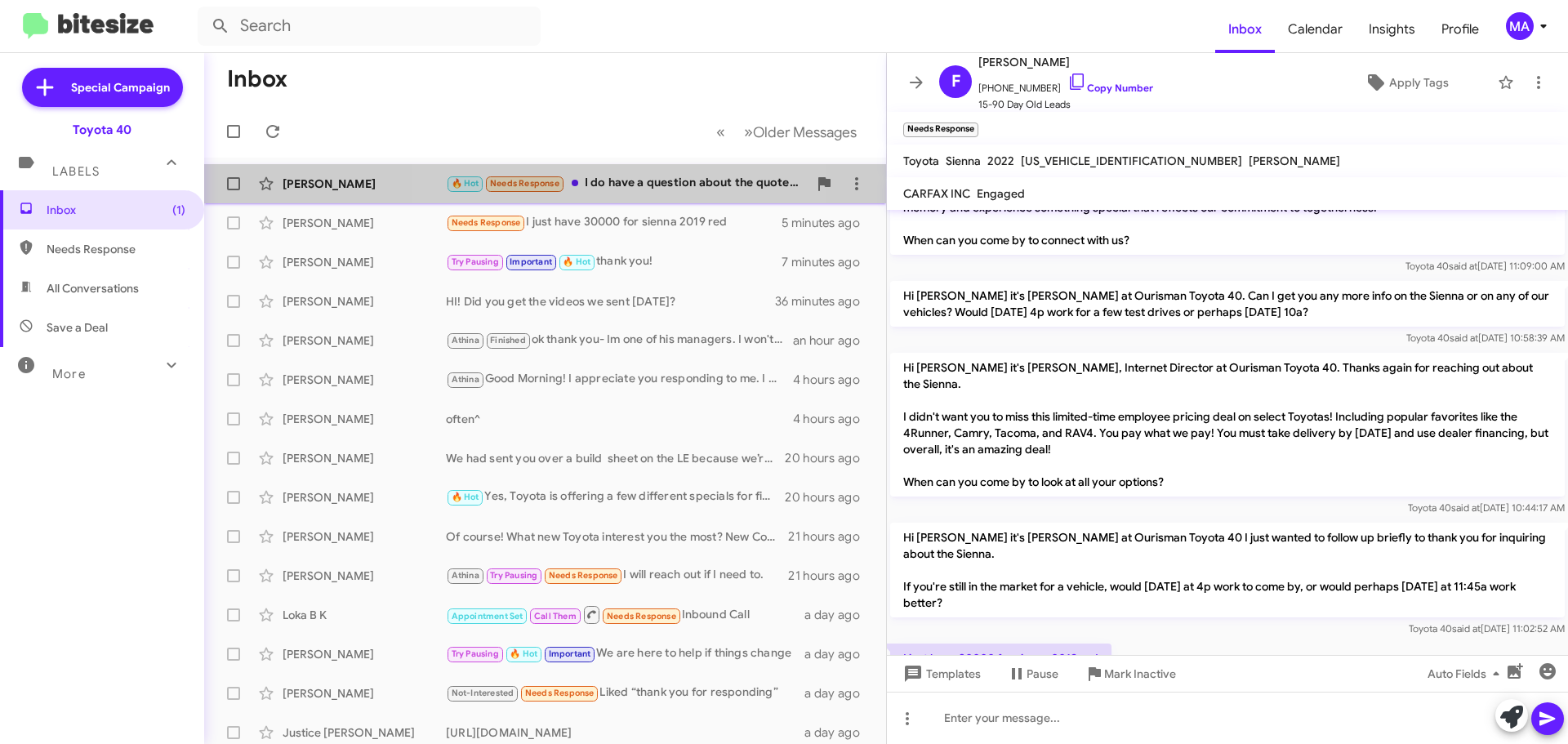
click at [610, 185] on div "🔥 Hot Needs Response I do have a question about the quotes: you mentioned earli…" at bounding box center [627, 183] width 362 height 19
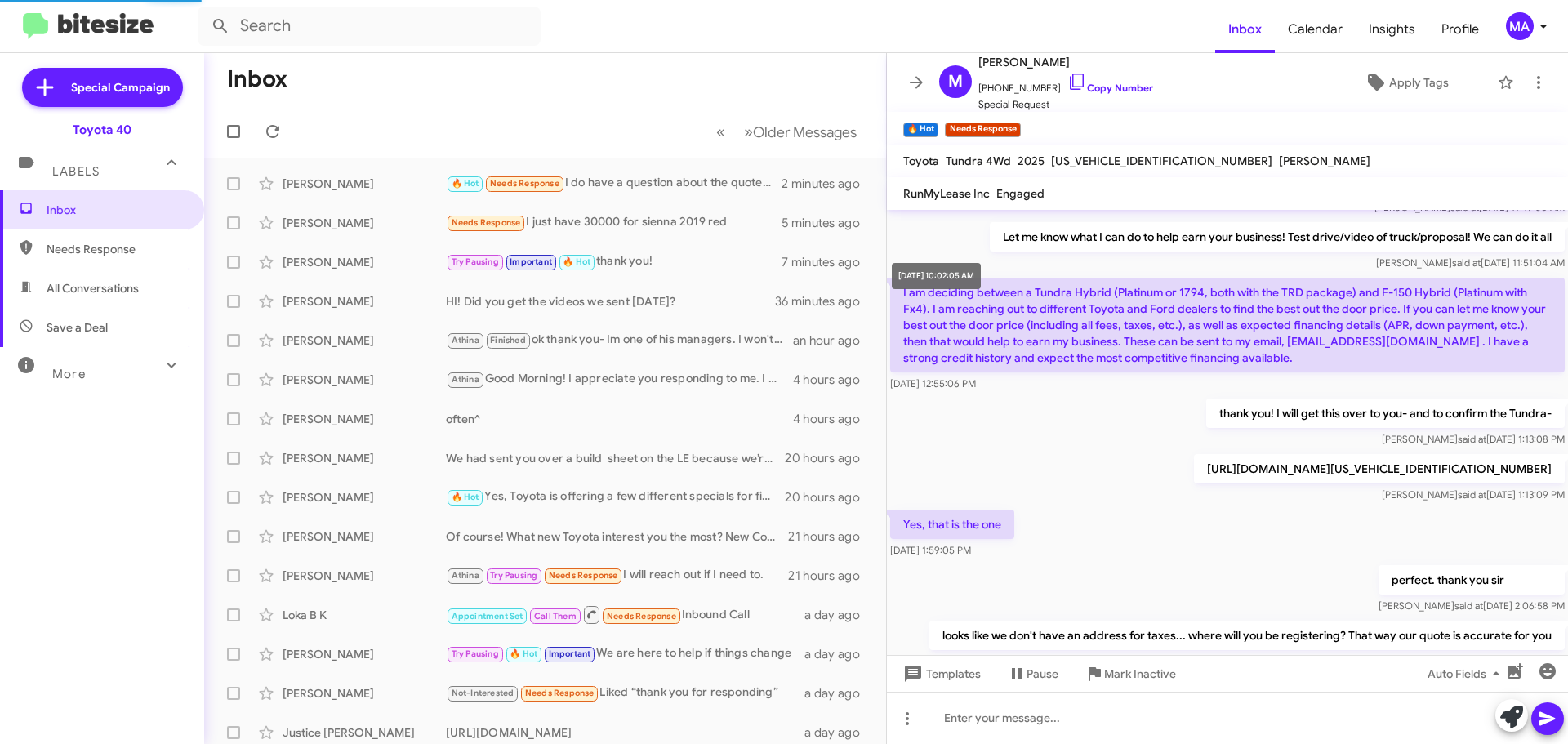
scroll to position [862, 0]
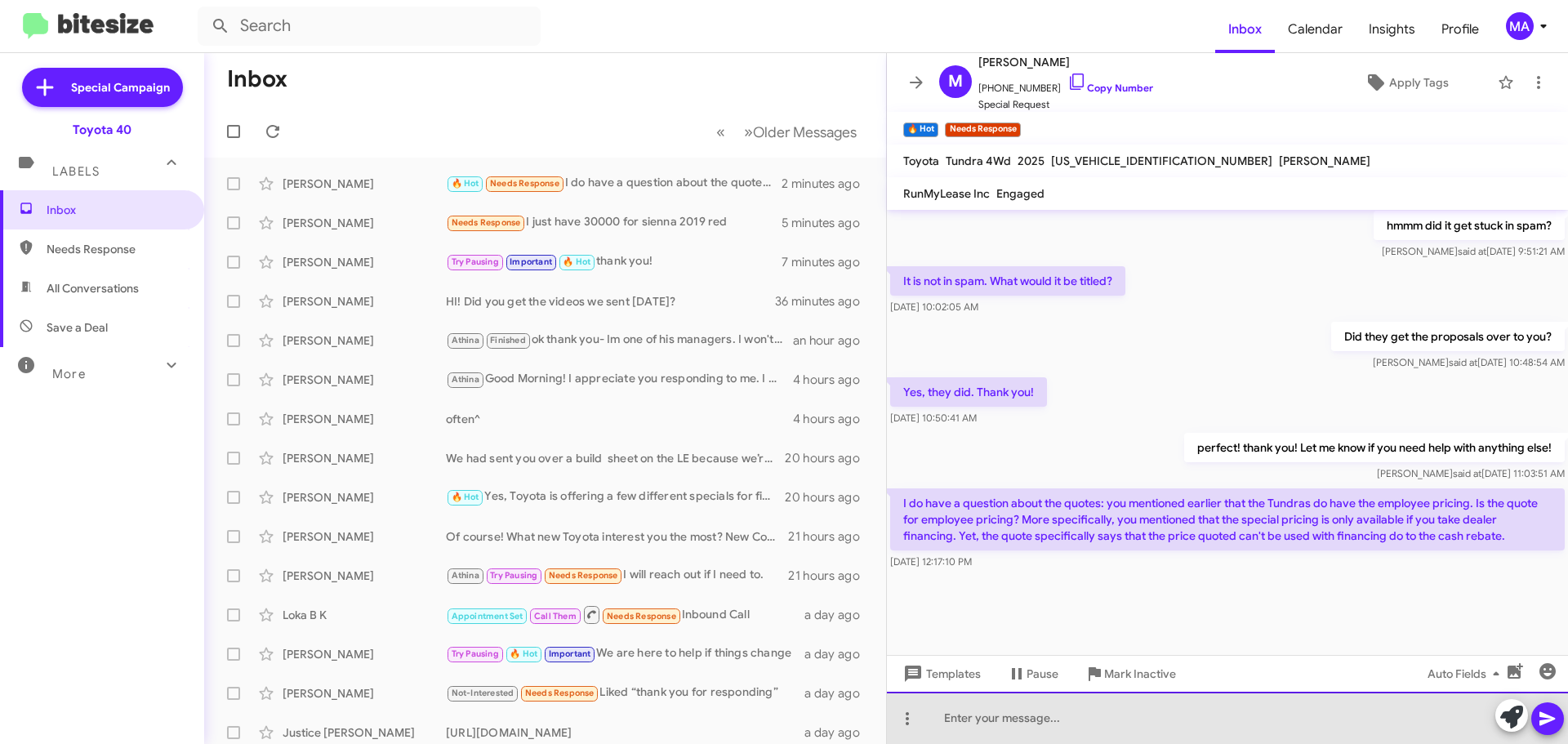
click at [1083, 718] on div at bounding box center [1226, 717] width 681 height 52
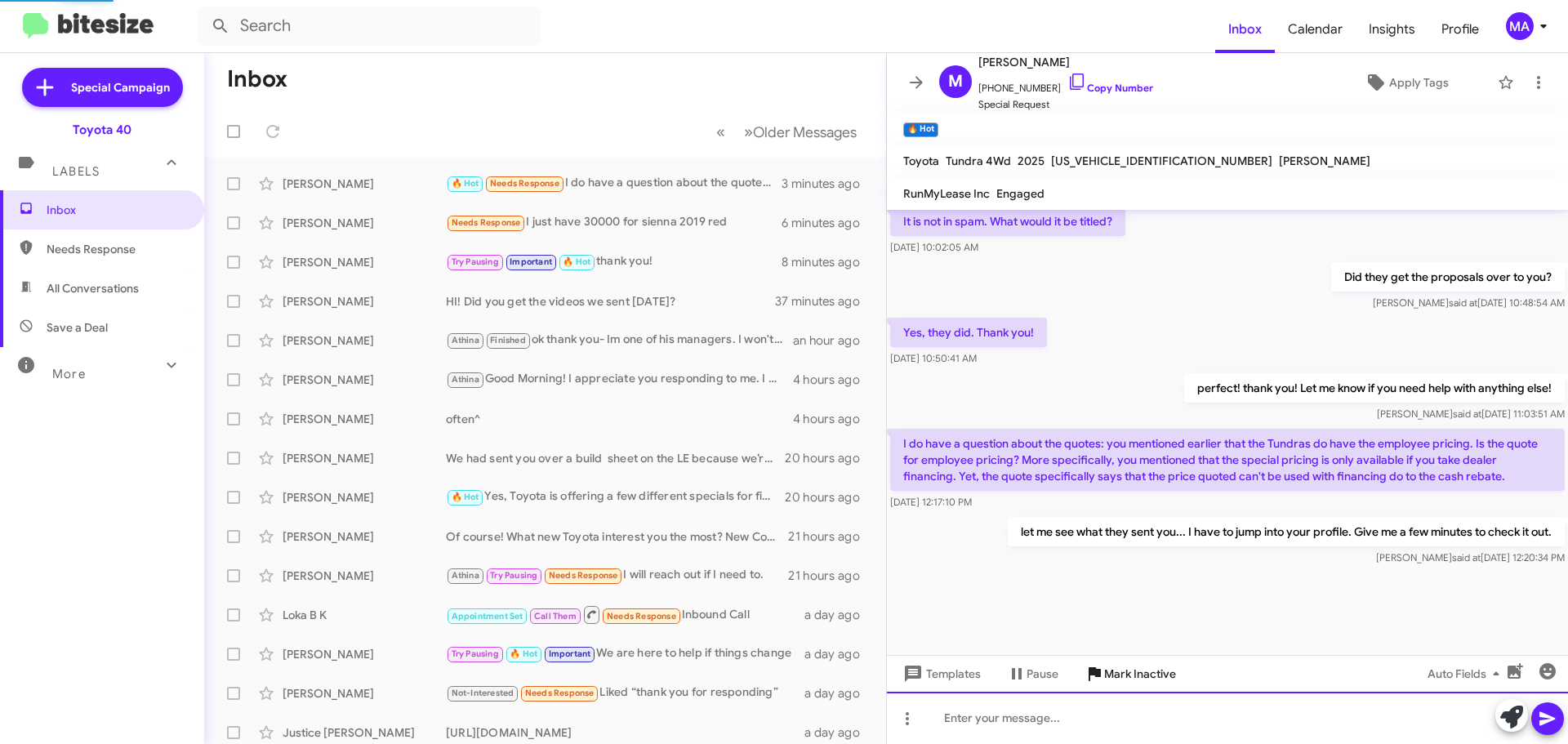
scroll to position [0, 0]
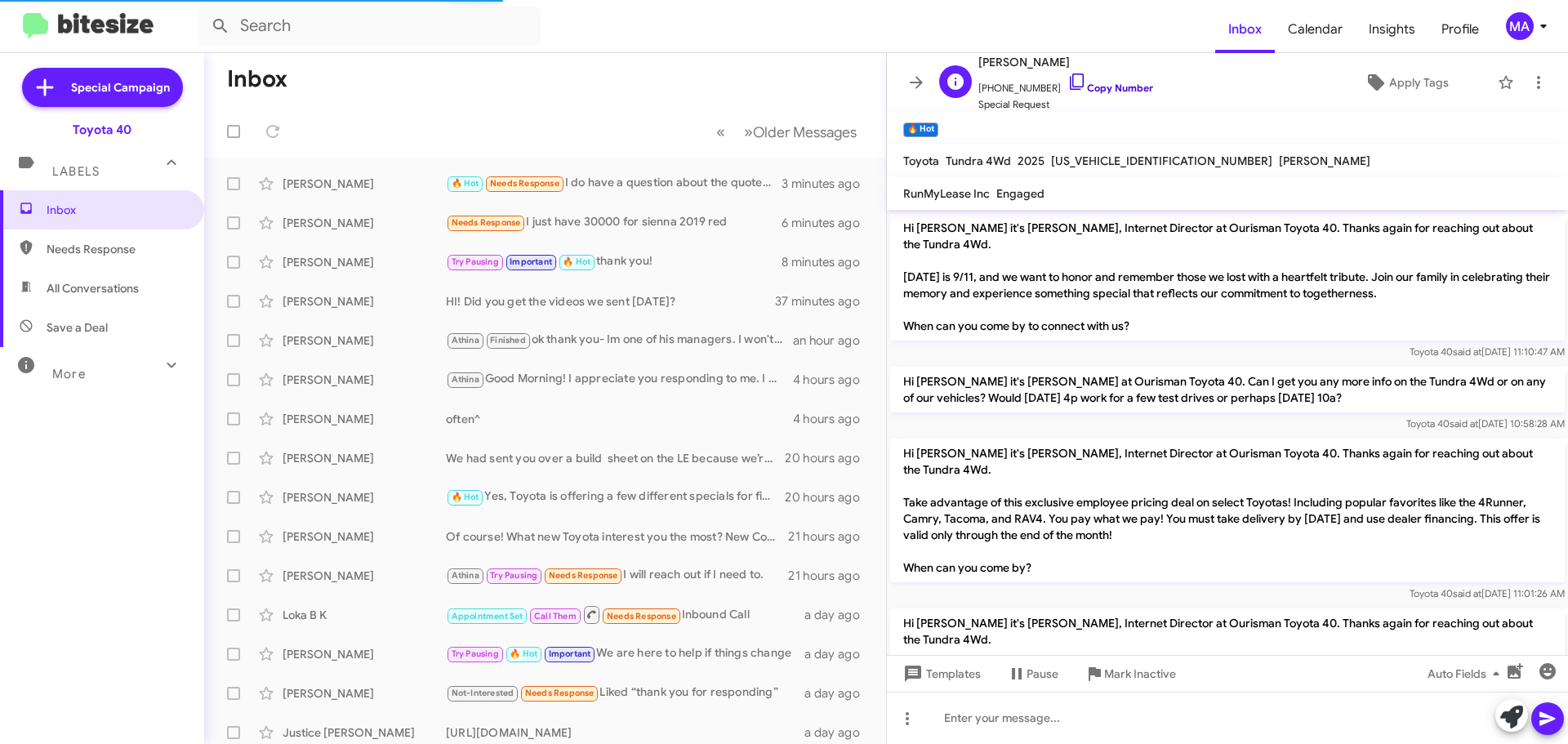
click at [1067, 84] on icon at bounding box center [1077, 82] width 20 height 20
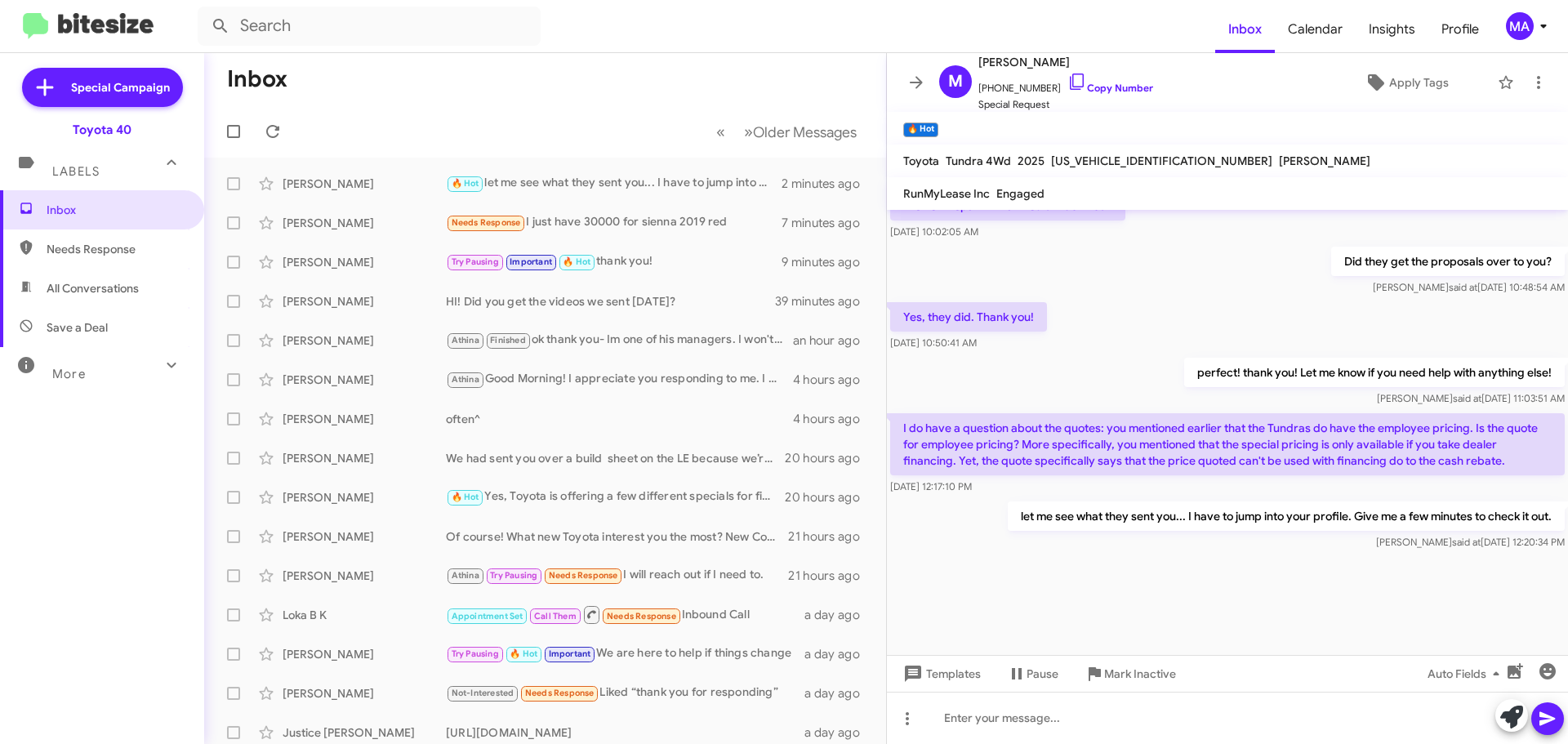
scroll to position [1563, 0]
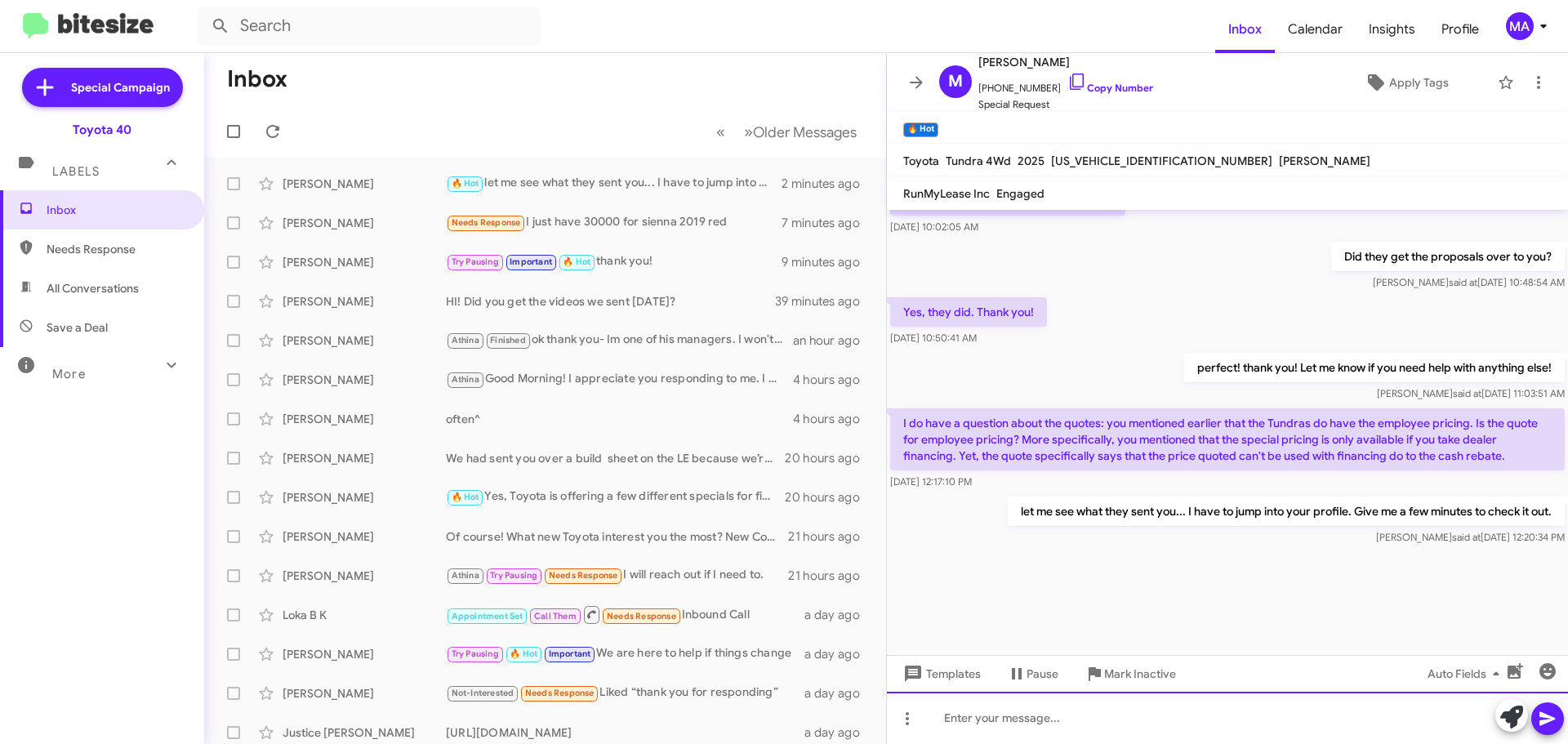
click at [1032, 724] on div at bounding box center [1226, 717] width 681 height 52
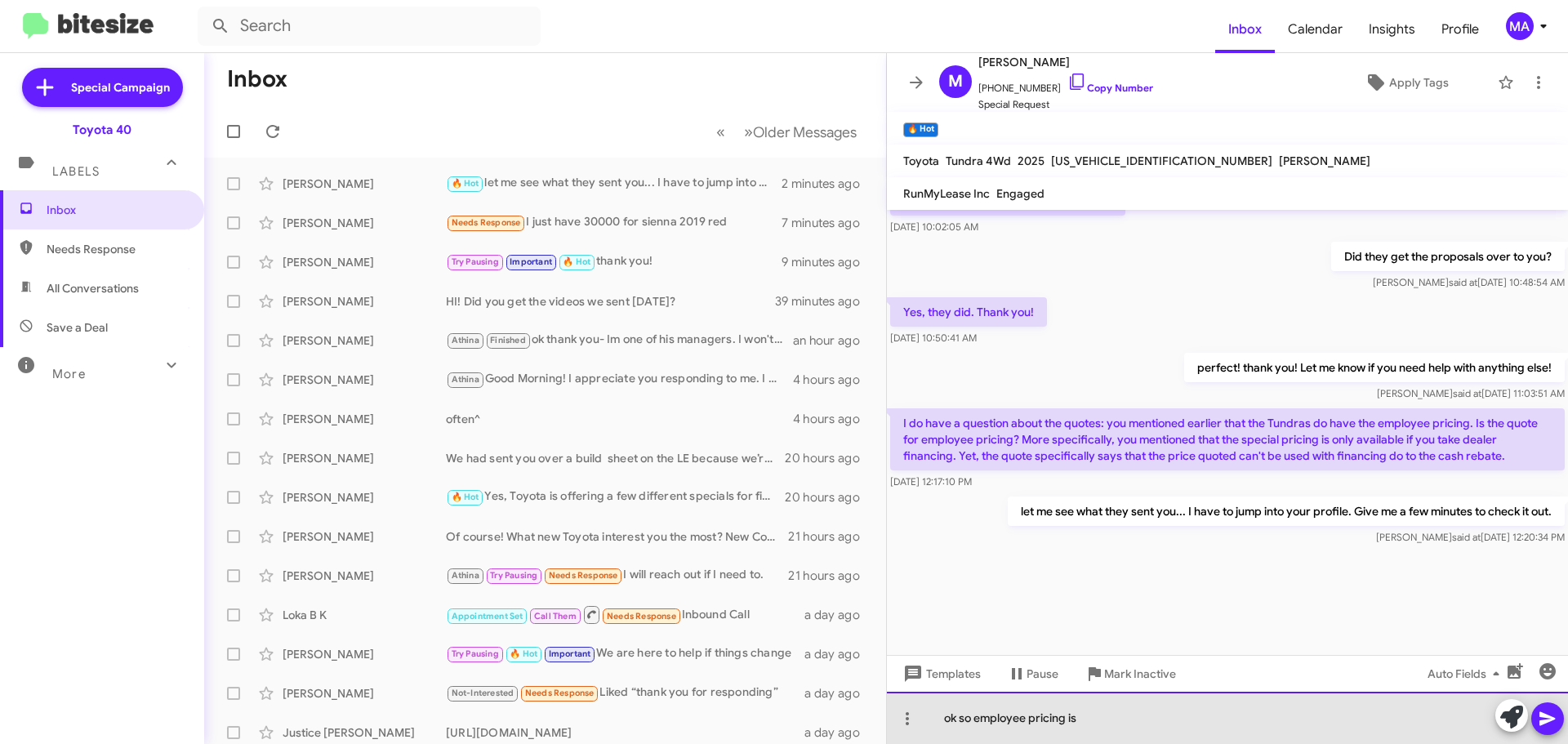
click at [1118, 727] on div "ok so employee pricing is" at bounding box center [1226, 717] width 681 height 52
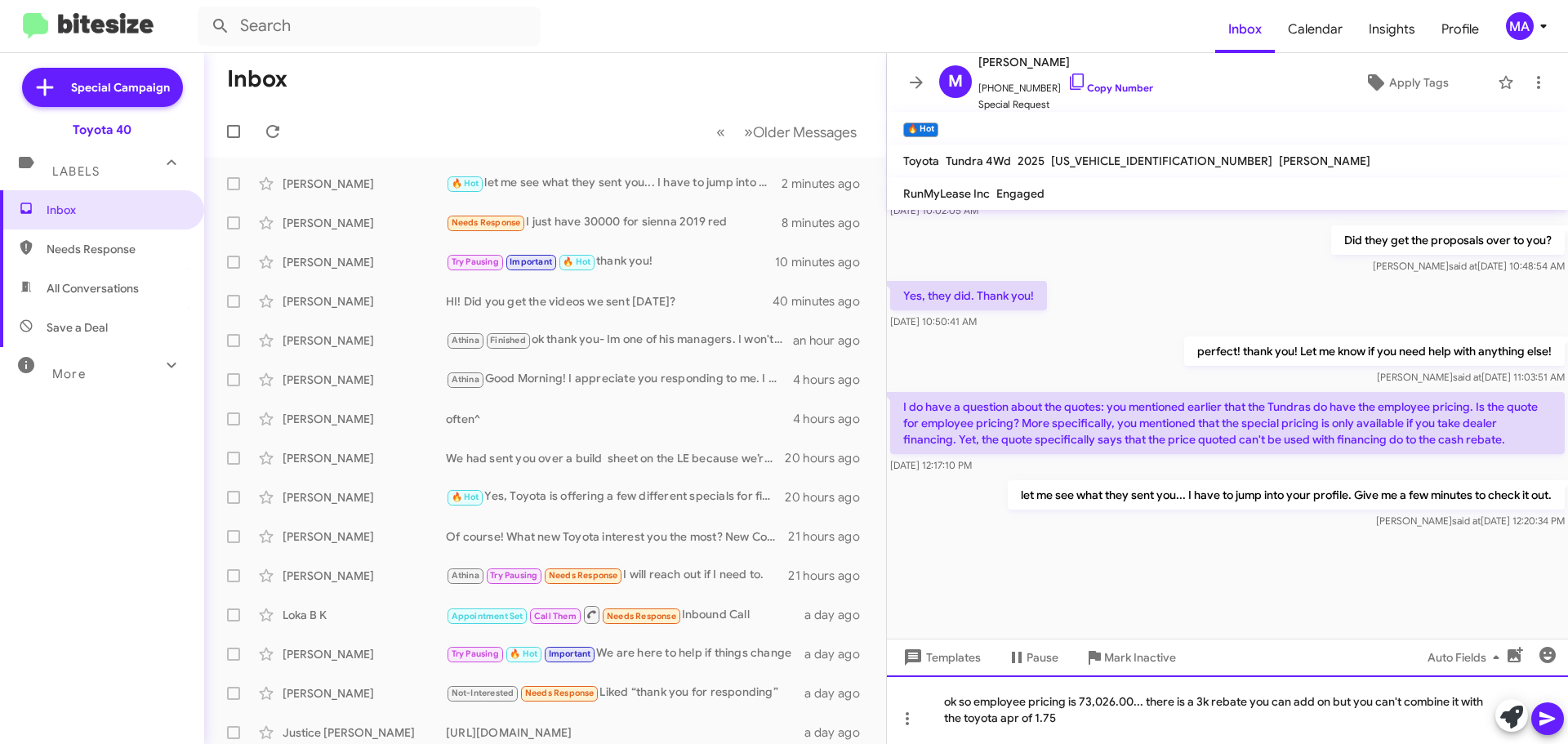
click at [1075, 718] on div "ok so employee pricing is 73,026.00... there is a 3k rebate you can add on but …" at bounding box center [1226, 710] width 681 height 69
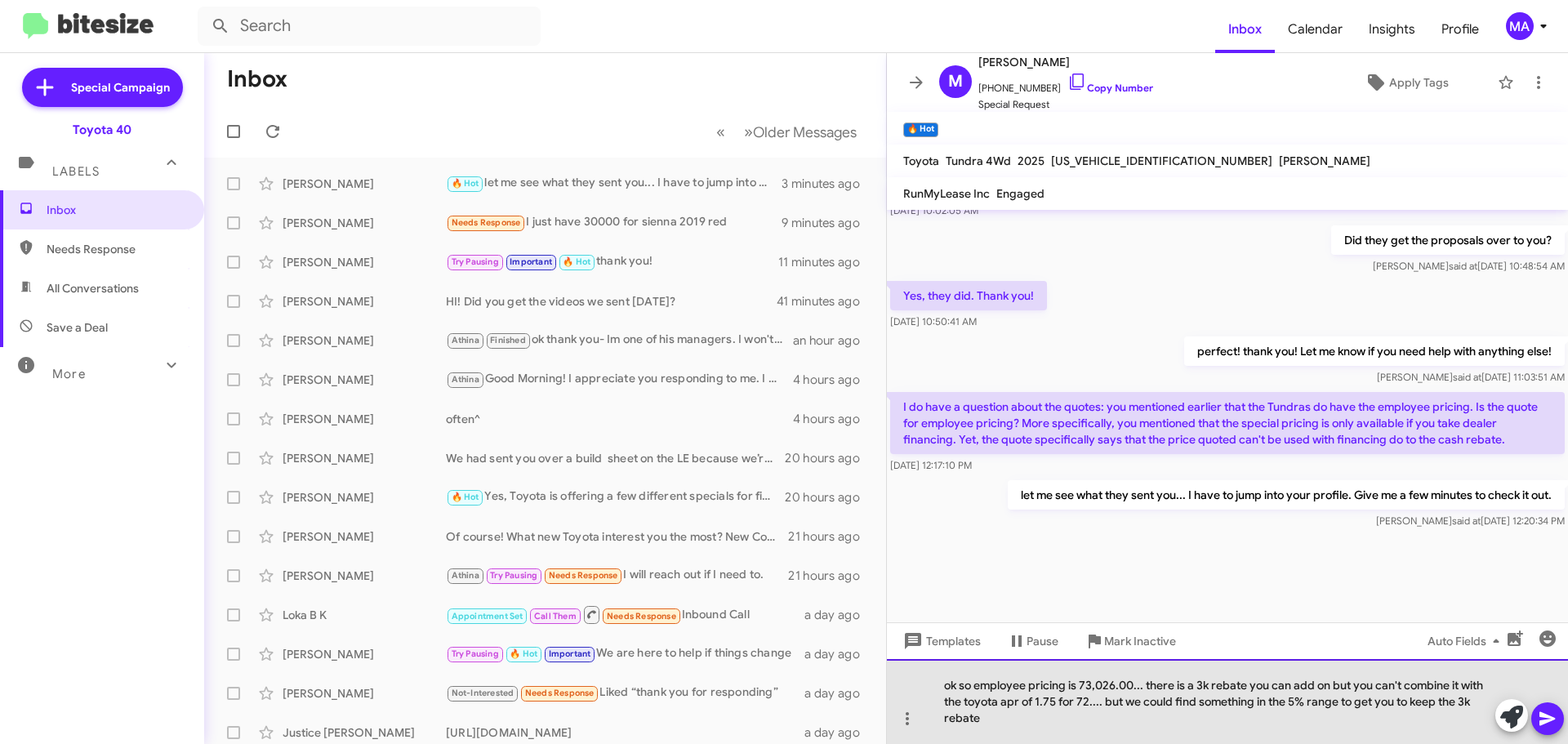
click at [1025, 720] on div "ok so employee pricing is 73,026.00... there is a 3k rebate you can add on but …" at bounding box center [1226, 702] width 681 height 85
click at [1030, 723] on div "ok so employee pricing is 73,026.00... there is a 3k rebate you can add on but …" at bounding box center [1226, 702] width 681 height 85
click at [1047, 722] on div "ok so employee pricing is 73,026.00... there is a 3k rebate you can add on but …" at bounding box center [1226, 702] width 681 height 85
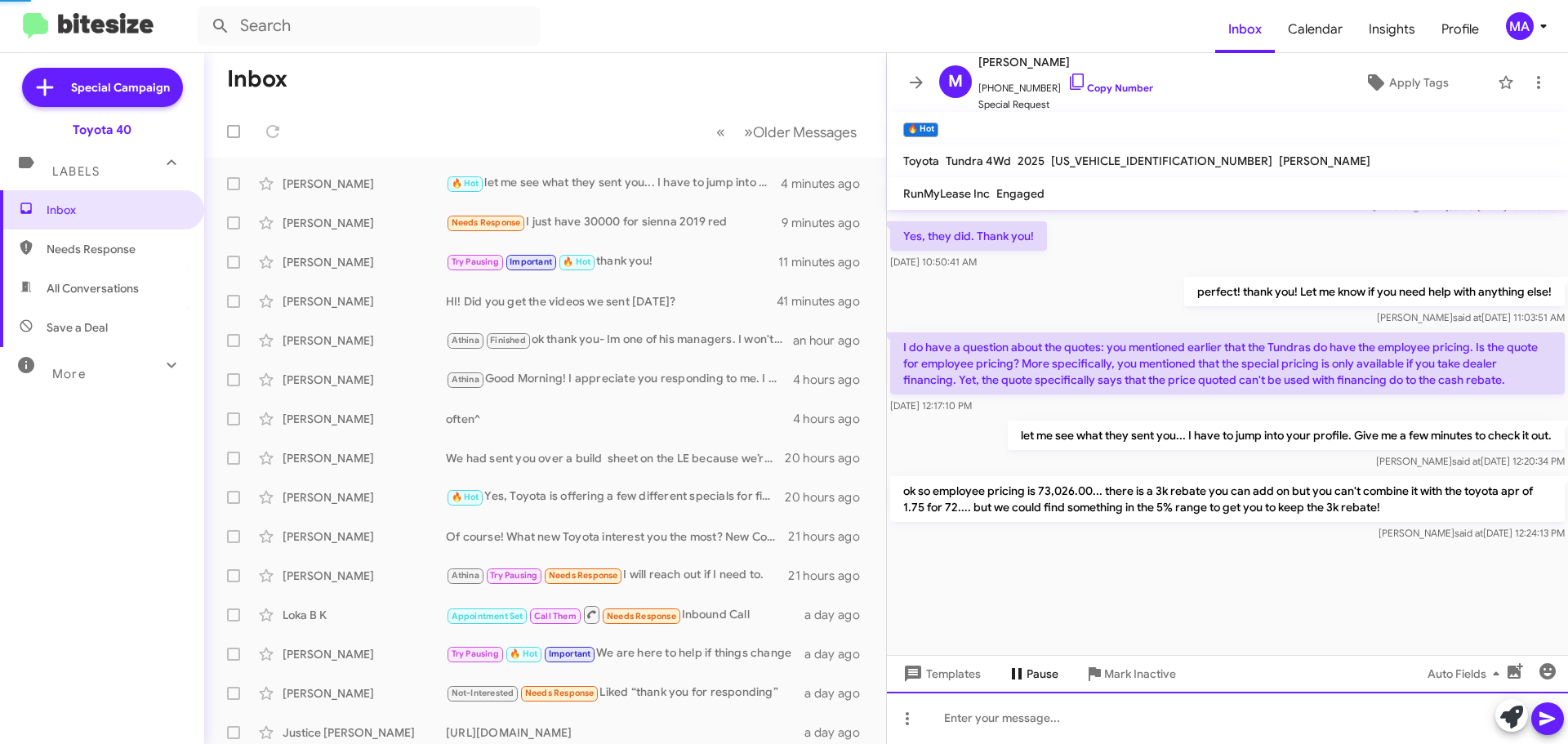
scroll to position [1638, 0]
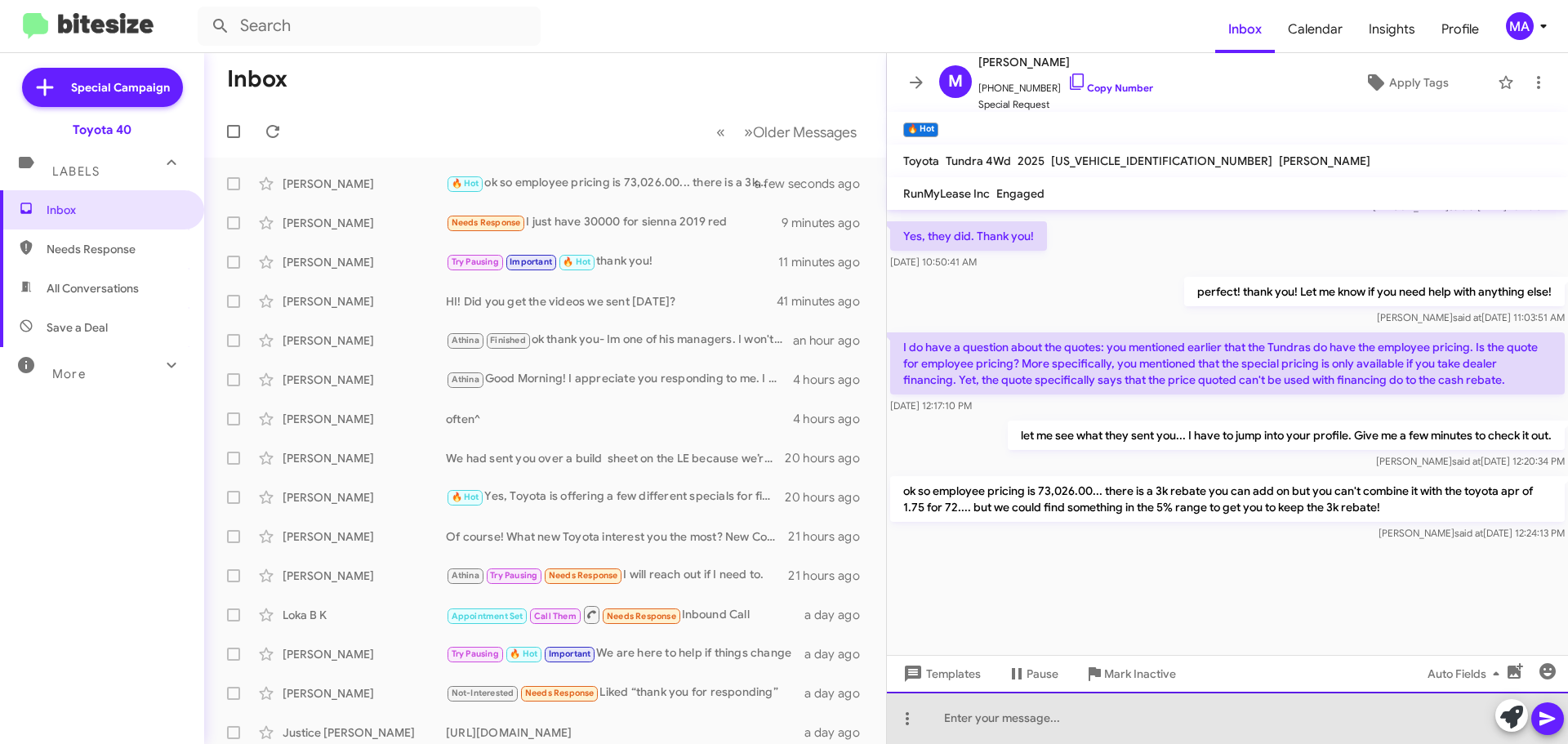
click at [1017, 713] on div at bounding box center [1226, 717] width 681 height 52
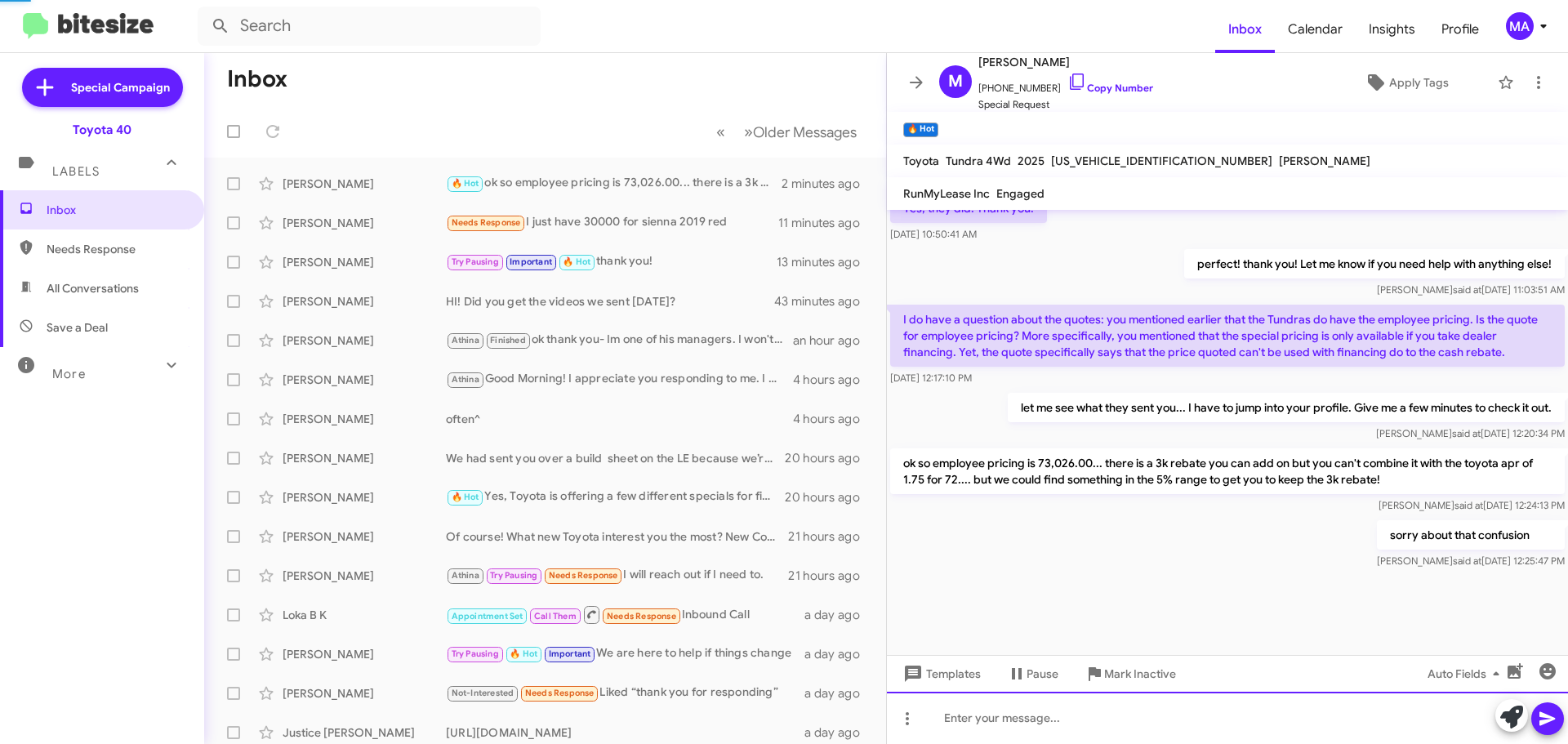
scroll to position [1698, 0]
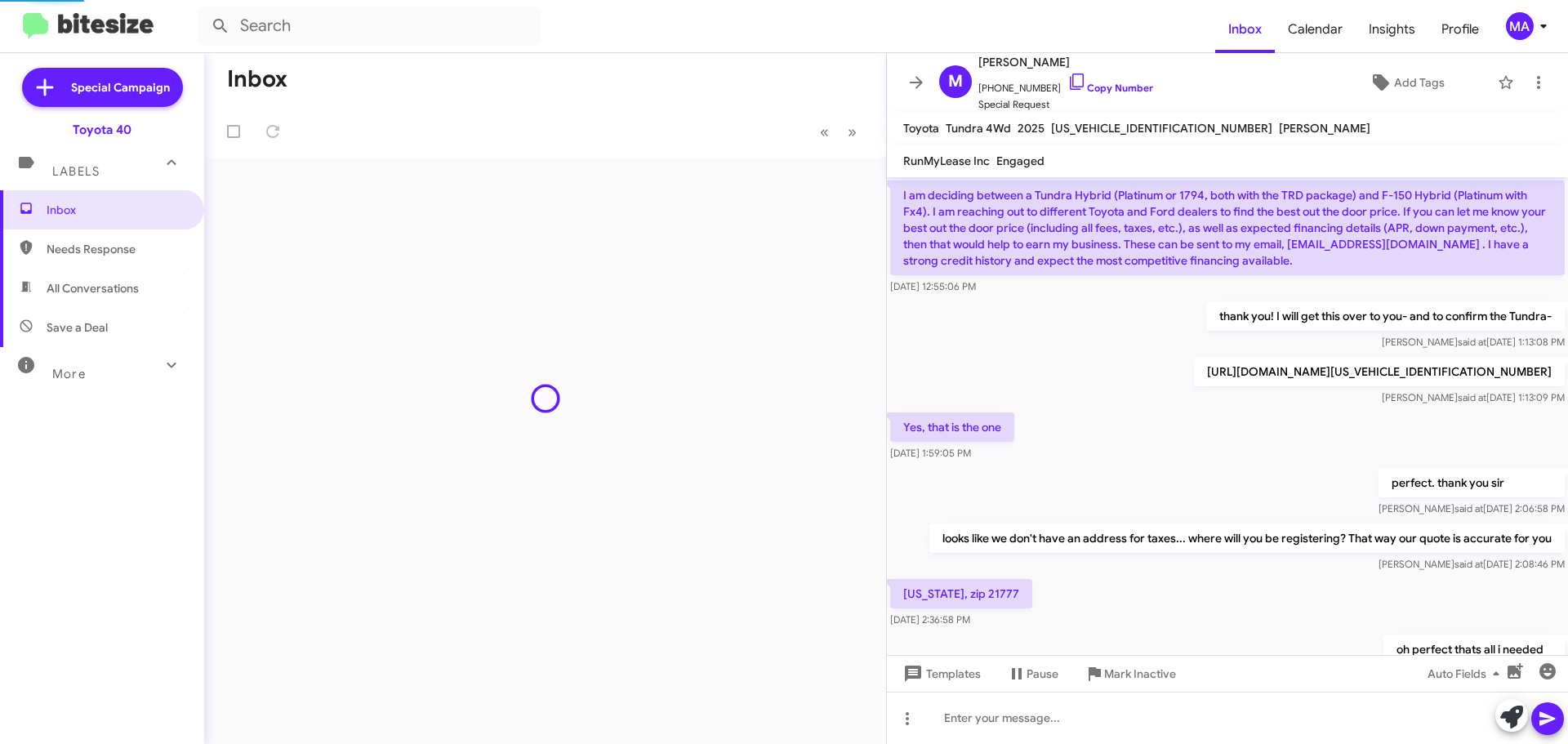
scroll to position [845, 0]
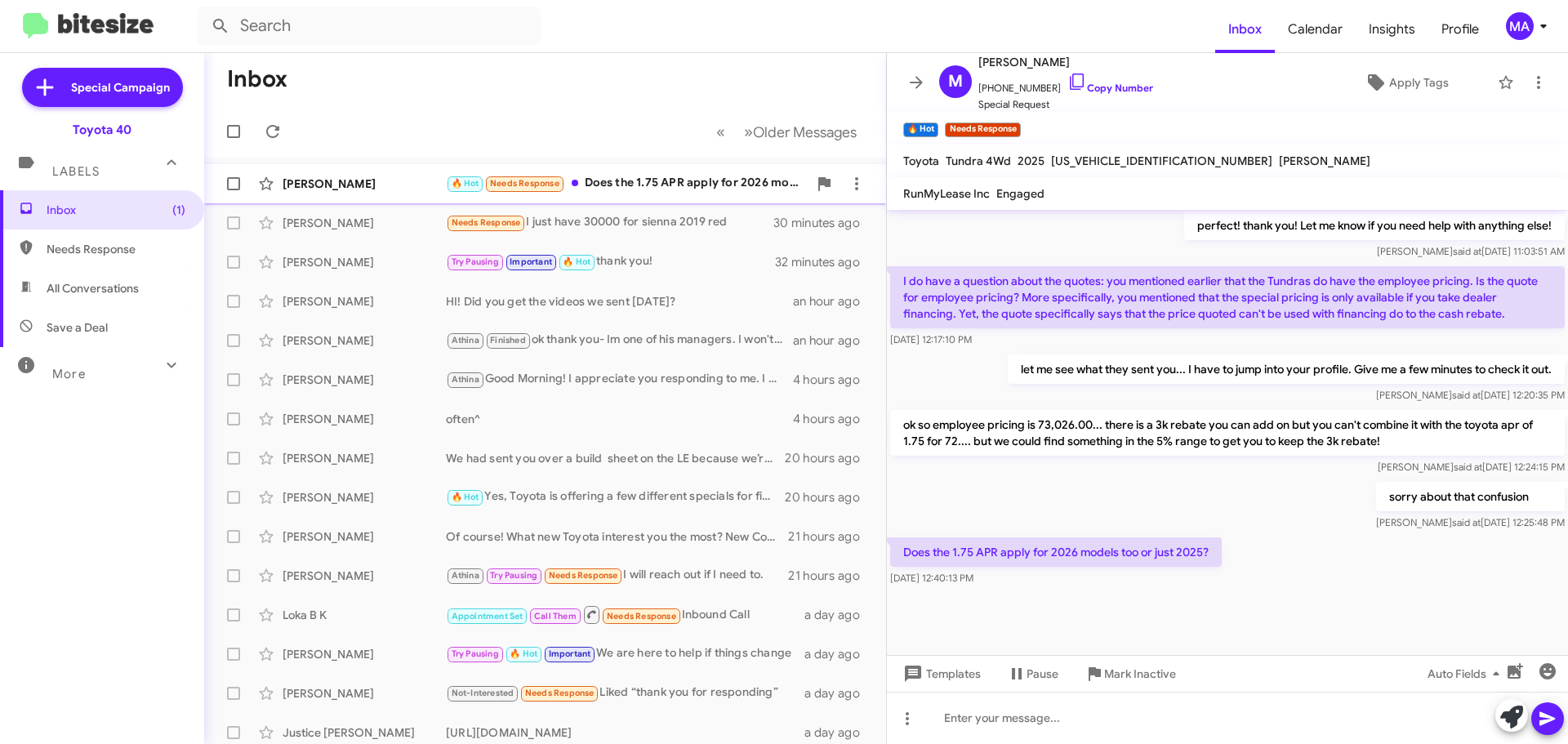
click at [703, 195] on div "Michael Zwolak 🔥 Hot Needs Response Does the 1.75 APR apply for 2026 models too…" at bounding box center [544, 183] width 655 height 32
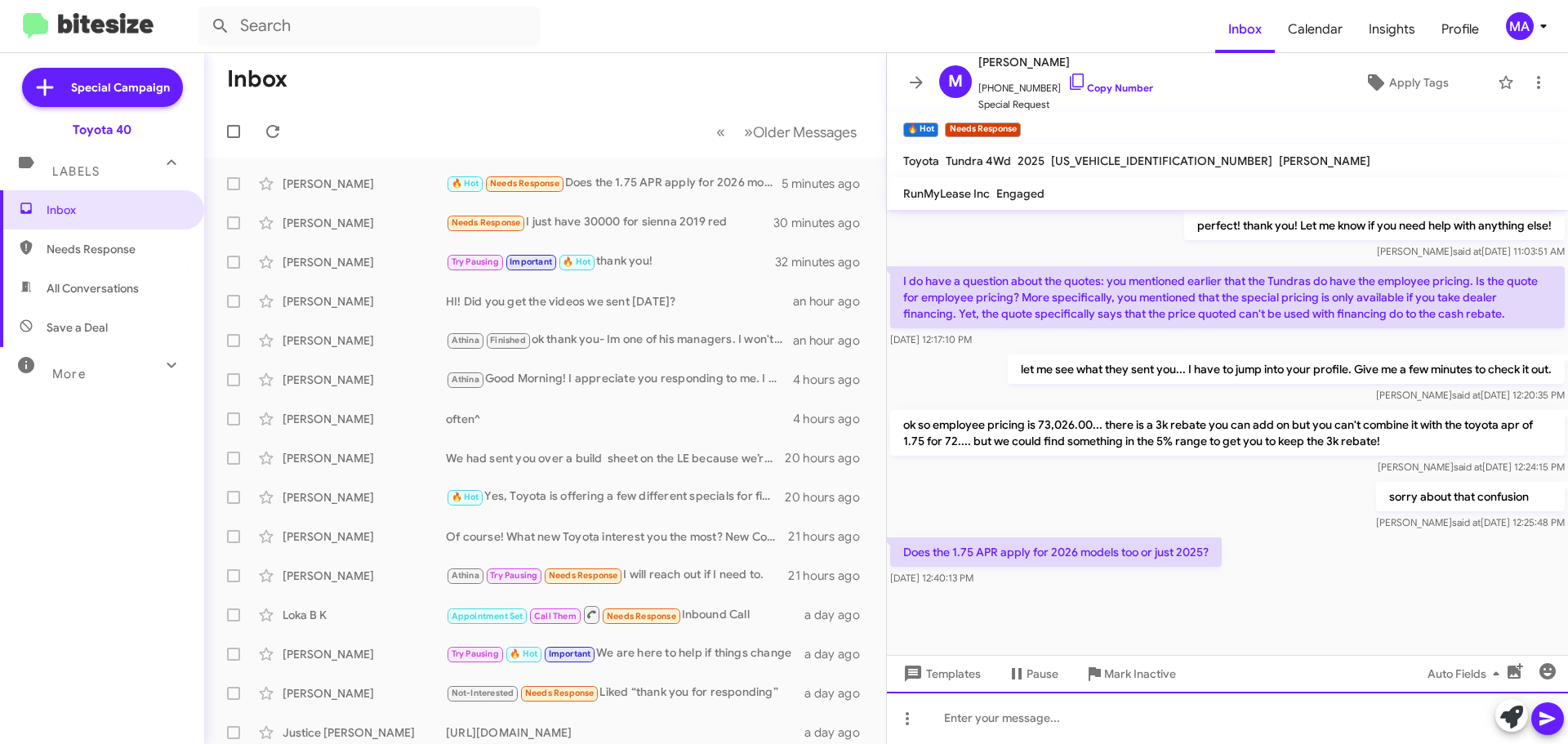
click at [968, 727] on div at bounding box center [1226, 717] width 681 height 52
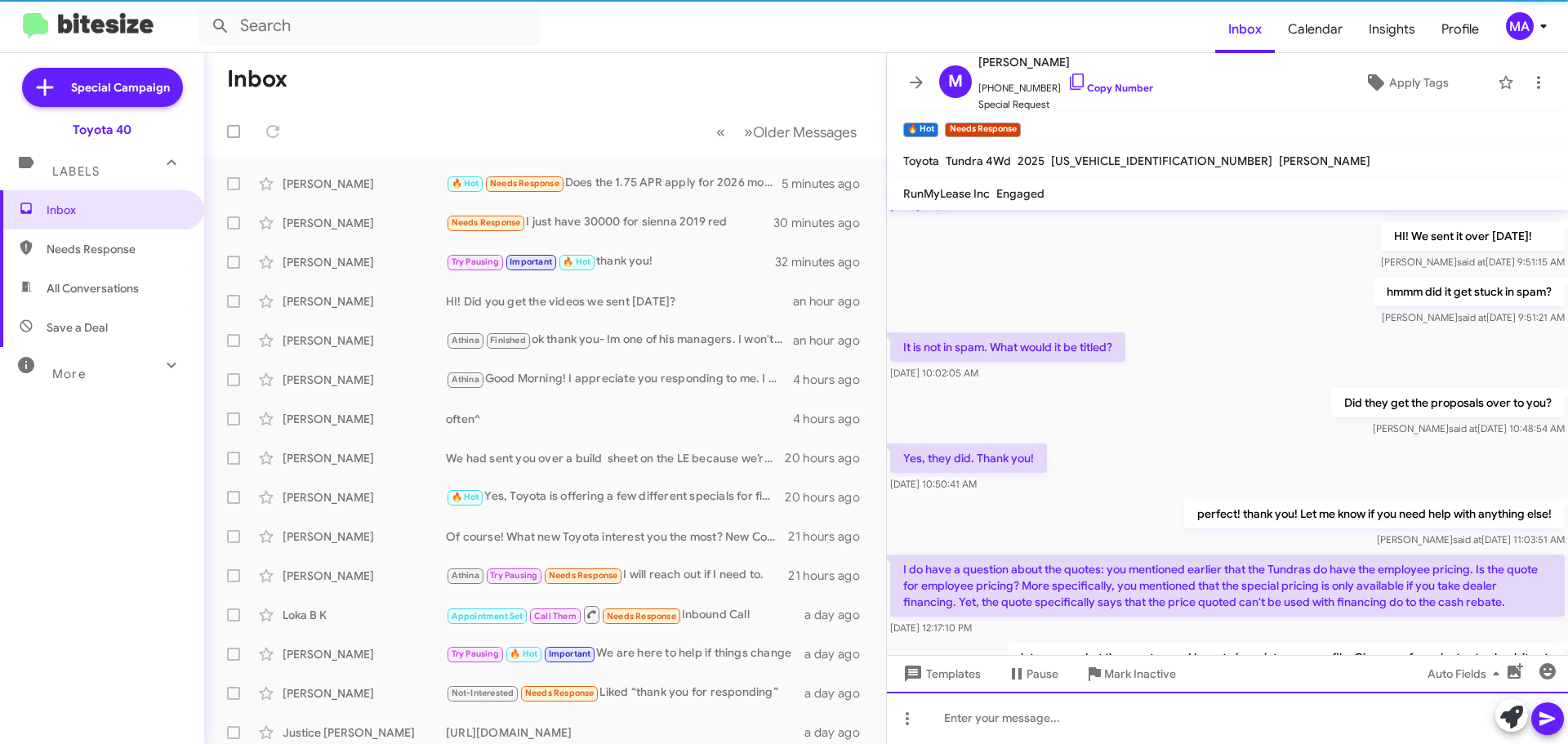
scroll to position [0, 0]
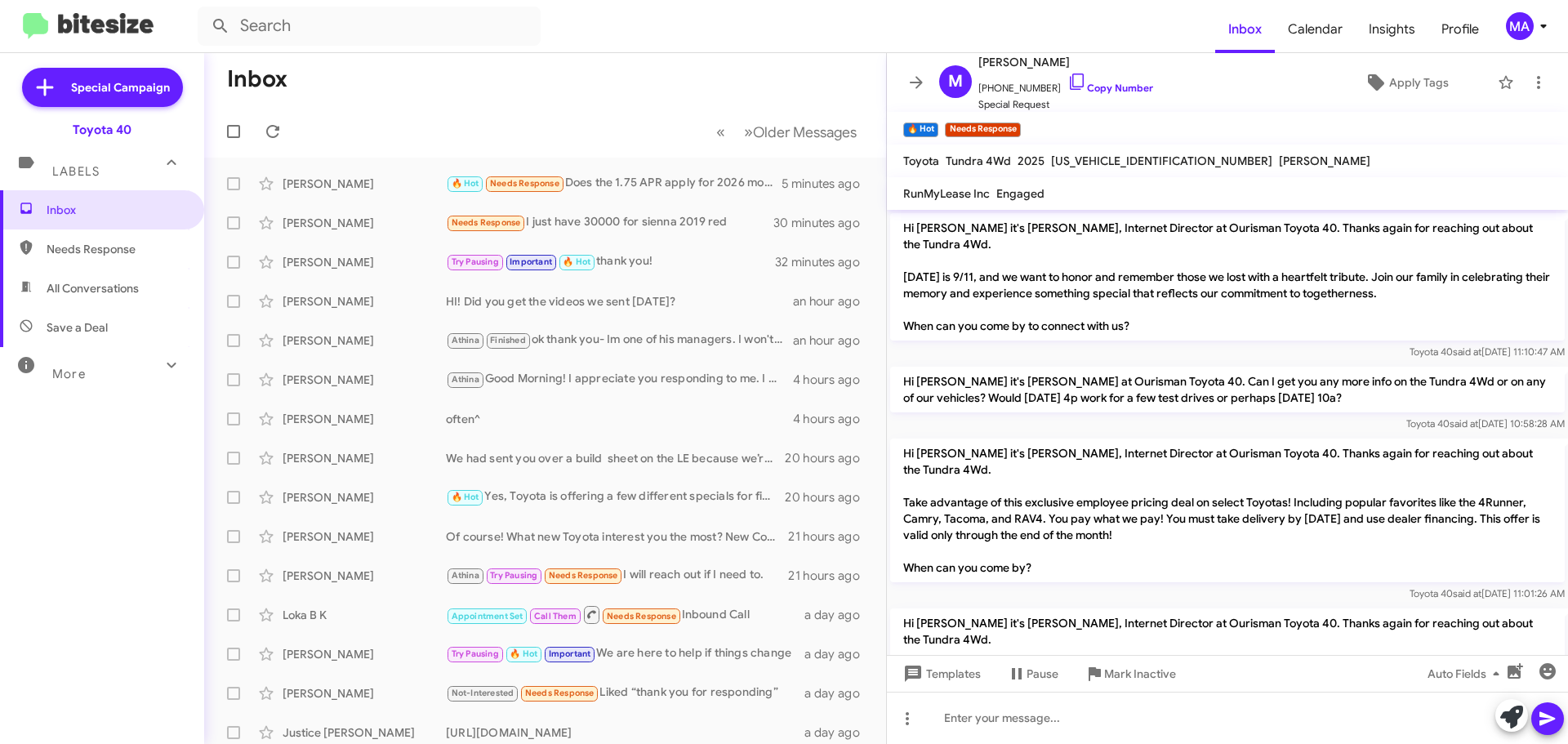
drag, startPoint x: 132, startPoint y: 238, endPoint x: 132, endPoint y: 254, distance: 16.0
click at [132, 238] on span "Needs Response" at bounding box center [102, 250] width 204 height 39
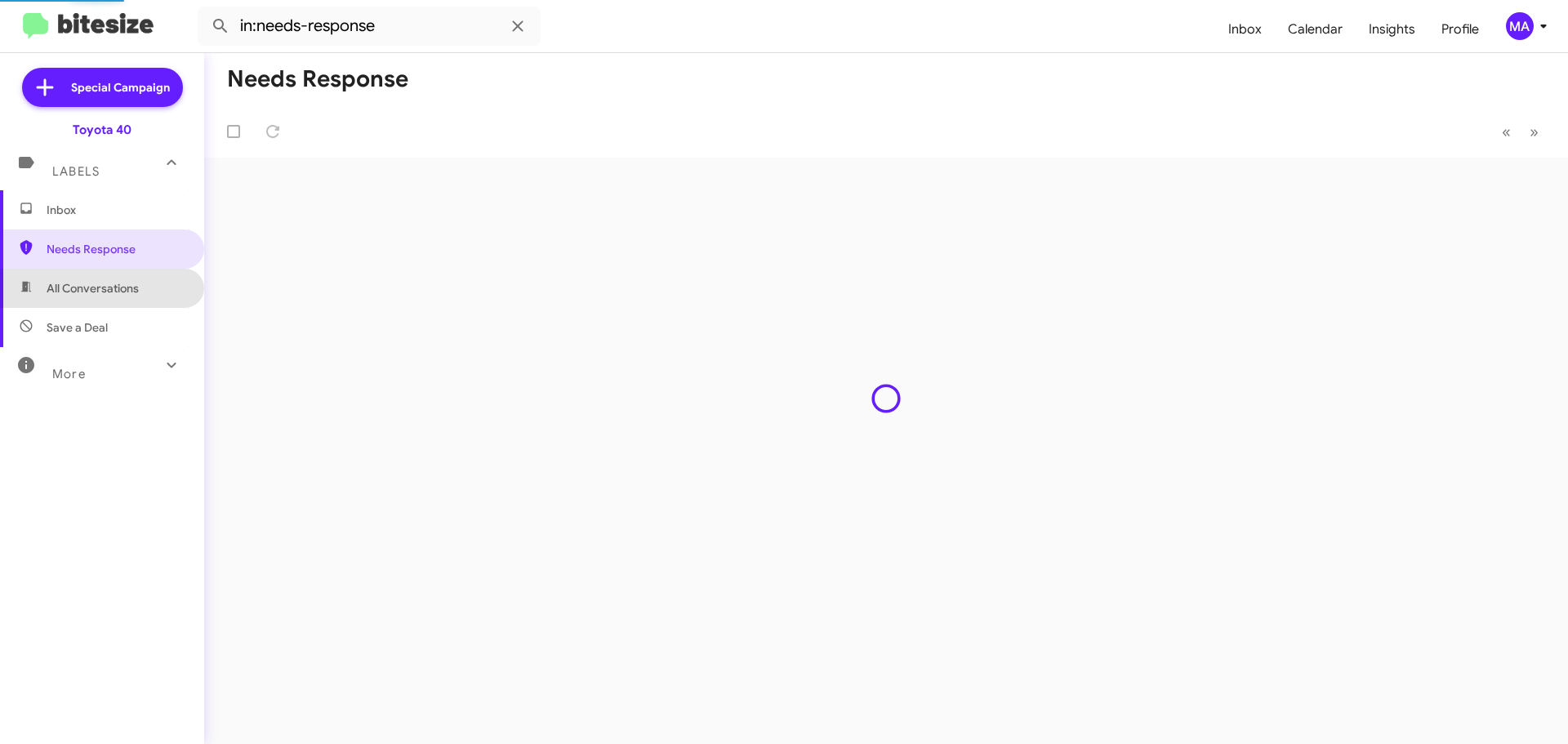
click at [131, 283] on span "All Conversations" at bounding box center [92, 288] width 92 height 17
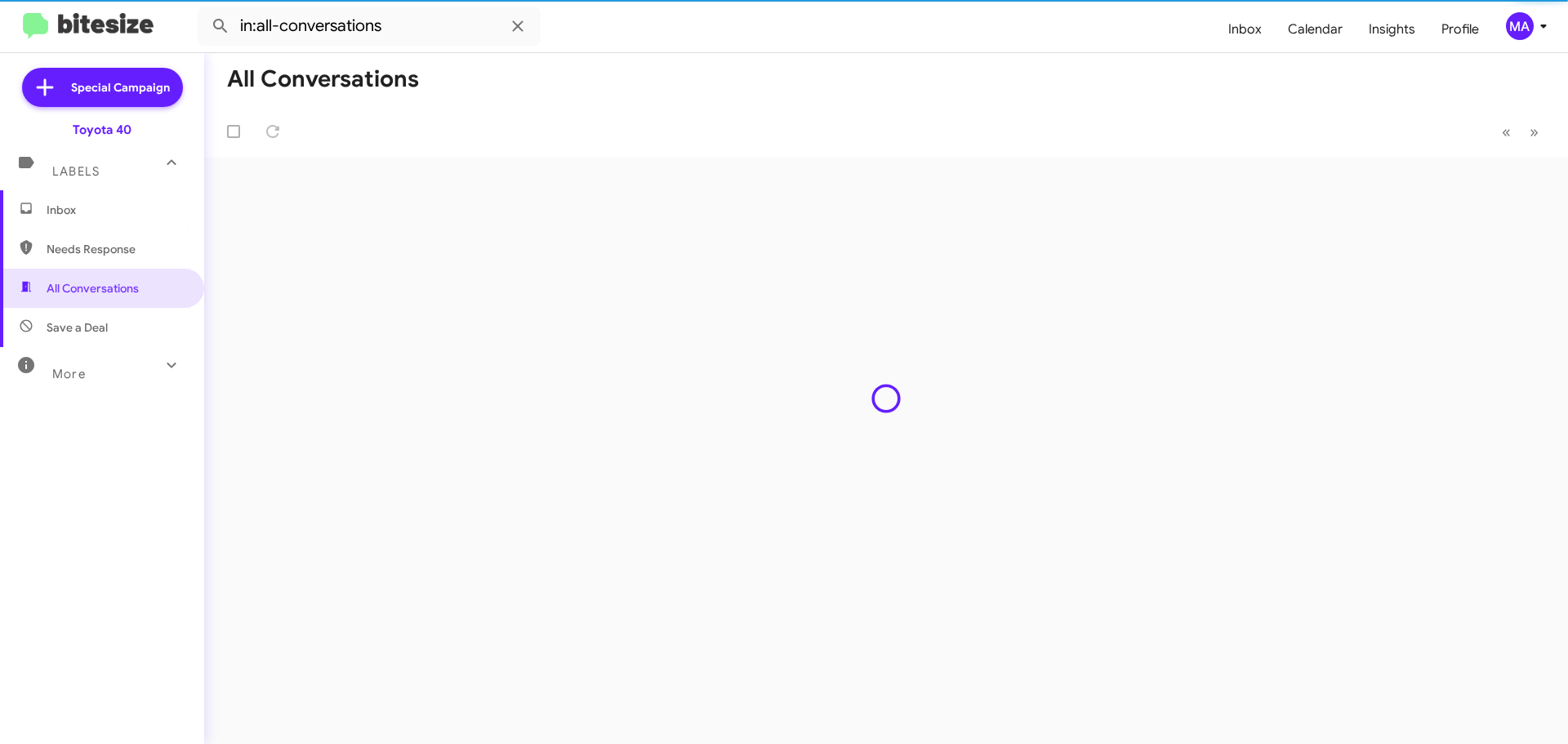
click at [131, 323] on span "Save a Deal" at bounding box center [102, 327] width 204 height 39
type input "in:not-interested"
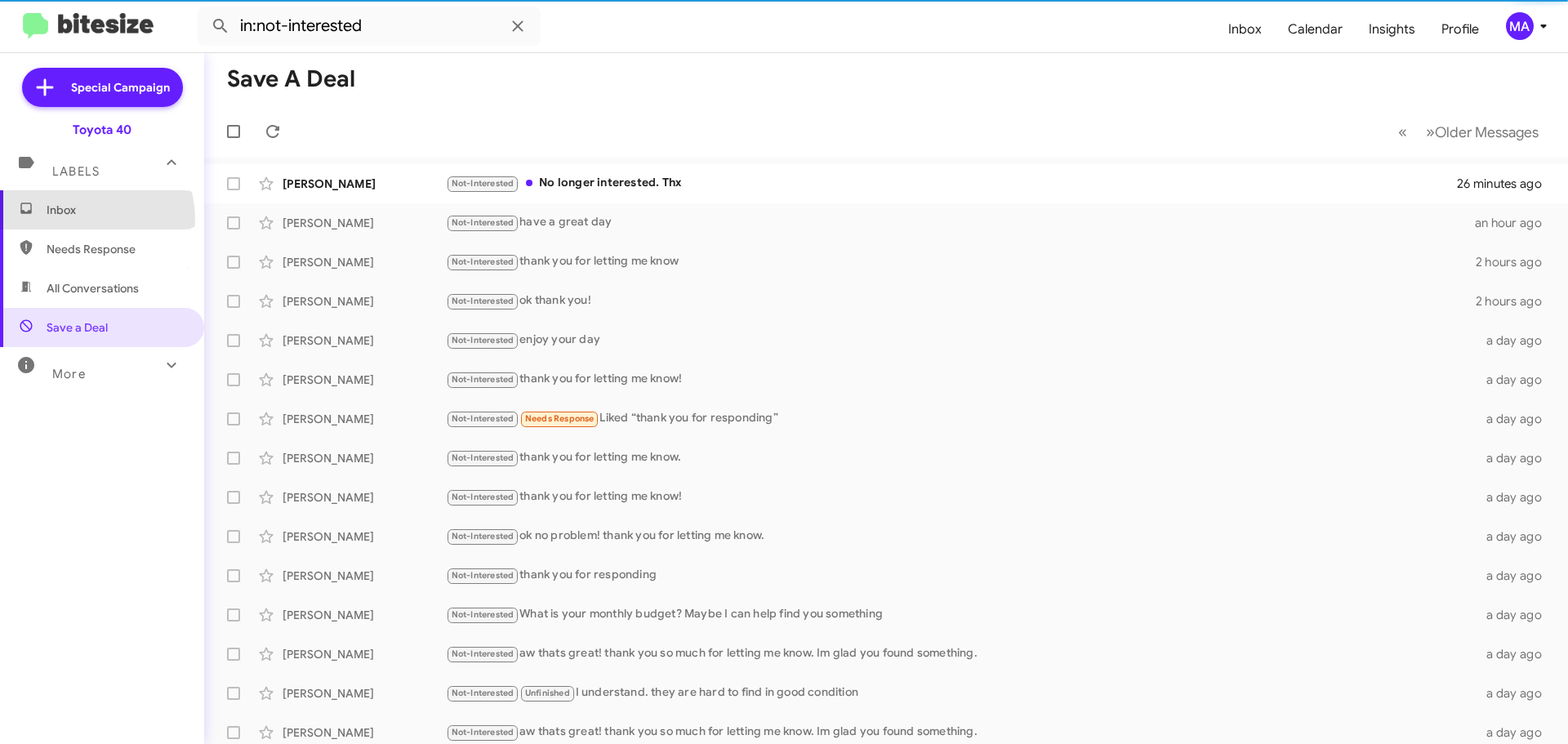
click at [75, 220] on span "Inbox" at bounding box center [102, 210] width 204 height 39
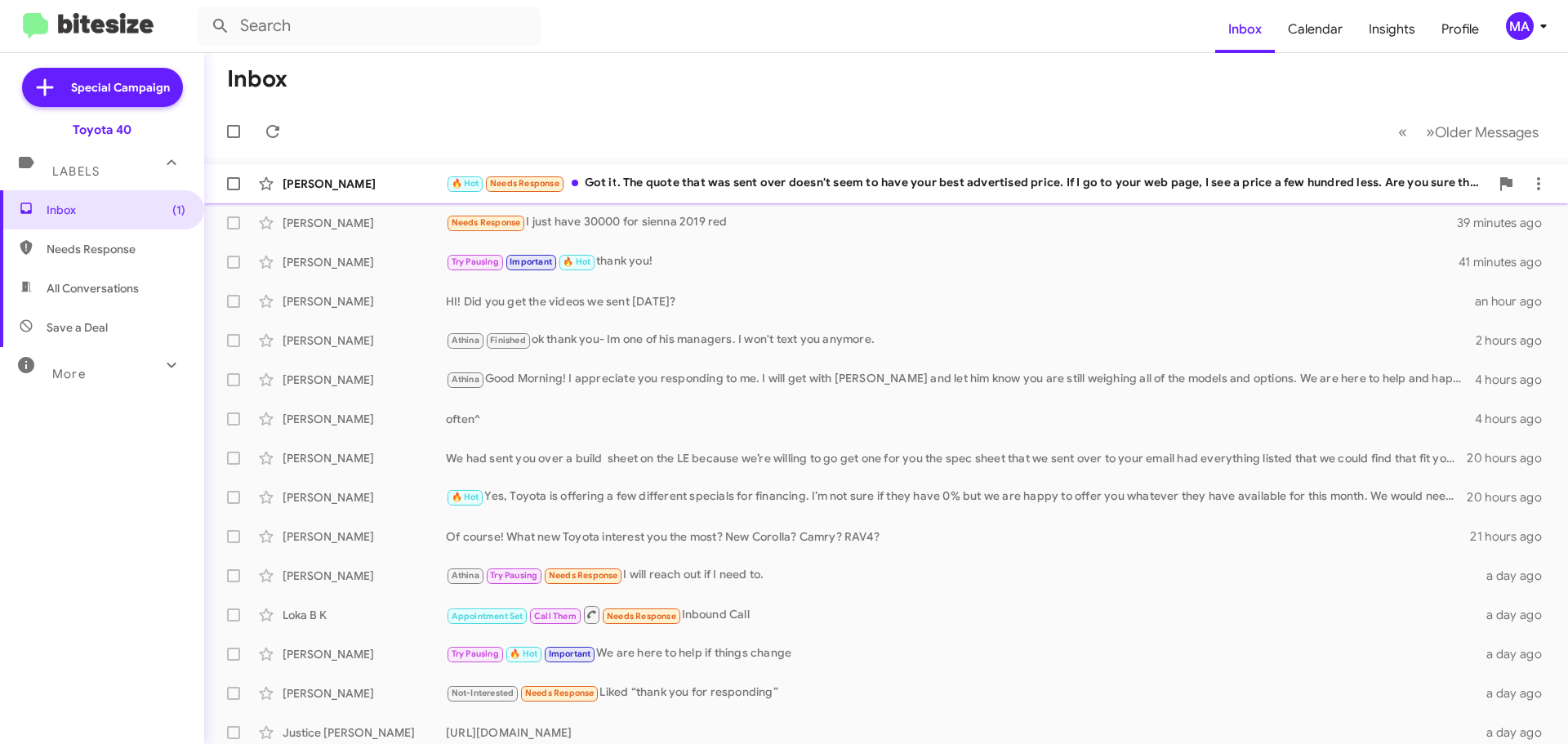
click at [858, 182] on div "🔥 Hot Needs Response Got it. The quote that was sent over doesn't seem to have …" at bounding box center [968, 183] width 1043 height 19
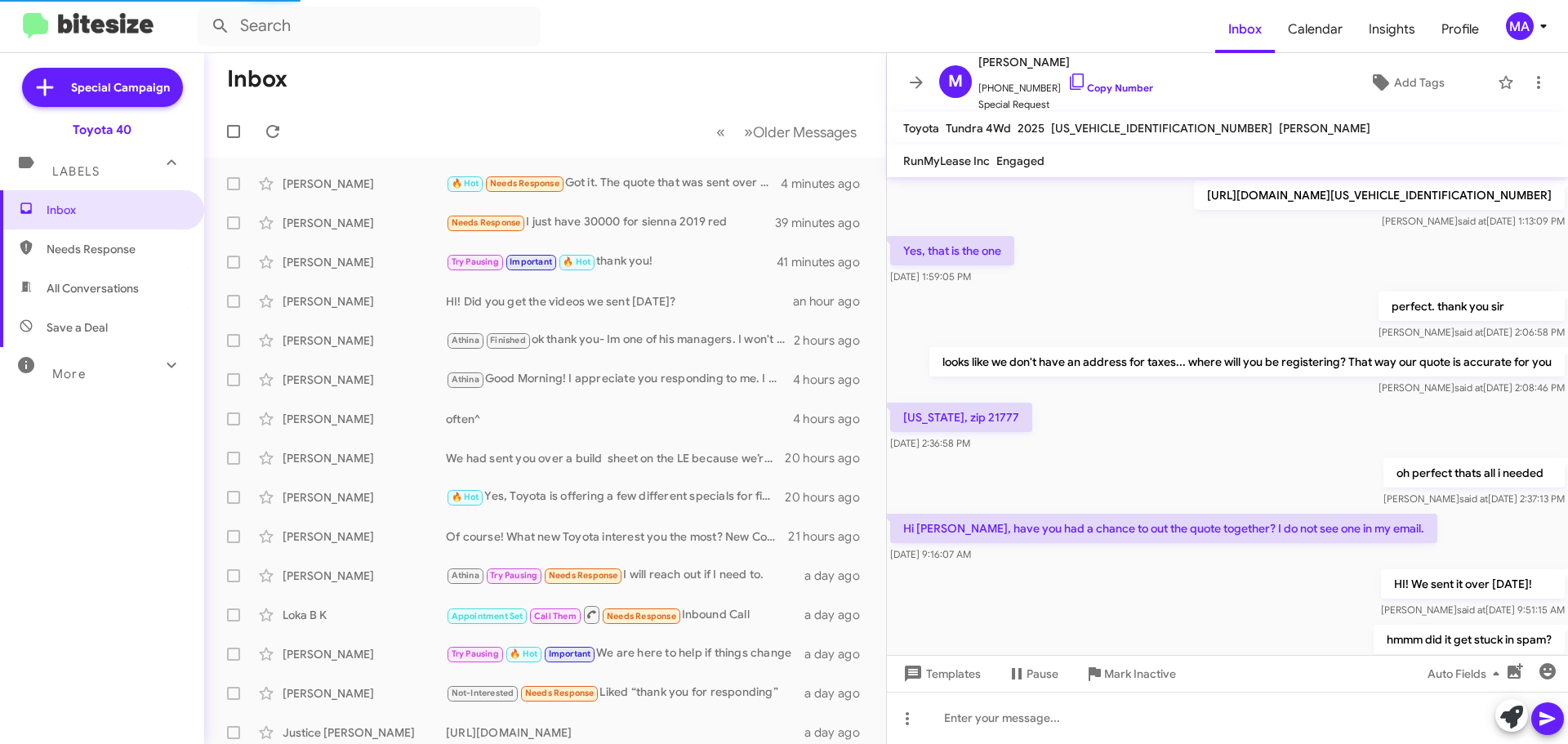
scroll to position [796, 0]
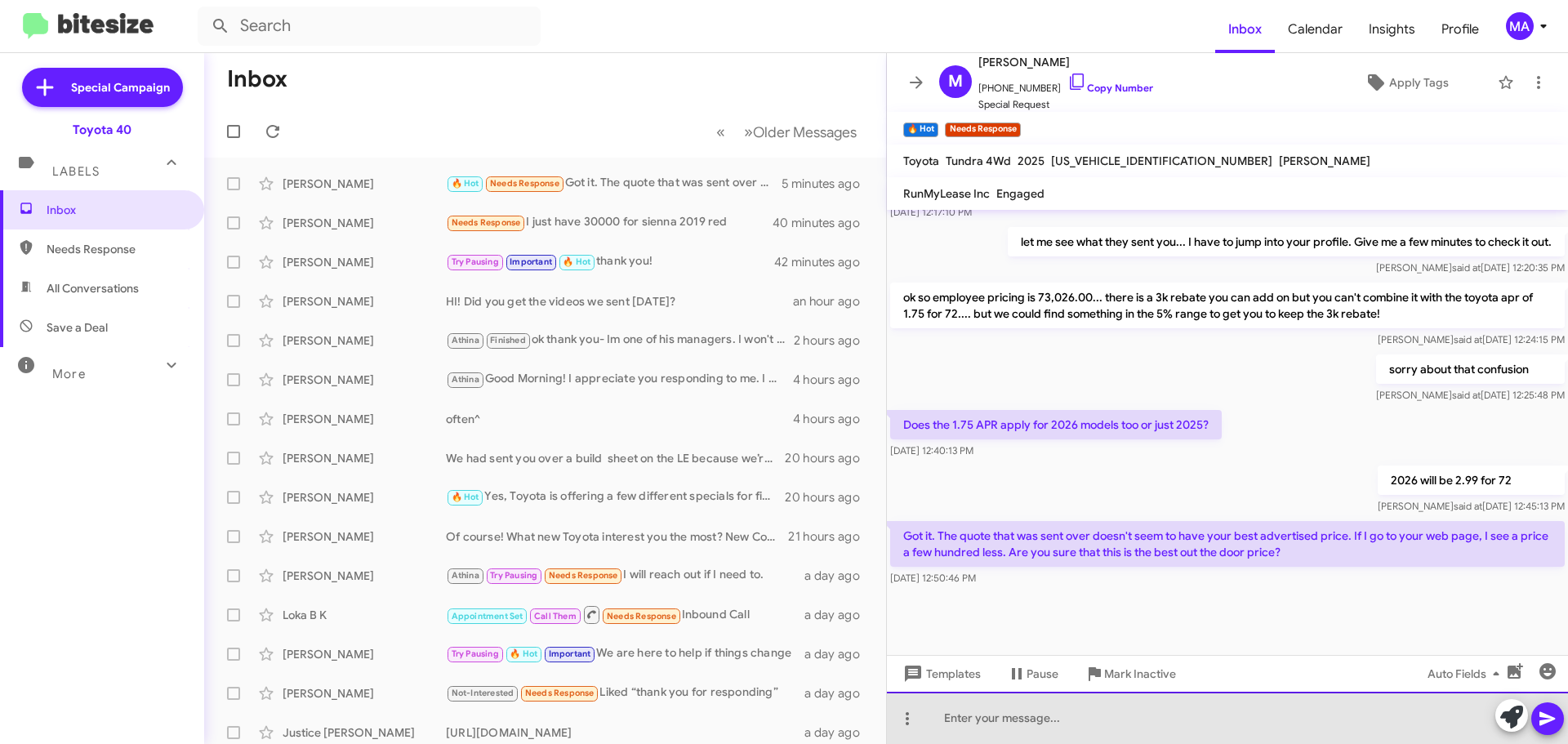
click at [993, 718] on div at bounding box center [1226, 717] width 681 height 52
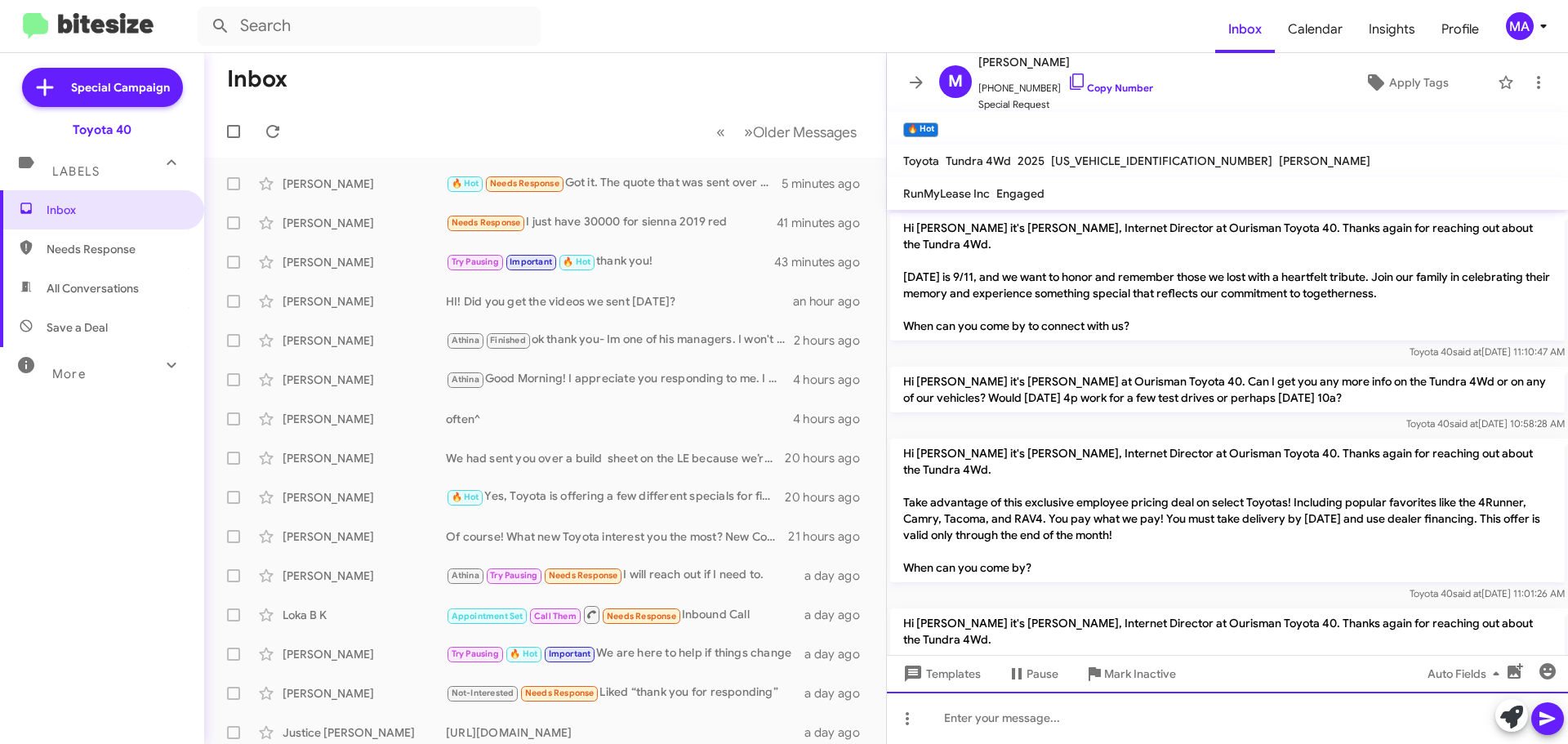
scroll to position [82, 0]
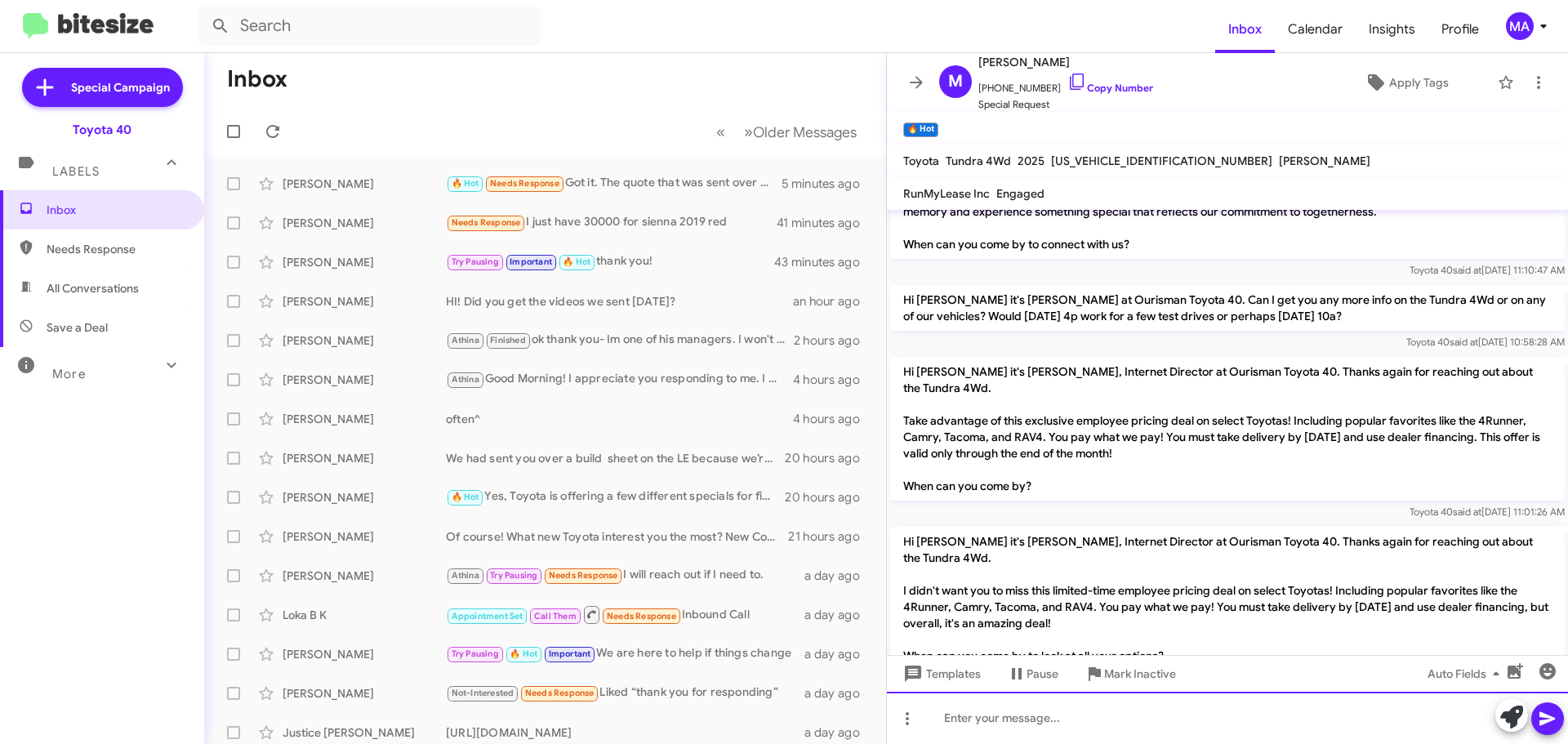
click at [1051, 727] on div at bounding box center [1226, 717] width 681 height 52
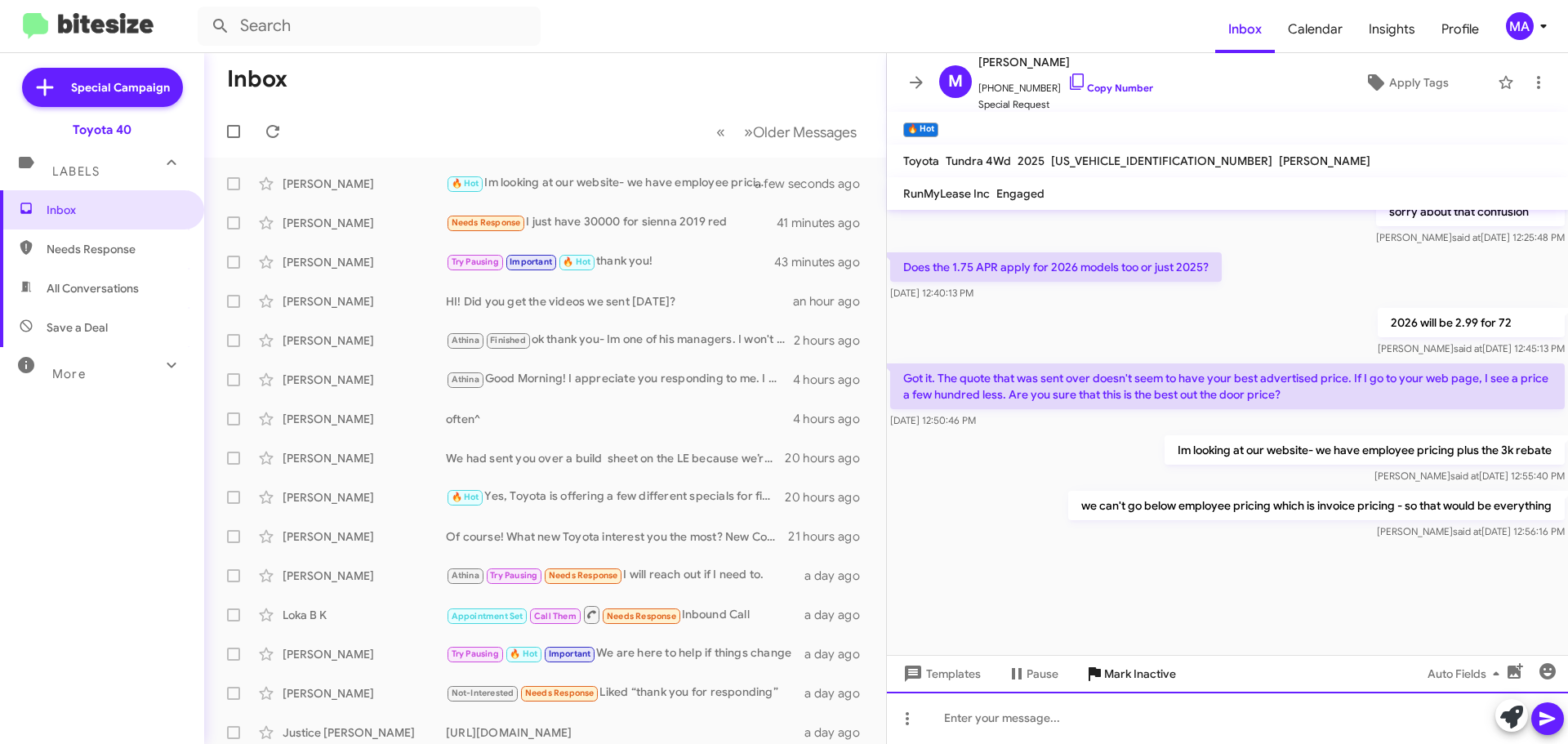
scroll to position [2029, 0]
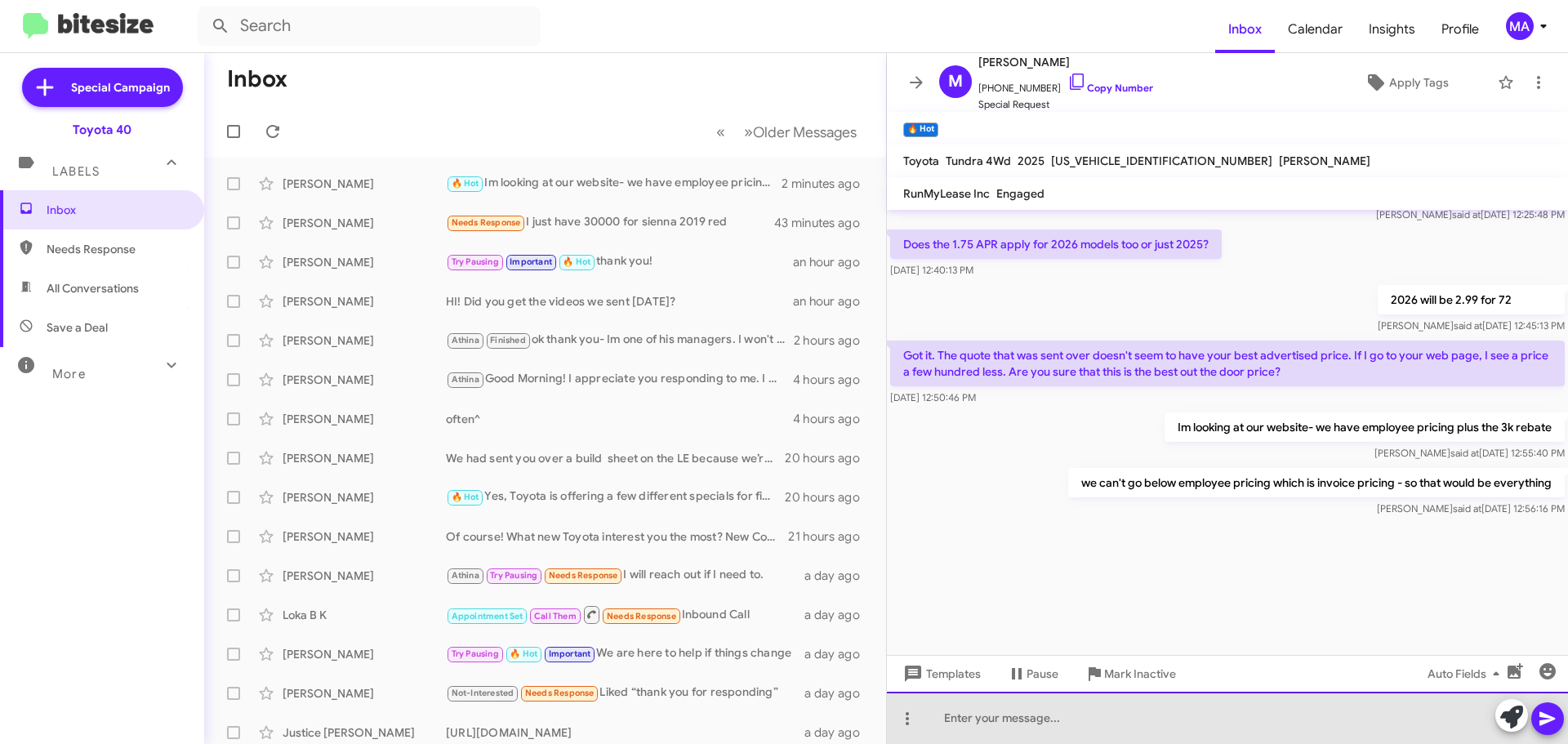
click at [1032, 719] on div at bounding box center [1226, 717] width 681 height 52
click at [1350, 717] on div "is there another price showing somewhere? maybe a 3rd party website?" at bounding box center [1226, 717] width 681 height 52
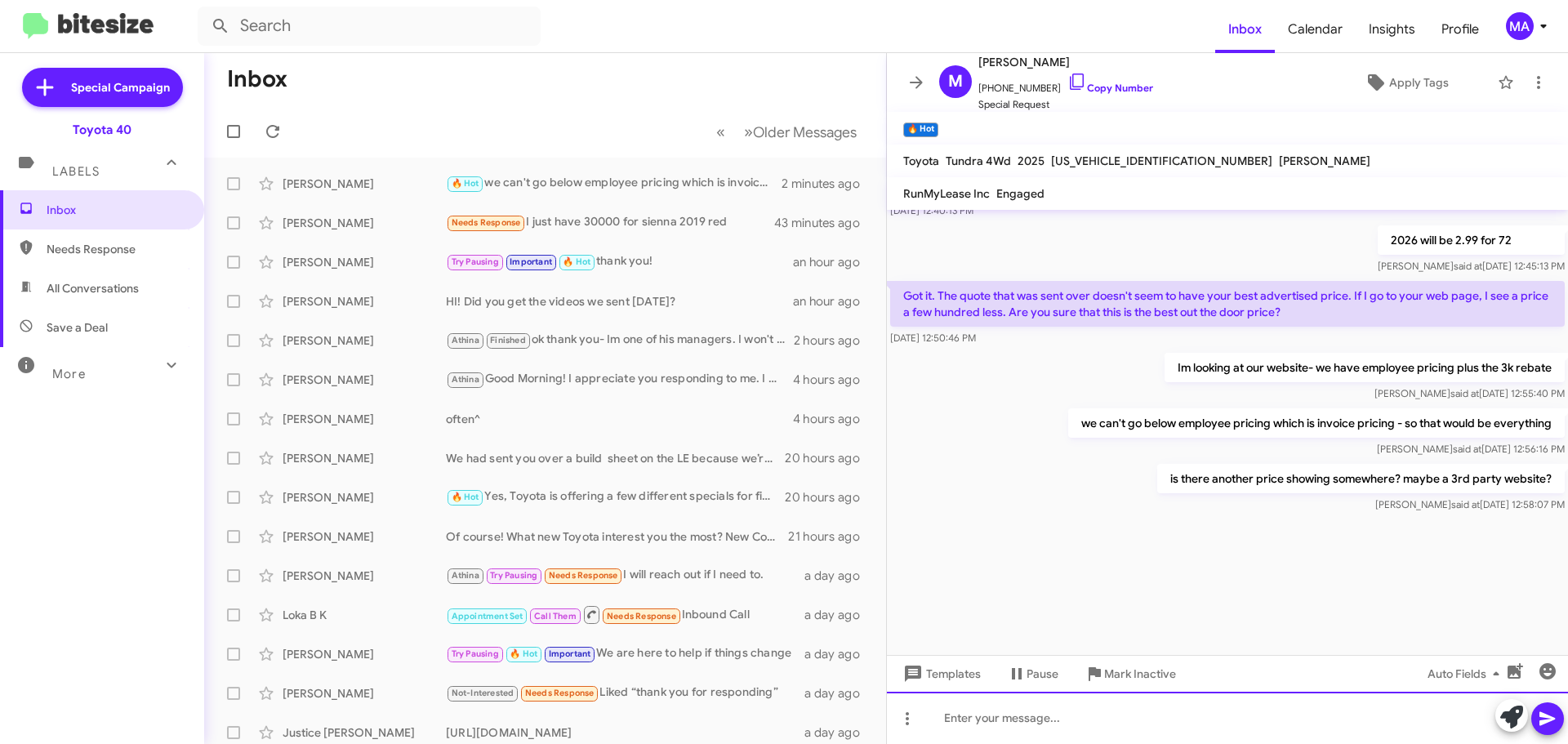
scroll to position [2089, 0]
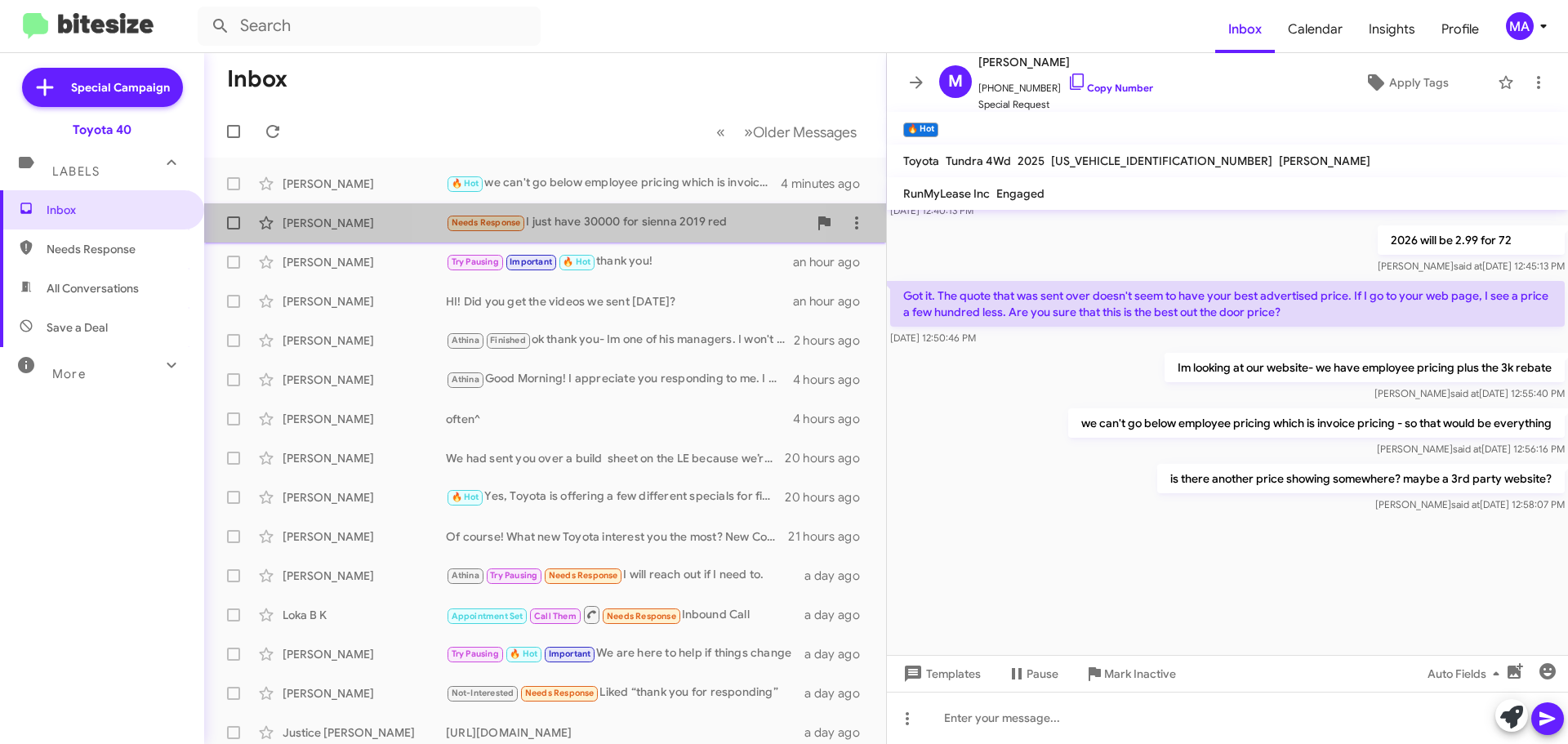
click at [603, 220] on div "Needs Response I just have 30000 for sienna 2019 red" at bounding box center [627, 222] width 362 height 19
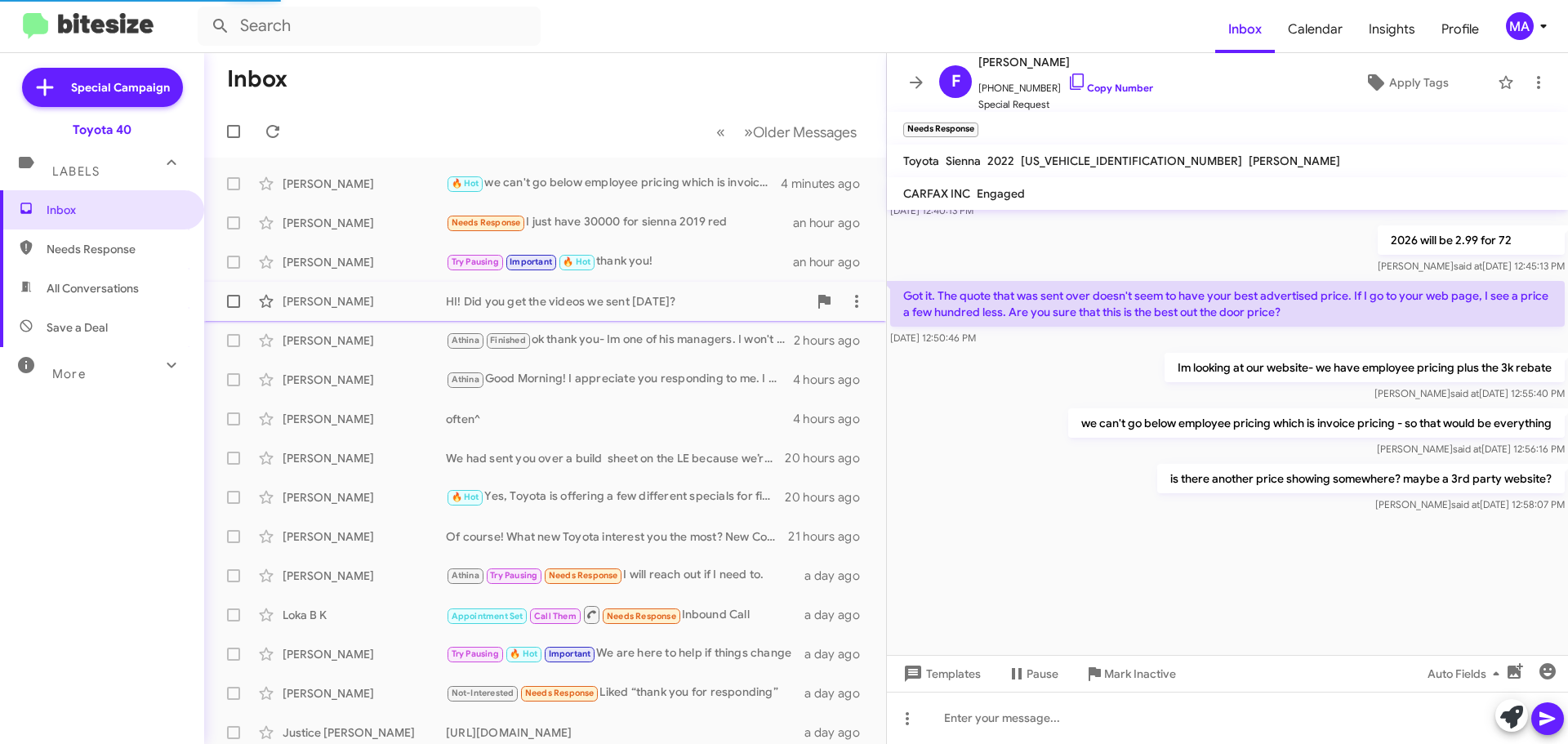
scroll to position [191, 0]
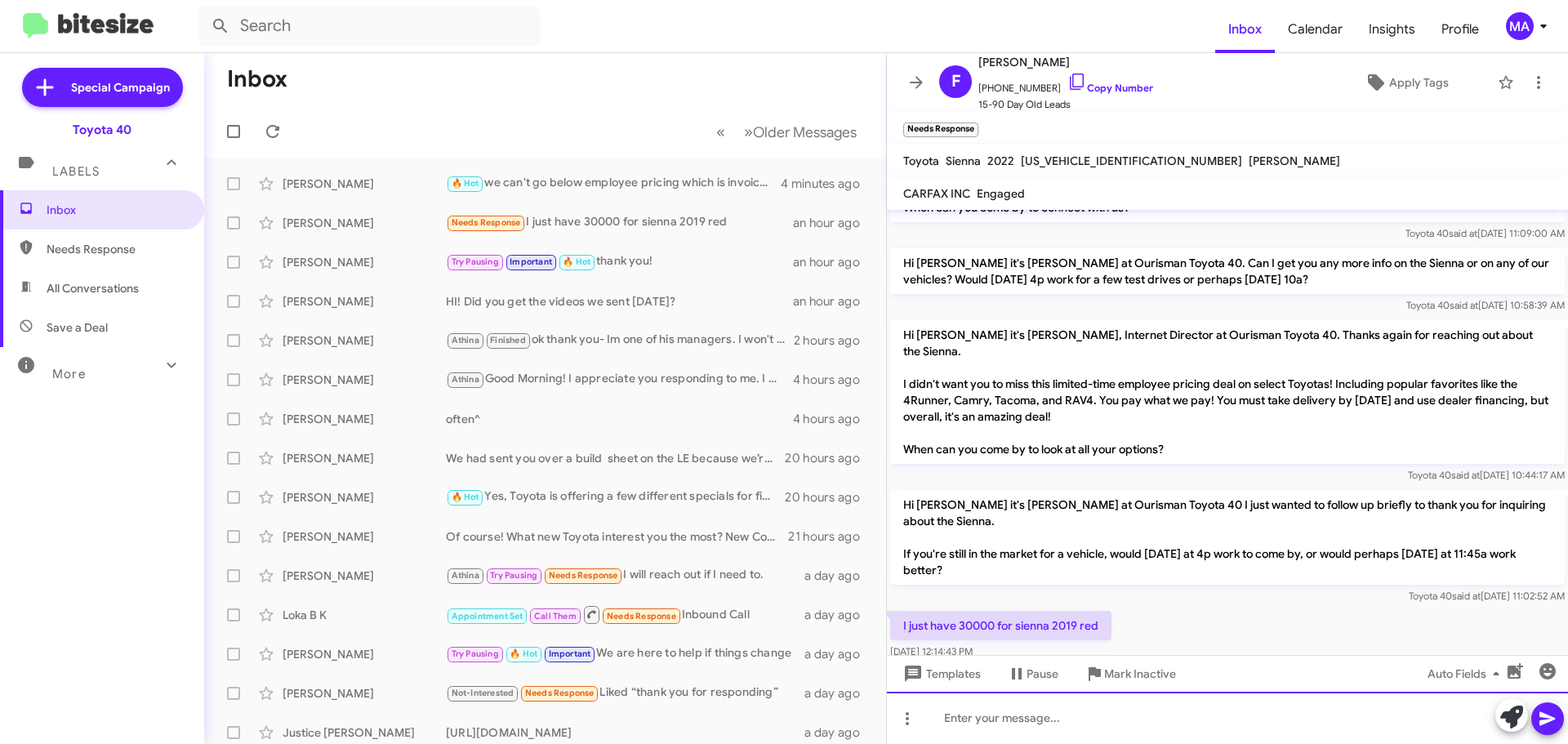
click at [1057, 725] on div at bounding box center [1226, 717] width 681 height 52
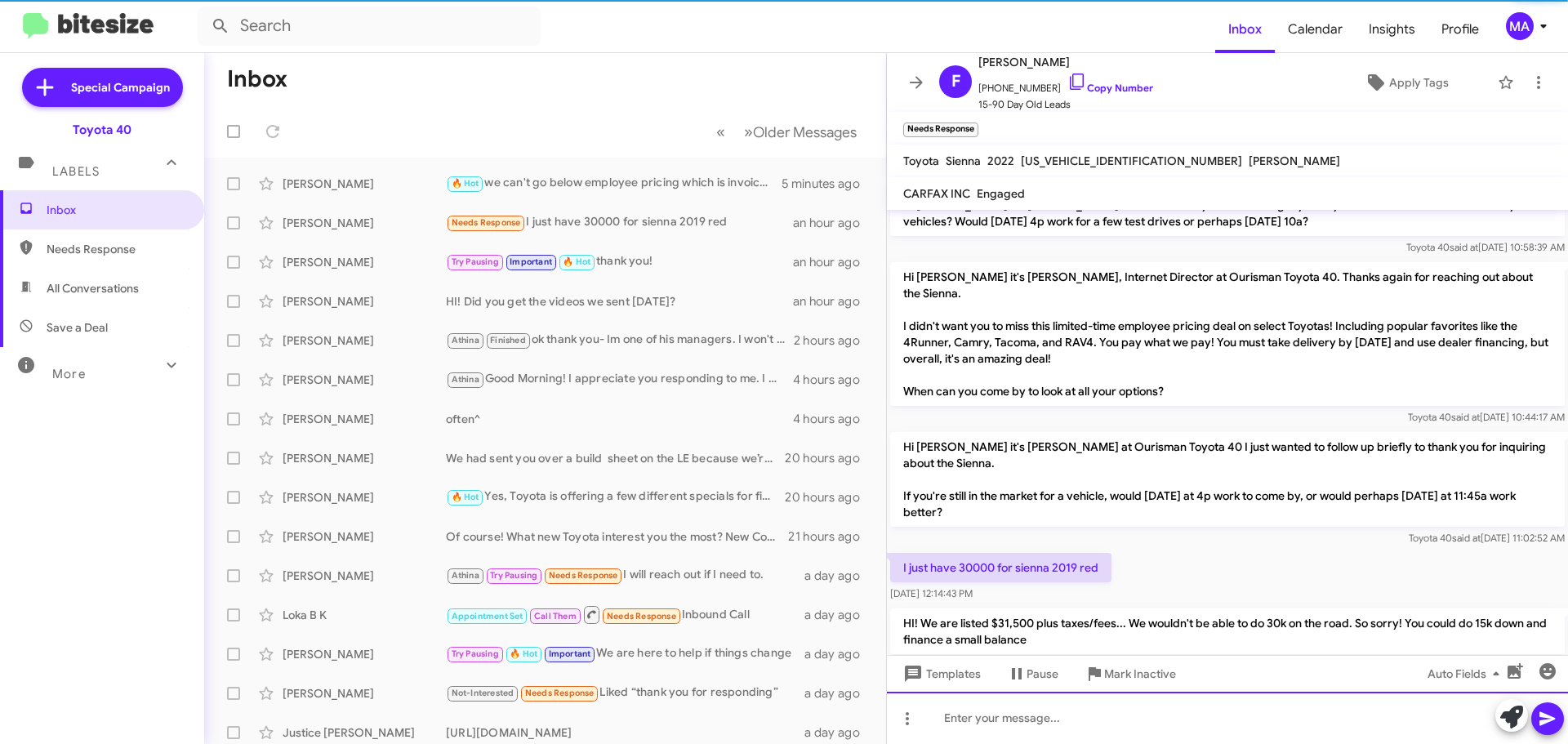
scroll to position [266, 0]
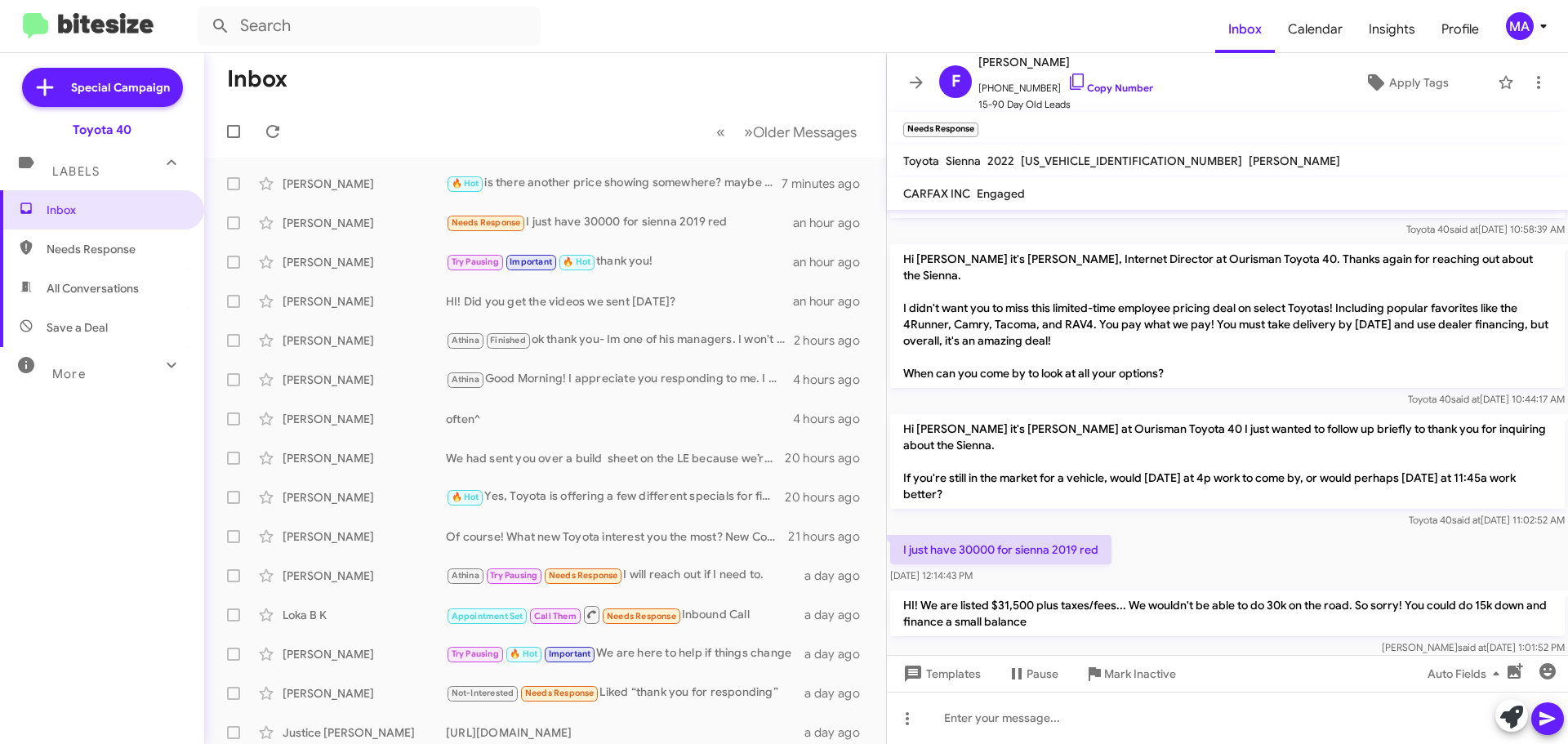
click at [111, 252] on span "Needs Response" at bounding box center [115, 249] width 139 height 17
type input "in:needs-response"
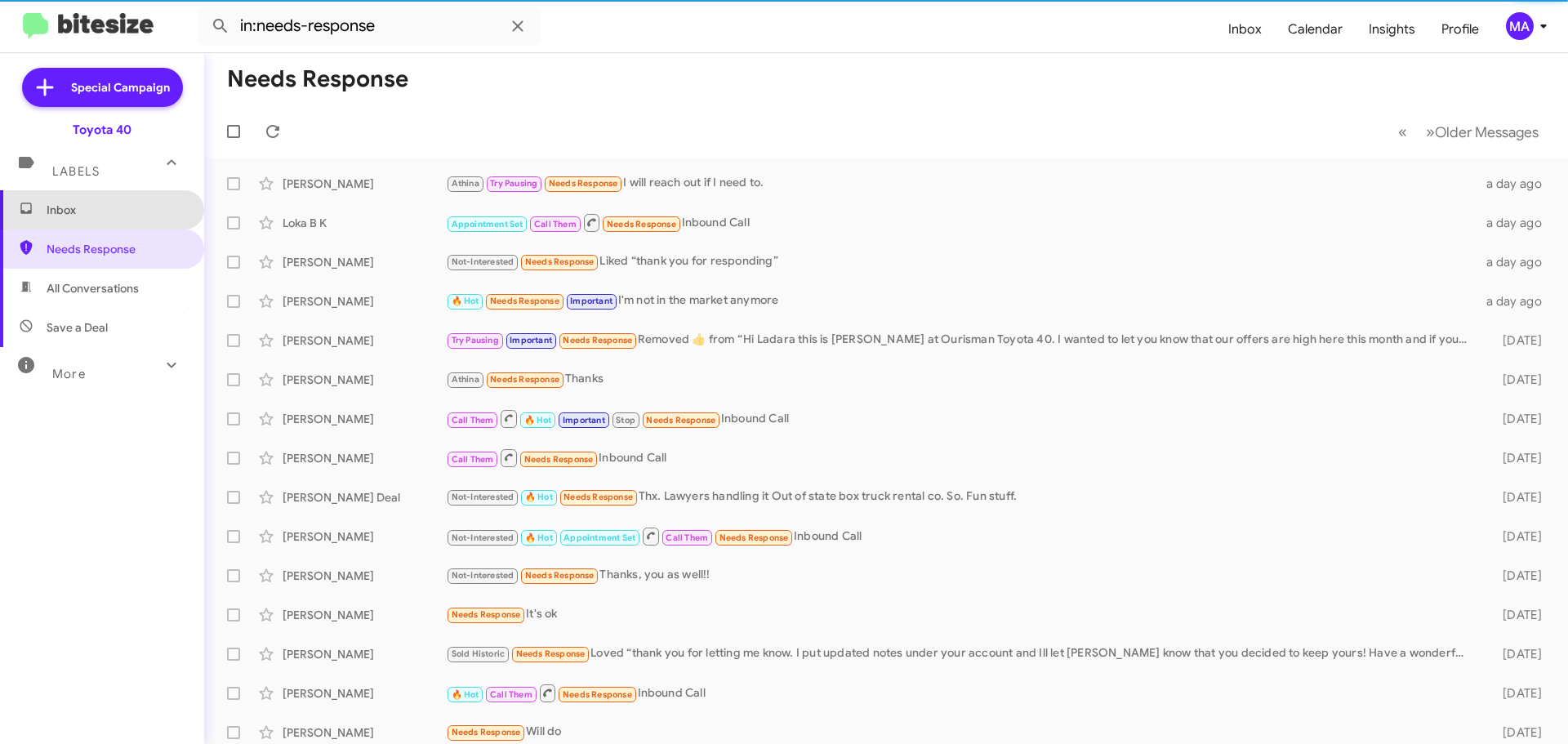
click at [104, 224] on span "Inbox" at bounding box center [102, 210] width 204 height 39
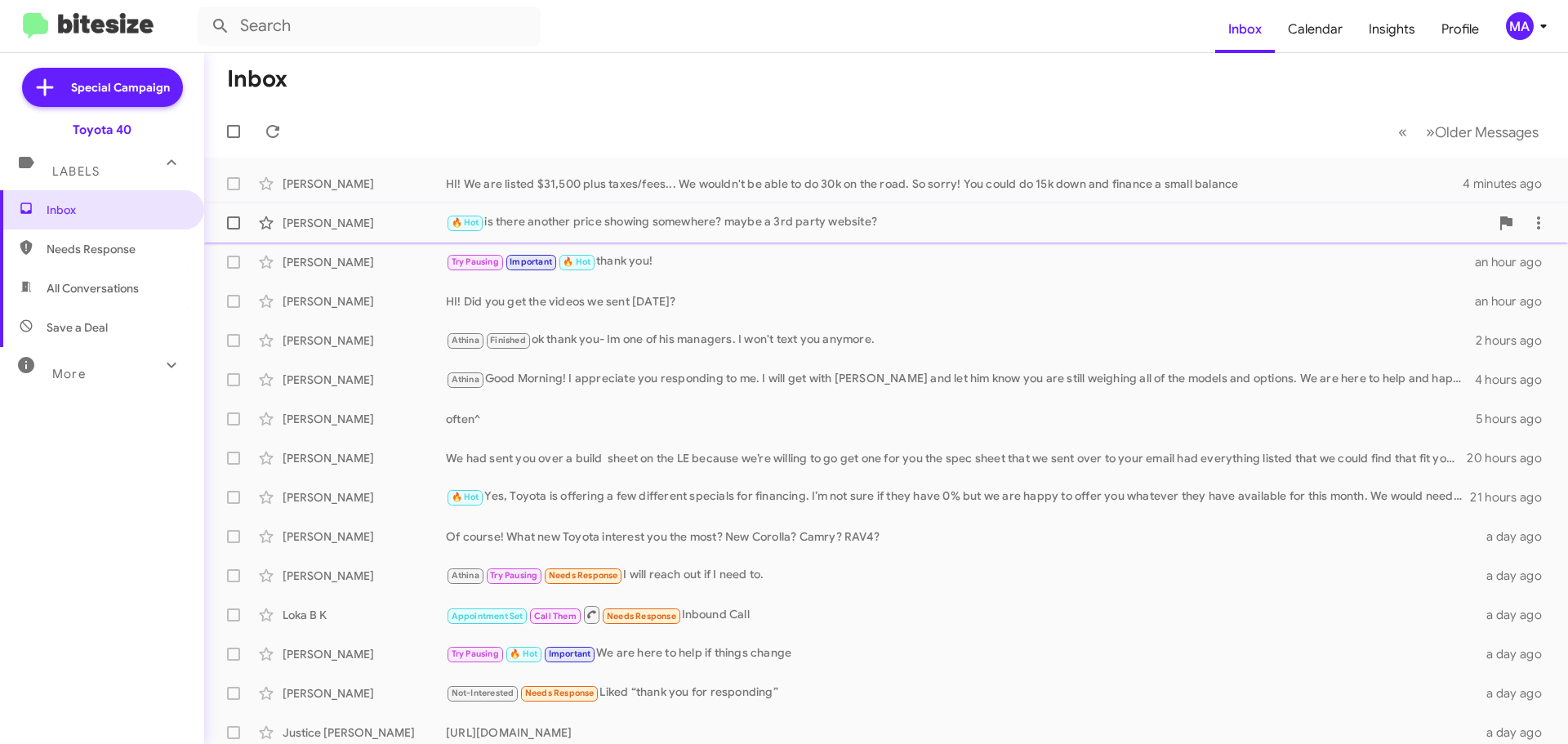
click at [860, 215] on div "🔥 Hot is there another price showing somewhere? maybe a 3rd party website?" at bounding box center [968, 222] width 1043 height 19
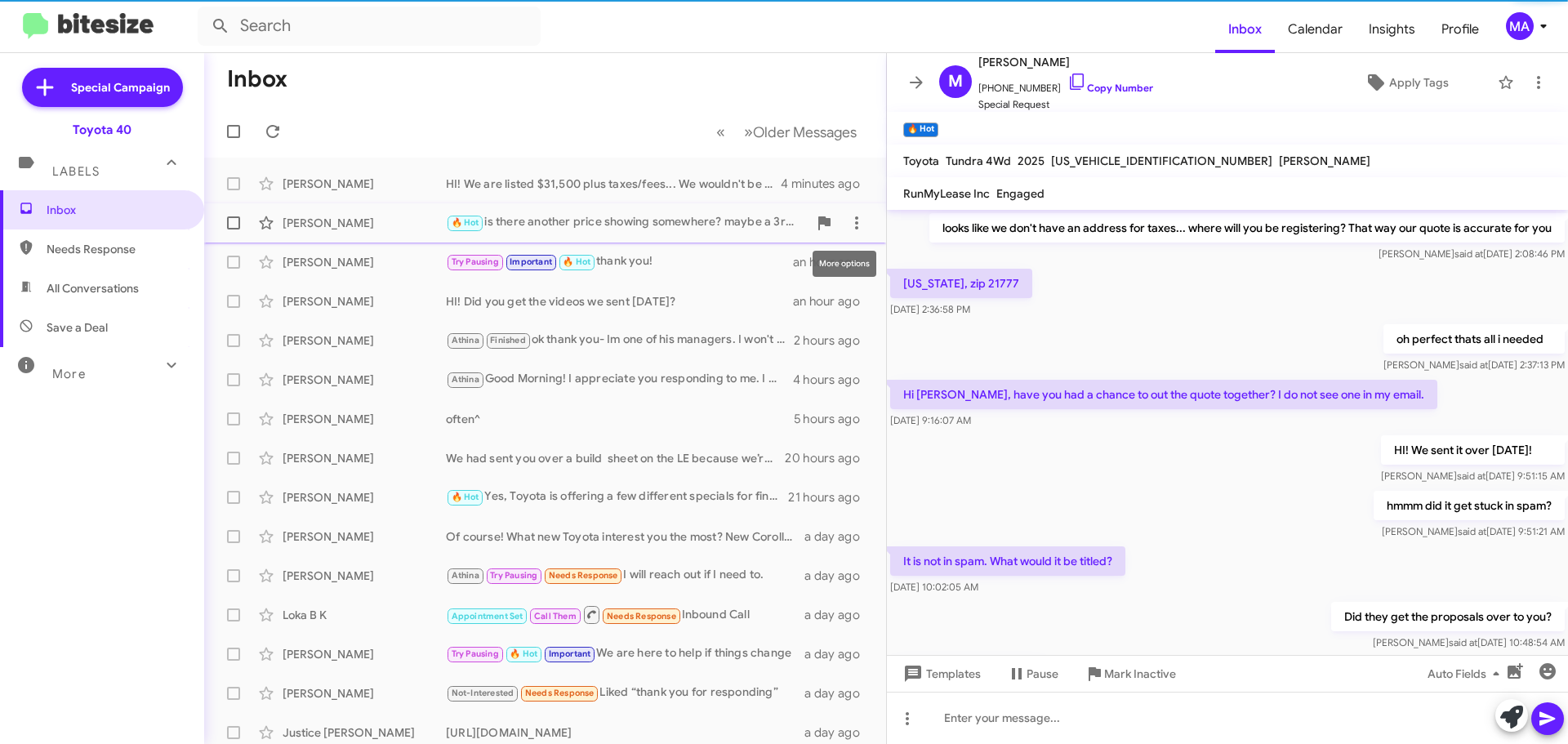
scroll to position [780, 0]
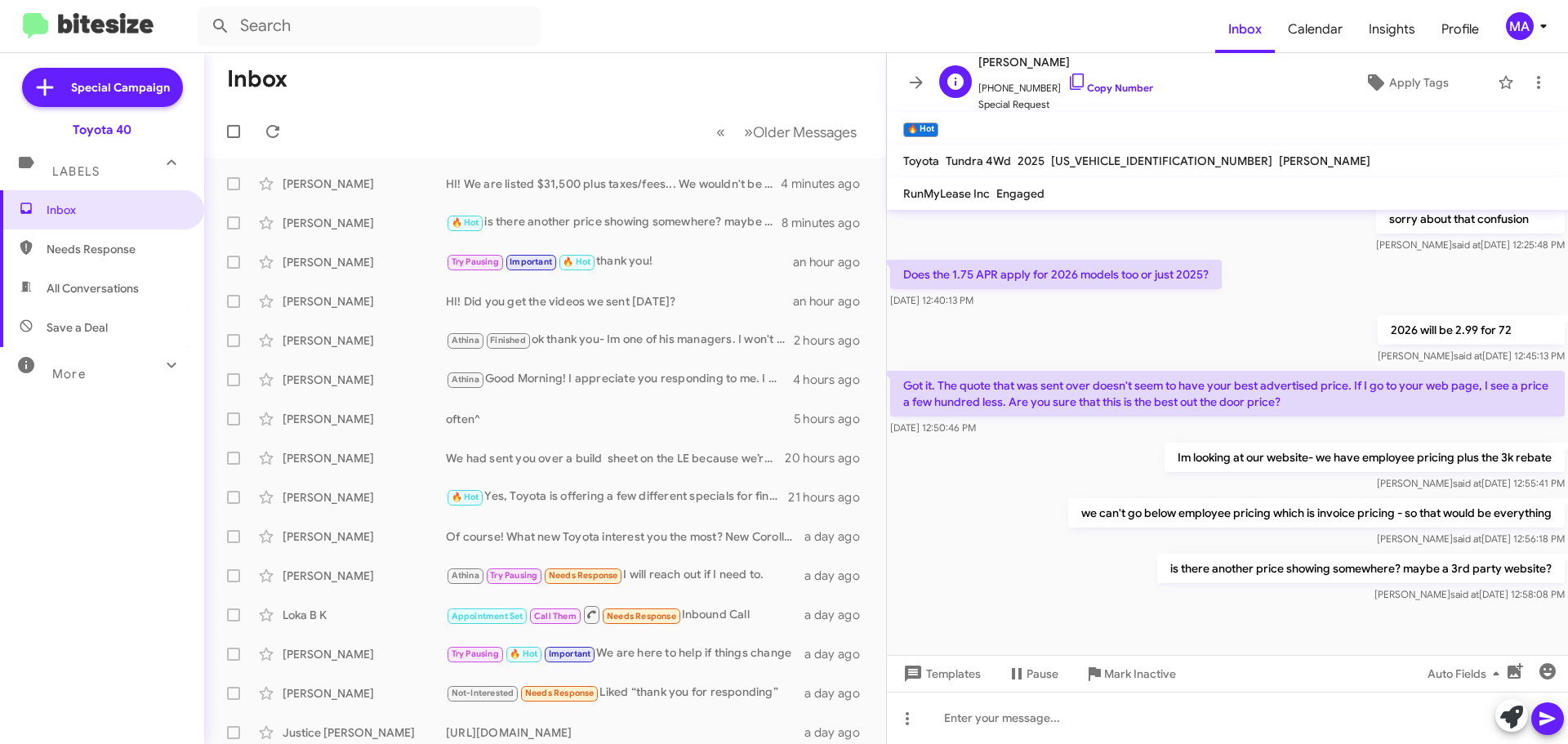
drag, startPoint x: 1058, startPoint y: 81, endPoint x: 1049, endPoint y: 80, distance: 9.1
click at [1067, 82] on icon at bounding box center [1077, 82] width 20 height 20
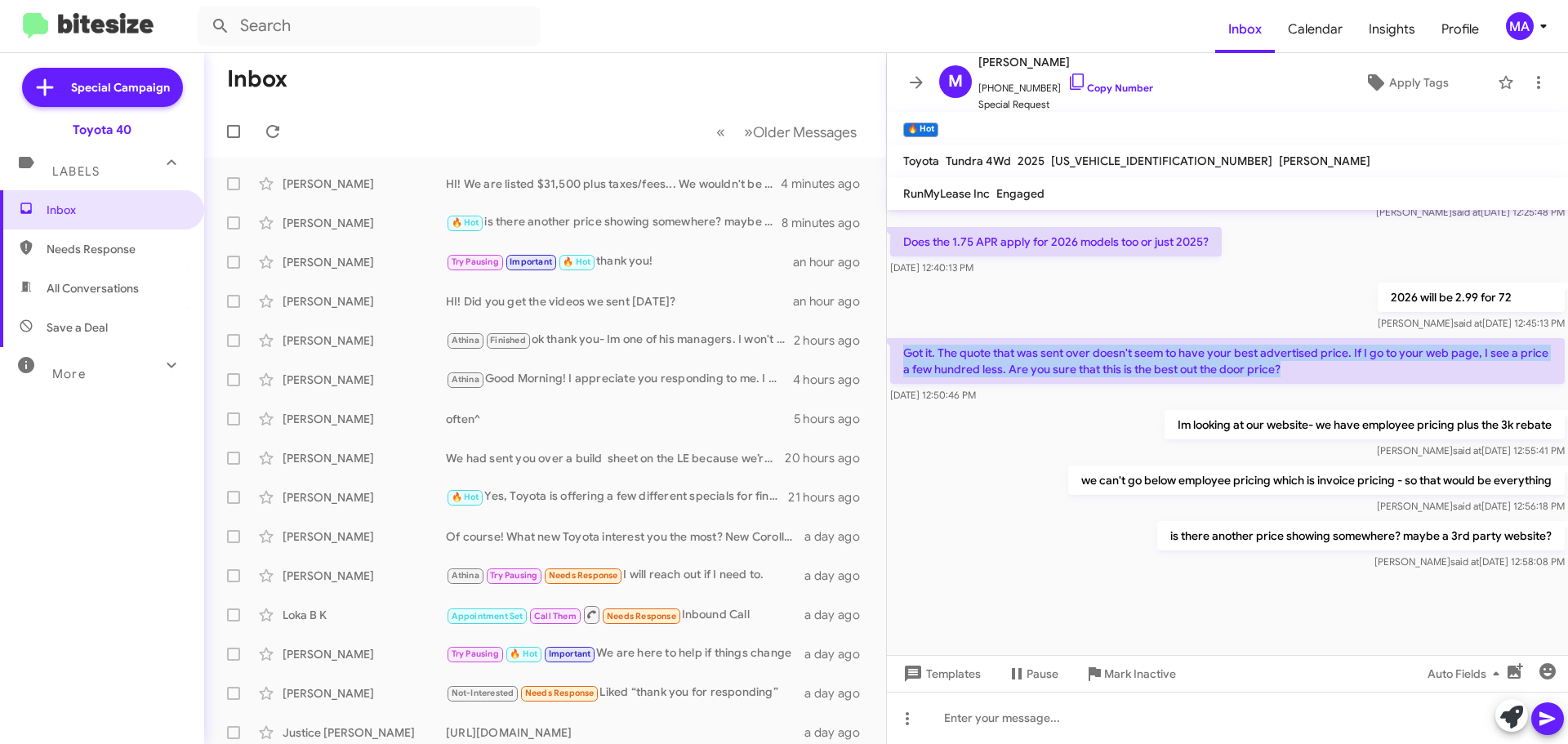
drag, startPoint x: 900, startPoint y: 355, endPoint x: 1470, endPoint y: 370, distance: 570.2
click at [1470, 370] on p "Got it. The quote that was sent over doesn't seem to have your best advertised …" at bounding box center [1227, 361] width 674 height 46
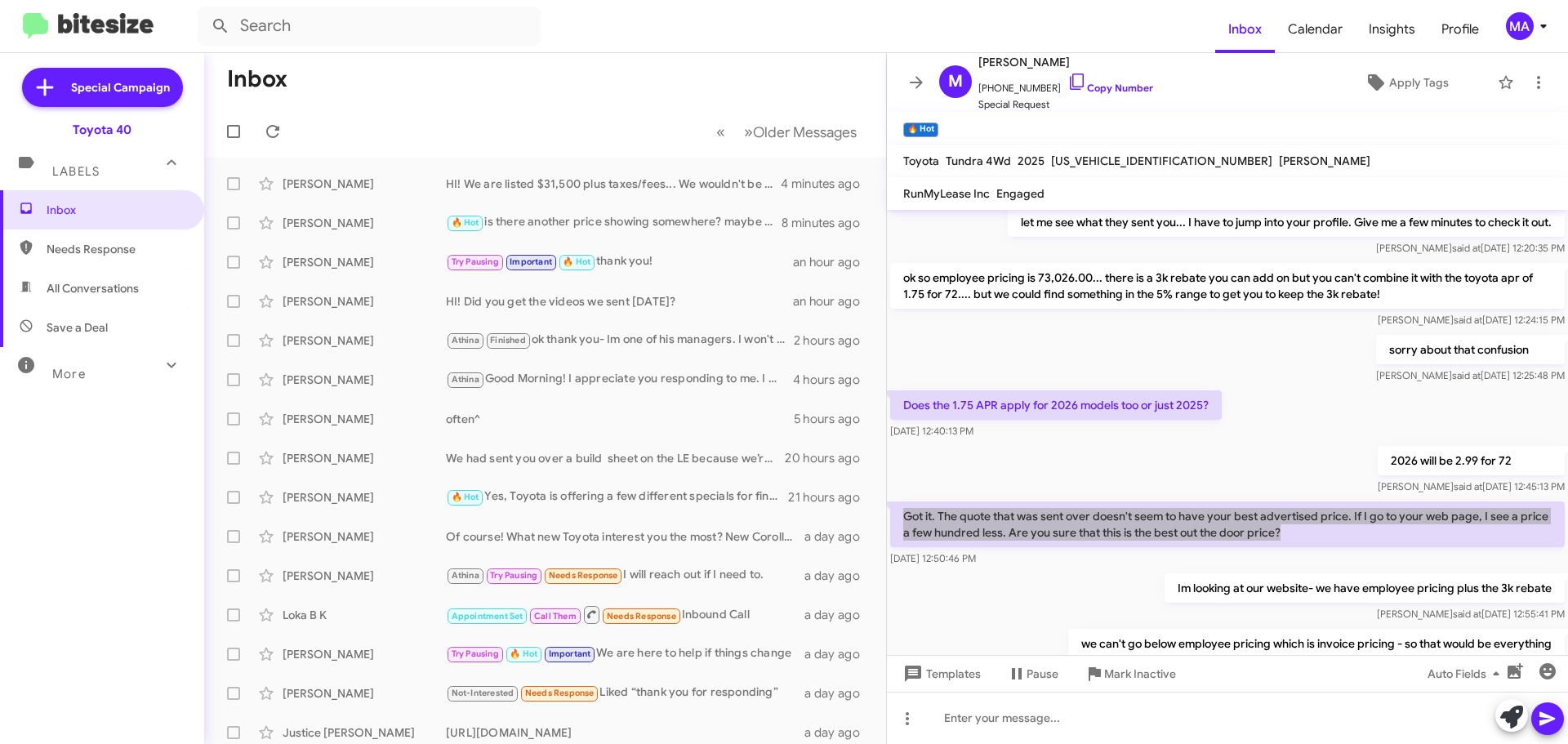
scroll to position [568, 0]
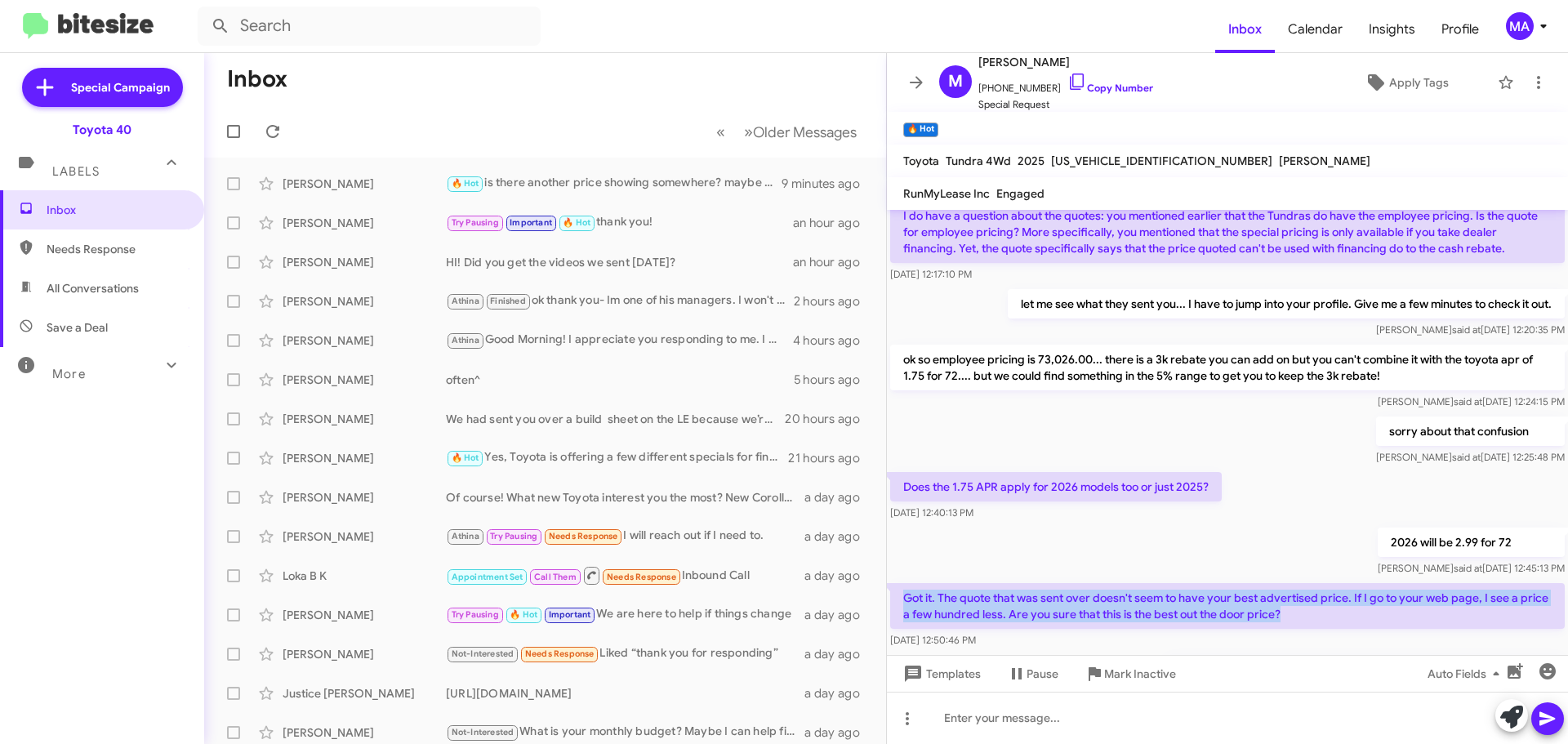
click at [89, 244] on span "Needs Response" at bounding box center [115, 249] width 139 height 17
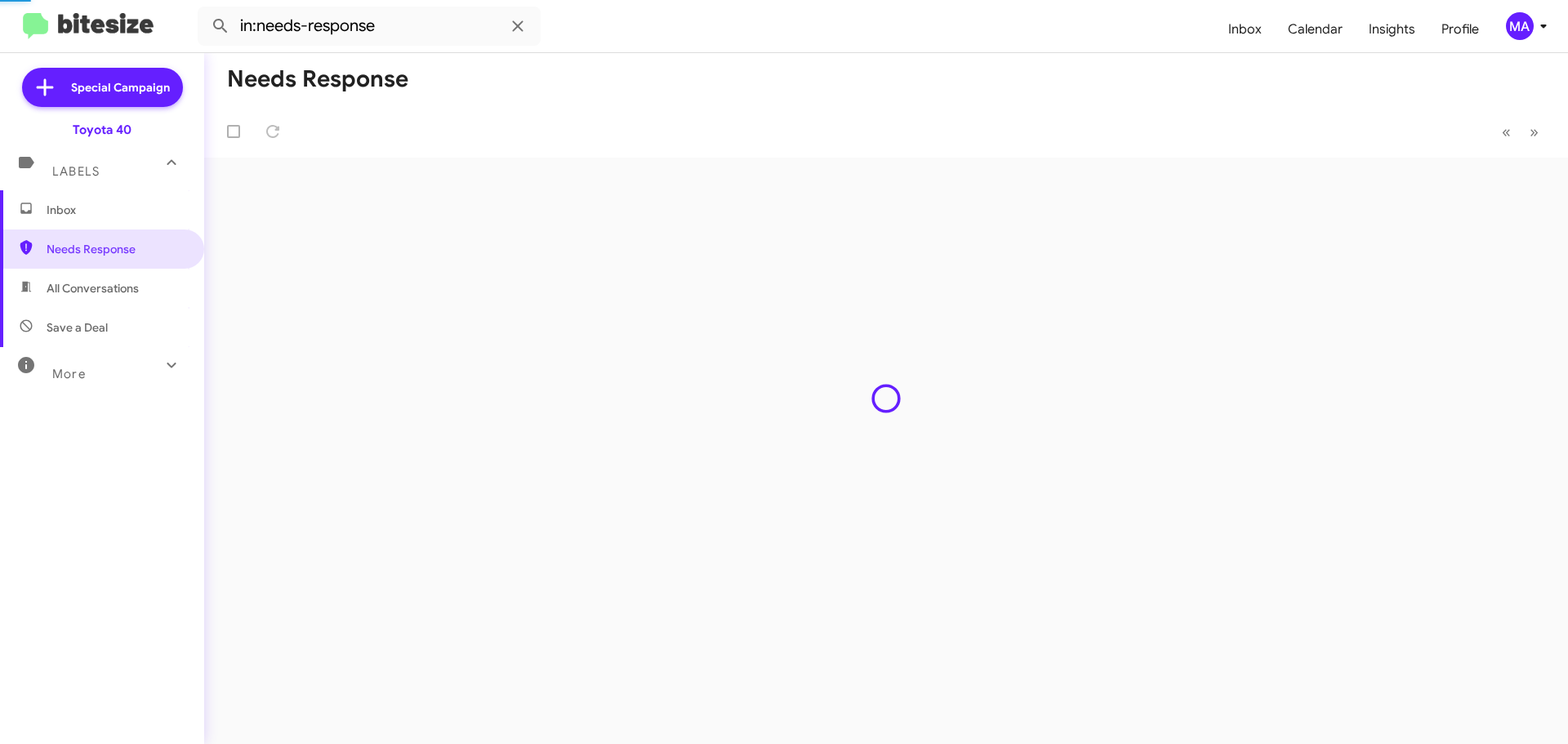
click at [96, 276] on span "All Conversations" at bounding box center [102, 288] width 204 height 39
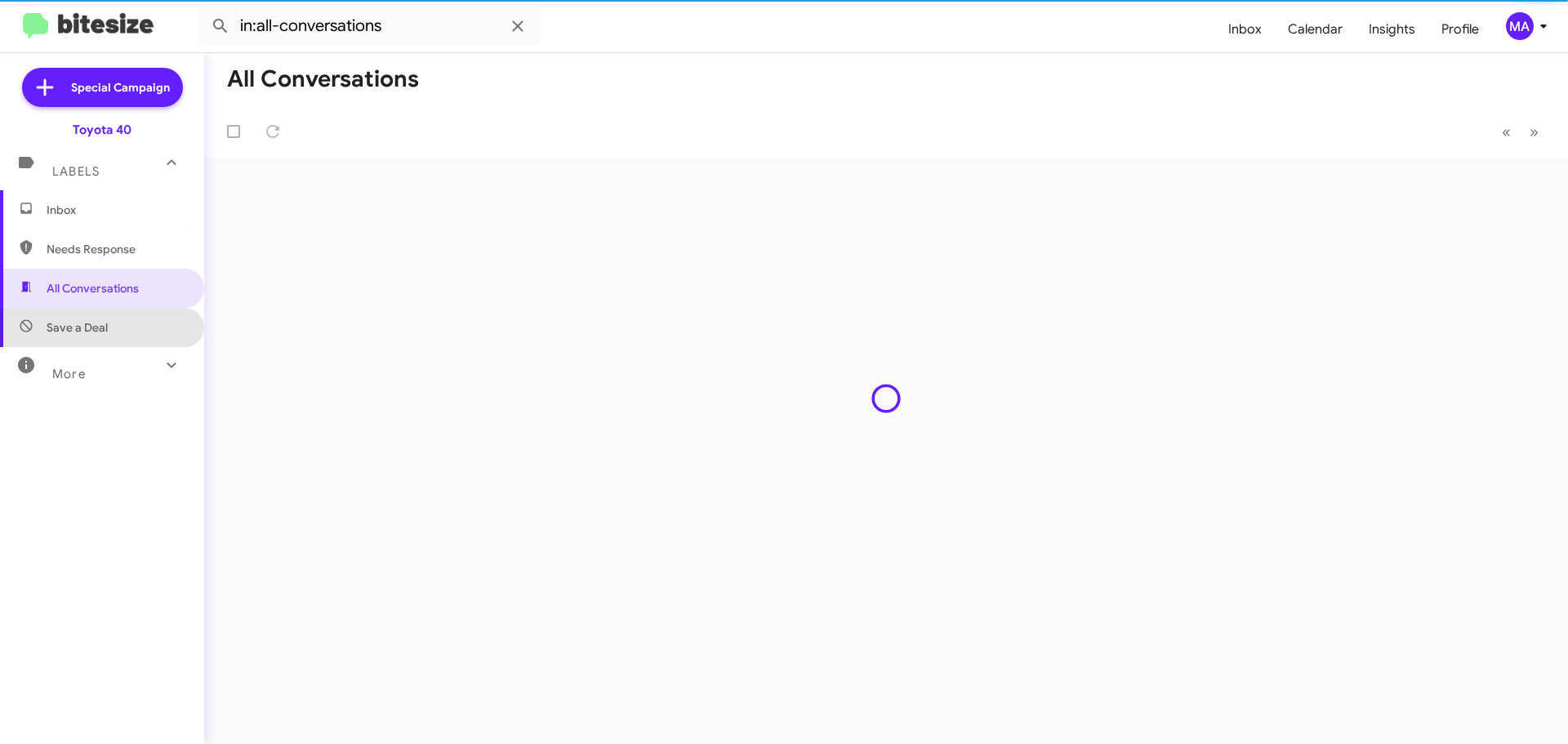
click at [104, 318] on span "Save a Deal" at bounding box center [102, 327] width 204 height 39
type input "in:not-interested"
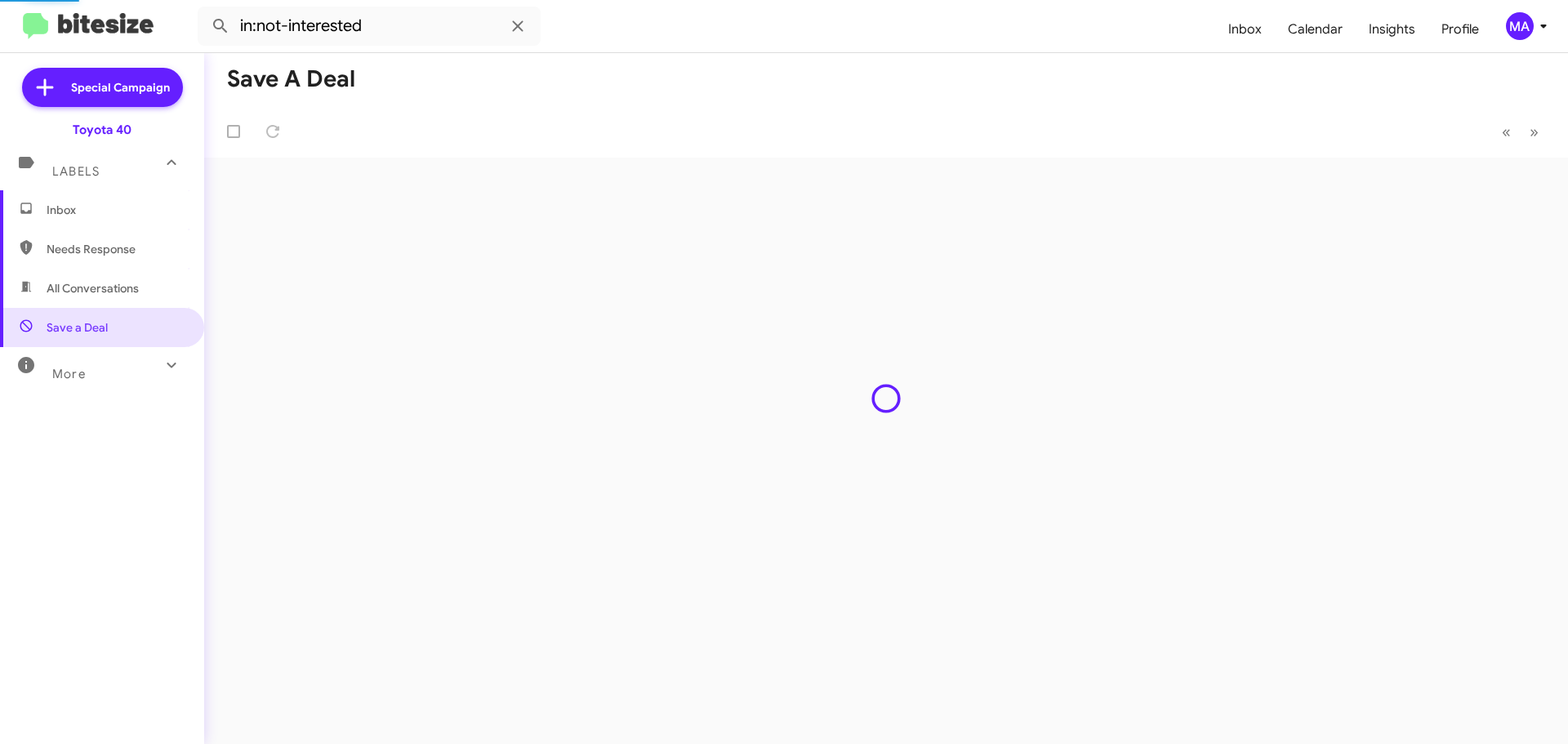
click at [93, 212] on span "Inbox" at bounding box center [115, 209] width 139 height 17
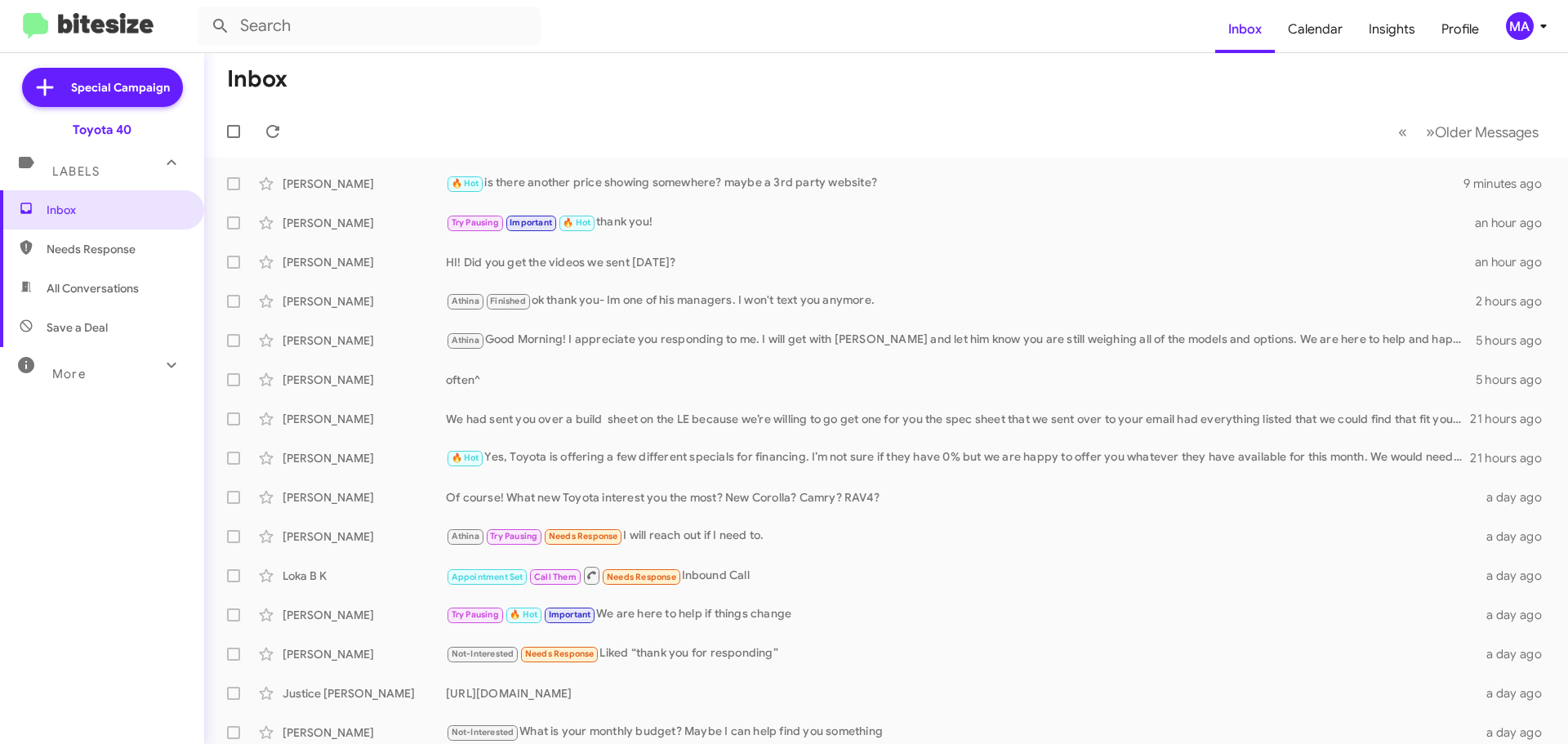
click at [99, 243] on span "Needs Response" at bounding box center [115, 249] width 139 height 17
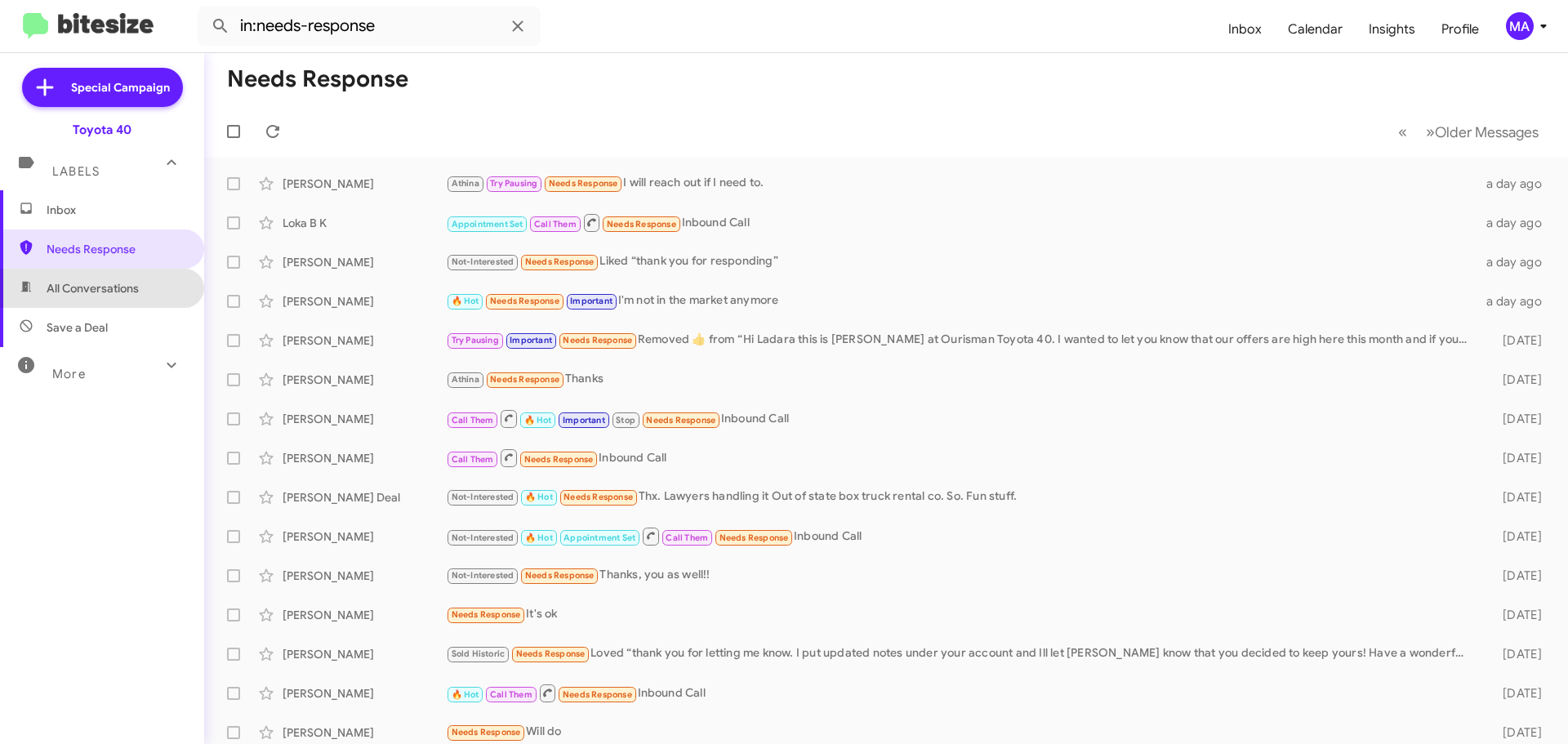
click at [105, 287] on span "All Conversations" at bounding box center [92, 288] width 92 height 17
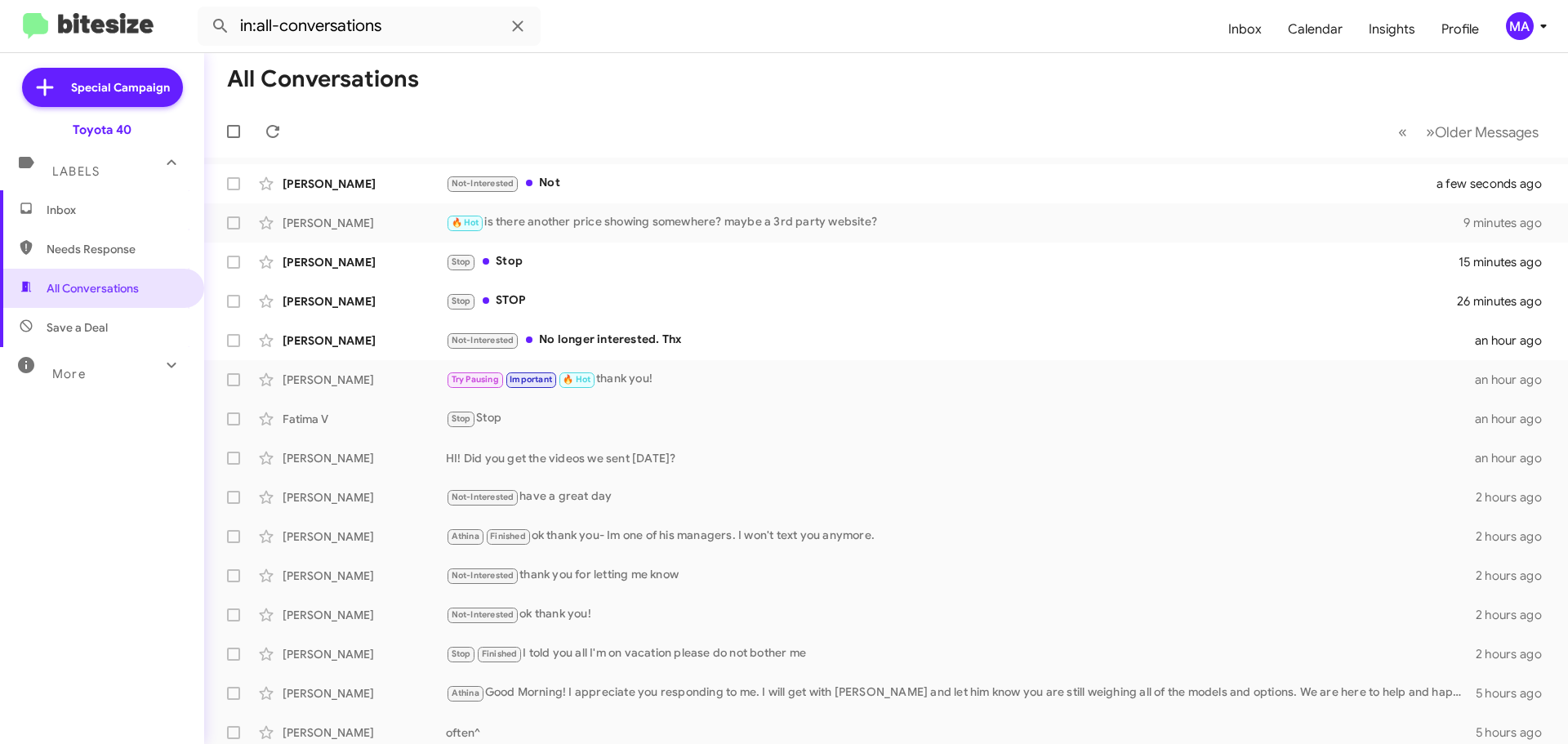
click at [100, 248] on span "Needs Response" at bounding box center [115, 249] width 139 height 17
type input "in:needs-response"
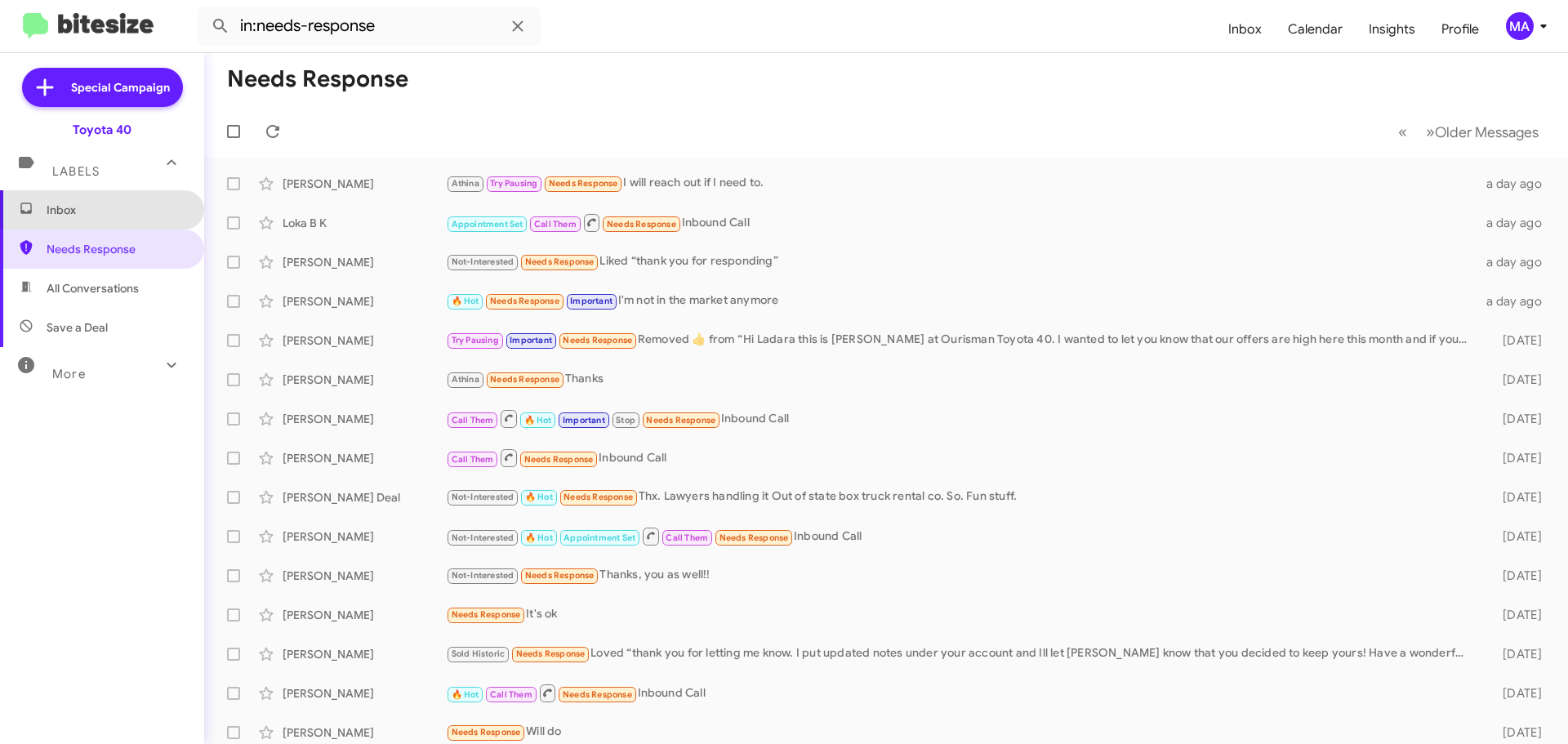
click at [124, 205] on span "Inbox" at bounding box center [115, 209] width 139 height 17
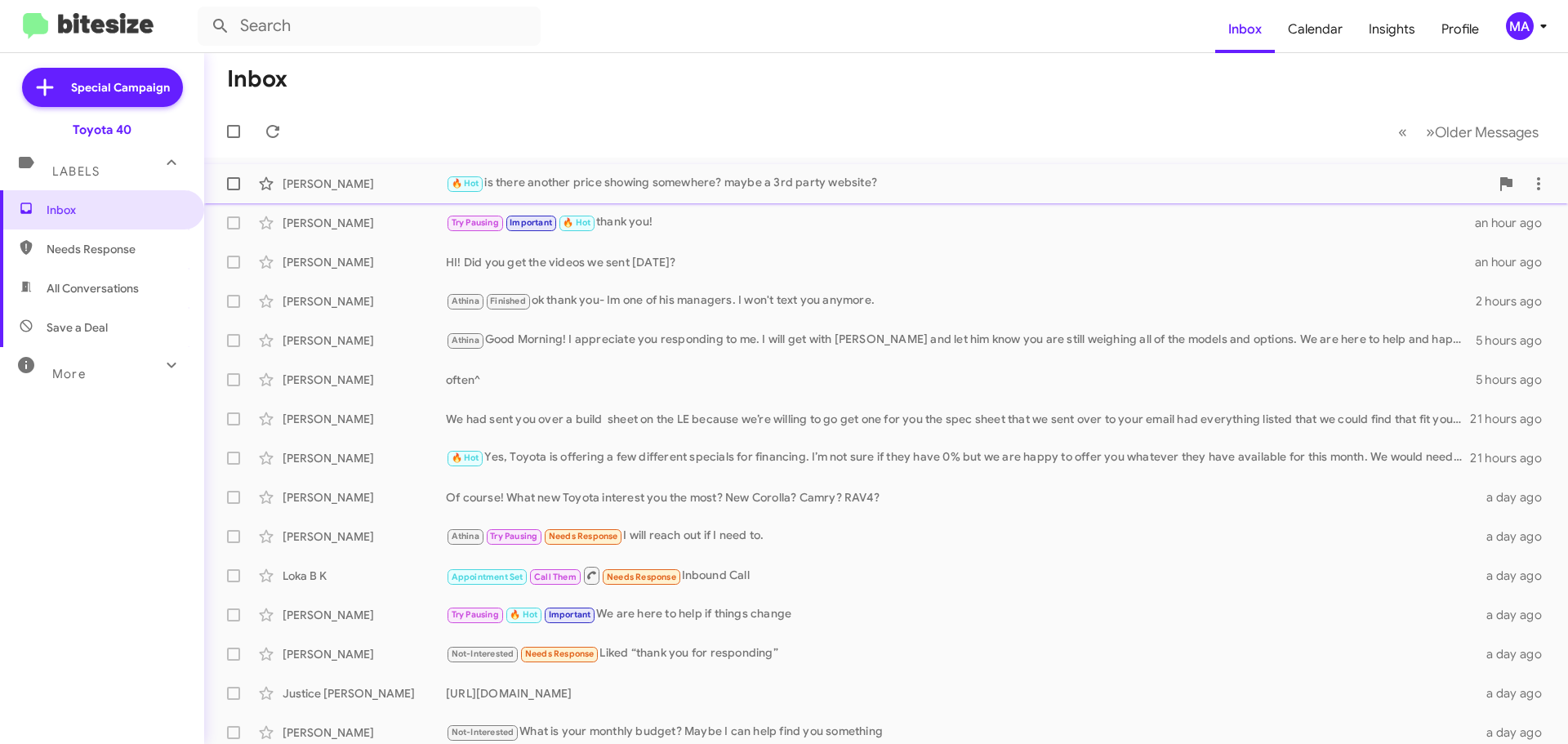
click at [663, 184] on div "🔥 Hot is there another price showing somewhere? maybe a 3rd party website?" at bounding box center [968, 183] width 1043 height 19
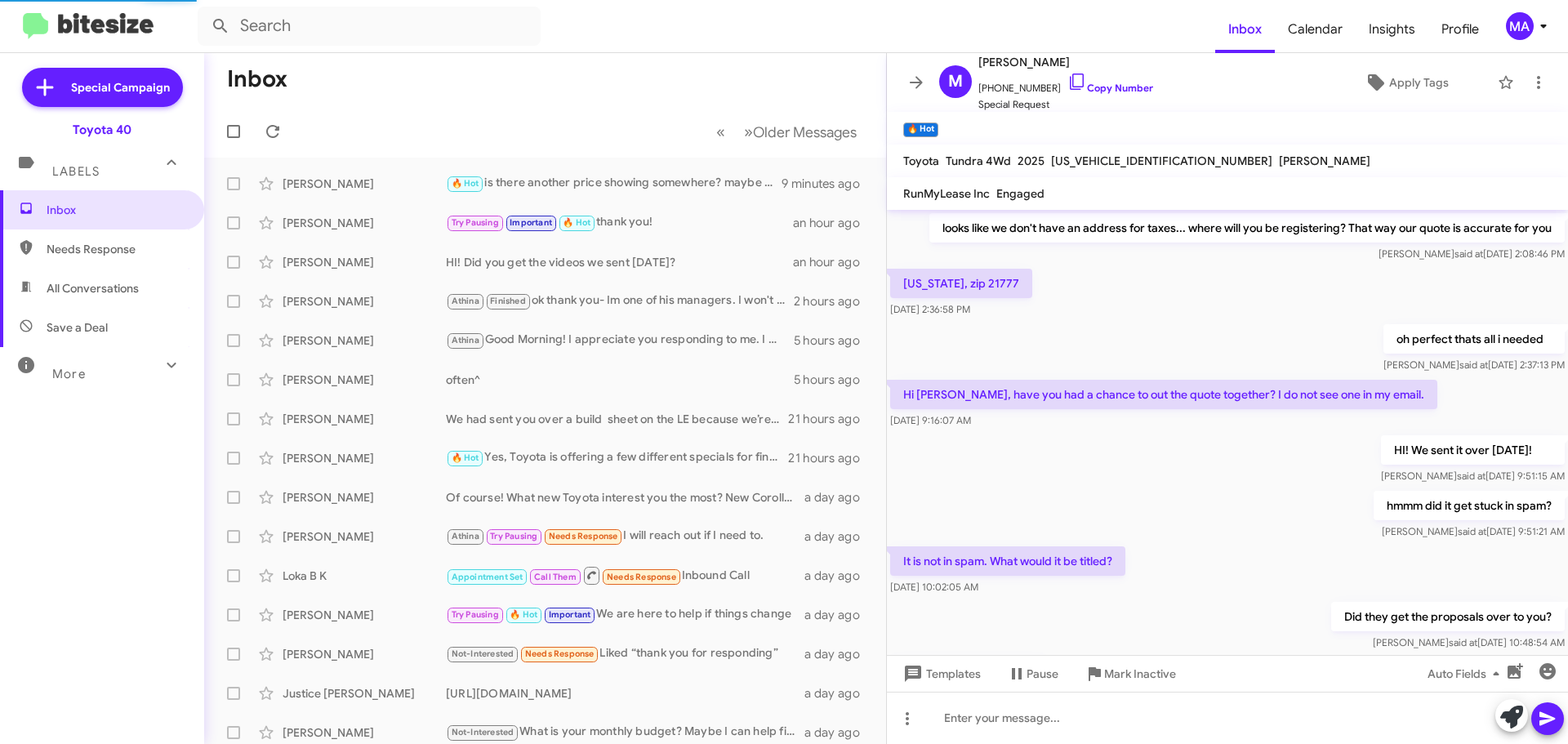
scroll to position [780, 0]
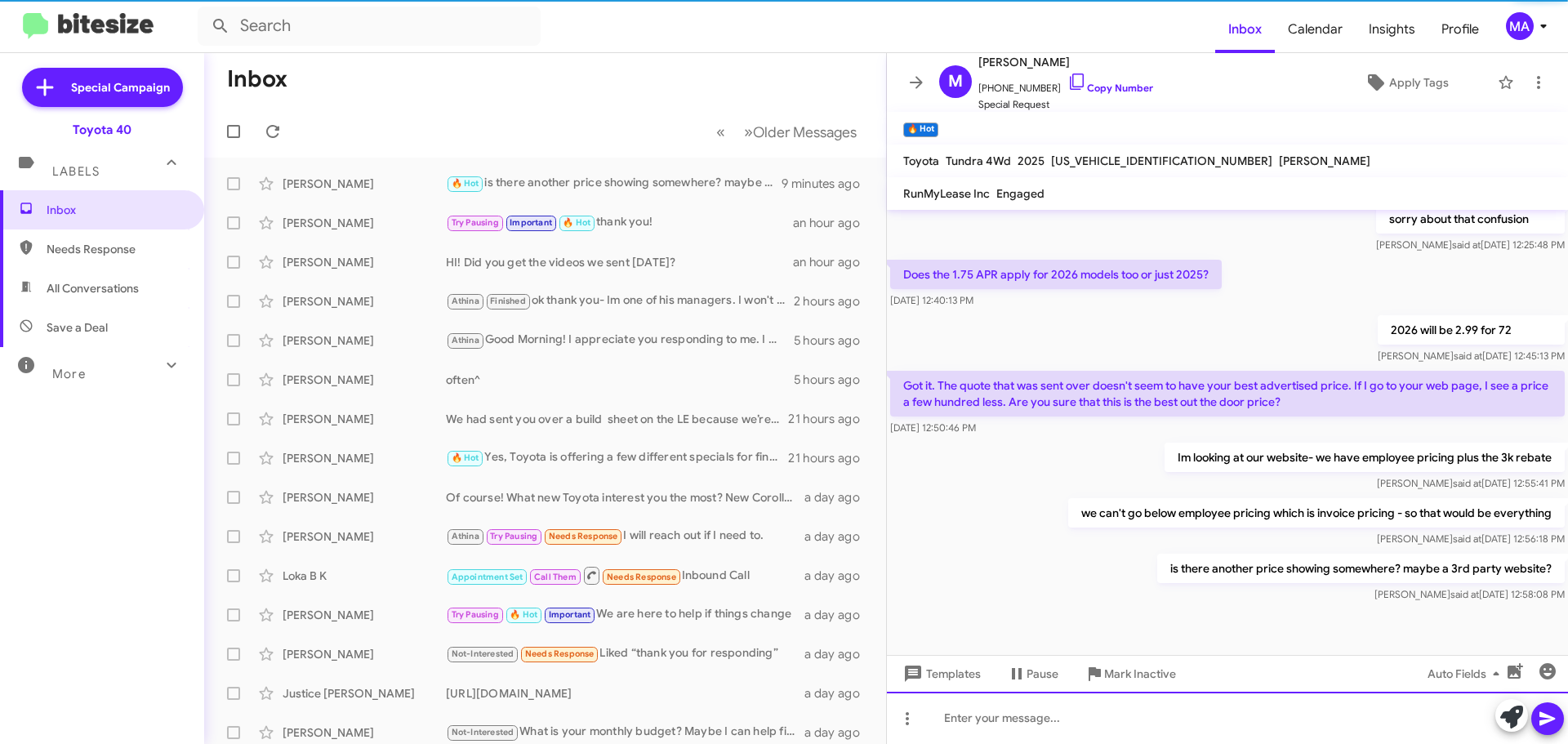
click at [1096, 729] on div at bounding box center [1226, 717] width 681 height 52
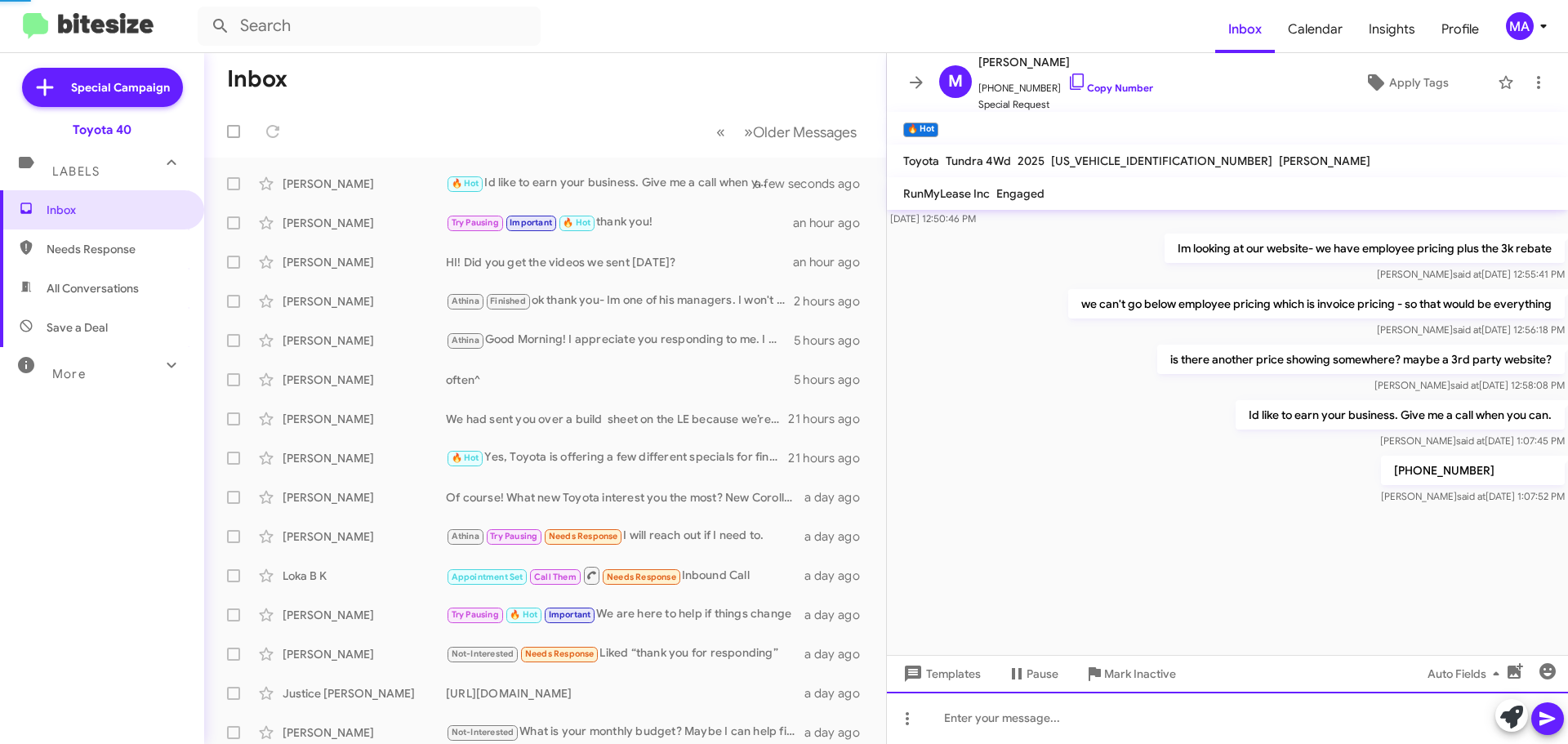
scroll to position [2192, 0]
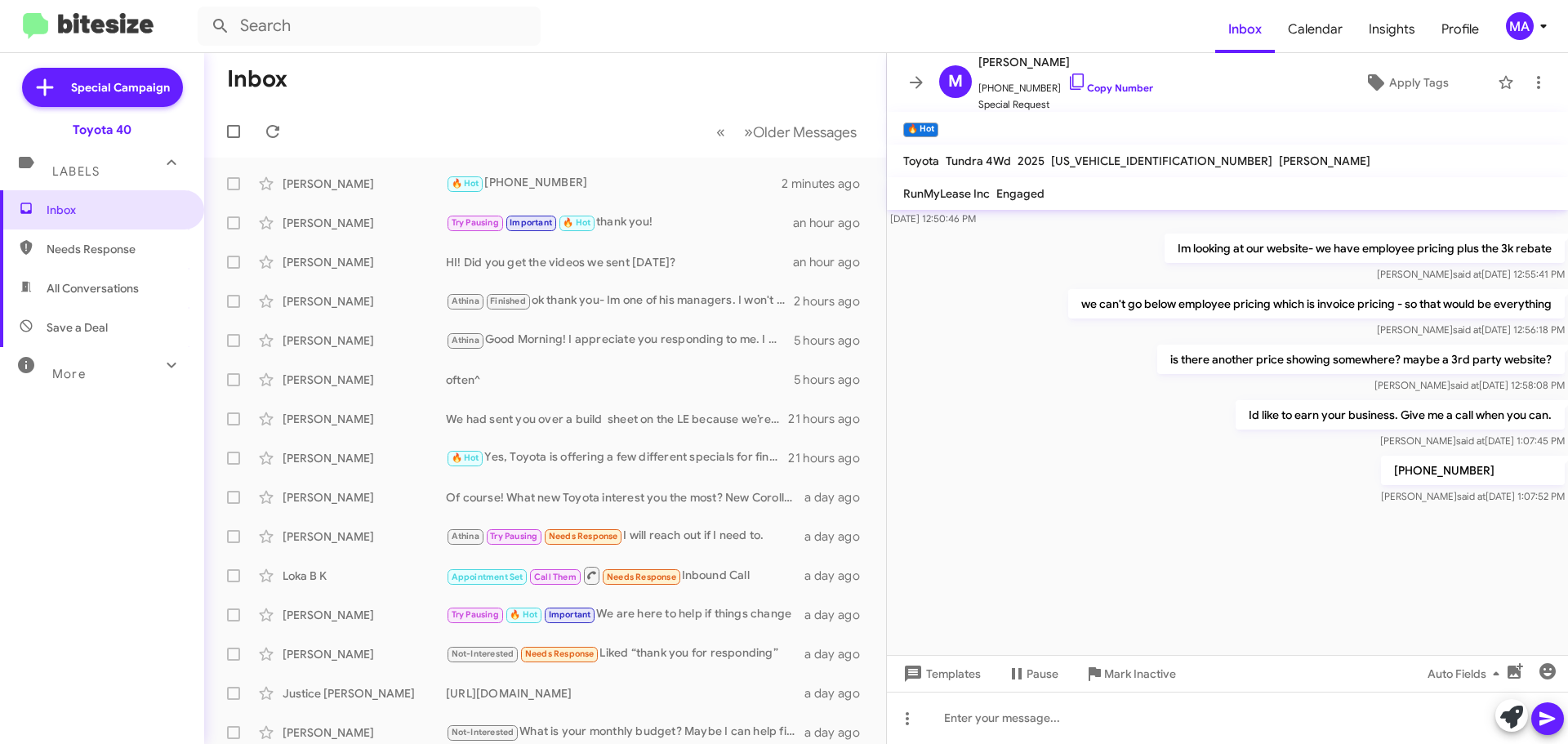
click at [123, 251] on span "Needs Response" at bounding box center [115, 249] width 139 height 17
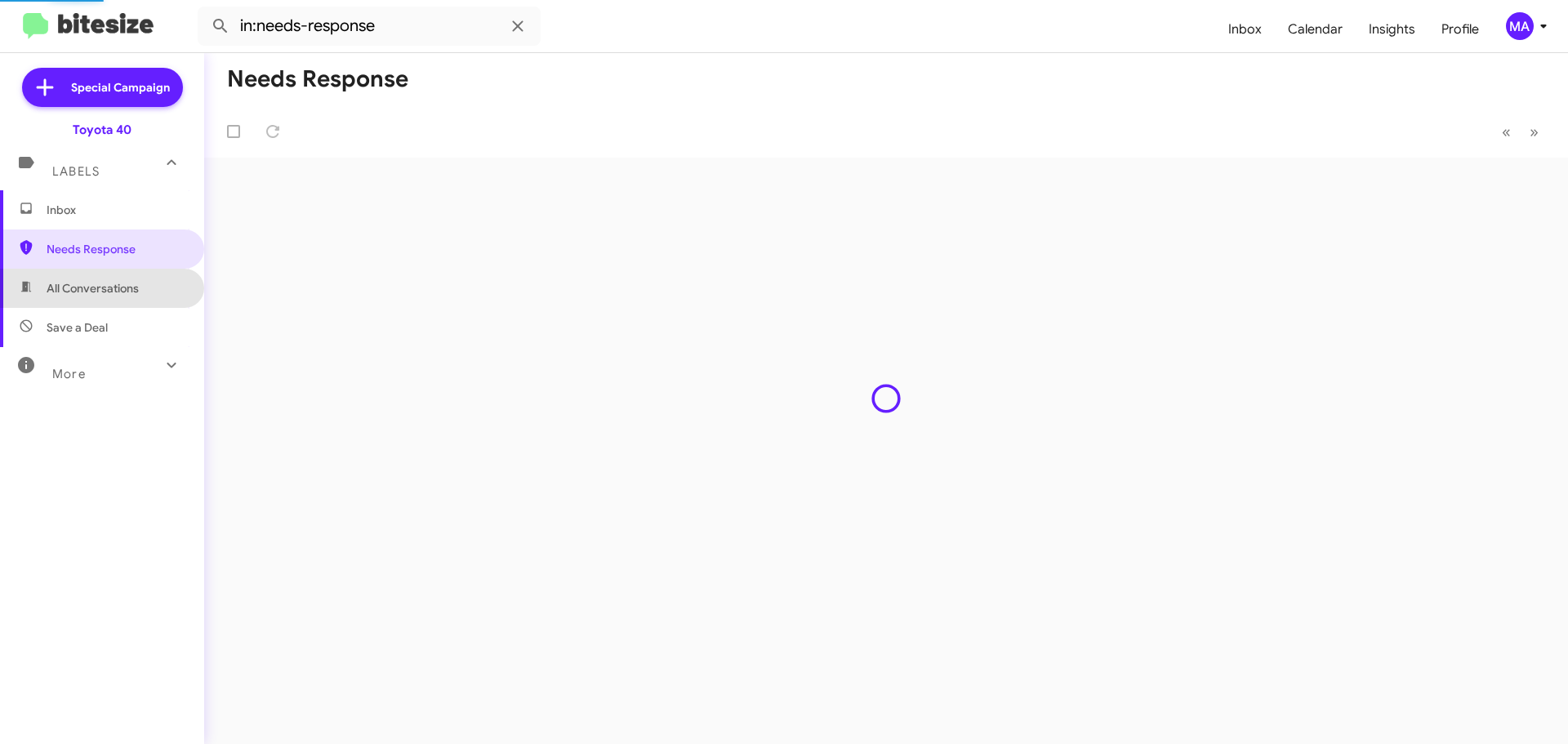
click at [126, 301] on span "All Conversations" at bounding box center [102, 288] width 204 height 39
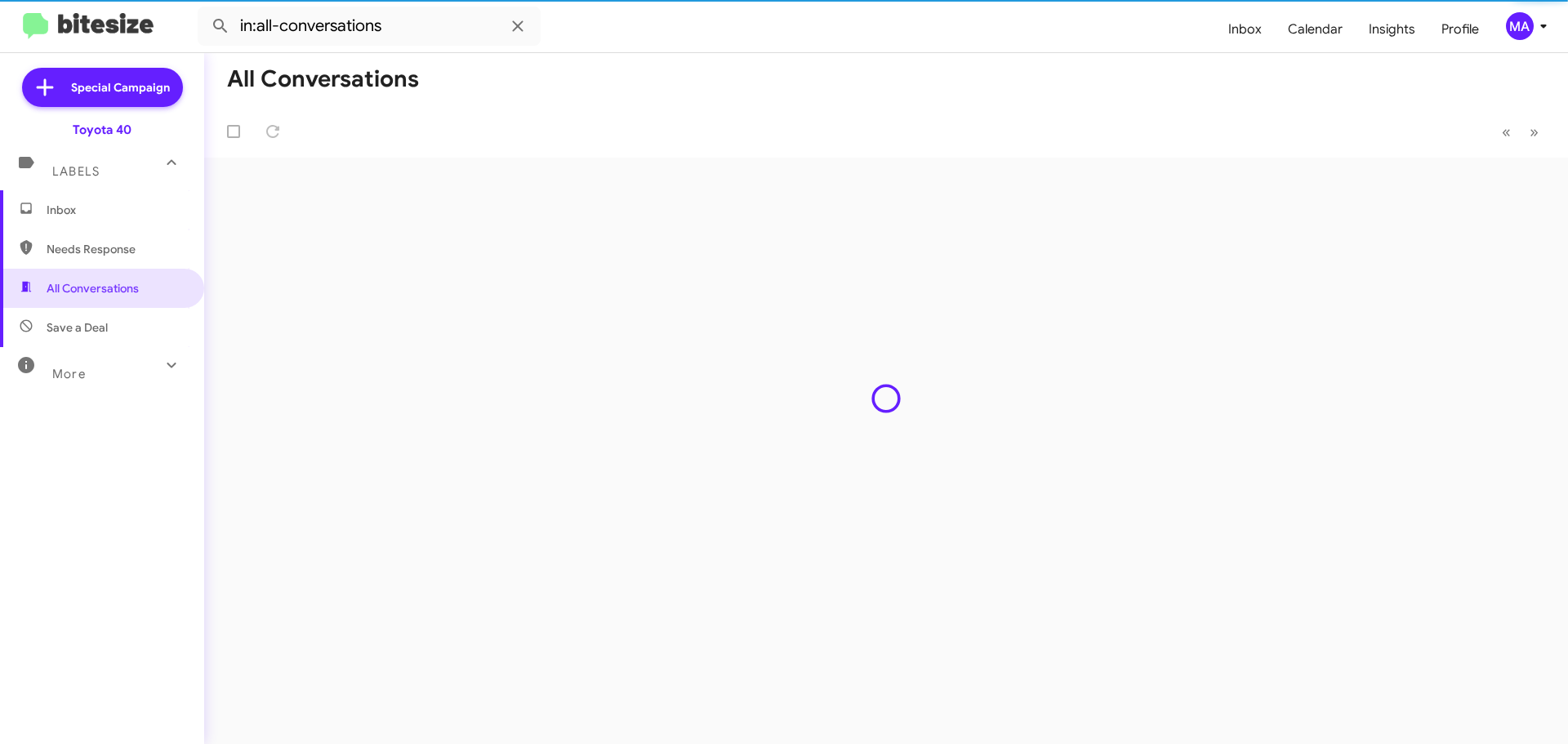
click at [102, 230] on span "Needs Response" at bounding box center [102, 250] width 204 height 39
type input "in:needs-response"
click at [96, 211] on span "Inbox" at bounding box center [115, 209] width 139 height 17
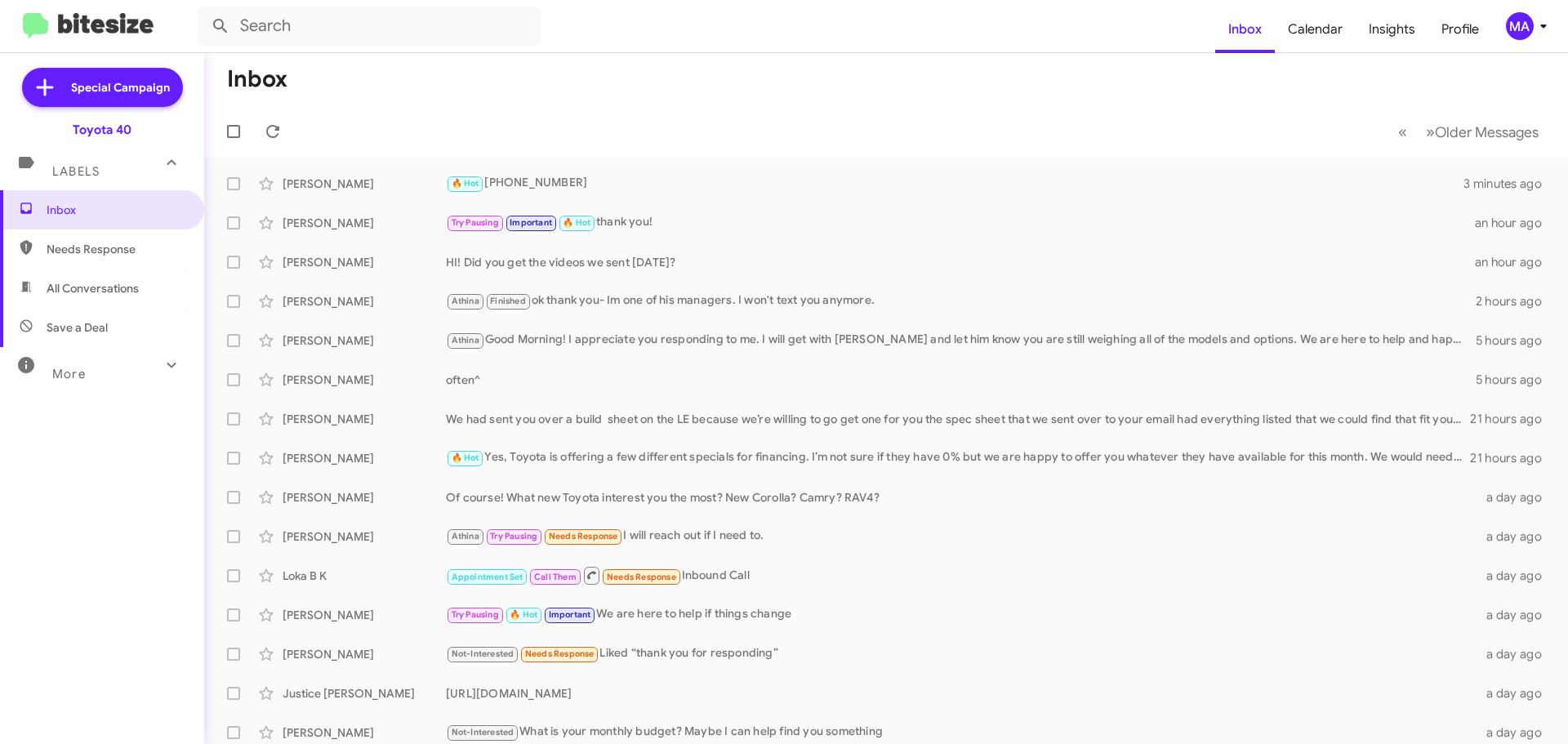
click at [126, 255] on span "Needs Response" at bounding box center [115, 249] width 139 height 17
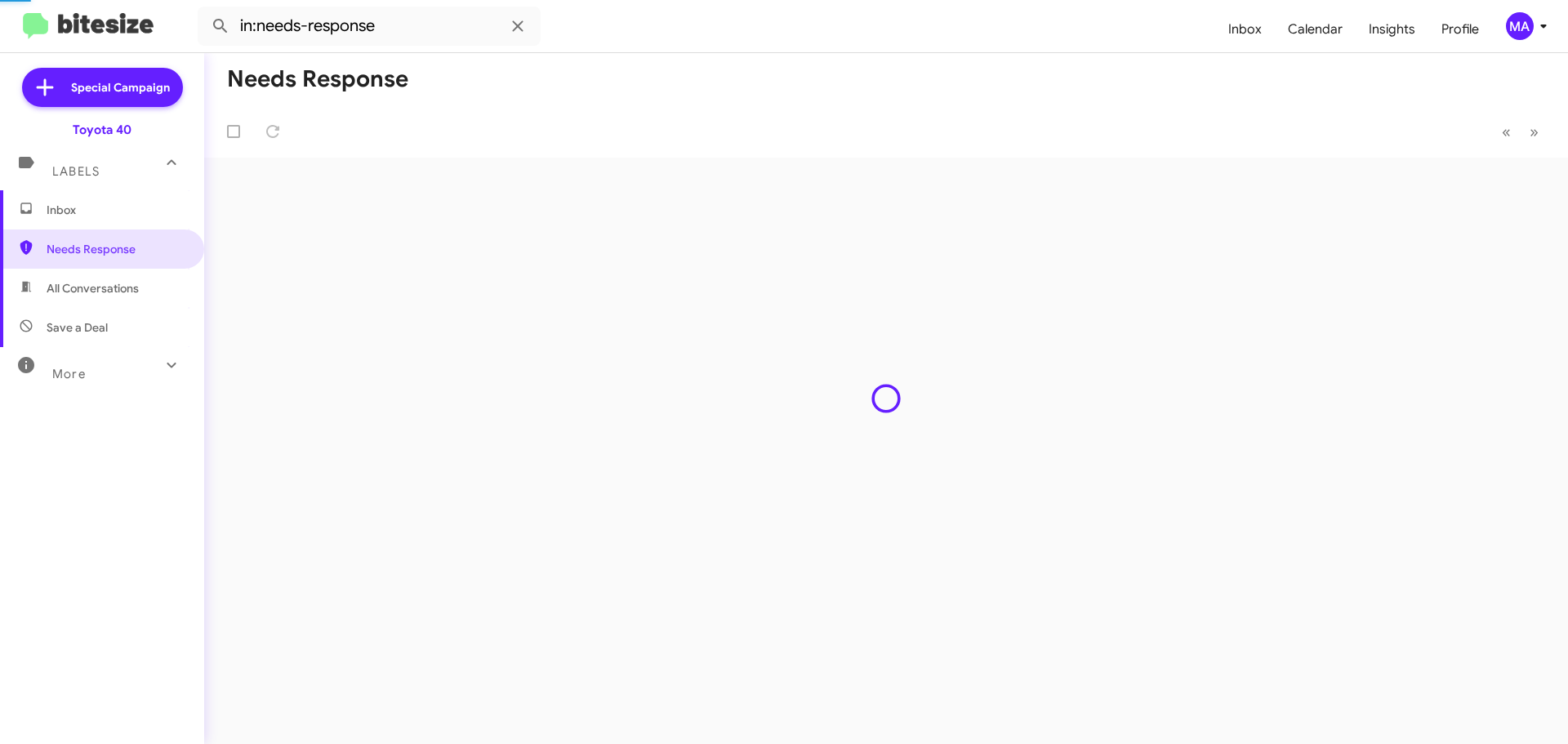
click at [123, 284] on span "All Conversations" at bounding box center [92, 288] width 92 height 17
click at [124, 329] on span "Save a Deal" at bounding box center [102, 327] width 204 height 39
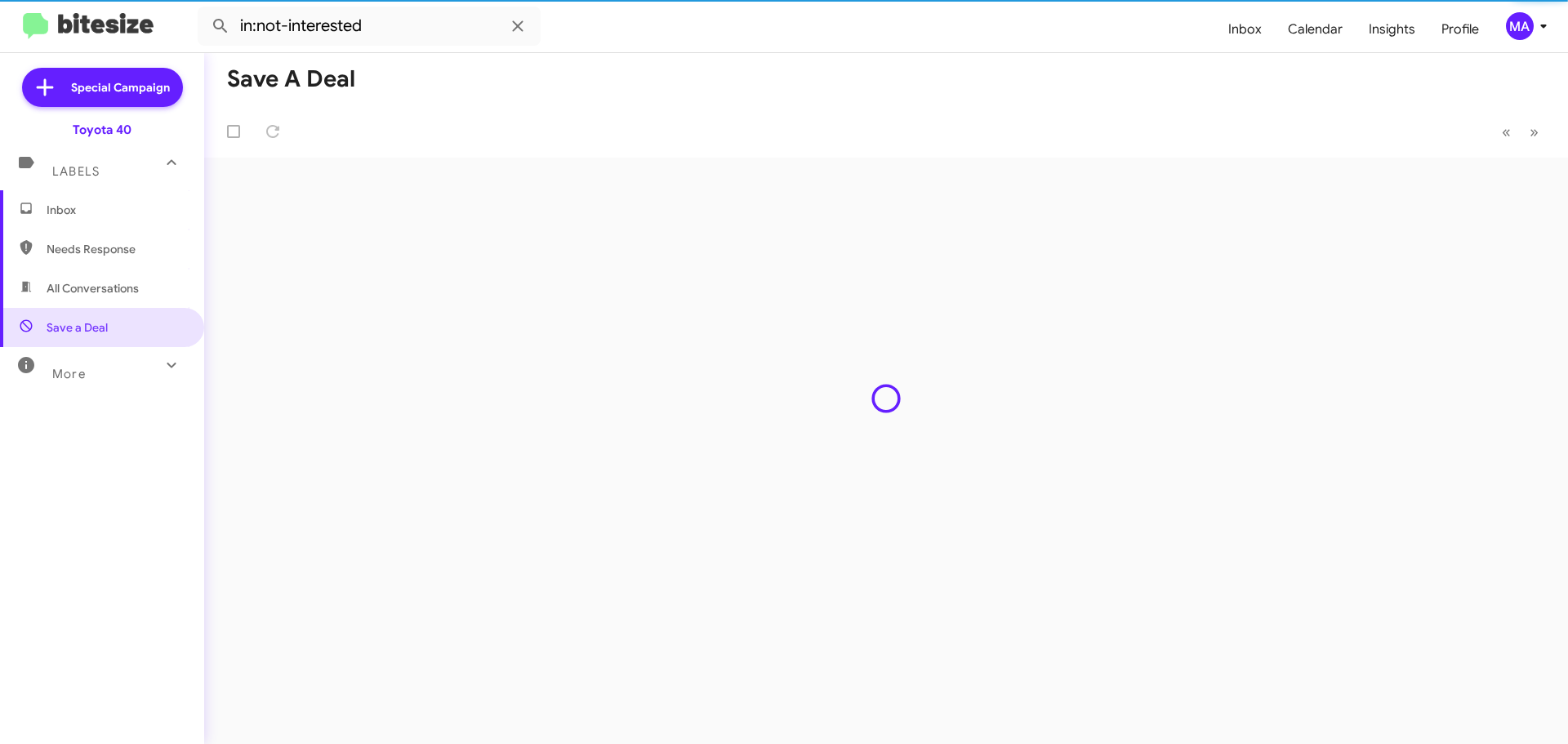
click at [109, 292] on span "All Conversations" at bounding box center [92, 288] width 92 height 17
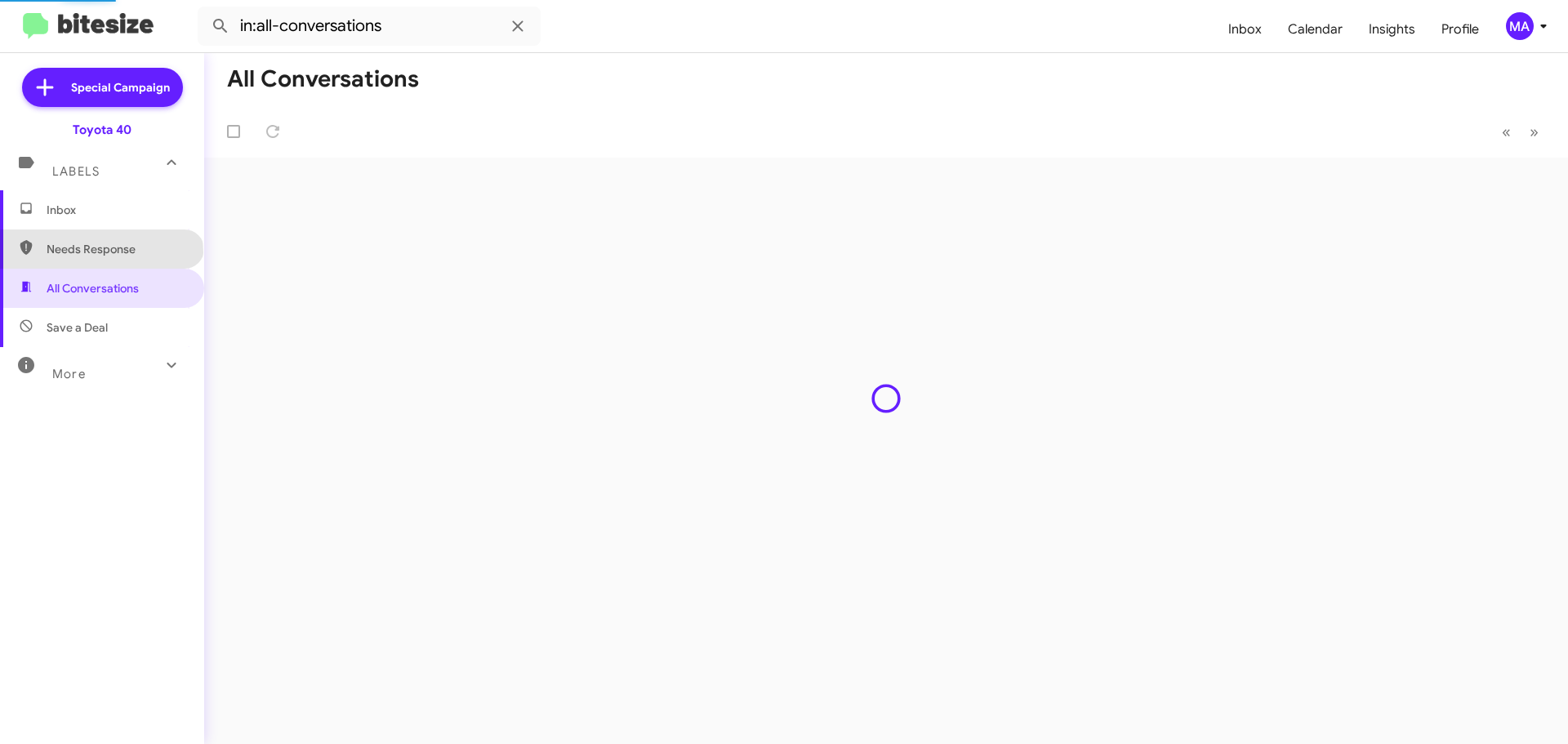
click at [100, 253] on span "Needs Response" at bounding box center [115, 249] width 139 height 17
type input "in:needs-response"
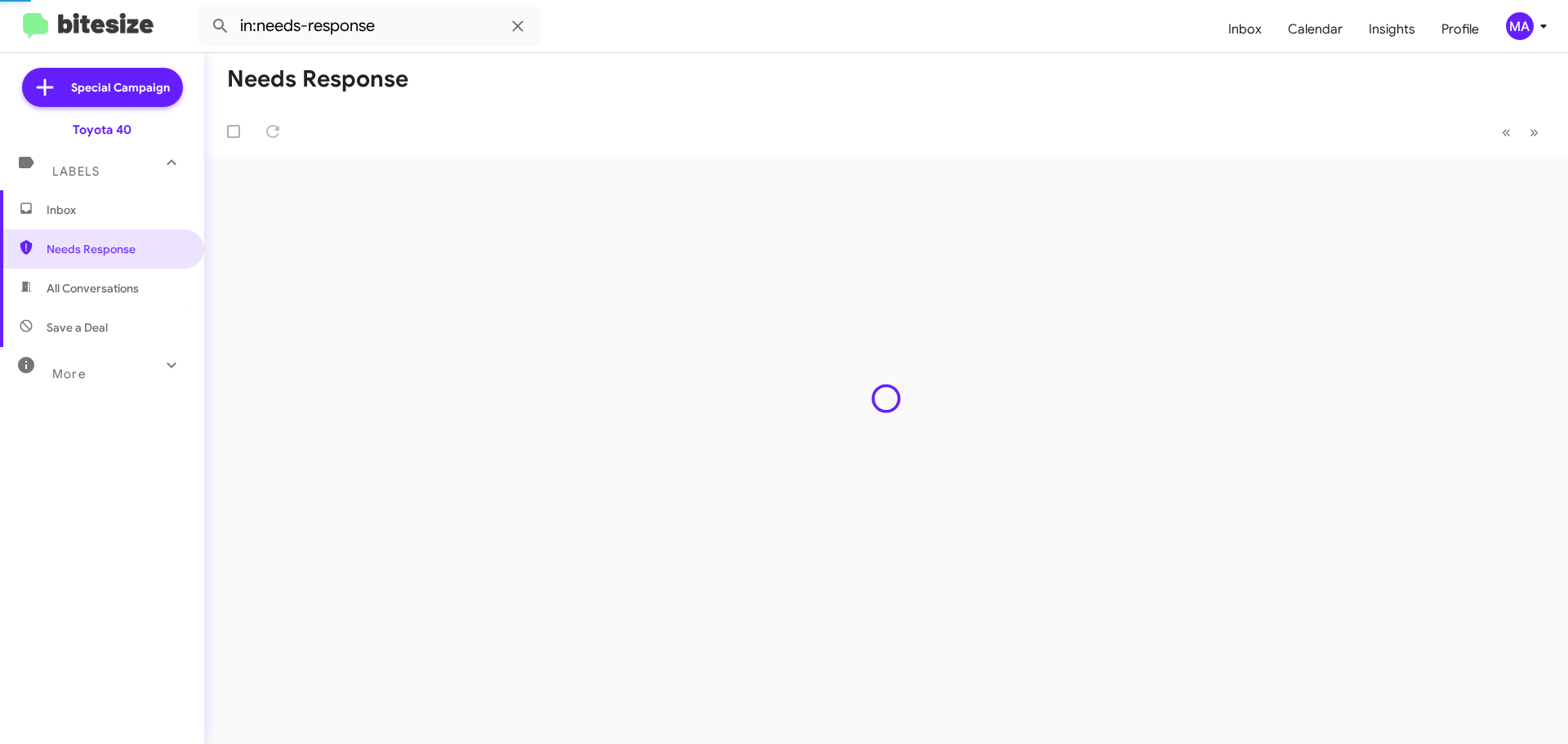
click at [86, 210] on span "Inbox" at bounding box center [115, 209] width 139 height 17
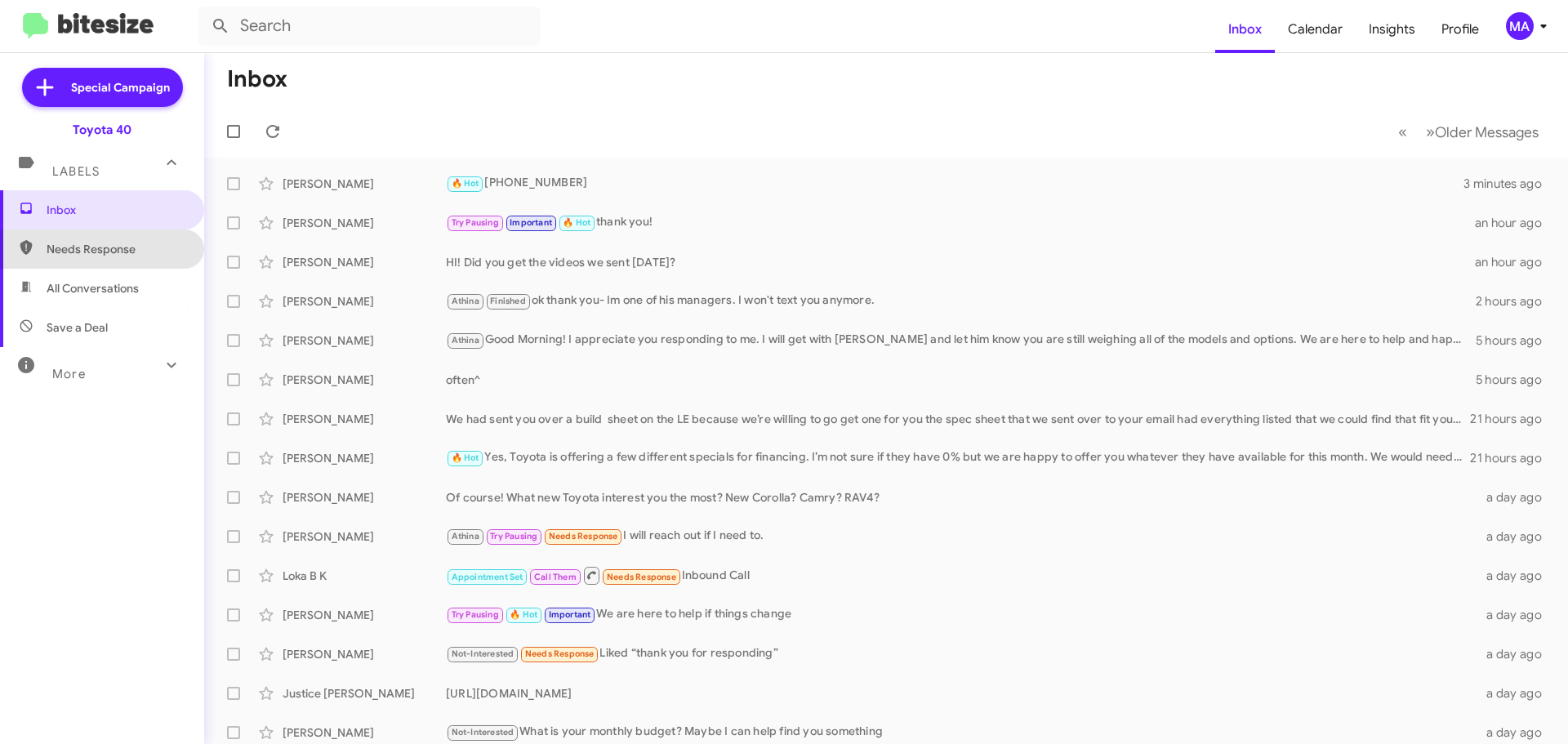
click at [114, 249] on span "Needs Response" at bounding box center [115, 249] width 139 height 17
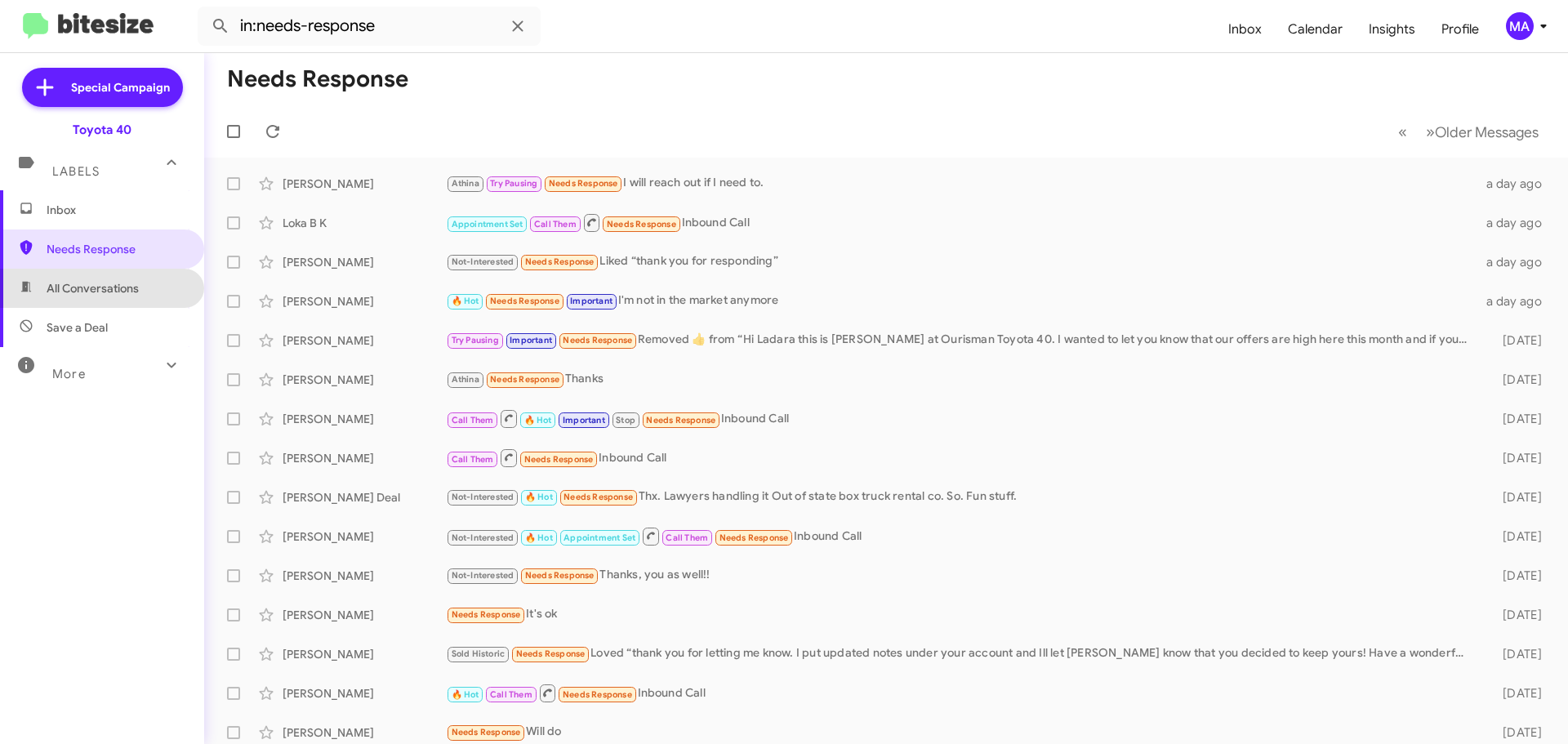
click at [118, 286] on span "All Conversations" at bounding box center [92, 288] width 92 height 17
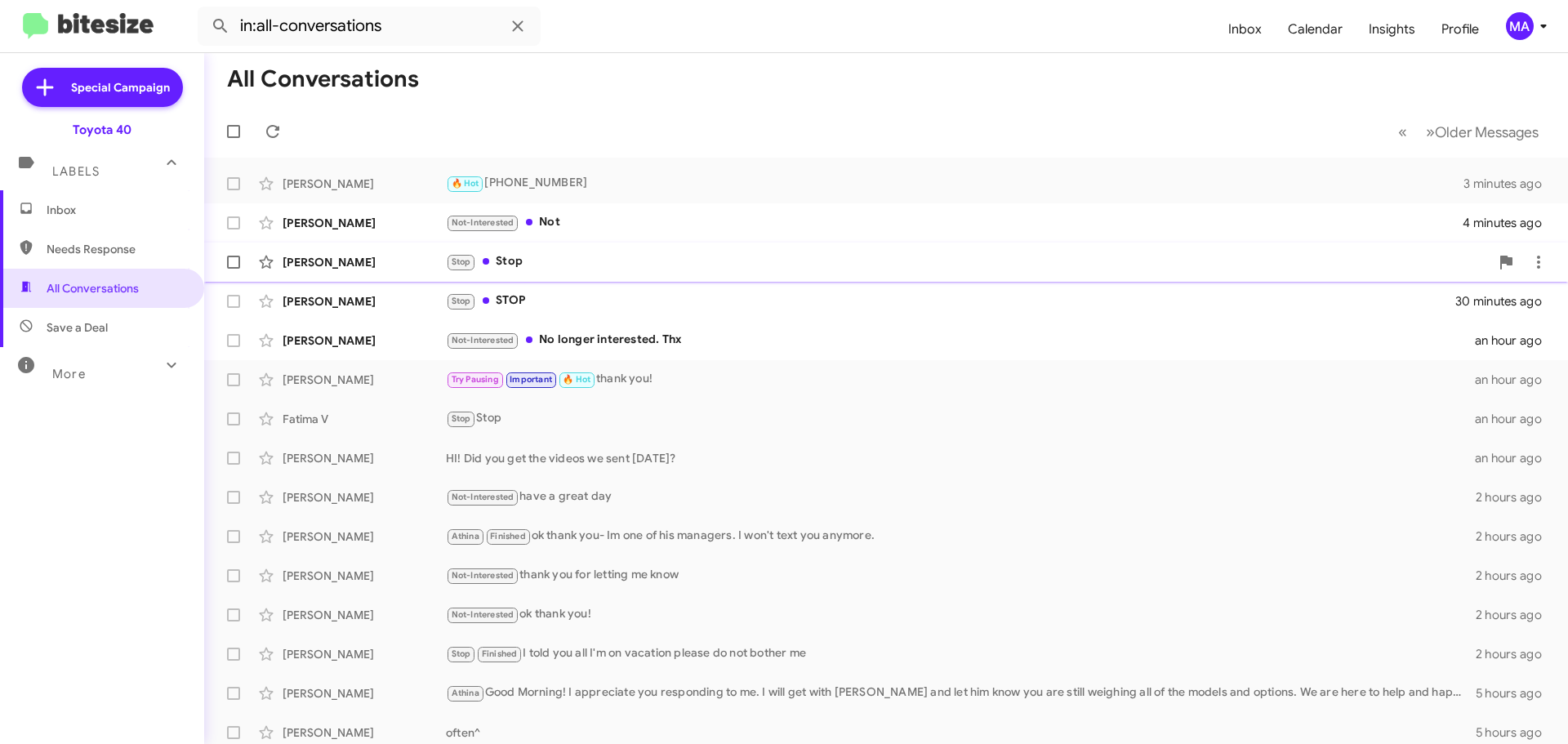
click at [565, 254] on div "Stop Stop" at bounding box center [968, 261] width 1043 height 19
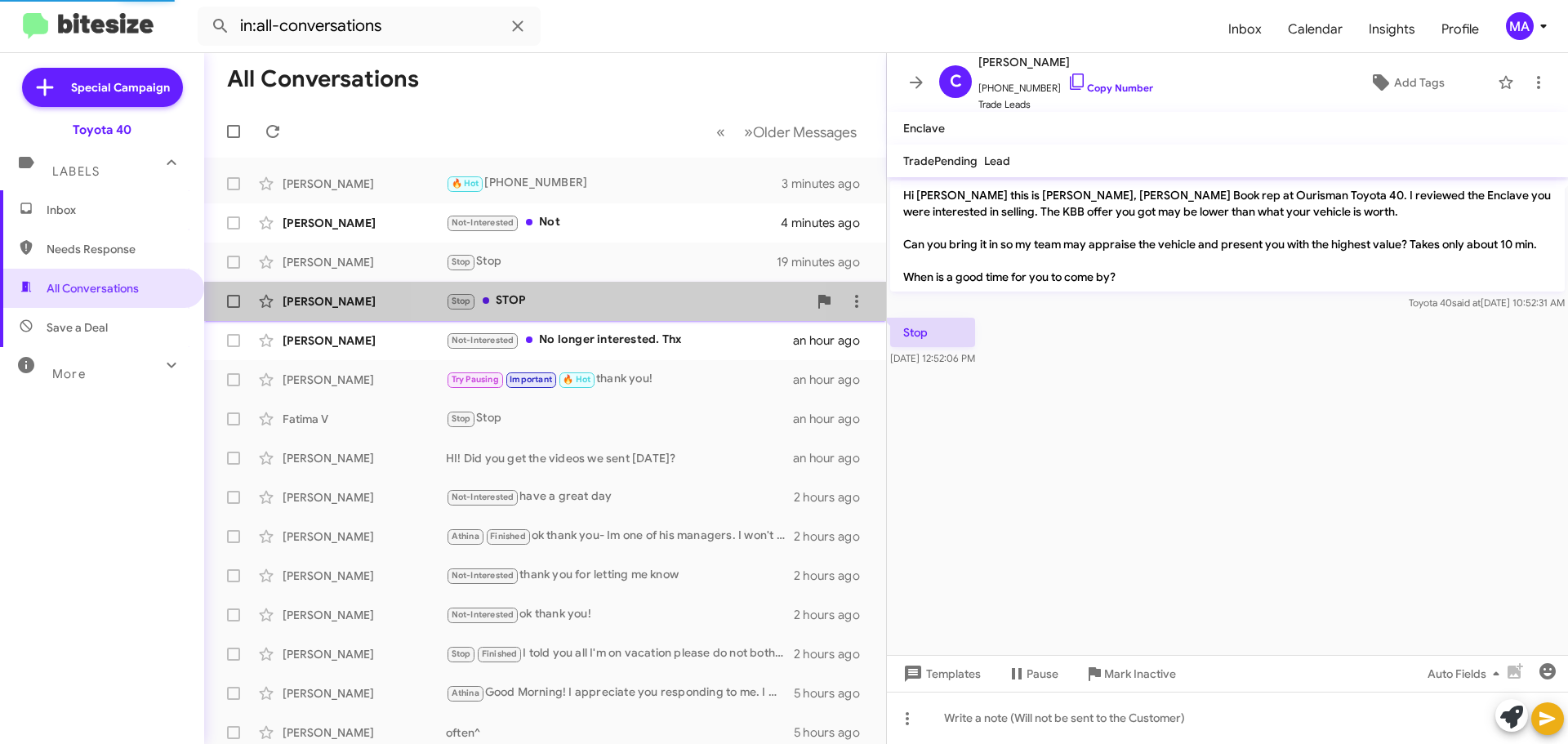
click at [565, 291] on div "Raylynn Carrion Stop STOP 30 minutes ago" at bounding box center [544, 301] width 655 height 32
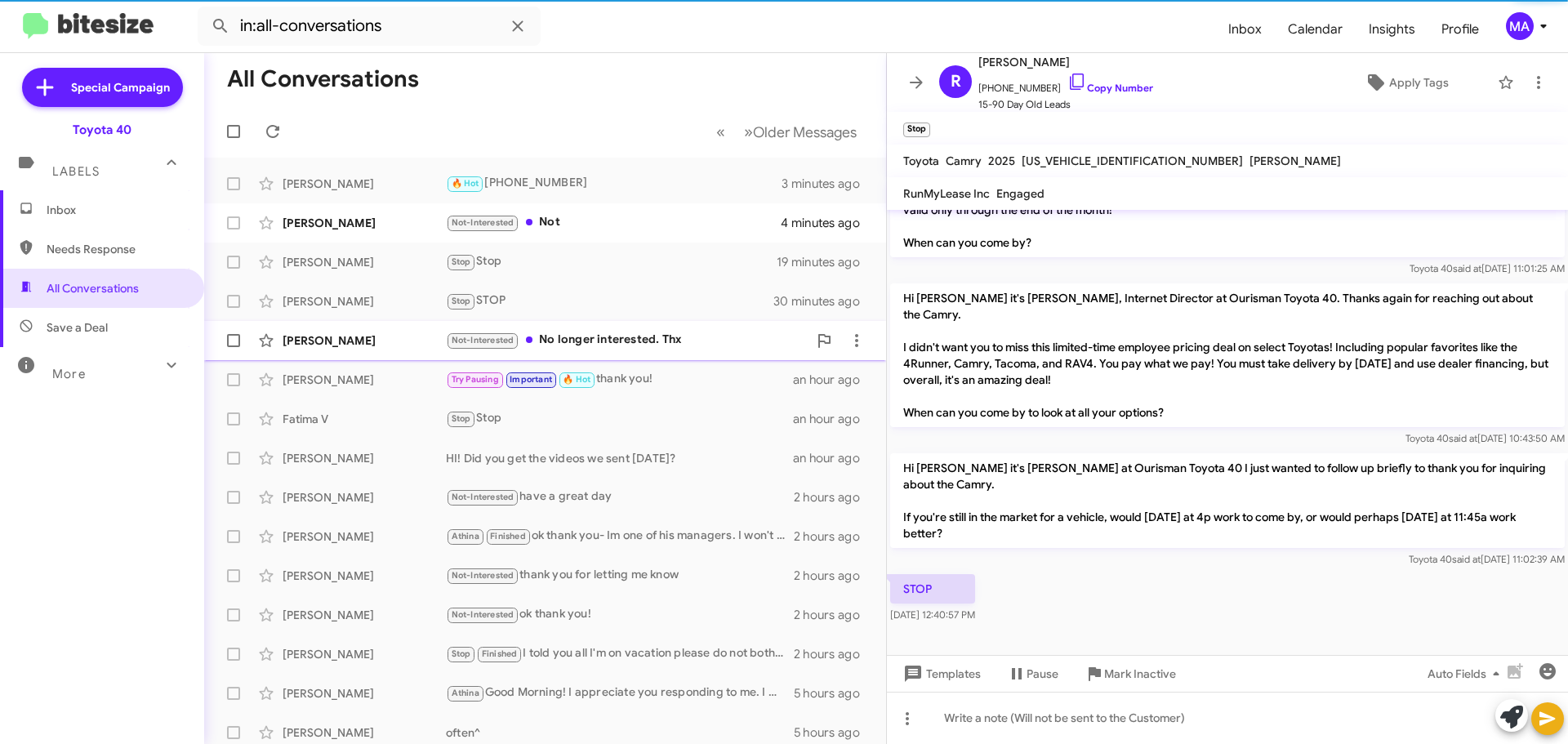
click at [600, 335] on div "Not-Interested No longer interested. Thx" at bounding box center [627, 340] width 362 height 19
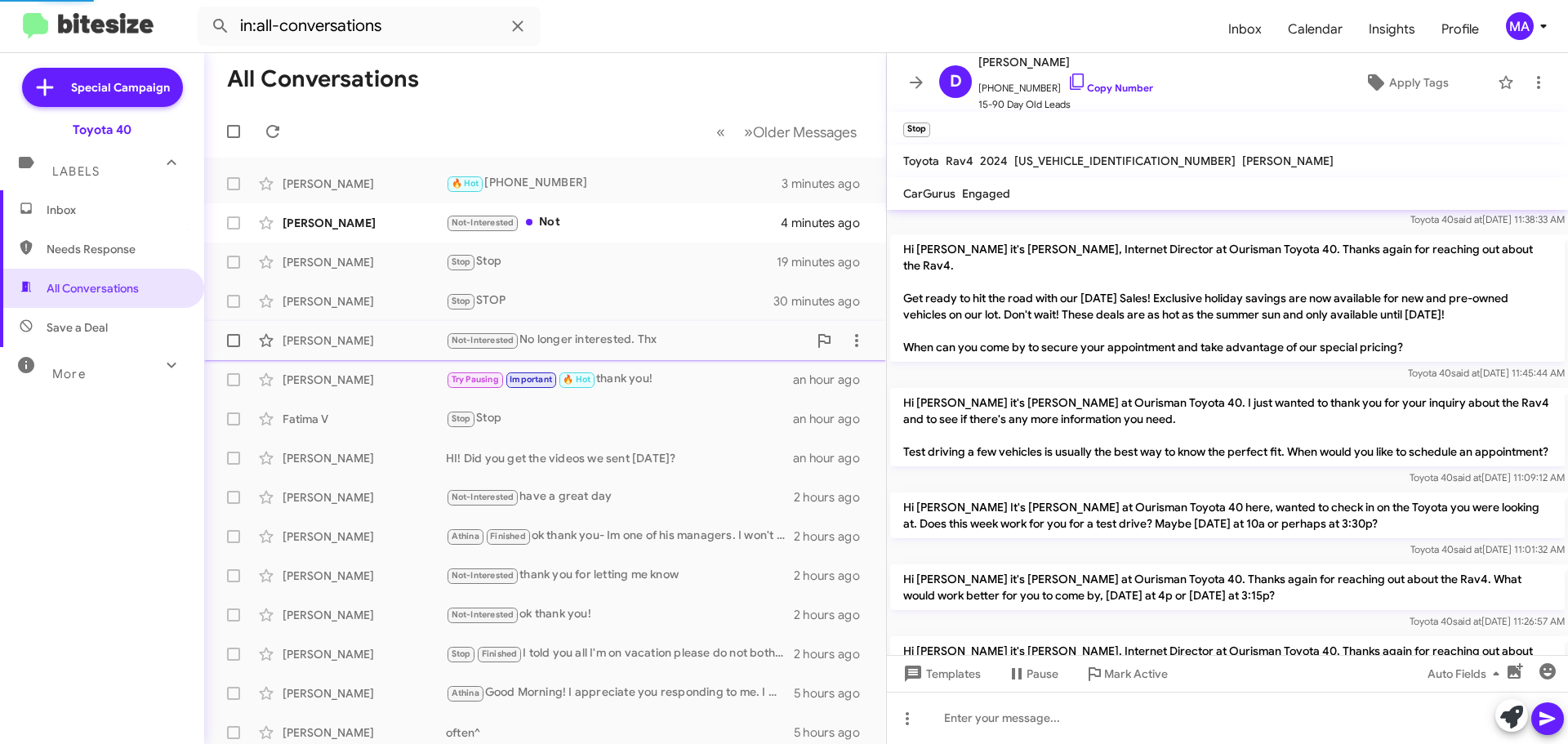
scroll to position [1317, 0]
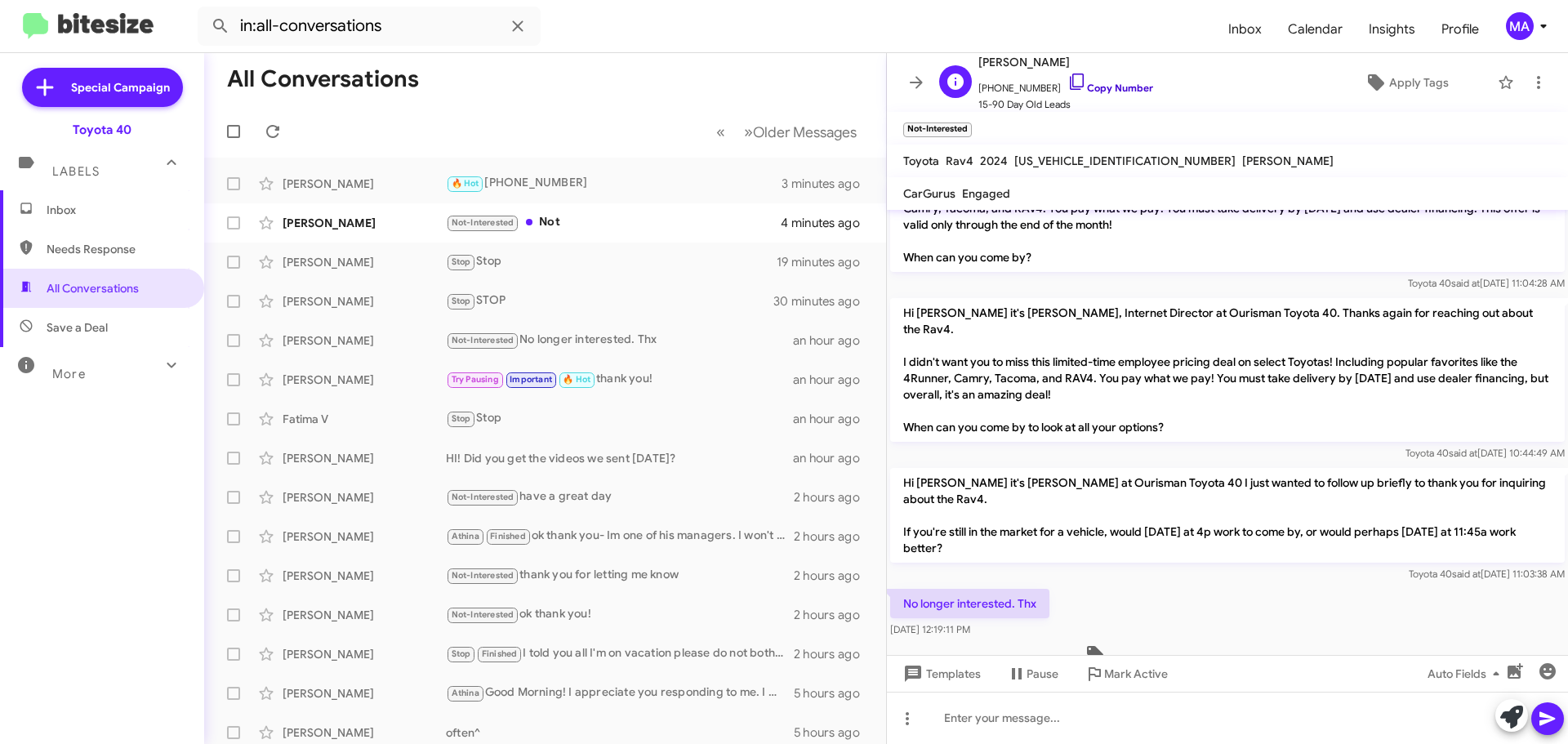
click at [1067, 79] on icon at bounding box center [1077, 82] width 20 height 20
drag, startPoint x: 1005, startPoint y: 553, endPoint x: 901, endPoint y: 520, distance: 109.1
click at [901, 589] on div "No longer interested. Thx Sep 26, 2025, 12:19:11 PM" at bounding box center [970, 613] width 159 height 49
copy div "No longer interested. Thx Sep 26, 2025, 12:19:11 PM"
click at [581, 227] on div "Not-Interested Not" at bounding box center [627, 222] width 362 height 19
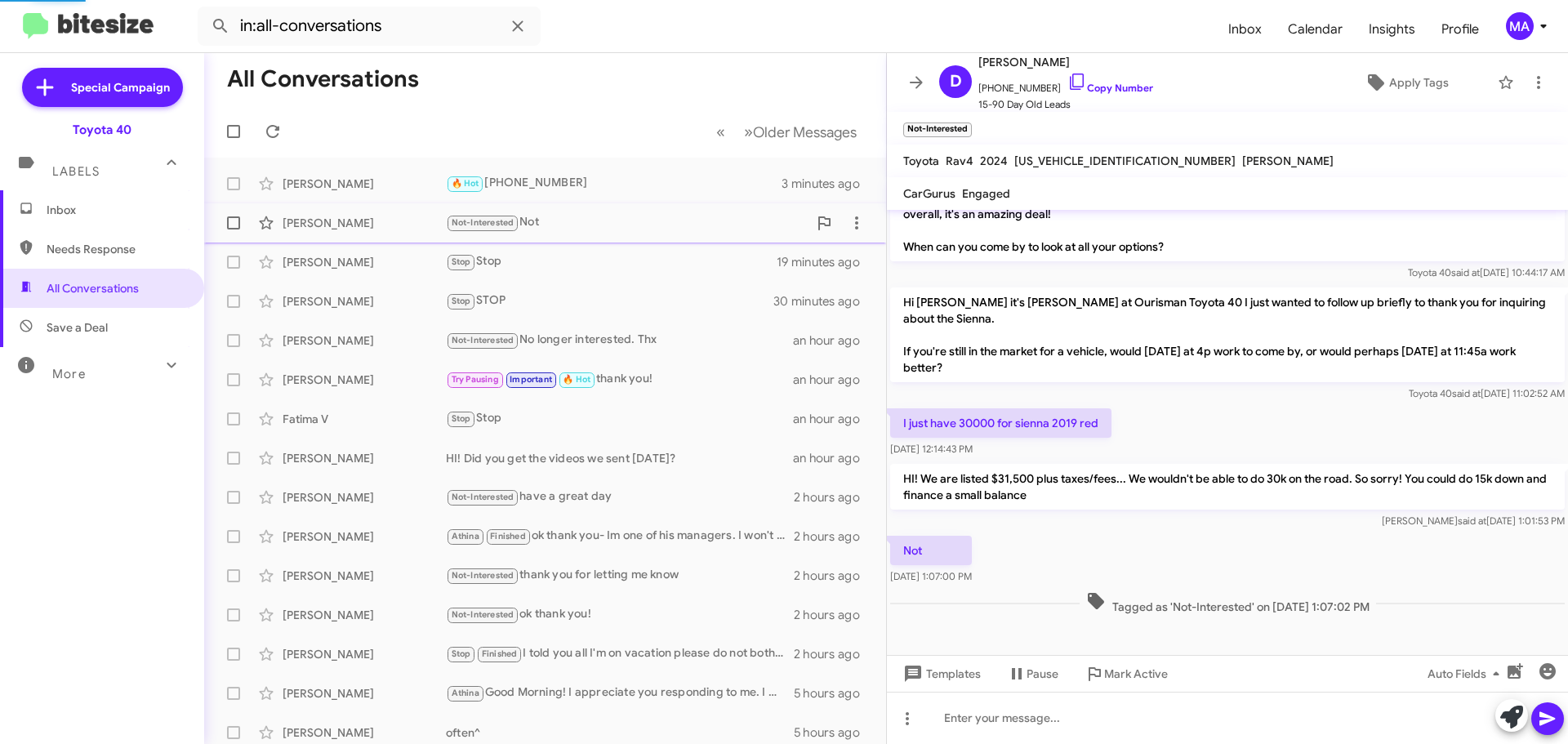
scroll to position [360, 0]
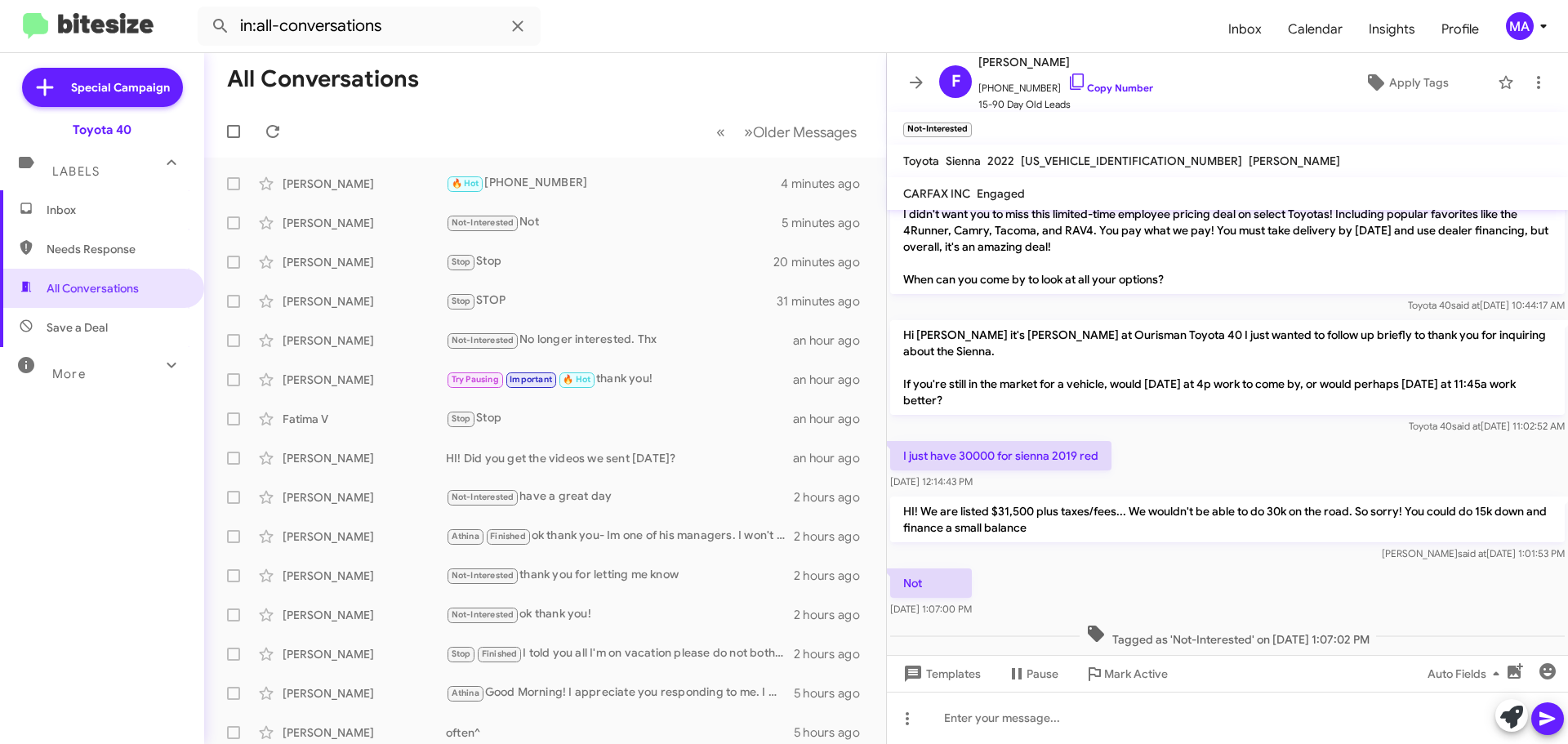
click at [119, 246] on span "Needs Response" at bounding box center [115, 249] width 139 height 17
type input "in:needs-response"
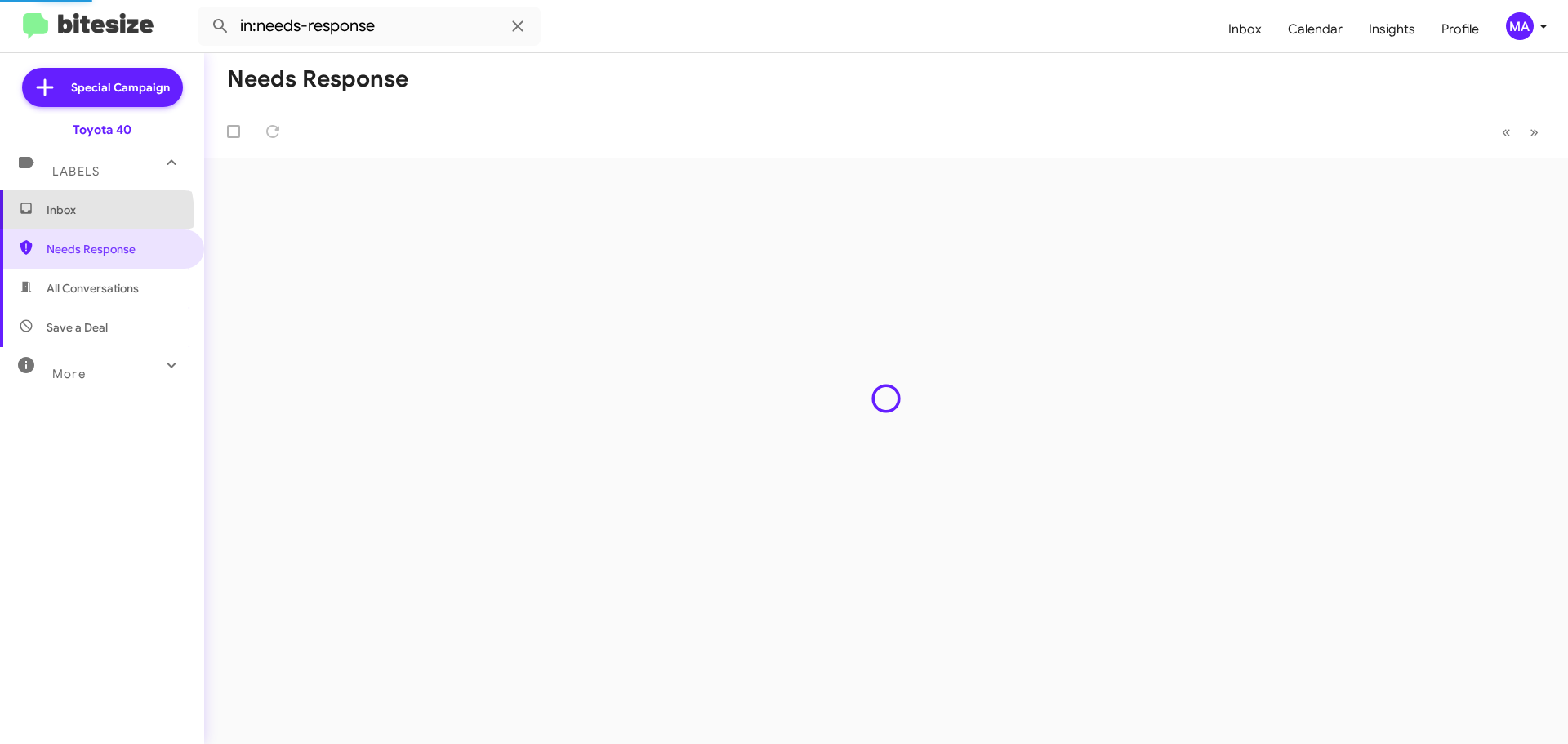
click at [94, 214] on span "Inbox" at bounding box center [115, 209] width 139 height 17
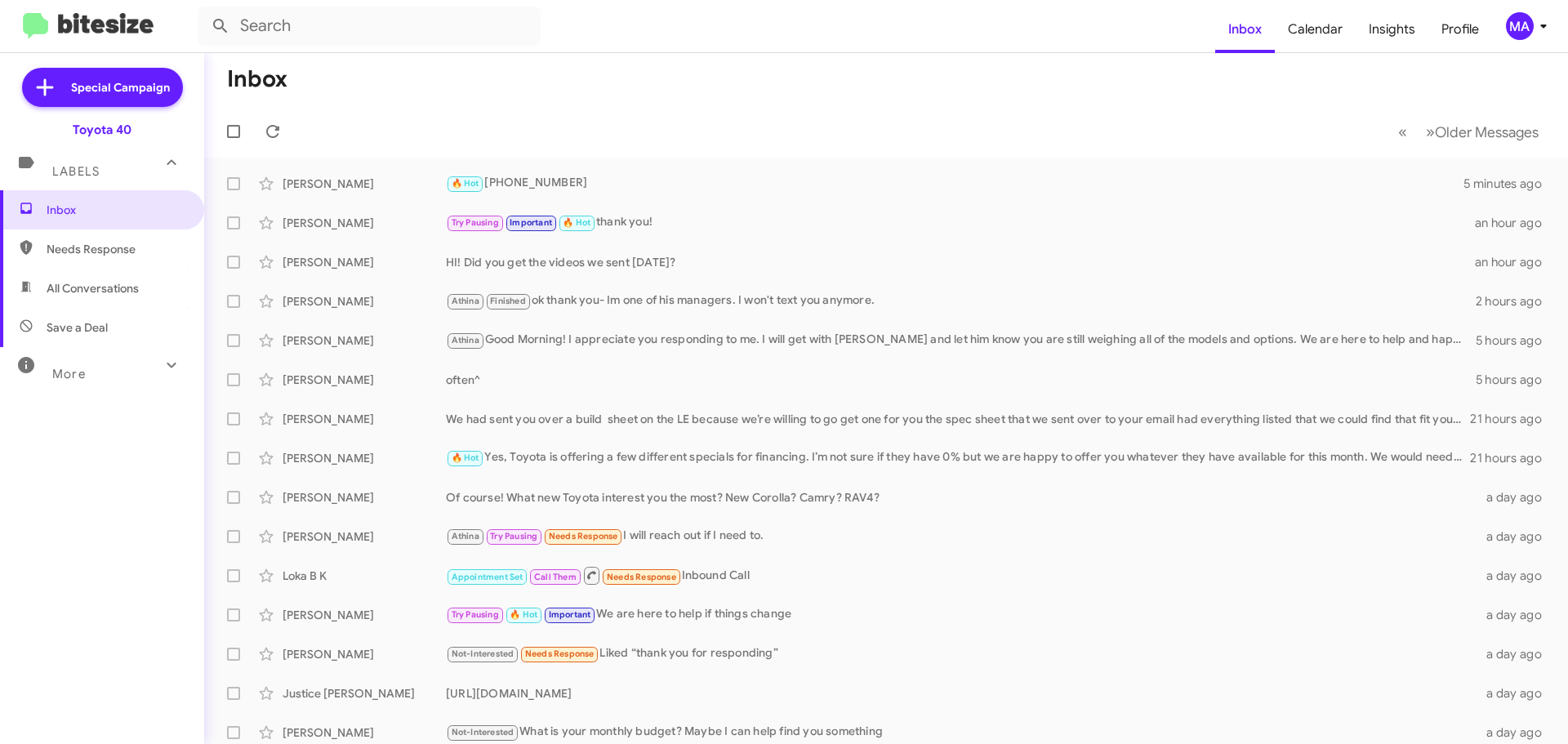
click at [99, 251] on span "Needs Response" at bounding box center [115, 249] width 139 height 17
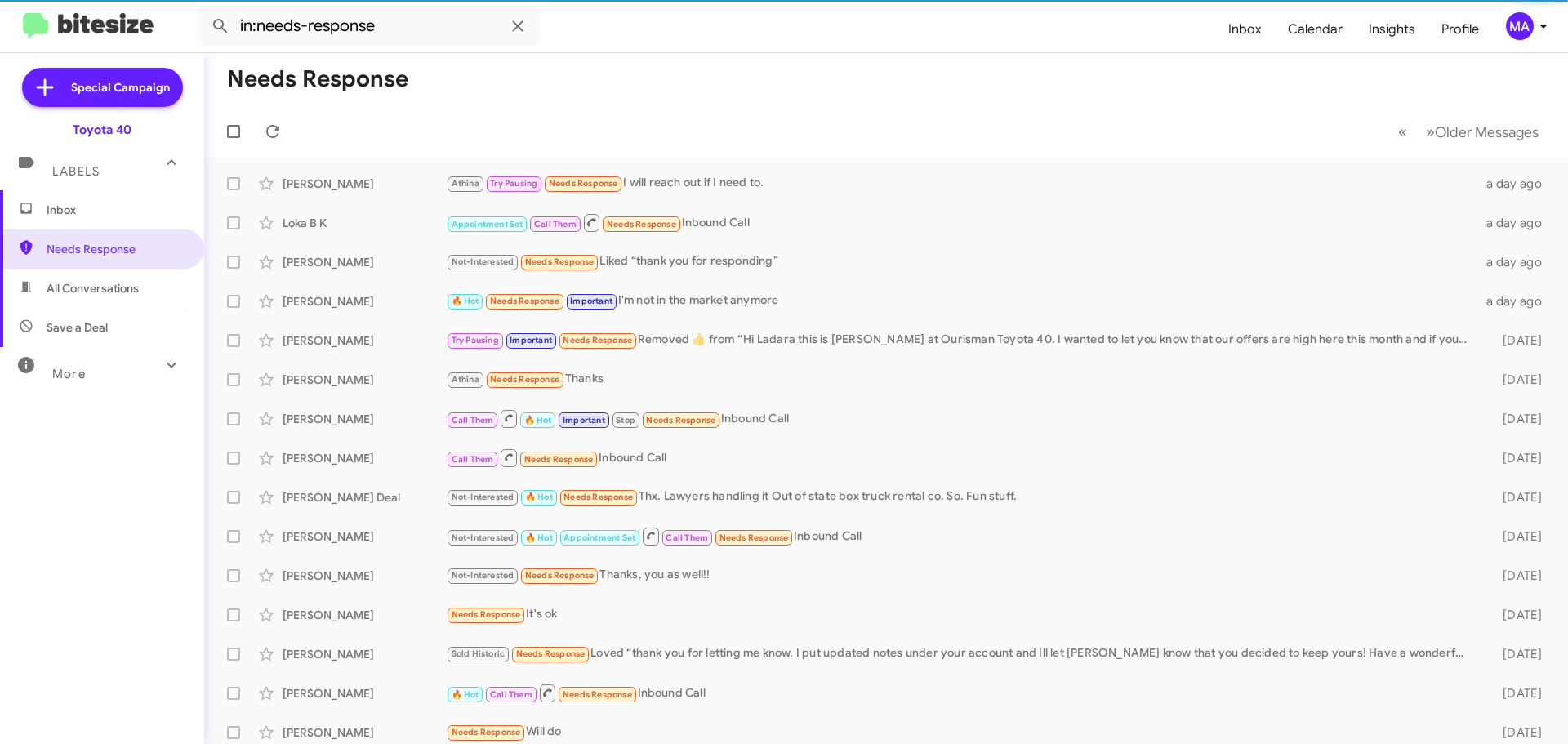
click at [104, 291] on span "All Conversations" at bounding box center [92, 288] width 92 height 17
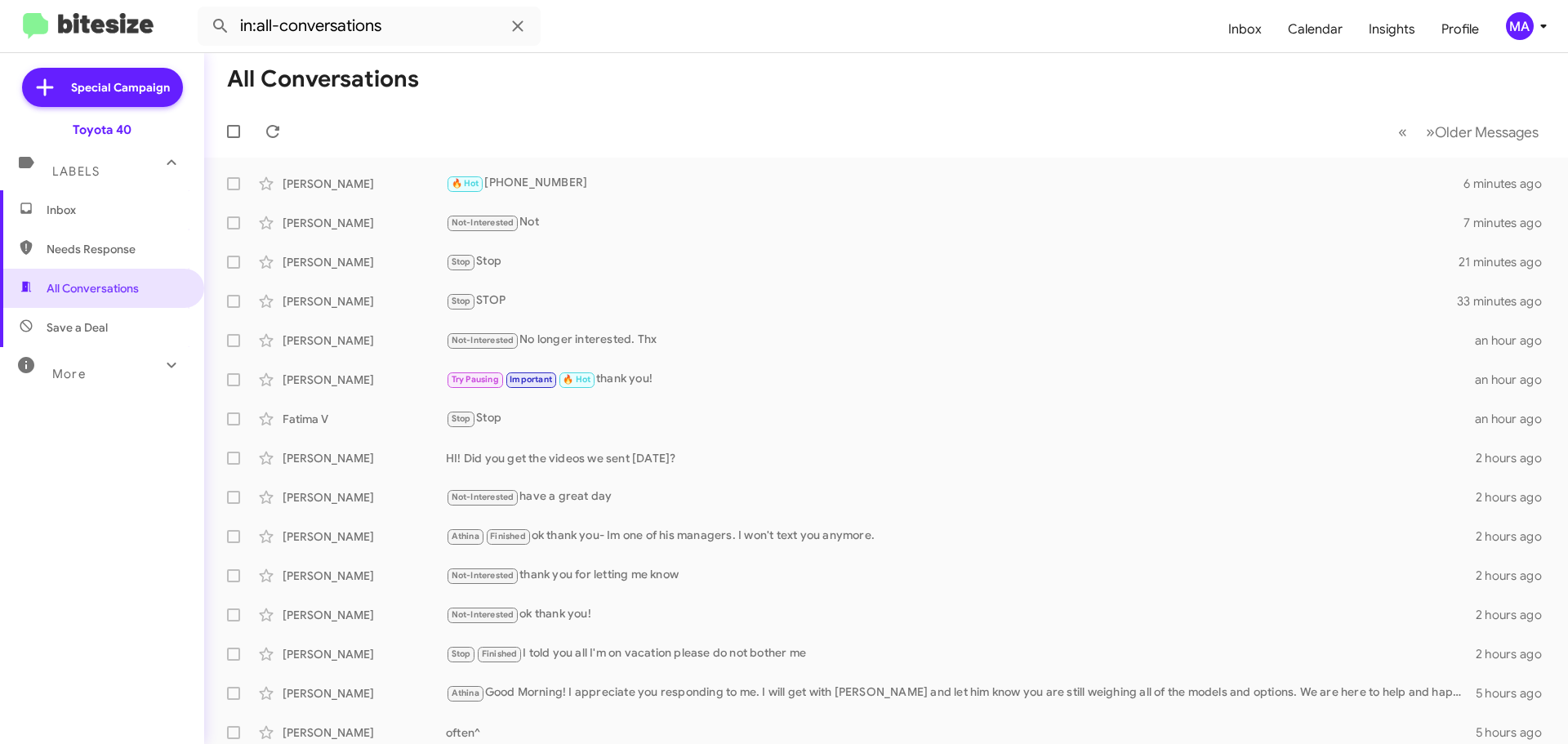
click at [100, 321] on span "Save a Deal" at bounding box center [77, 327] width 61 height 17
type input "in:not-interested"
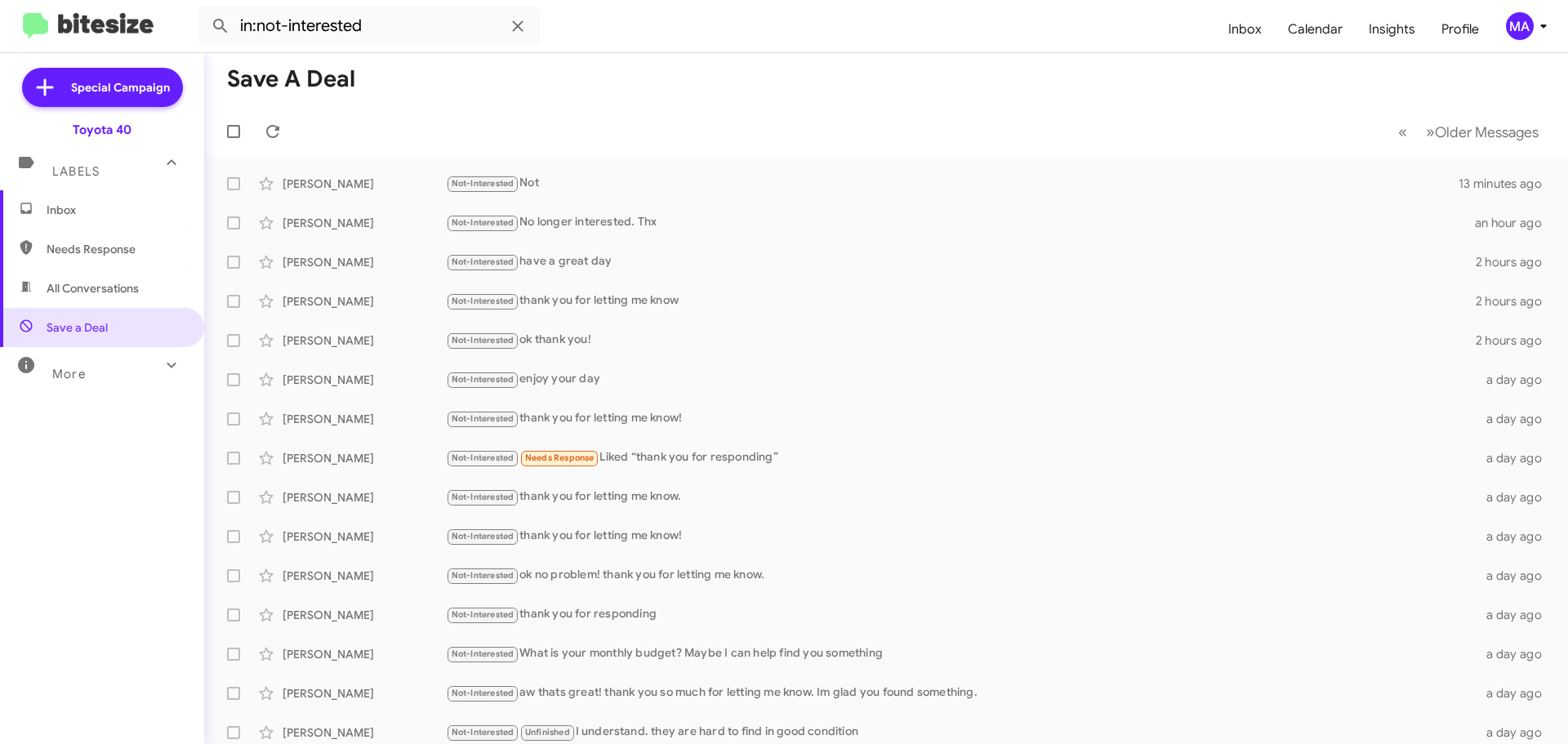
click at [93, 208] on span "Inbox" at bounding box center [115, 209] width 139 height 17
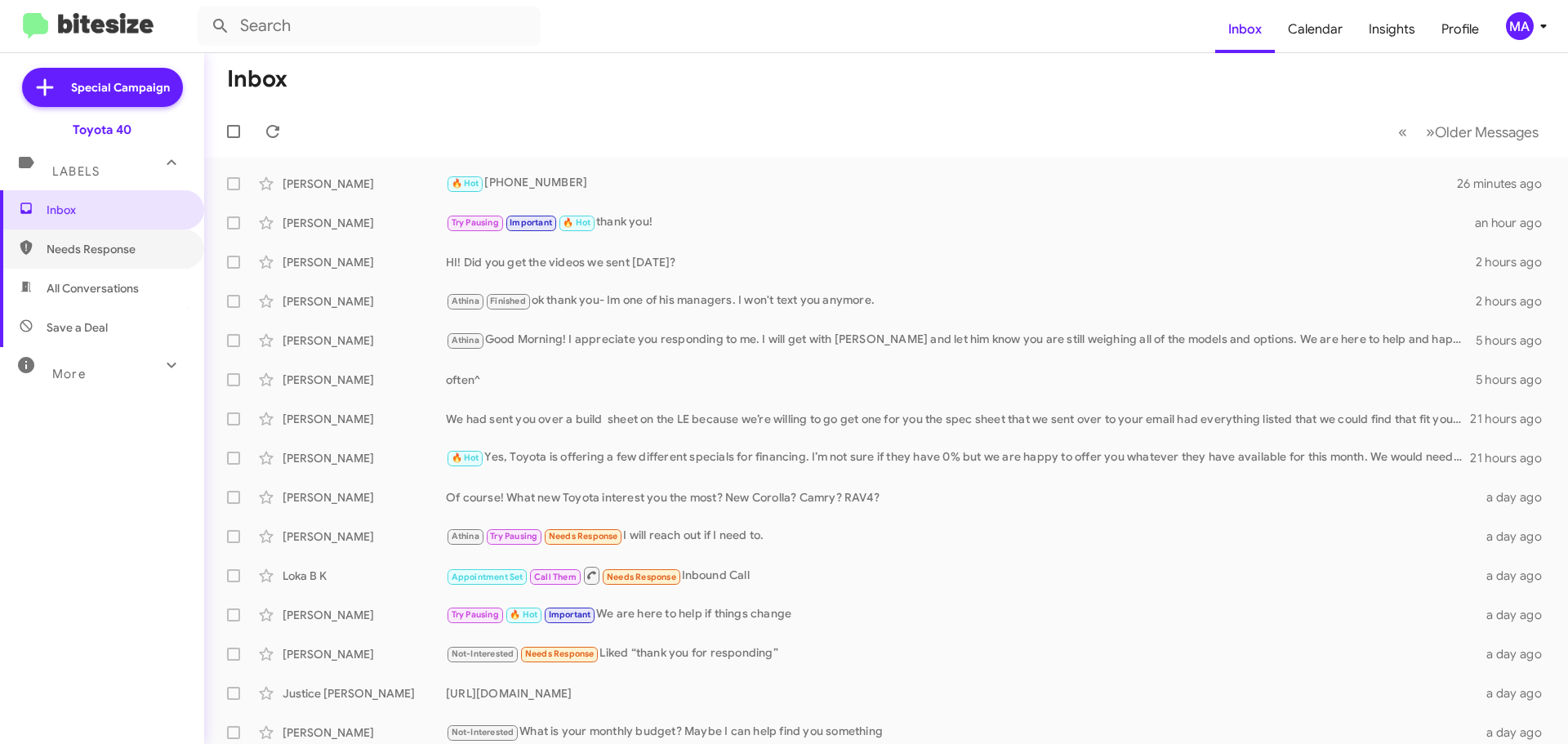
drag, startPoint x: 94, startPoint y: 261, endPoint x: 104, endPoint y: 287, distance: 27.9
click at [97, 263] on span "Needs Response" at bounding box center [102, 250] width 204 height 39
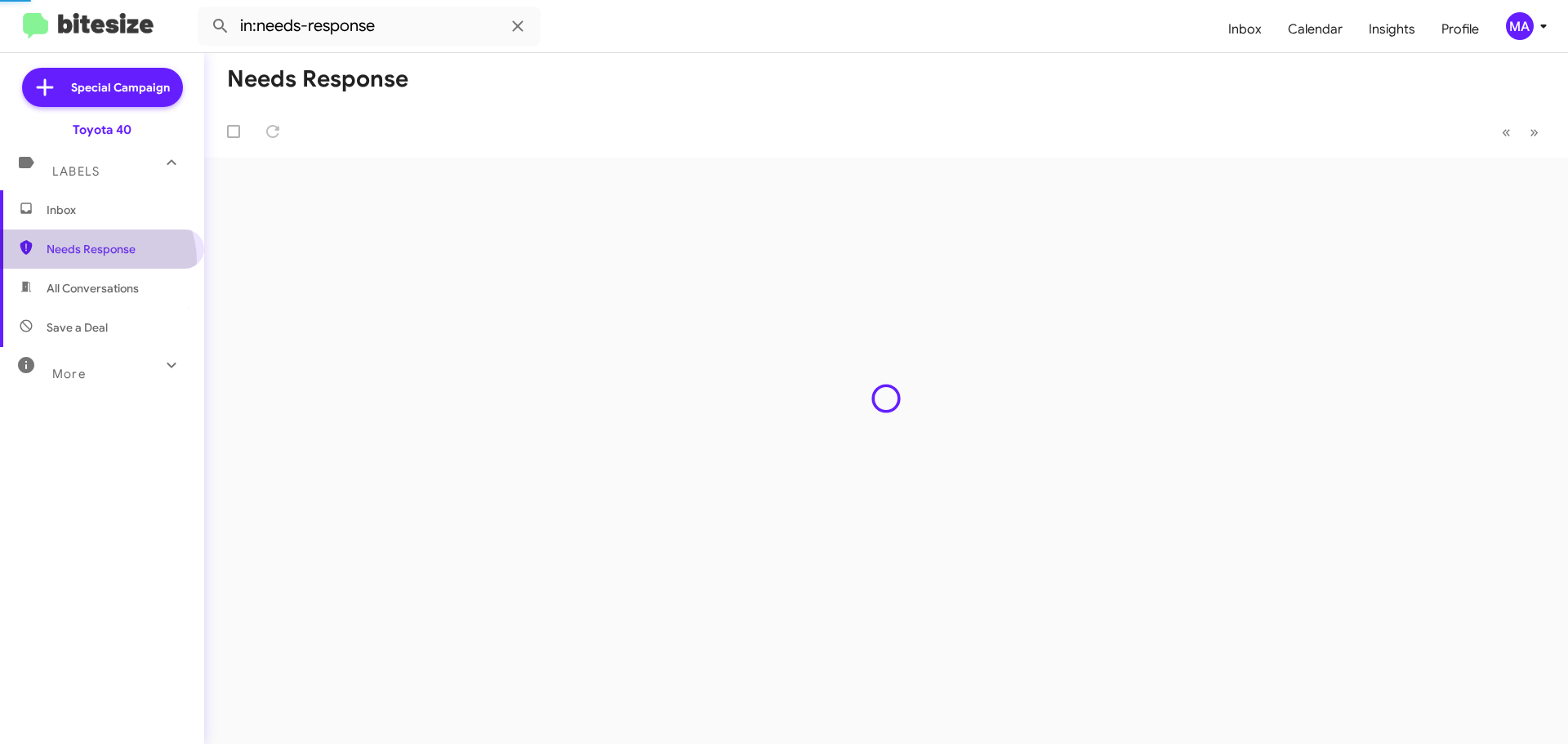
click at [104, 287] on span "All Conversations" at bounding box center [92, 288] width 92 height 17
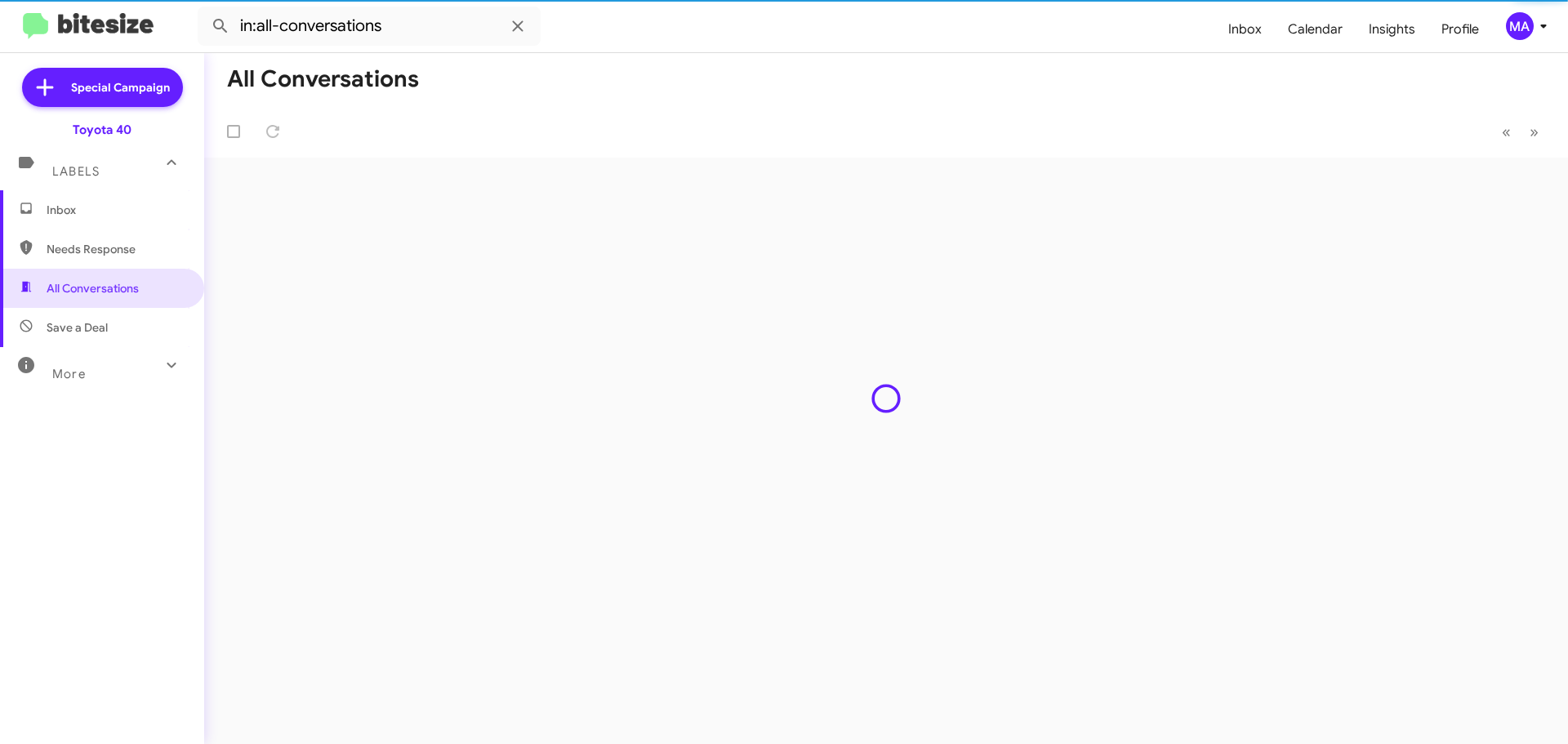
click at [103, 316] on span "Save a Deal" at bounding box center [102, 327] width 204 height 39
type input "in:not-interested"
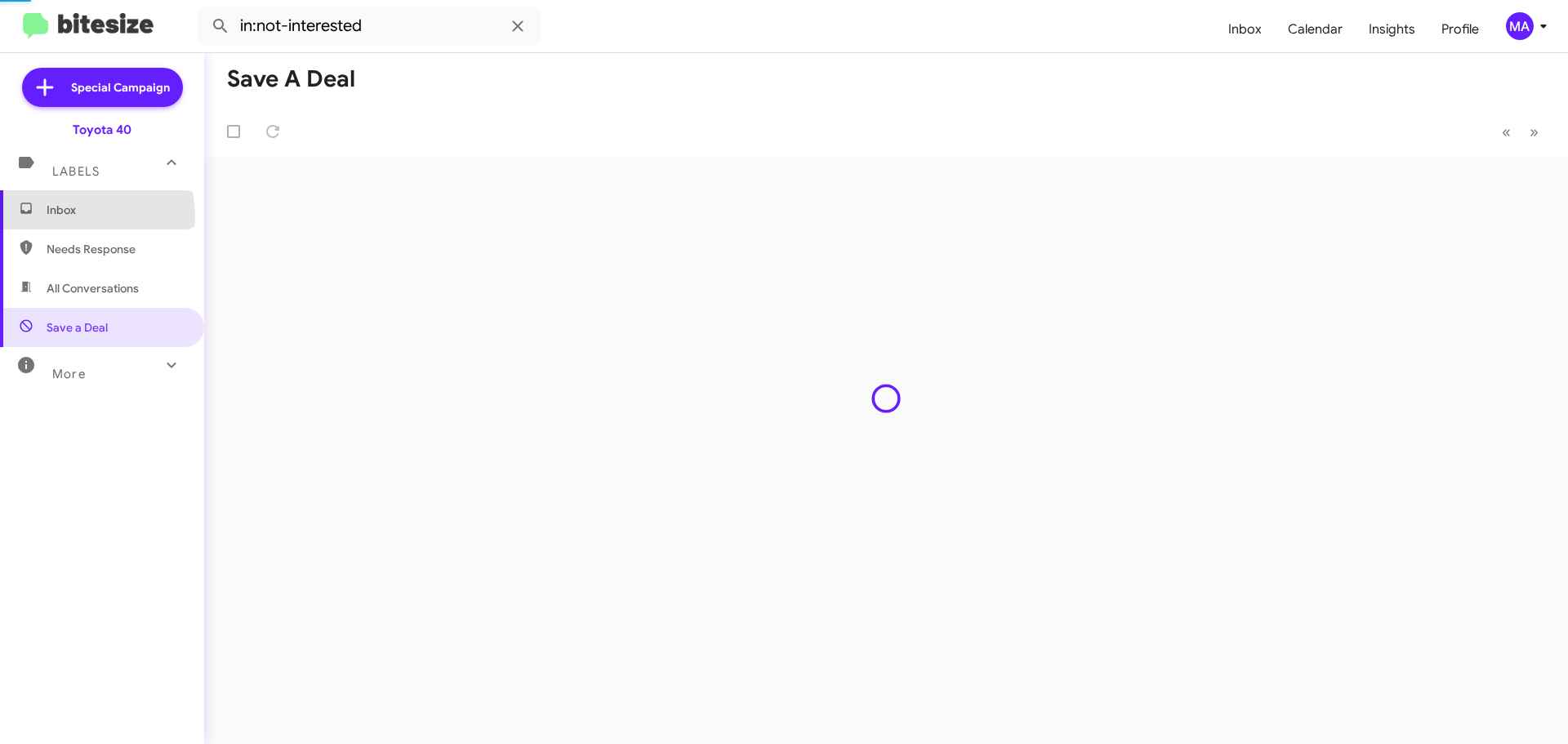
click at [88, 215] on span "Inbox" at bounding box center [115, 209] width 139 height 17
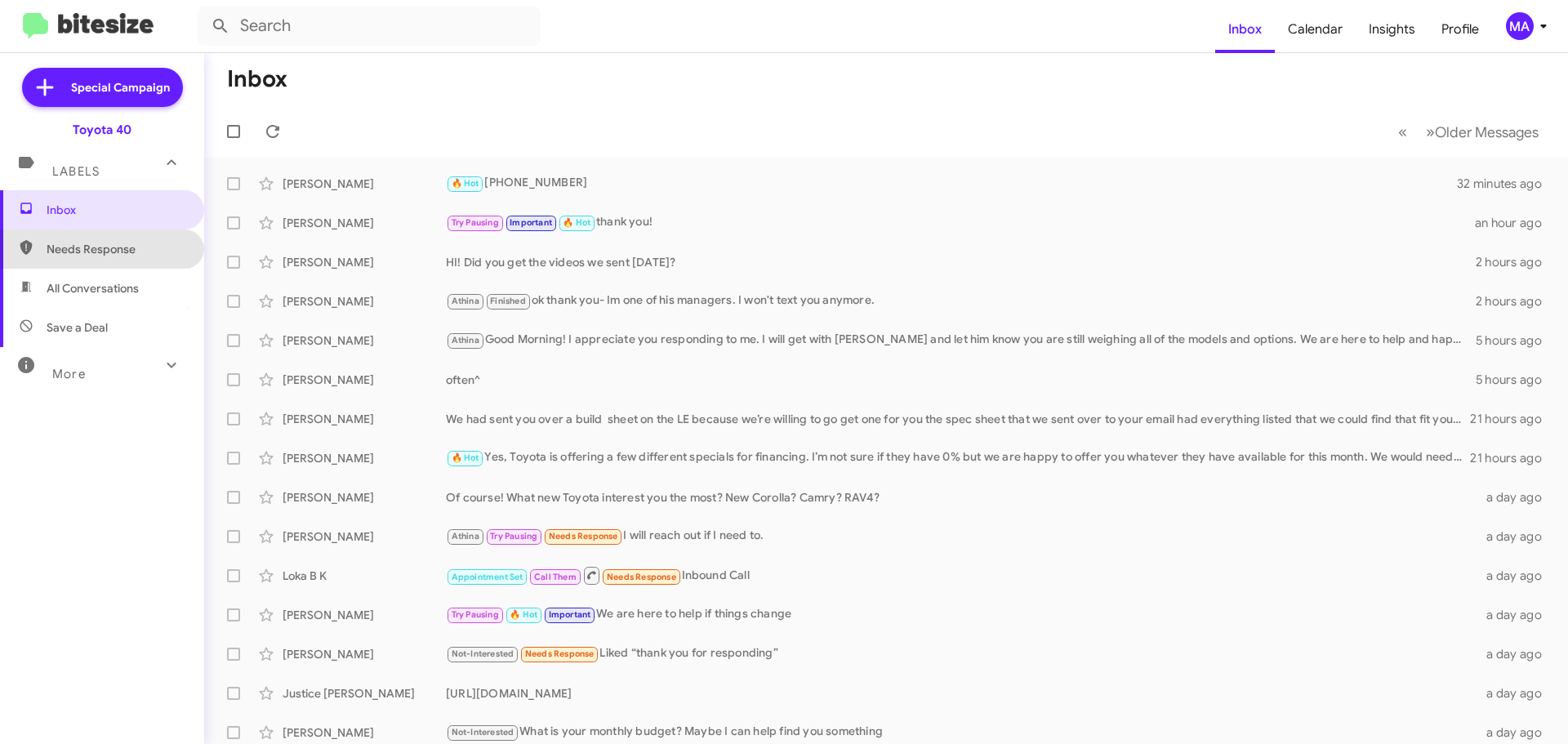
click at [149, 296] on span "All Conversations" at bounding box center [102, 288] width 204 height 39
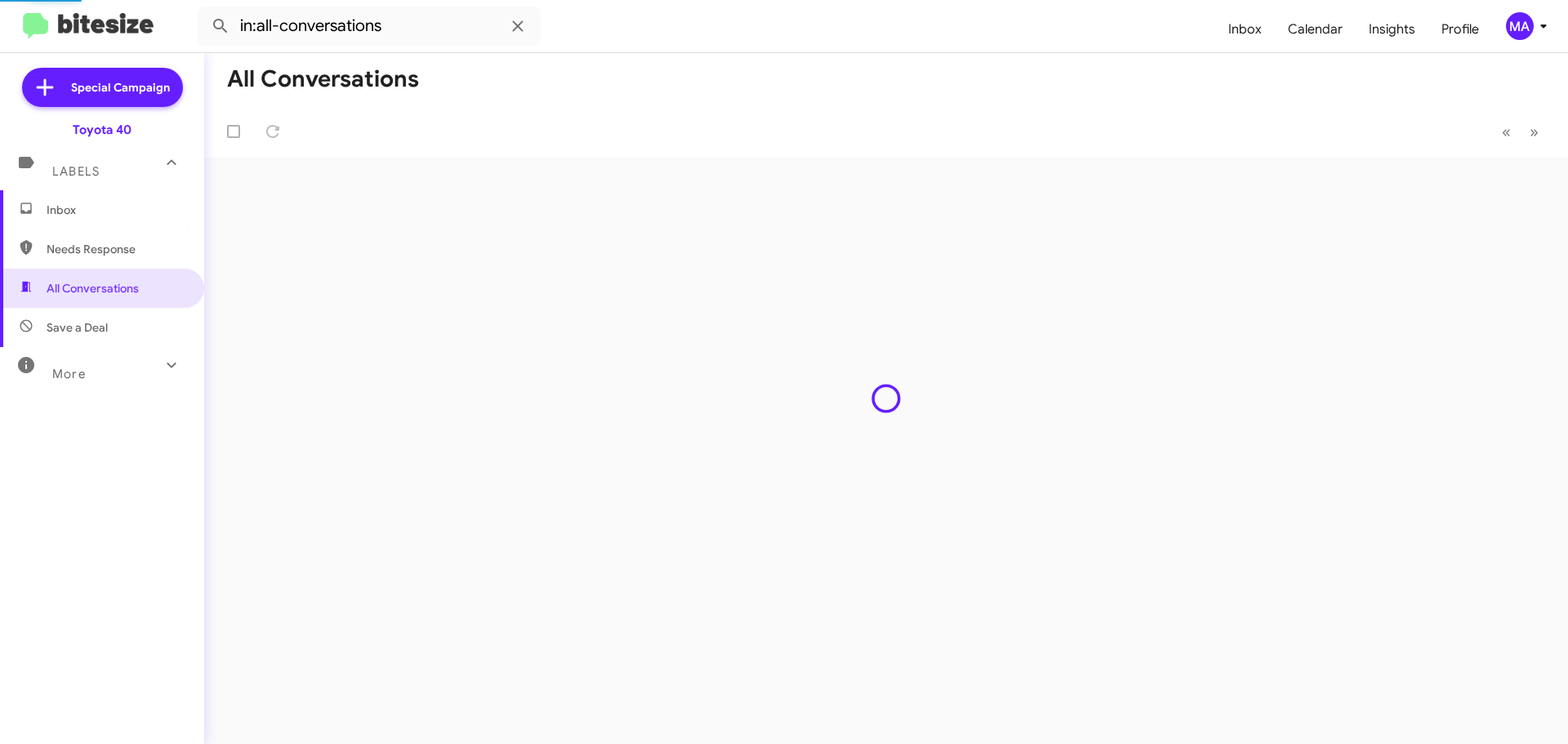
click at [140, 319] on span "Save a Deal" at bounding box center [102, 327] width 204 height 39
type input "in:not-interested"
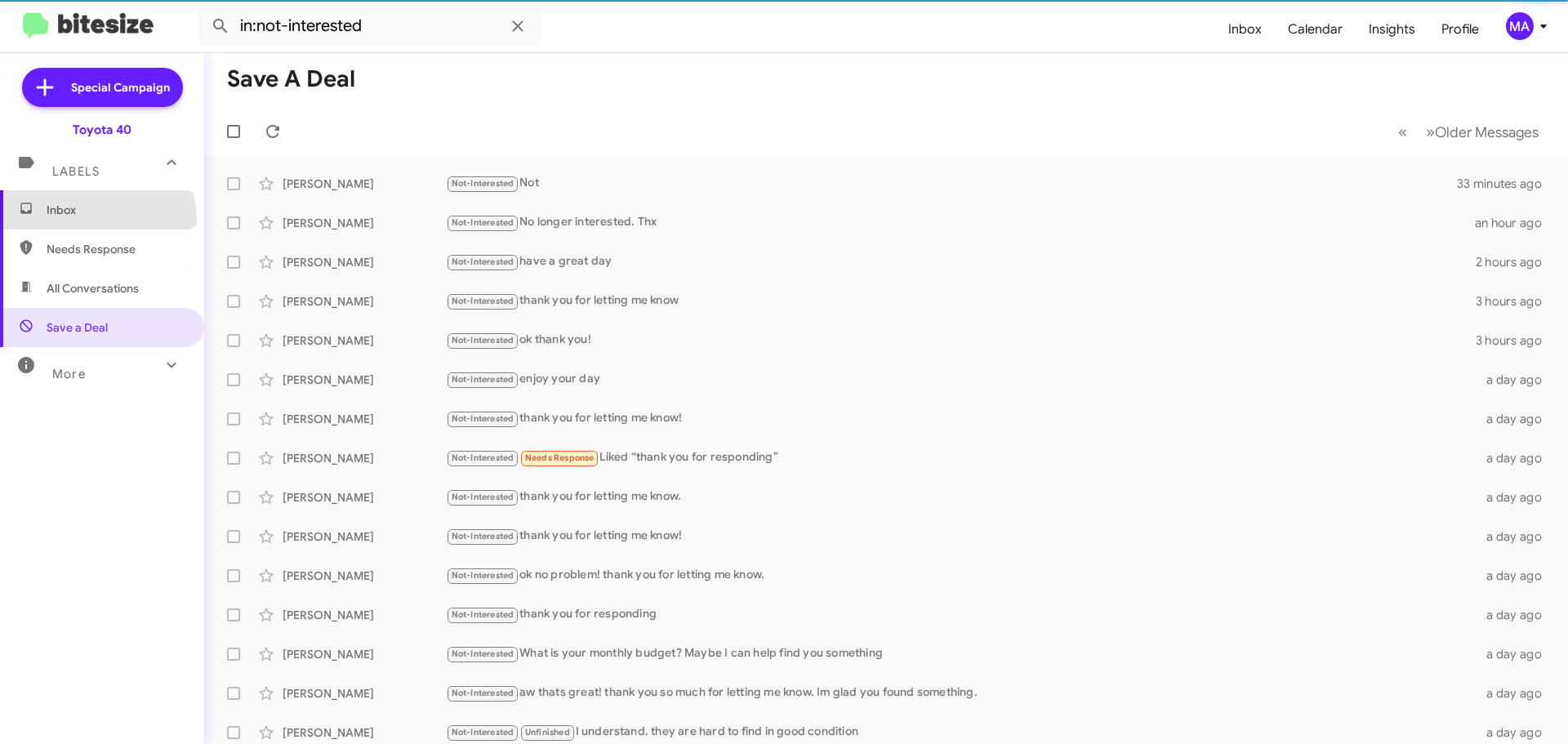
click at [94, 220] on span "Inbox" at bounding box center [102, 210] width 204 height 39
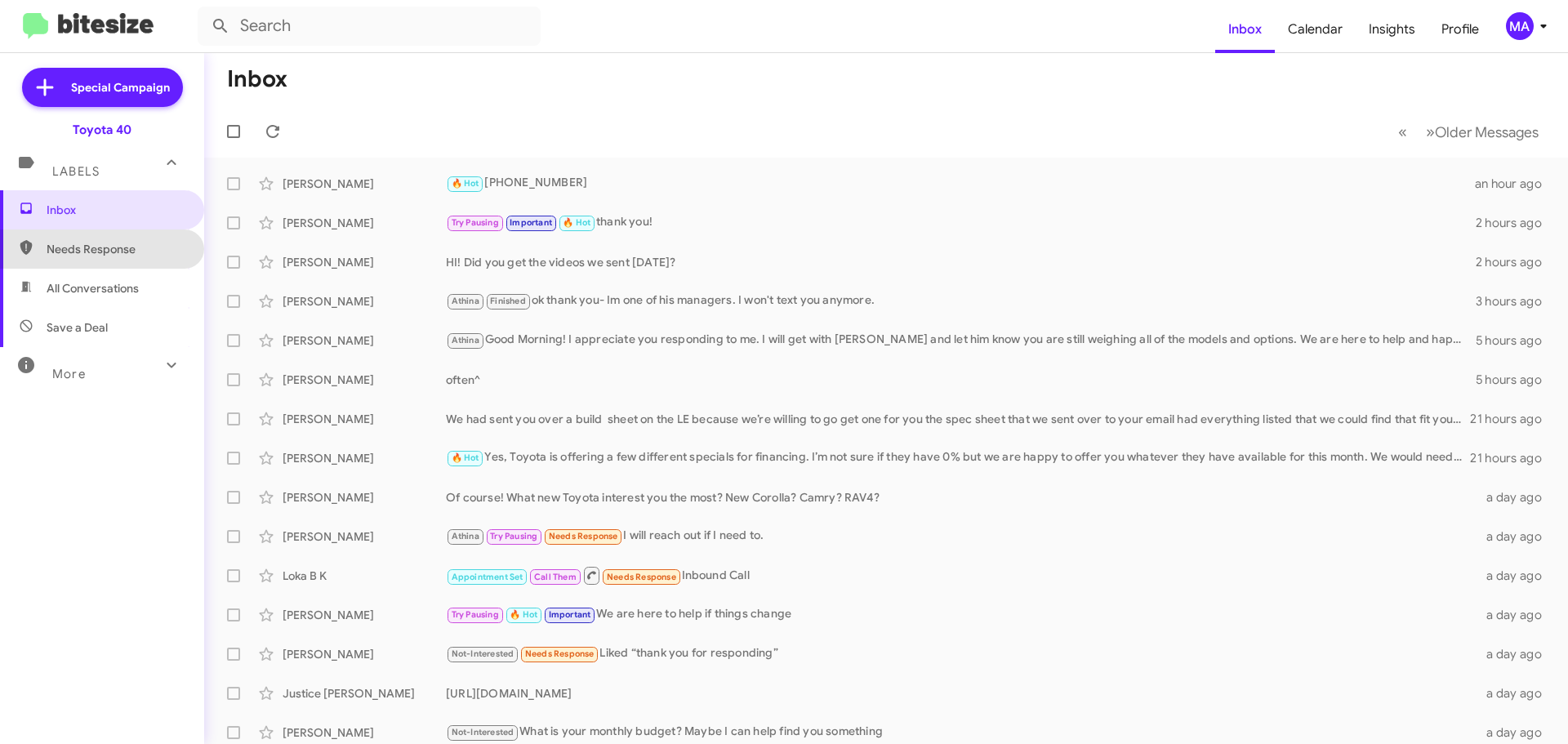
click at [106, 255] on span "Needs Response" at bounding box center [115, 249] width 139 height 17
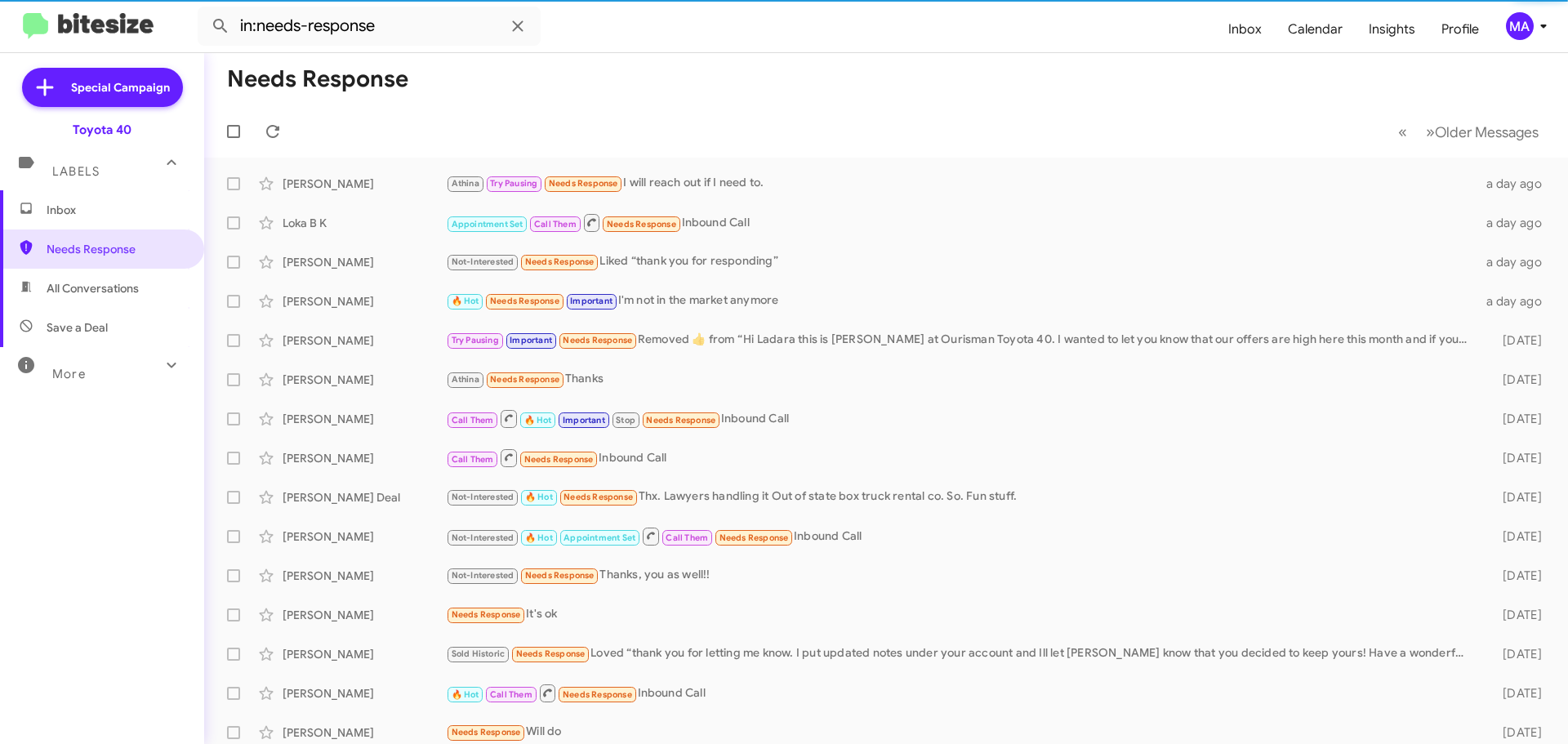
click at [110, 283] on span "All Conversations" at bounding box center [92, 288] width 92 height 17
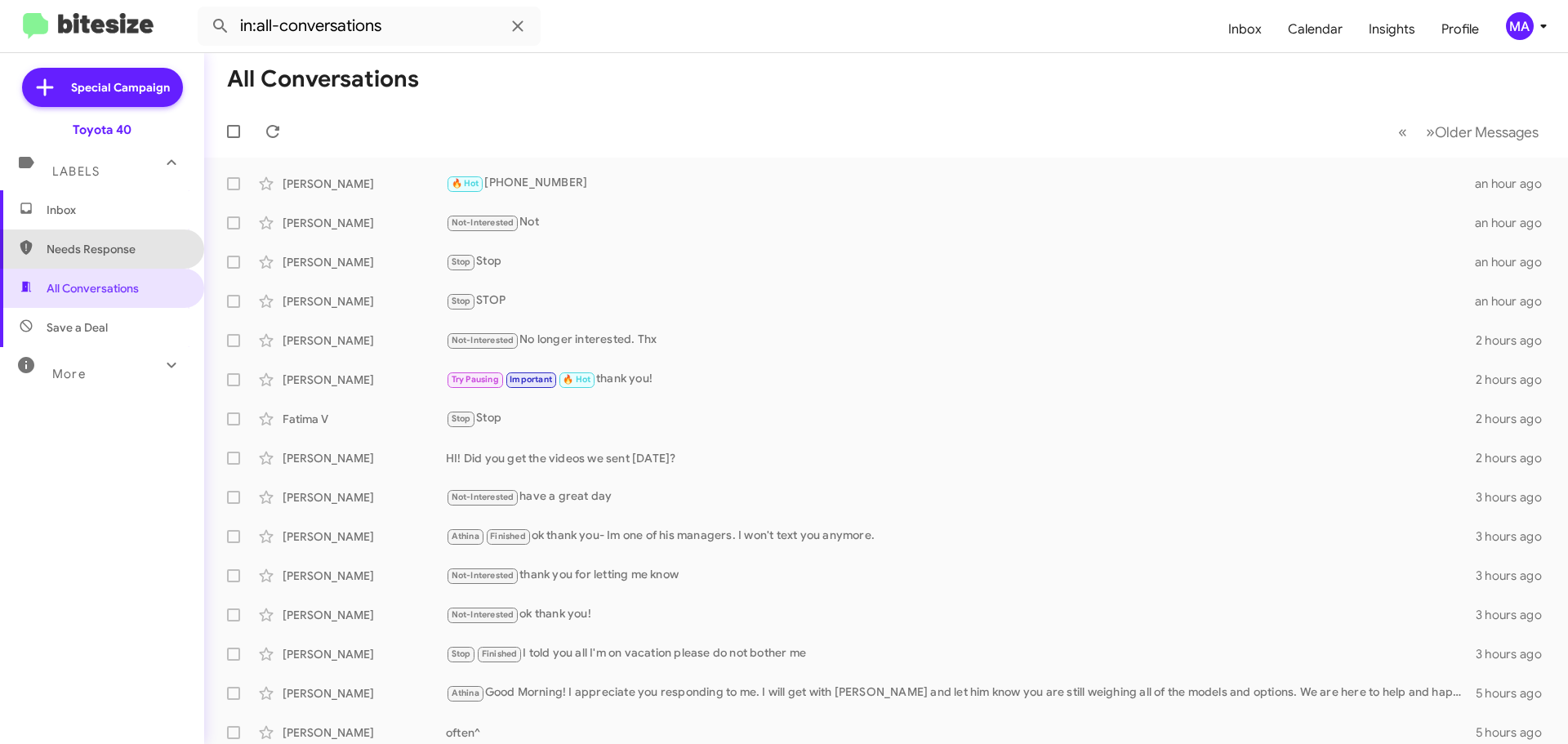
click at [137, 248] on span "Needs Response" at bounding box center [115, 249] width 139 height 17
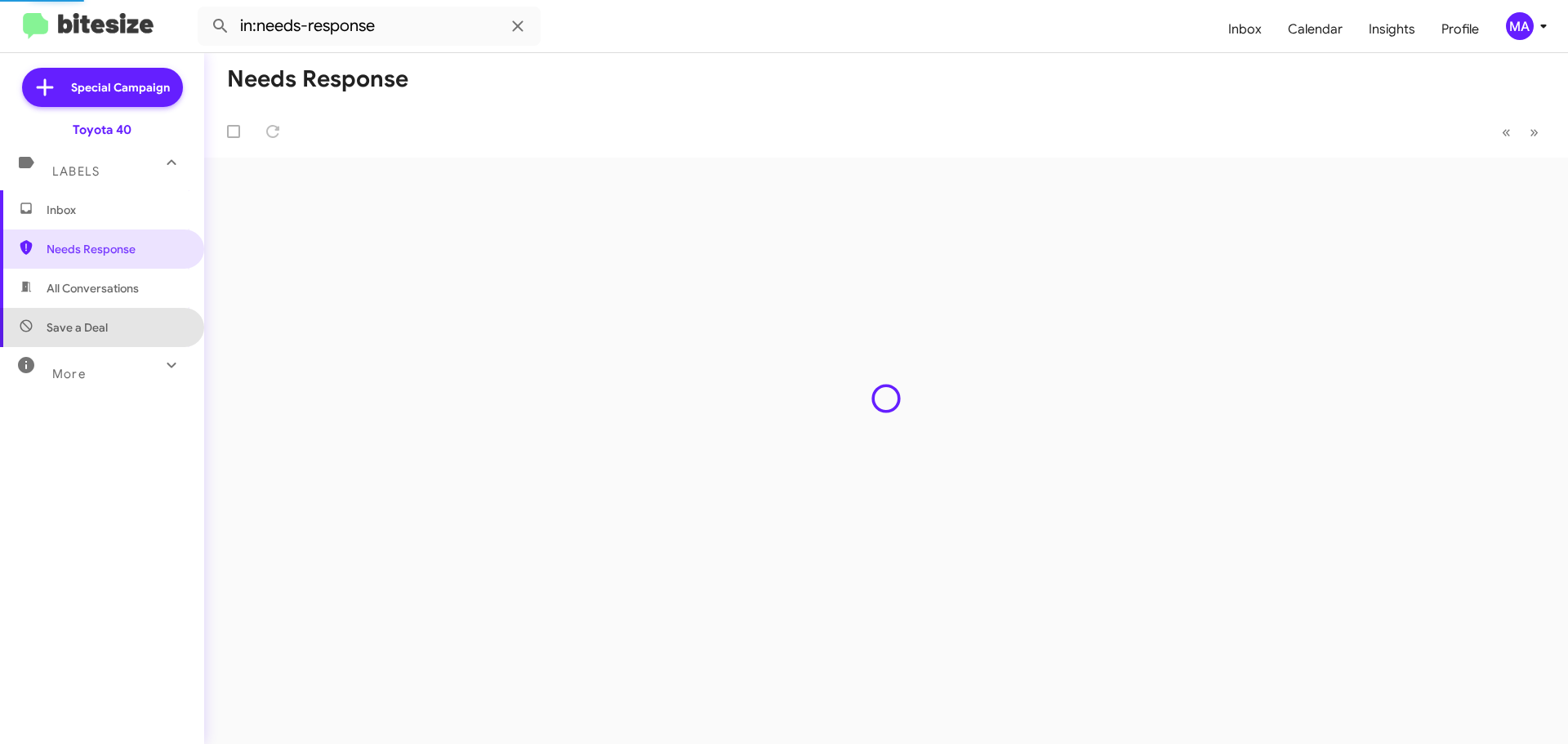
click at [131, 324] on span "Save a Deal" at bounding box center [102, 327] width 204 height 39
type input "in:not-interested"
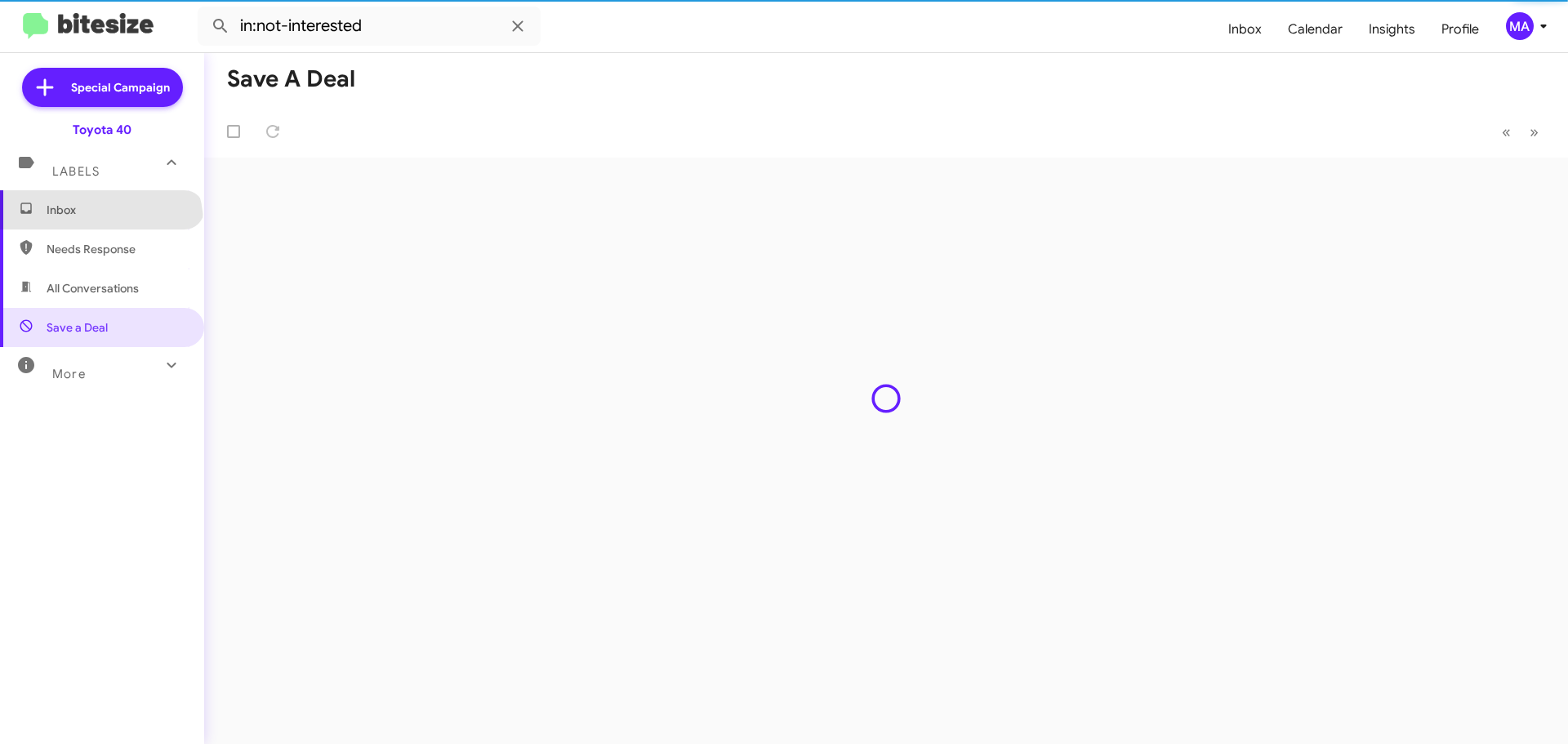
click at [99, 224] on span "Inbox" at bounding box center [102, 210] width 204 height 39
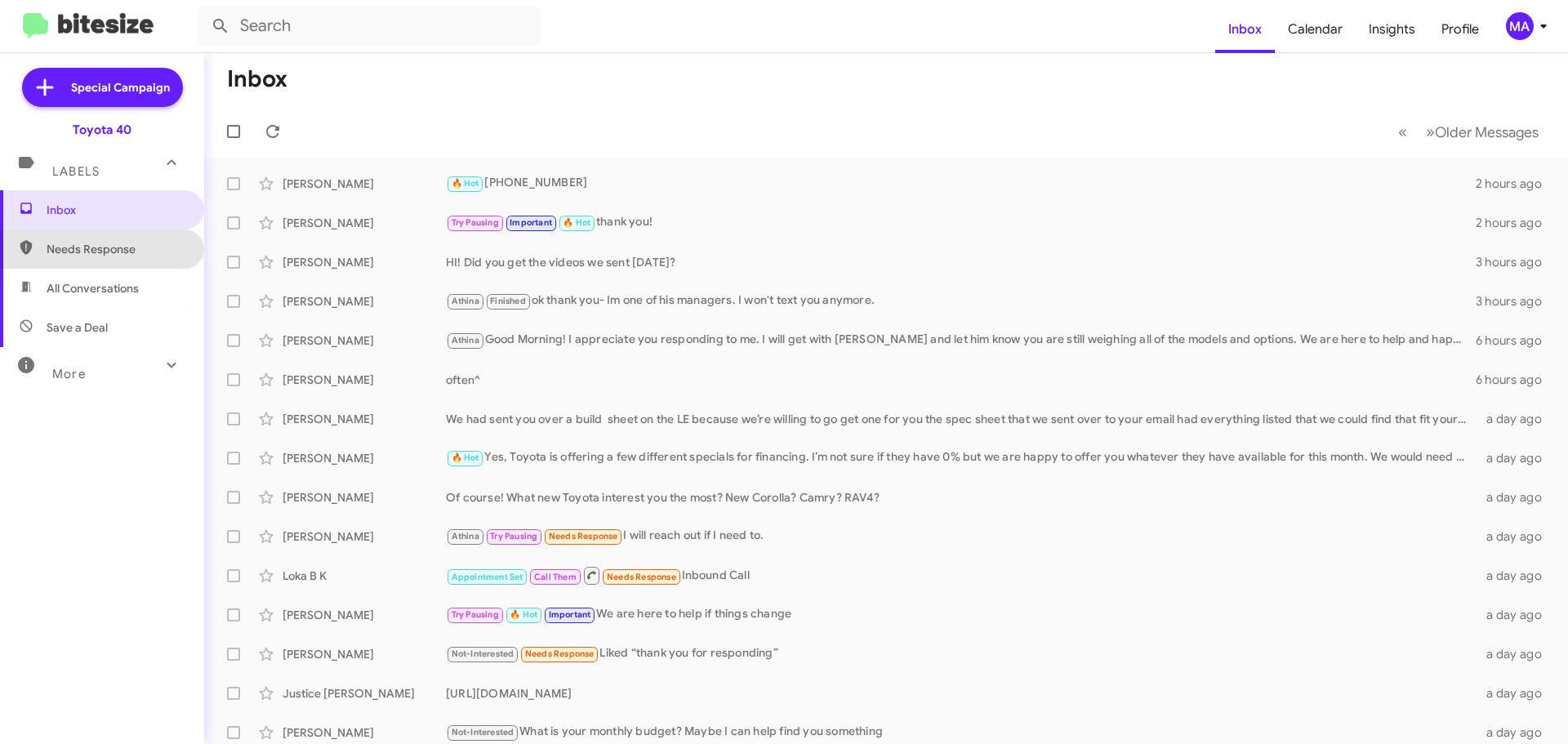
click at [142, 245] on span "Needs Response" at bounding box center [115, 249] width 139 height 17
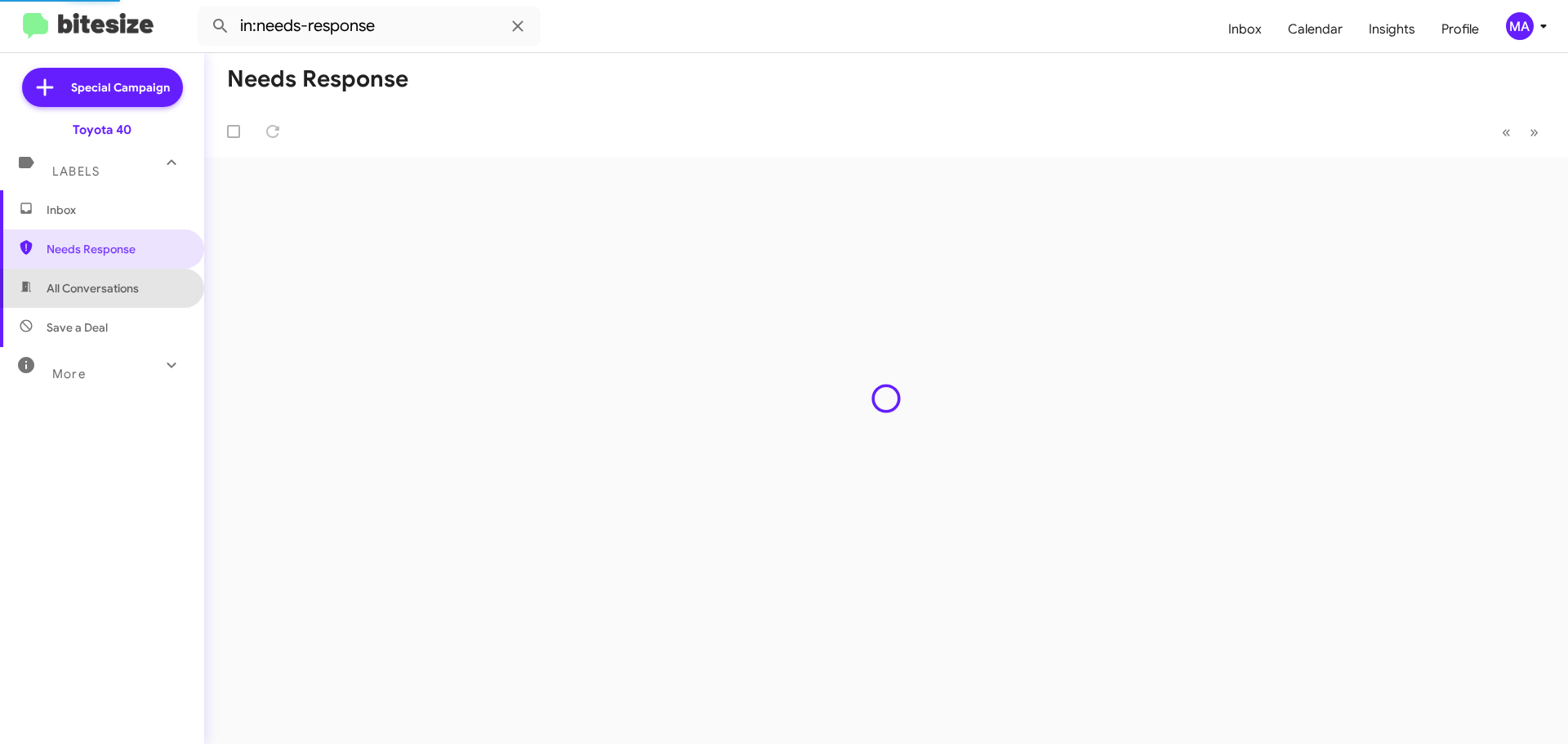
click at [142, 303] on span "All Conversations" at bounding box center [102, 288] width 204 height 39
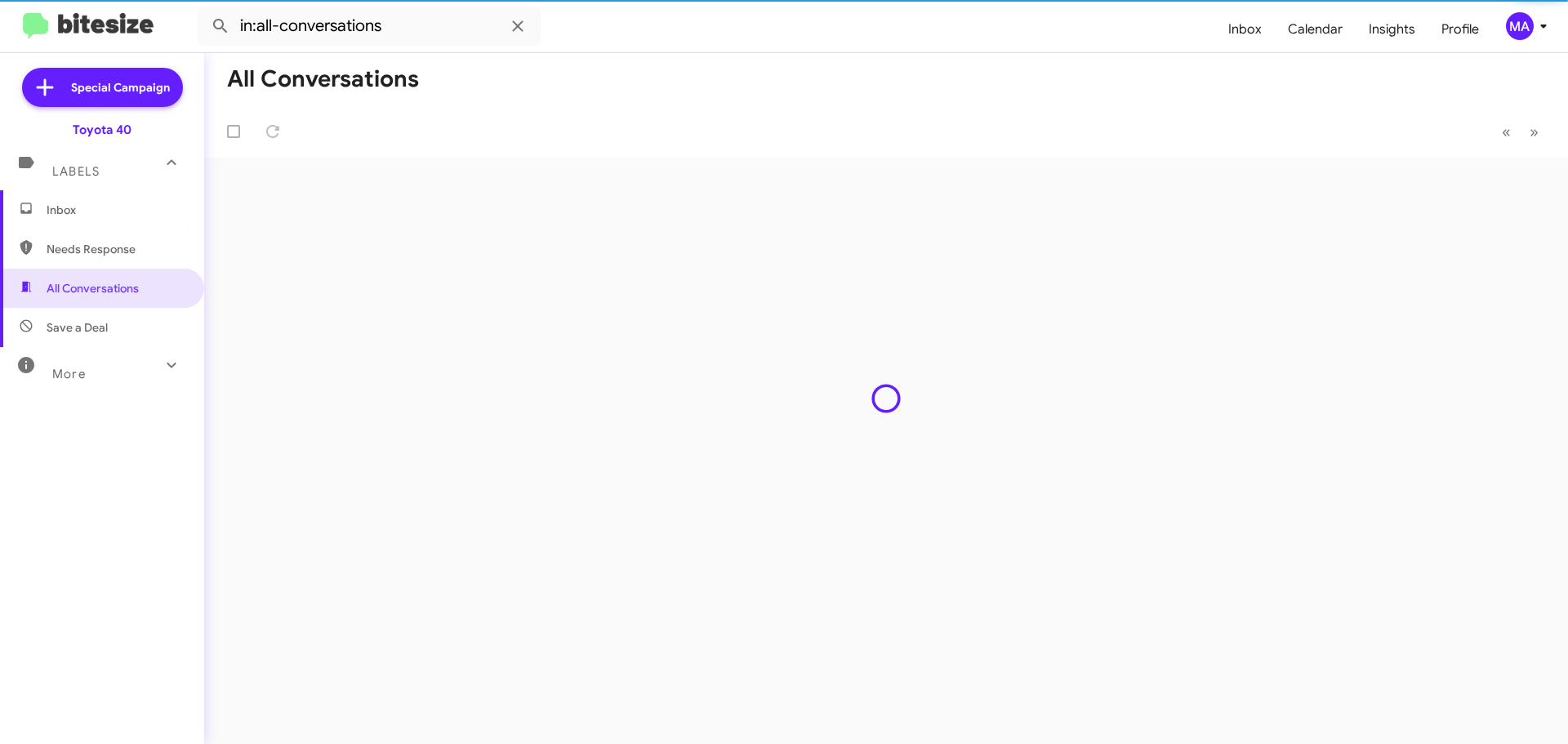
click at [142, 329] on span "Save a Deal" at bounding box center [102, 327] width 204 height 39
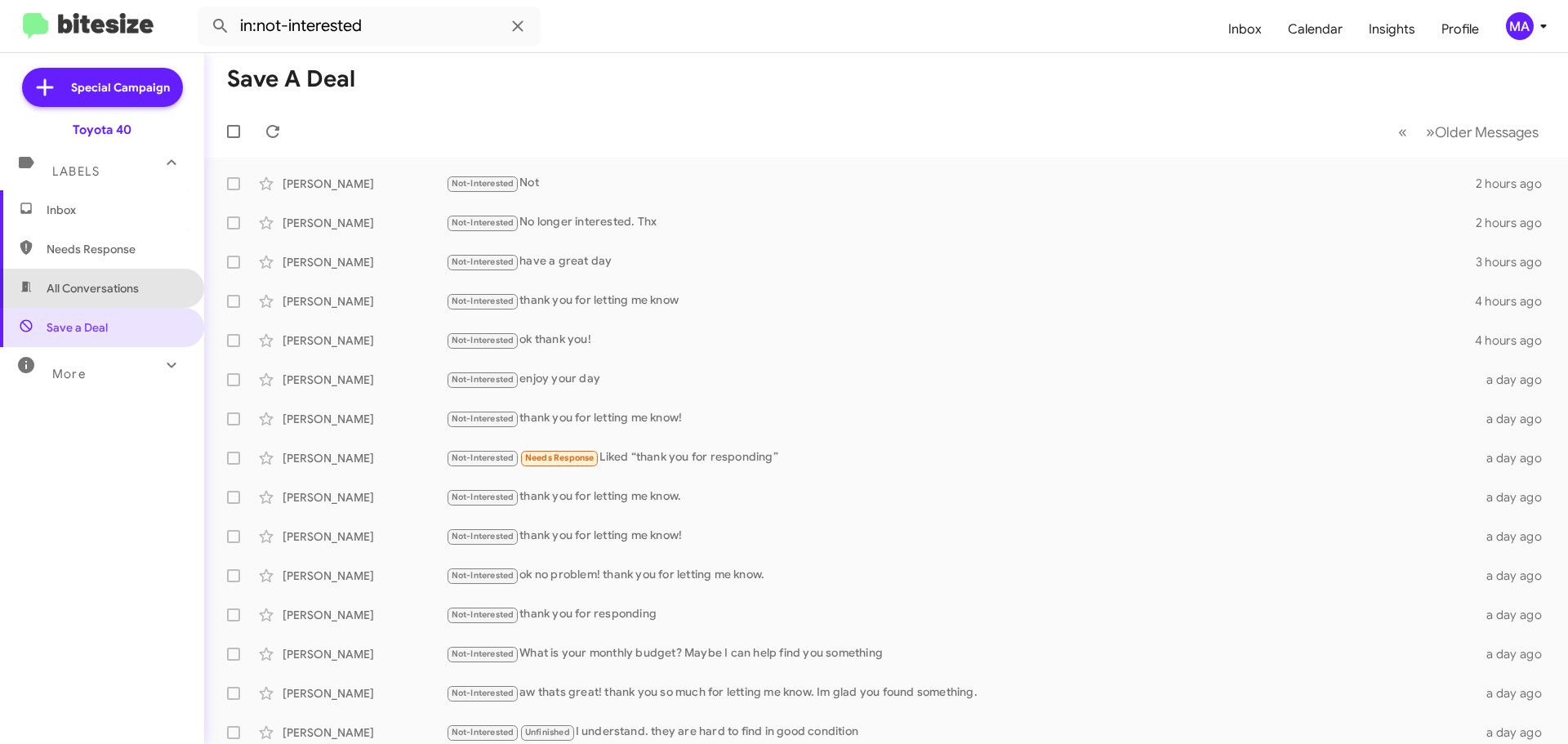
click at [123, 291] on span "All Conversations" at bounding box center [92, 288] width 92 height 17
type input "in:all-conversations"
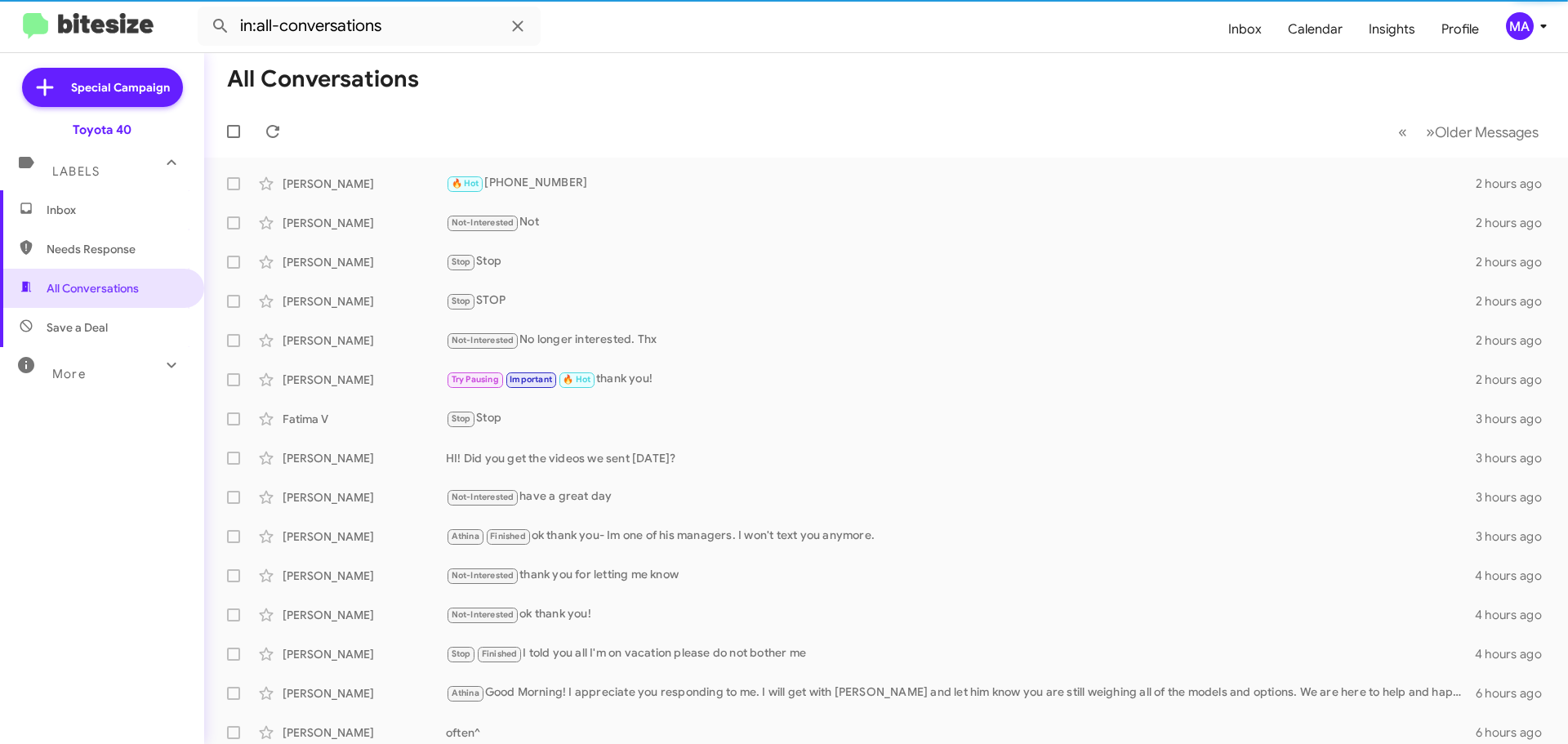
click at [95, 206] on span "Inbox" at bounding box center [115, 209] width 139 height 17
